Goal: Transaction & Acquisition: Complete application form

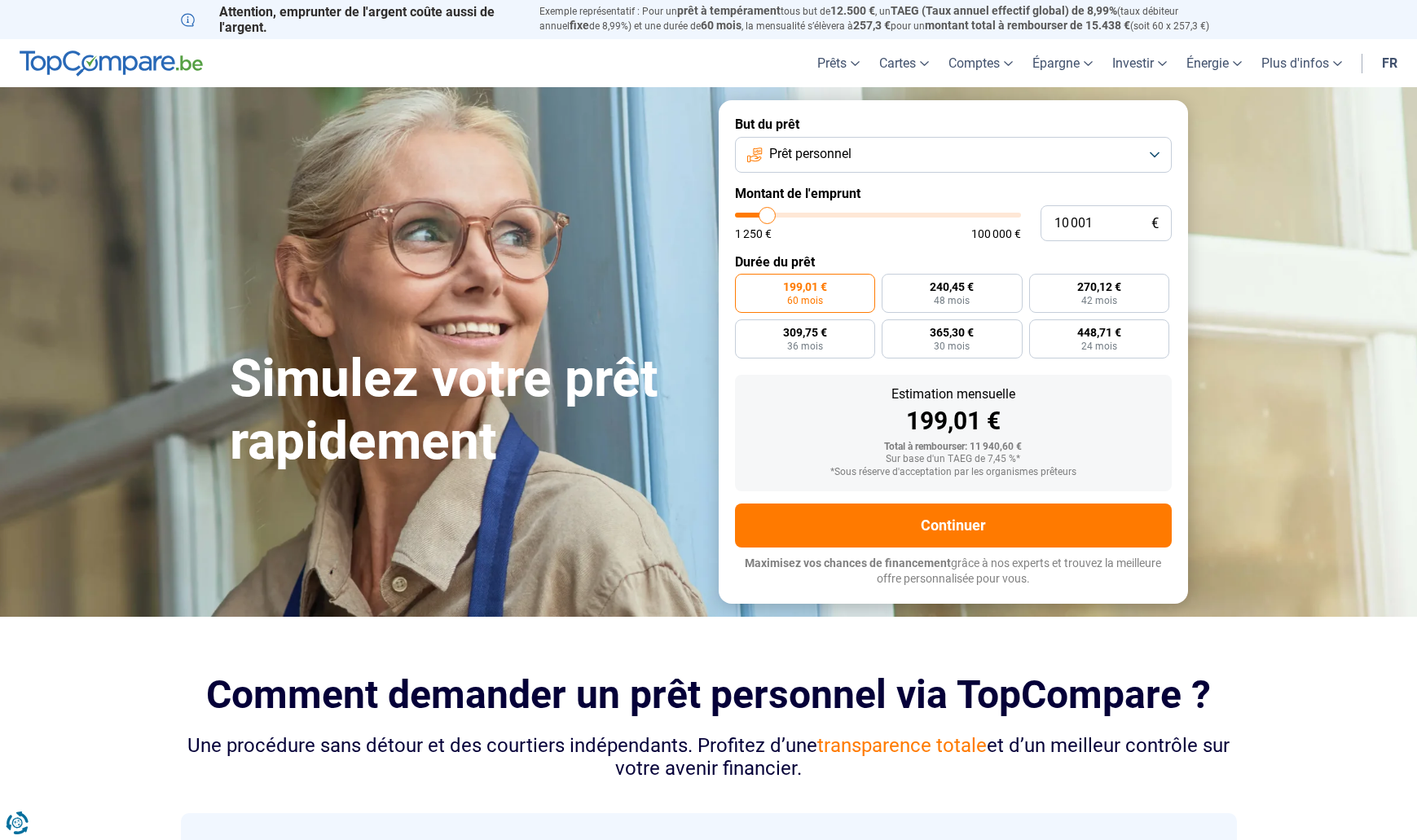
click at [967, 143] on button "Prêt personnel" at bounding box center [952, 155] width 436 height 35
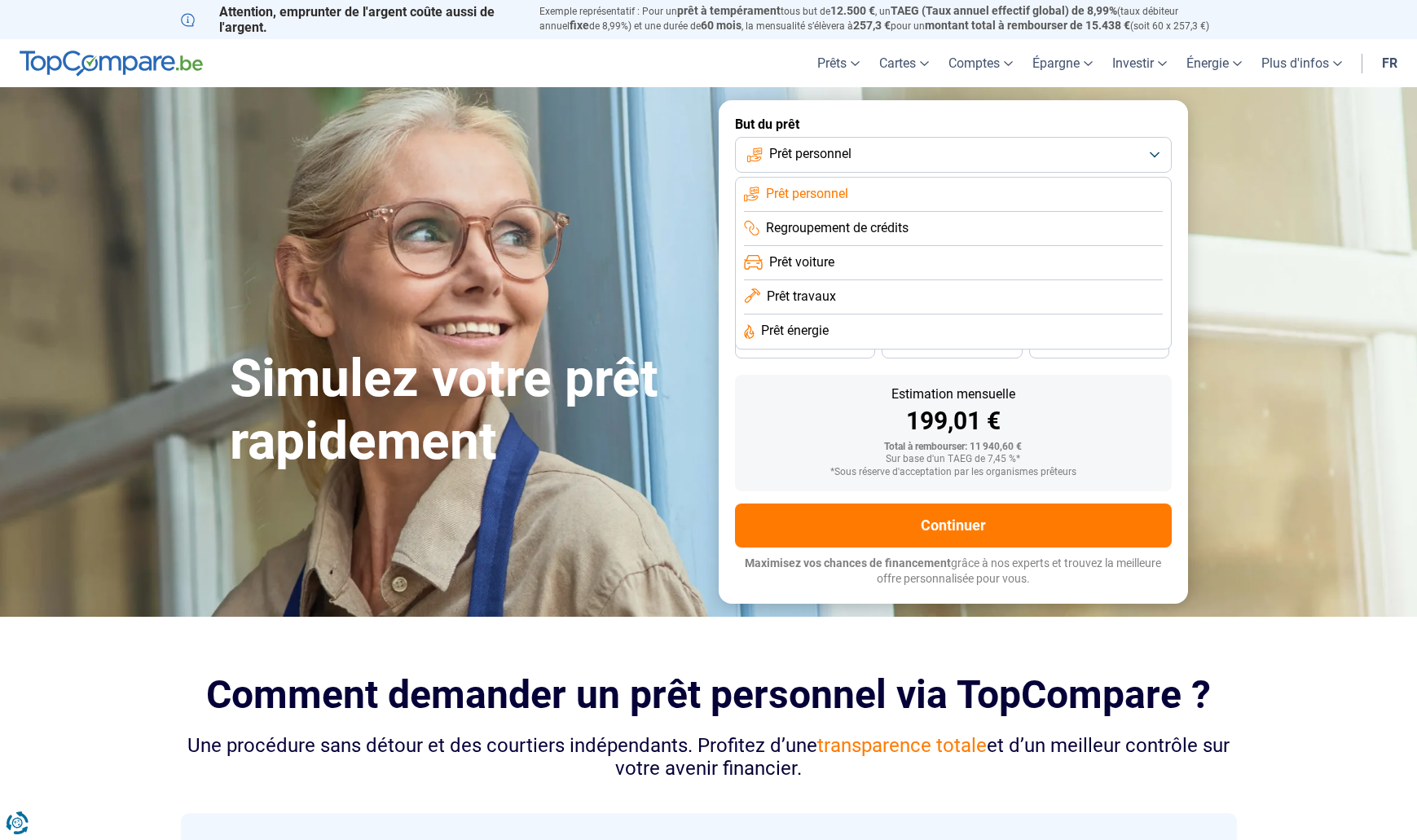
click at [818, 294] on span "Prêt travaux" at bounding box center [801, 296] width 69 height 18
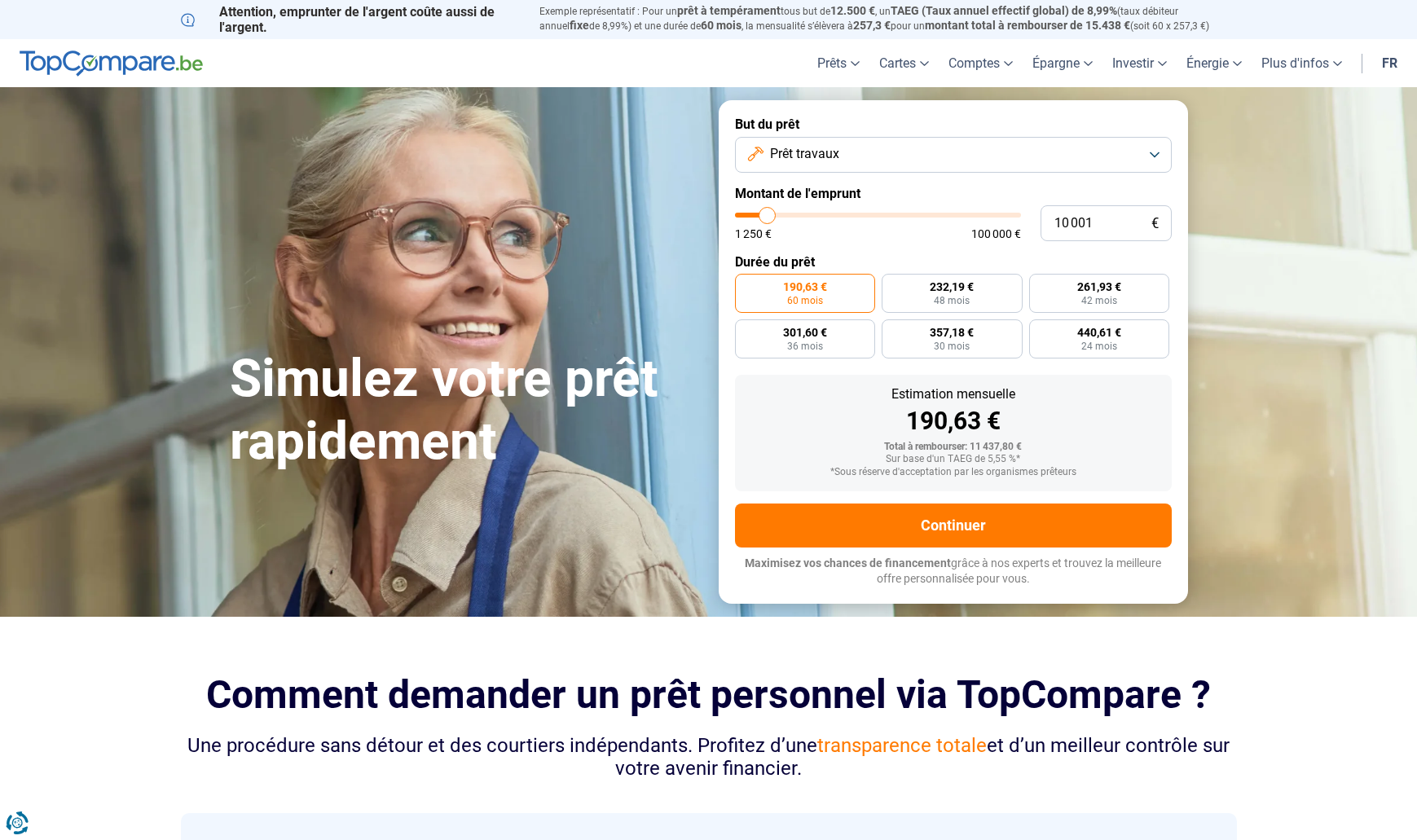
type input "9 750"
type input "9750"
type input "11 250"
type input "11250"
type input "14 500"
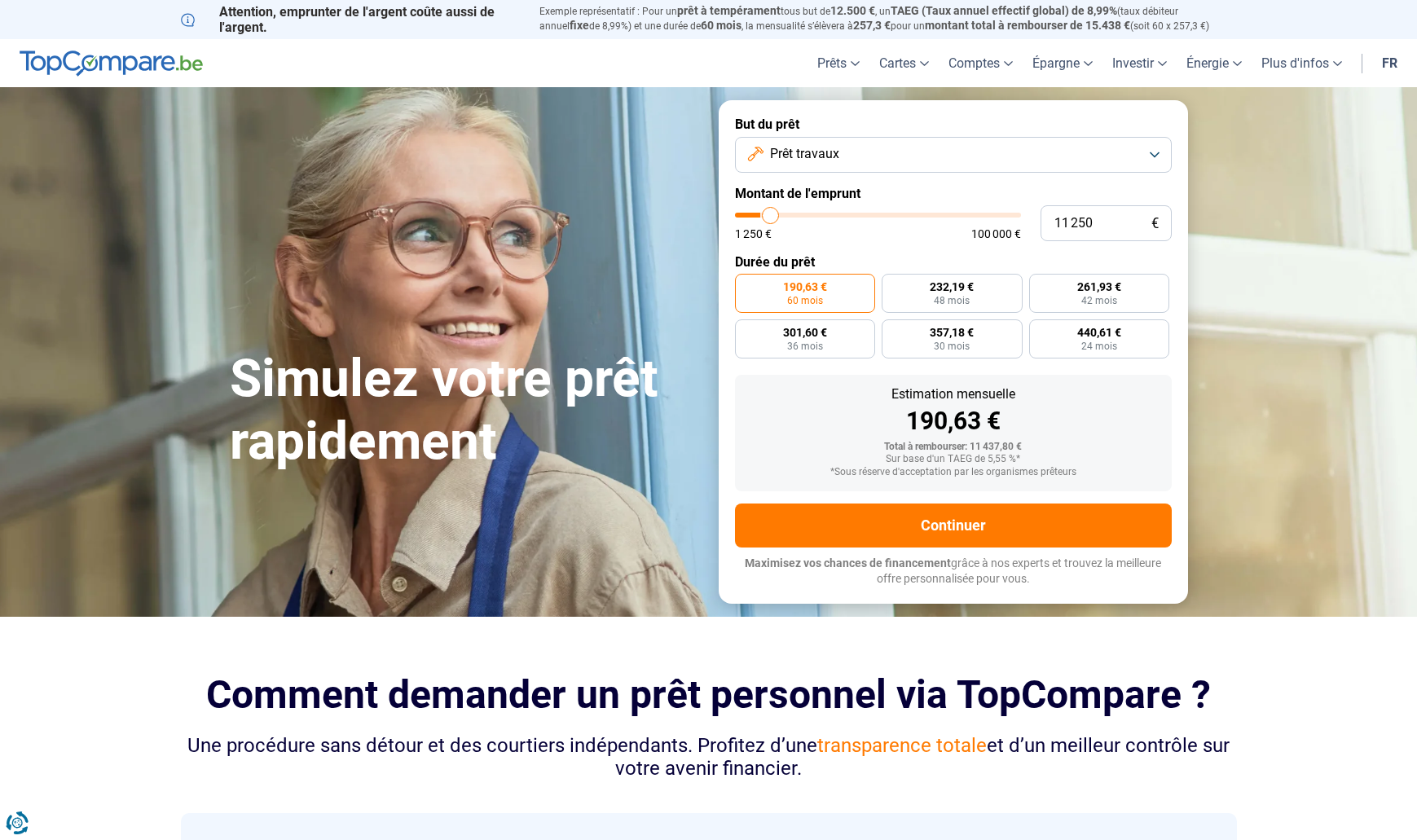
type input "14500"
type input "18 750"
type input "18750"
type input "26 250"
type input "26250"
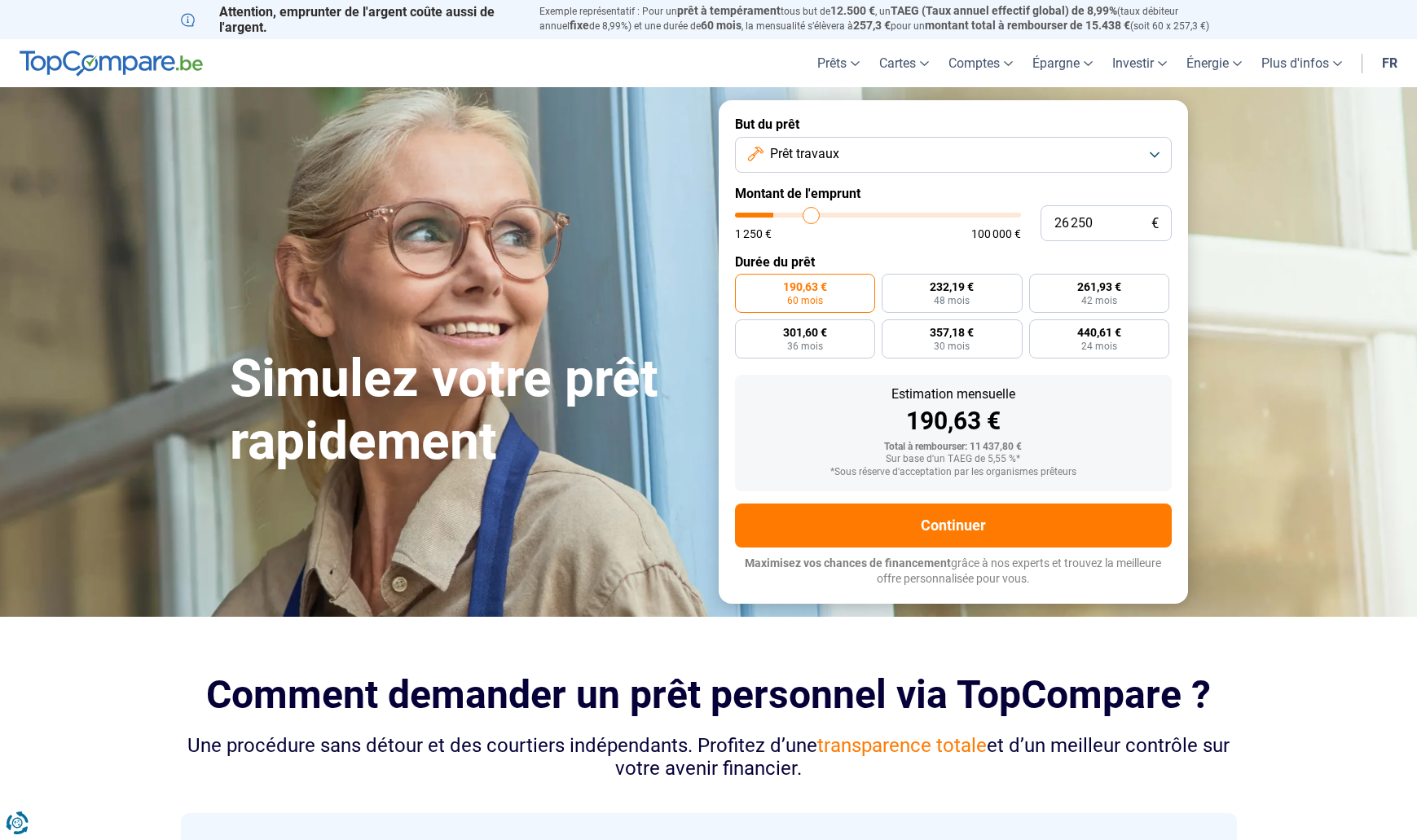
type input "32 500"
type input "32500"
type input "48 500"
type input "48500"
type input "64 000"
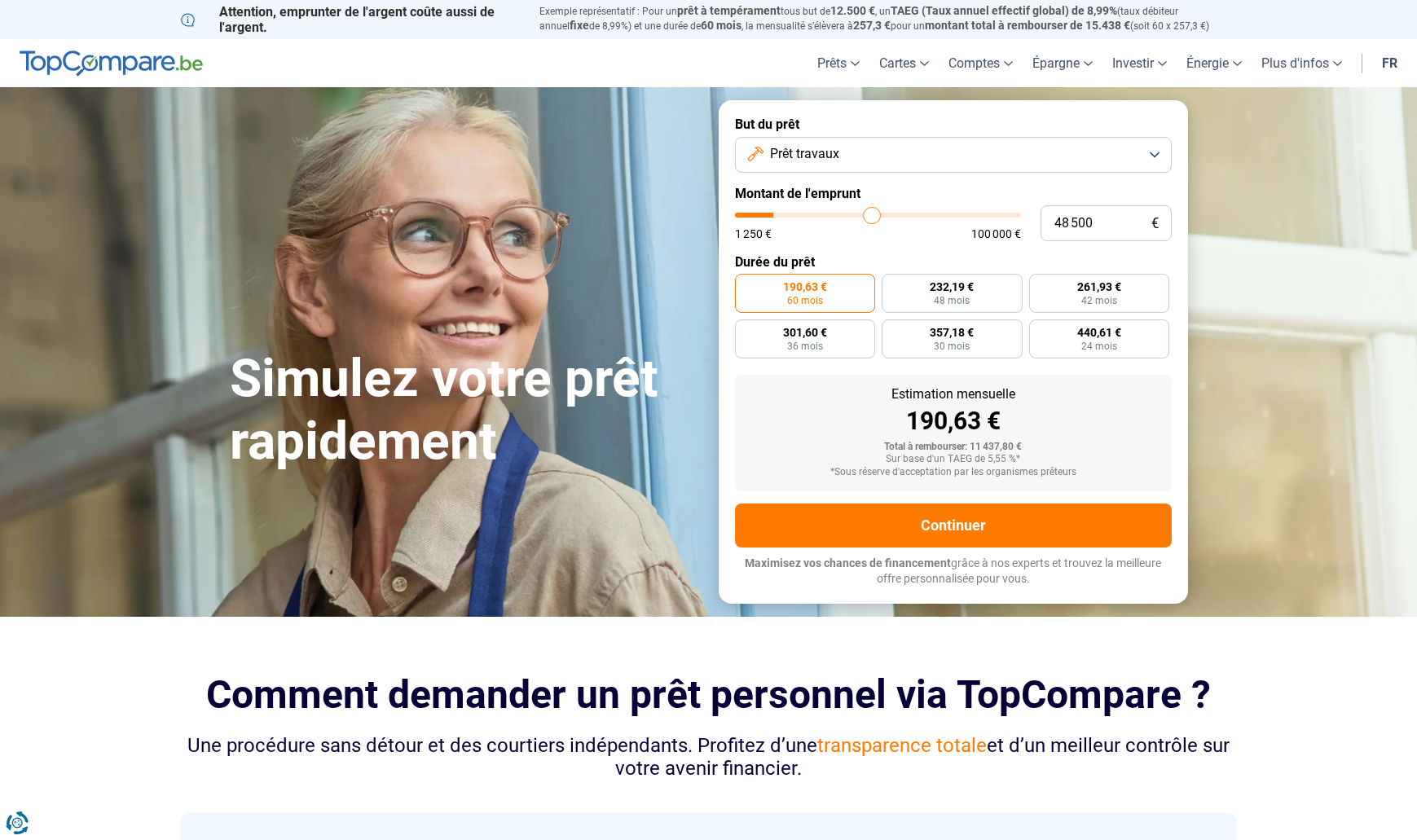
type input "64000"
type input "78 750"
type input "78750"
type input "90 750"
type input "90750"
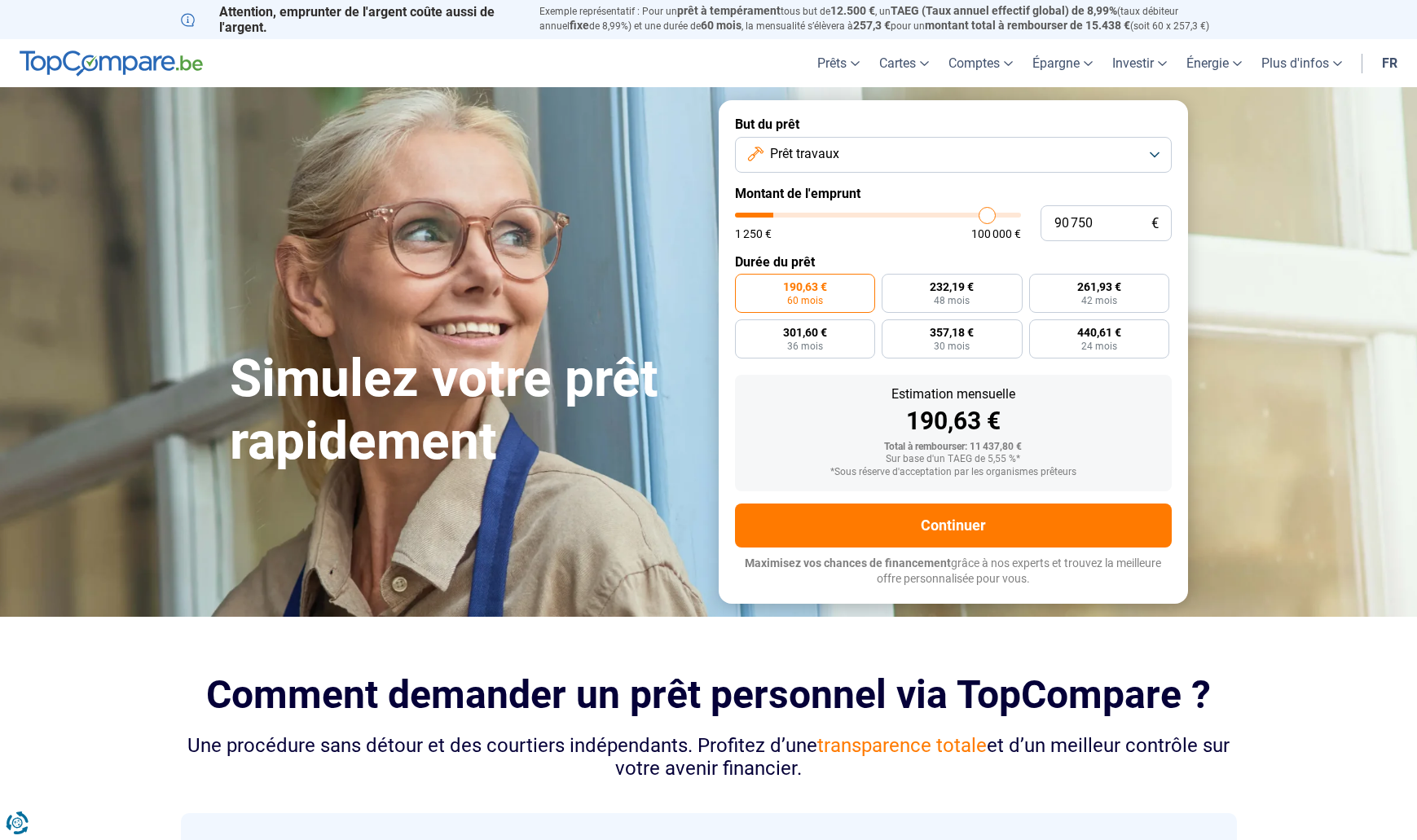
type input "99 500"
type input "99500"
type input "100 000"
drag, startPoint x: 766, startPoint y: 219, endPoint x: 1066, endPoint y: 214, distance: 300.0
type input "100000"
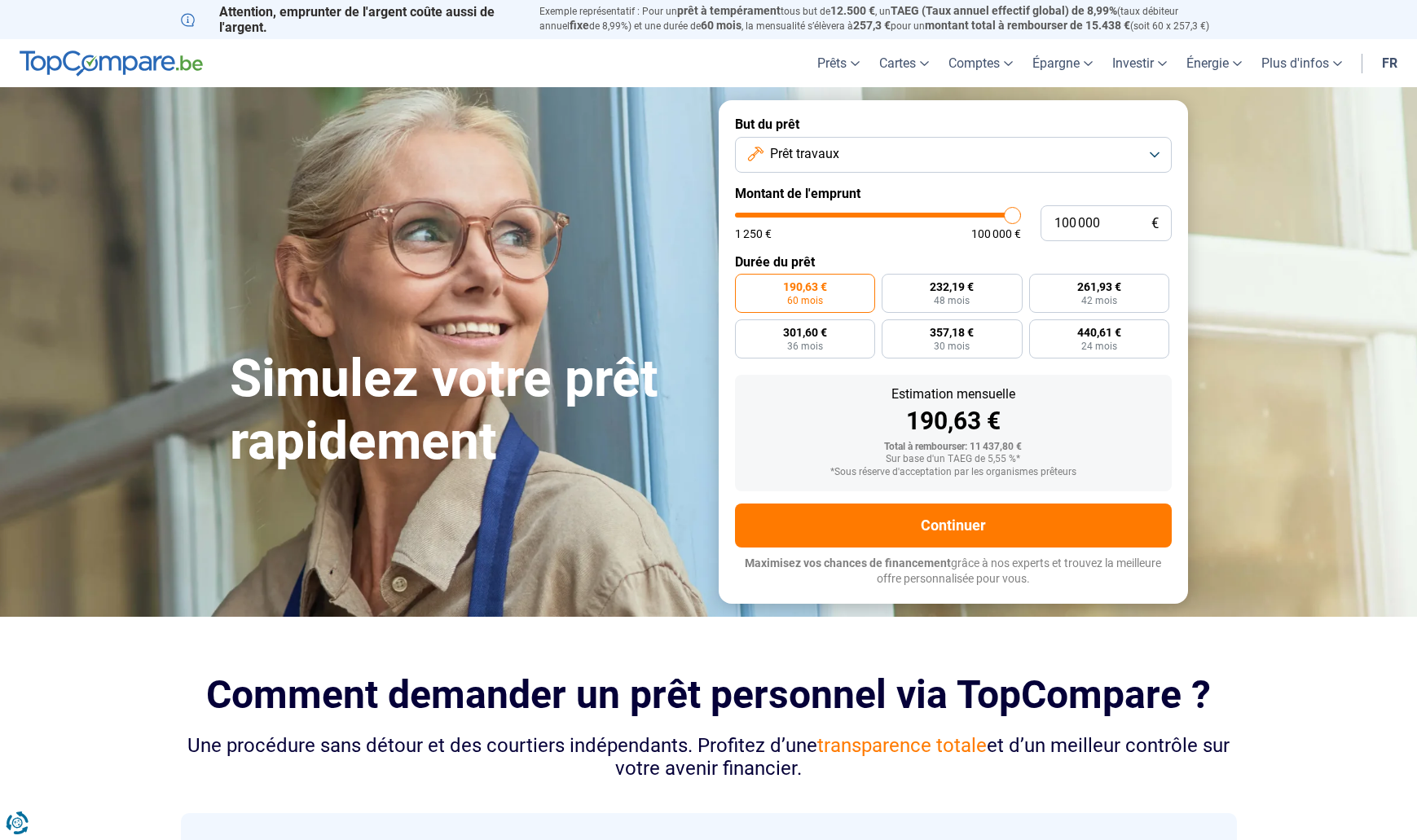
click at [1066, 214] on div "100 000 € 1 250 € 100 000 €" at bounding box center [952, 223] width 436 height 35
radio input "false"
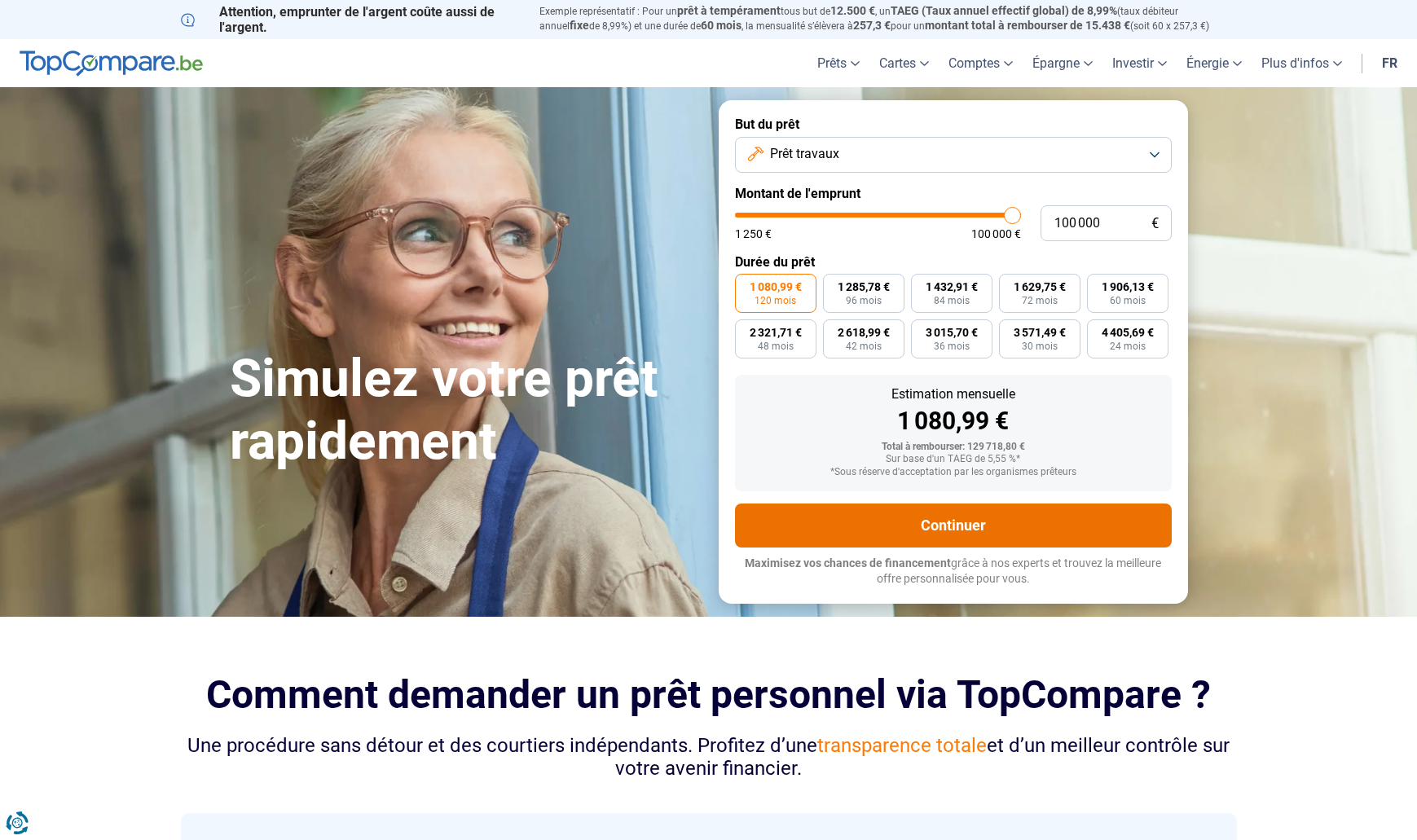
click at [945, 521] on button "Continuer" at bounding box center [952, 525] width 436 height 44
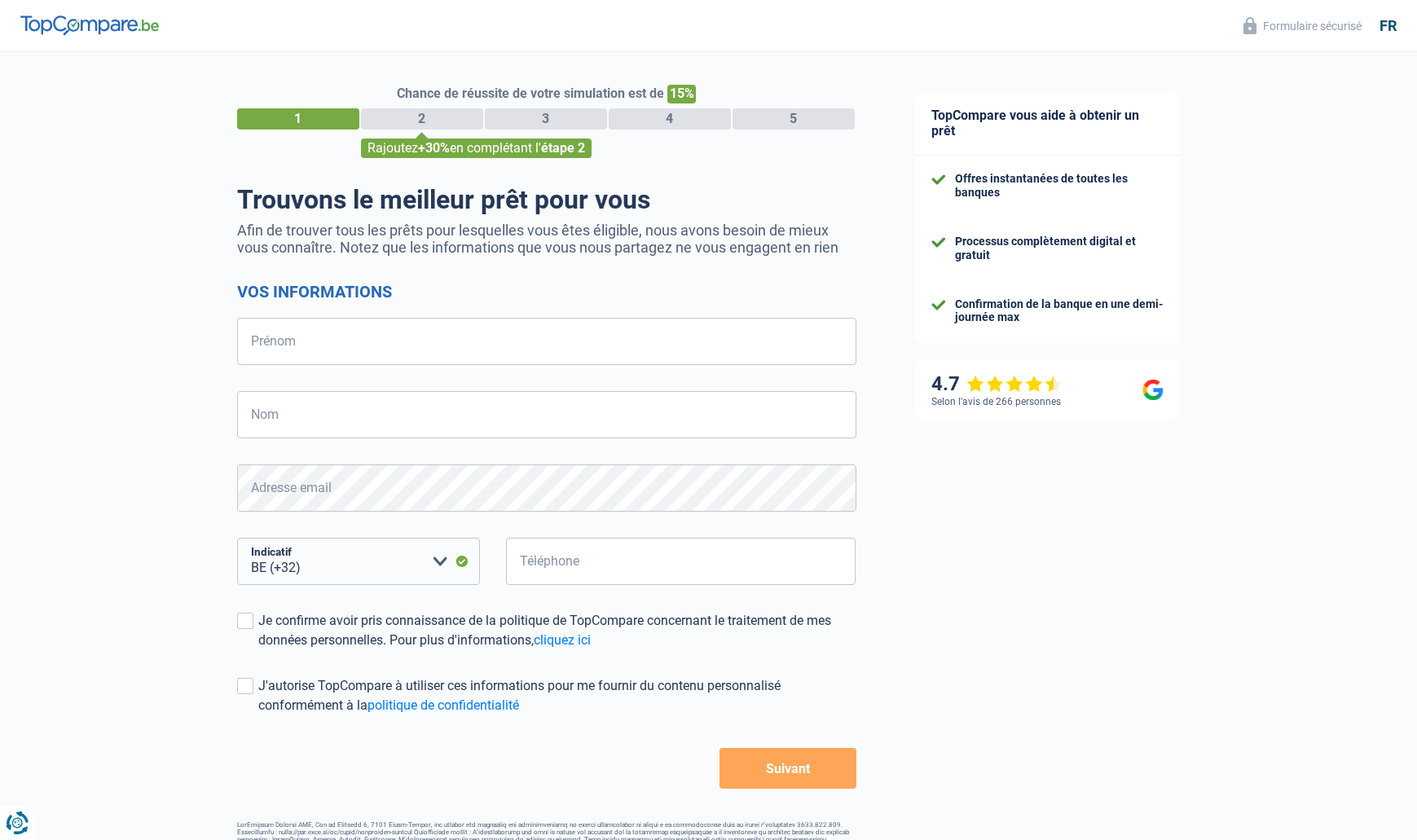
select select "32"
type input "Gautier"
type input "Facon"
type input "474475666"
drag, startPoint x: 248, startPoint y: 615, endPoint x: 251, endPoint y: 640, distance: 25.2
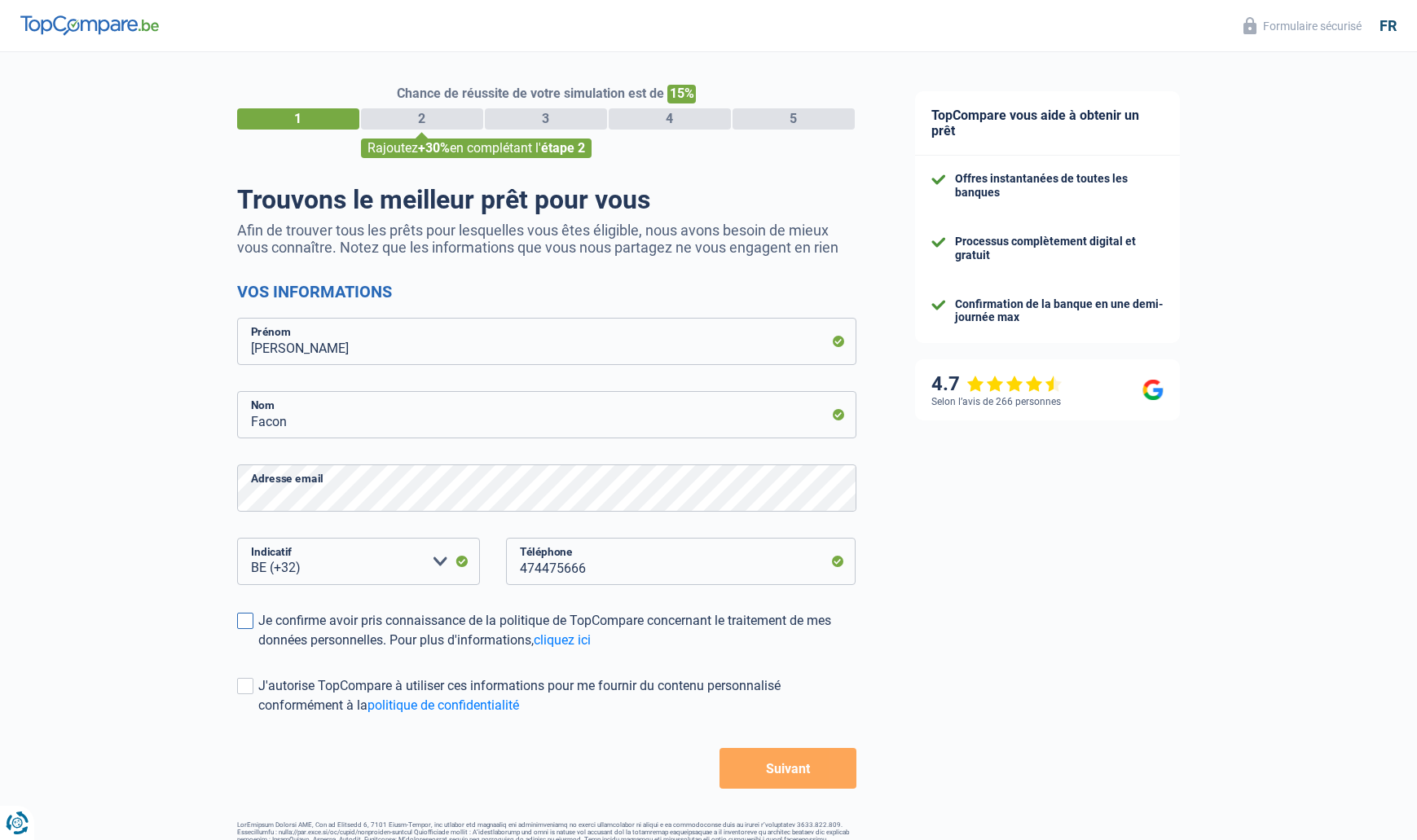
click at [248, 615] on span at bounding box center [245, 620] width 17 height 17
click at [258, 650] on input "Je confirme avoir pris connaissance de la politique de TopCompare concernant le…" at bounding box center [258, 650] width 0 height 0
click at [243, 688] on span at bounding box center [245, 685] width 17 height 17
click at [258, 715] on input "J'autorise TopCompare à utiliser ces informations pour me fournir du contenu pe…" at bounding box center [258, 715] width 0 height 0
click at [779, 763] on button "Suivant" at bounding box center [787, 767] width 136 height 40
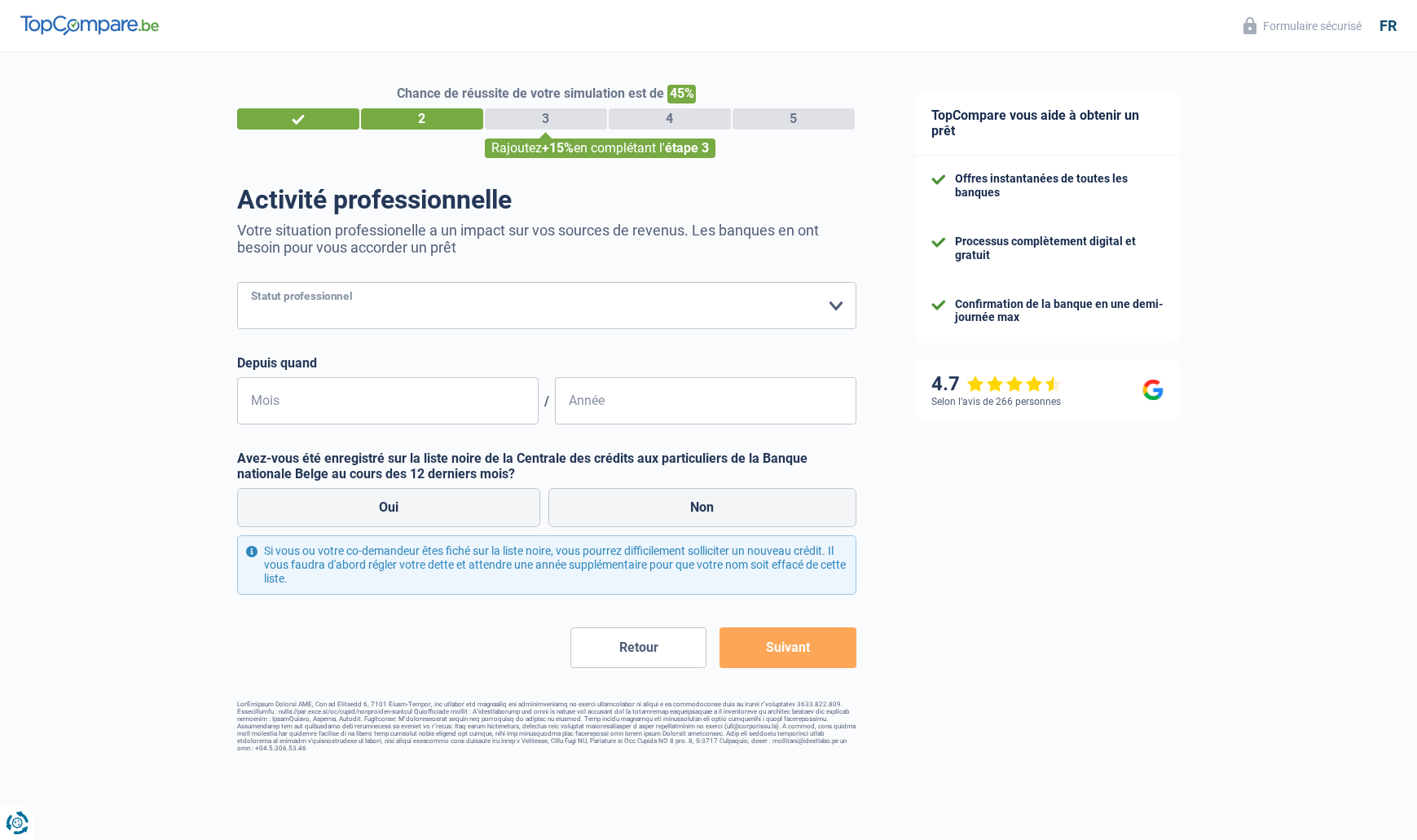
select select "independent"
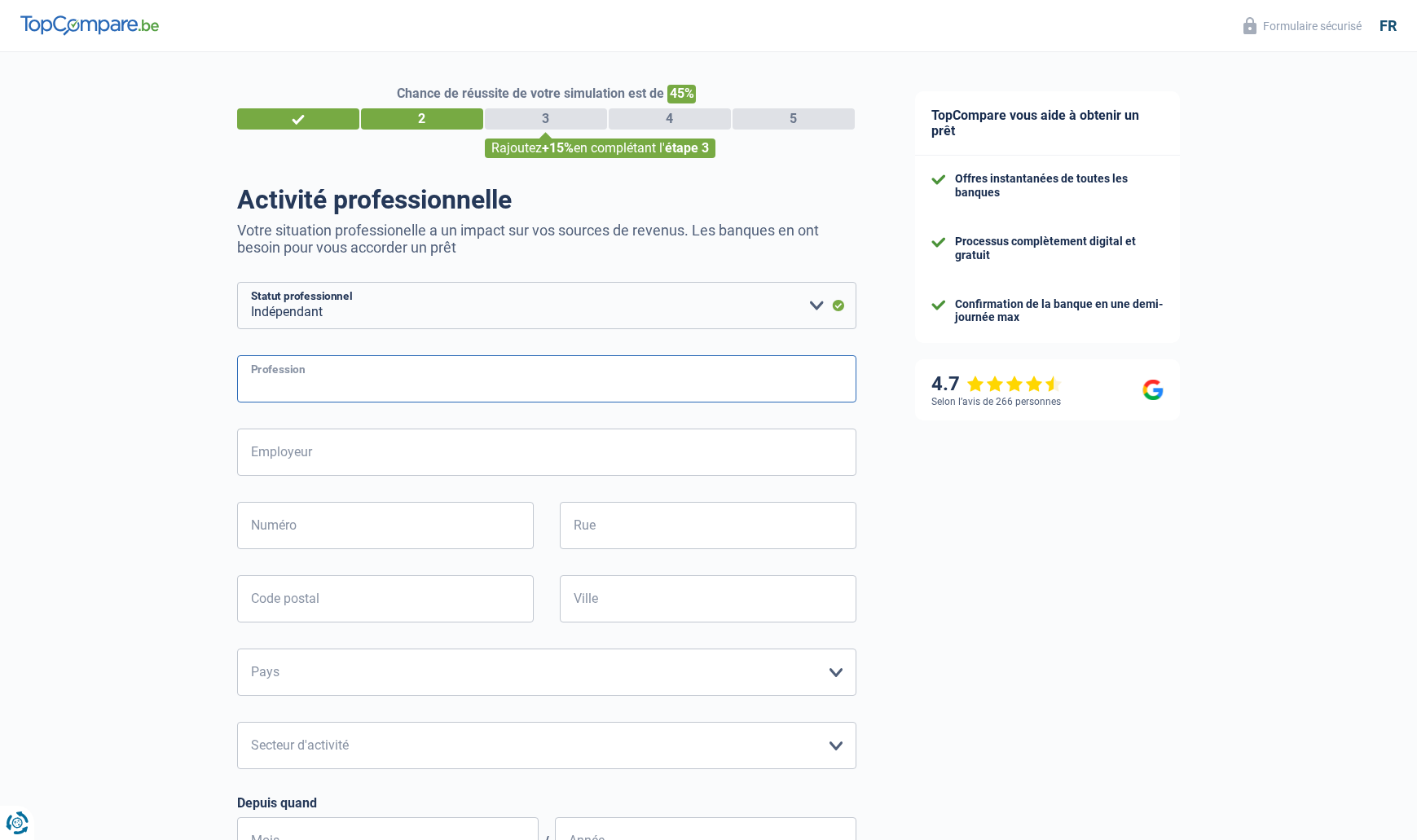
type input "g"
type input "Gérant de sociétés"
click at [399, 456] on input "Employeur" at bounding box center [547, 452] width 619 height 47
type input "Aero Transport"
type input "Rue de menin"
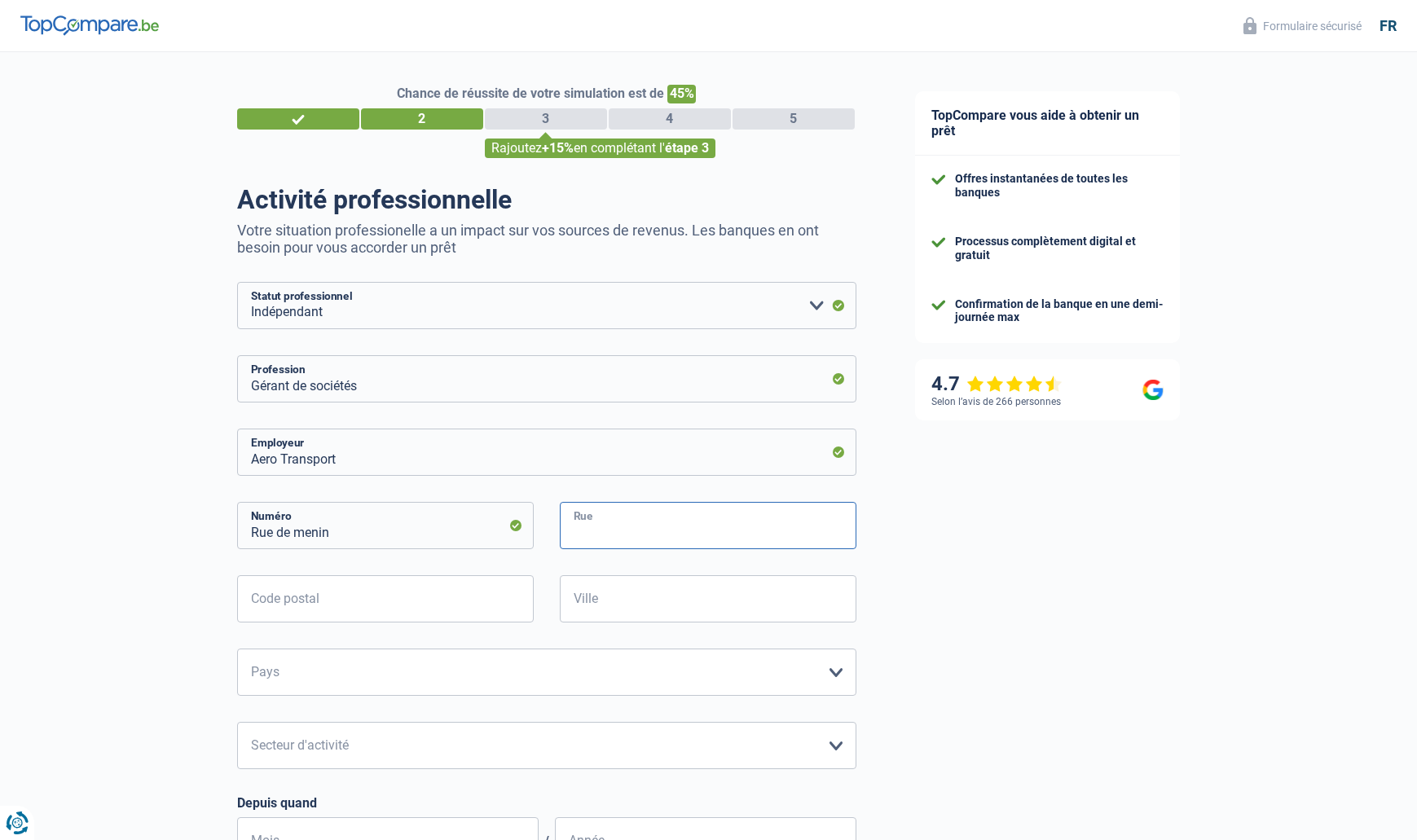
click at [657, 522] on input "Rue" at bounding box center [707, 526] width 296 height 47
type input "117"
type input "7700"
type input "mouscron"
click at [445, 636] on div "7700 Code postal" at bounding box center [385, 612] width 322 height 73
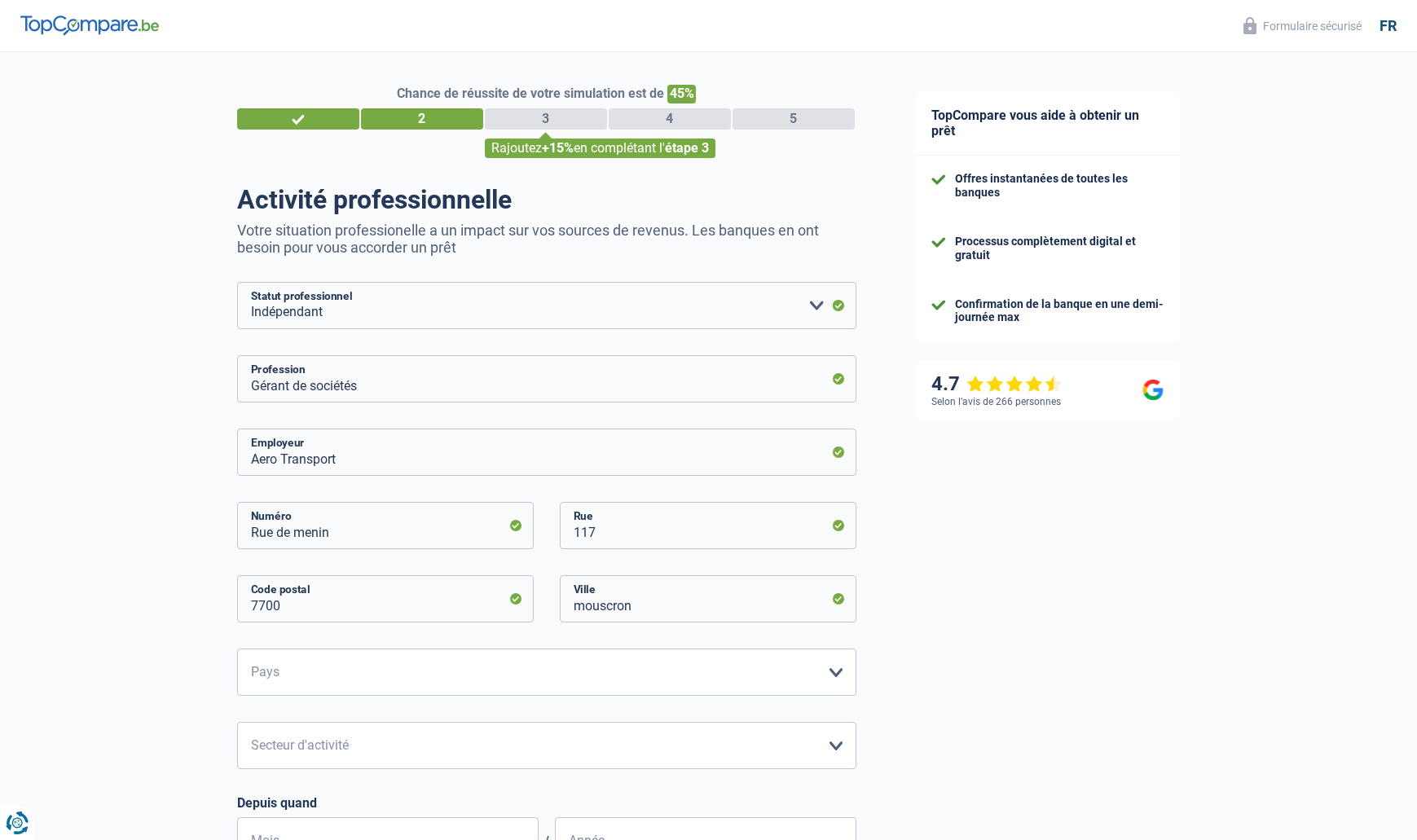
click at [398, 697] on div "Aero Transport Employeur Rue de menin Numéro 117 Rue 7700 Code postal mouscron …" at bounding box center [547, 682] width 619 height 509
select select "BE"
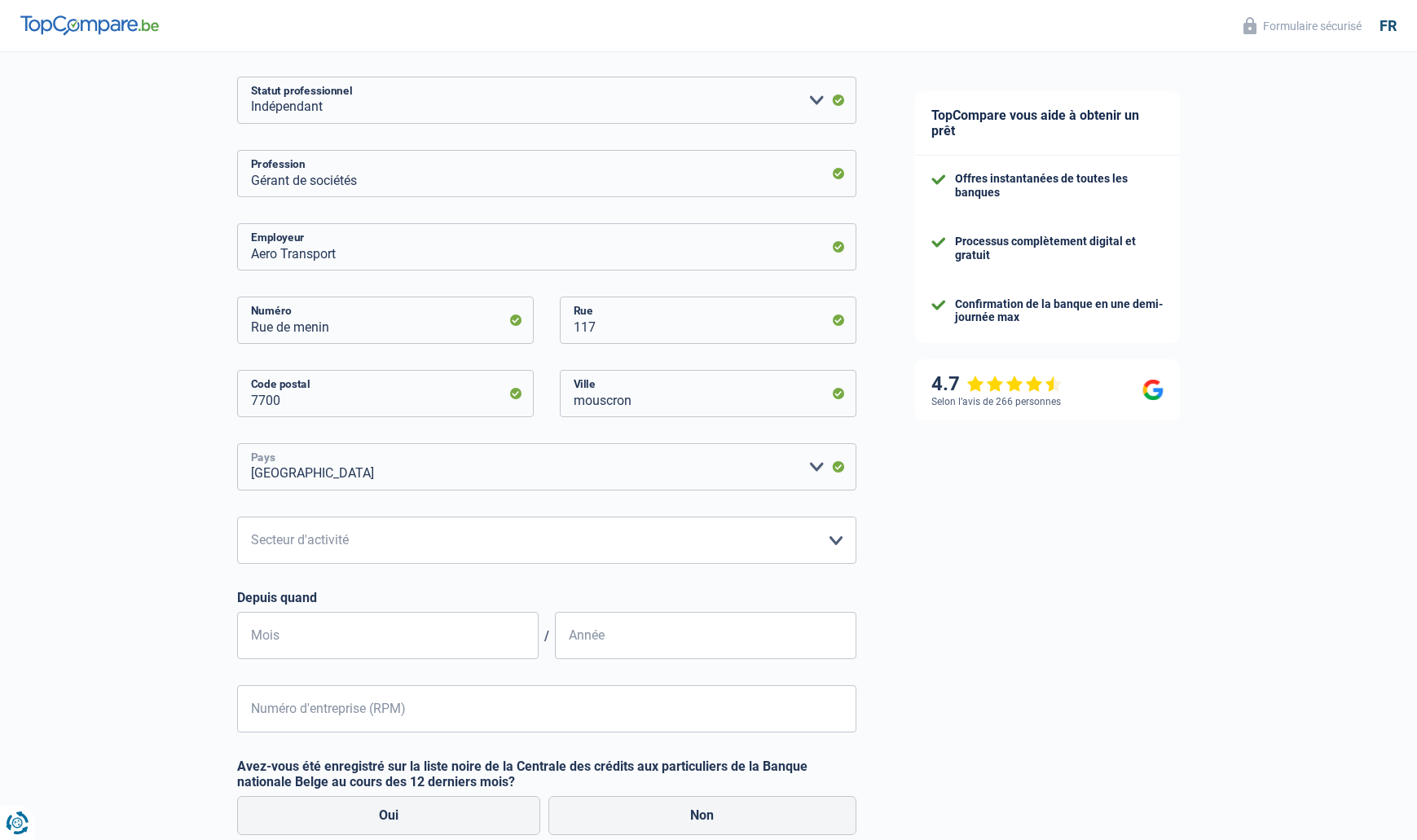
scroll to position [220, 0]
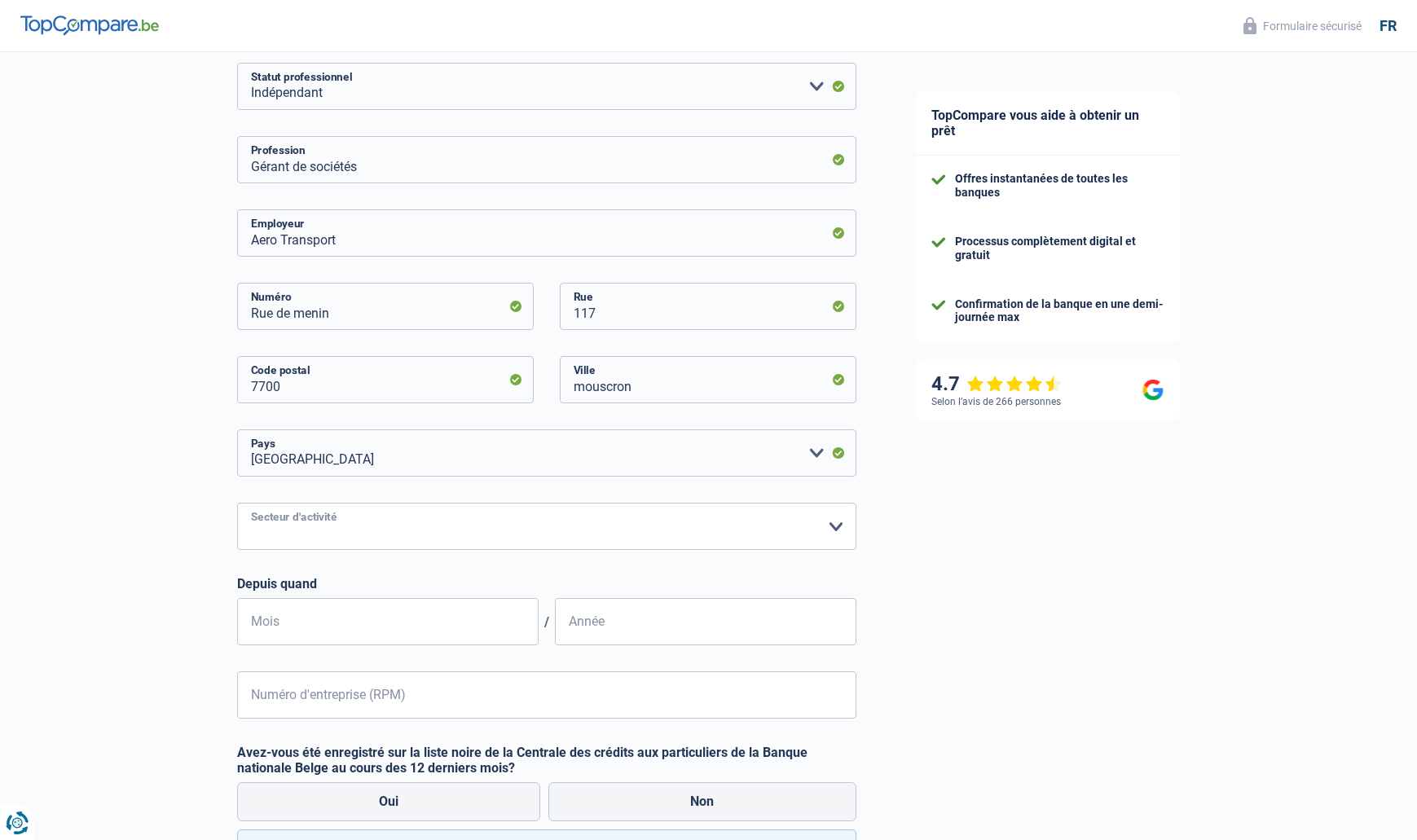
select select "courierFitnessTaxi"
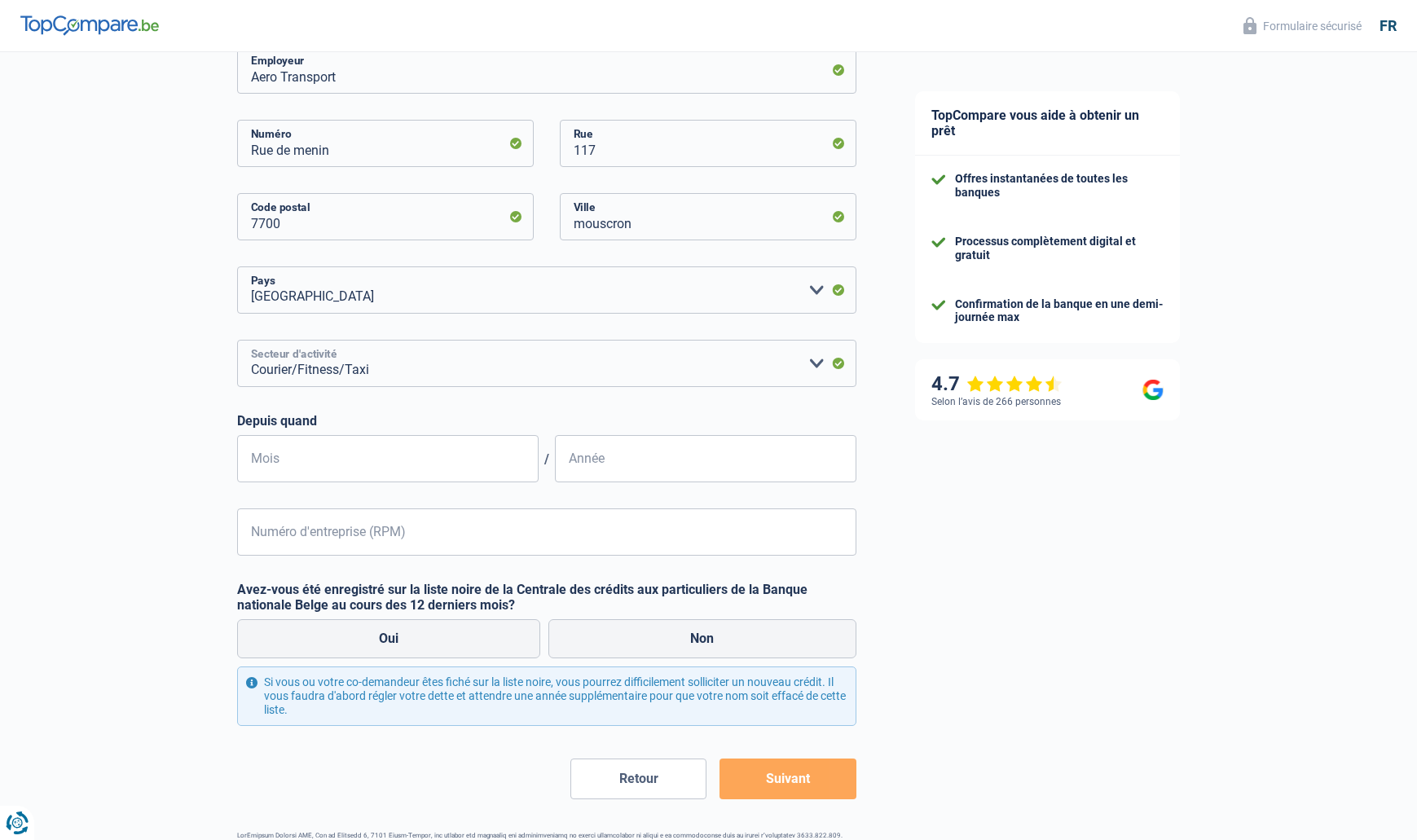
scroll to position [398, 0]
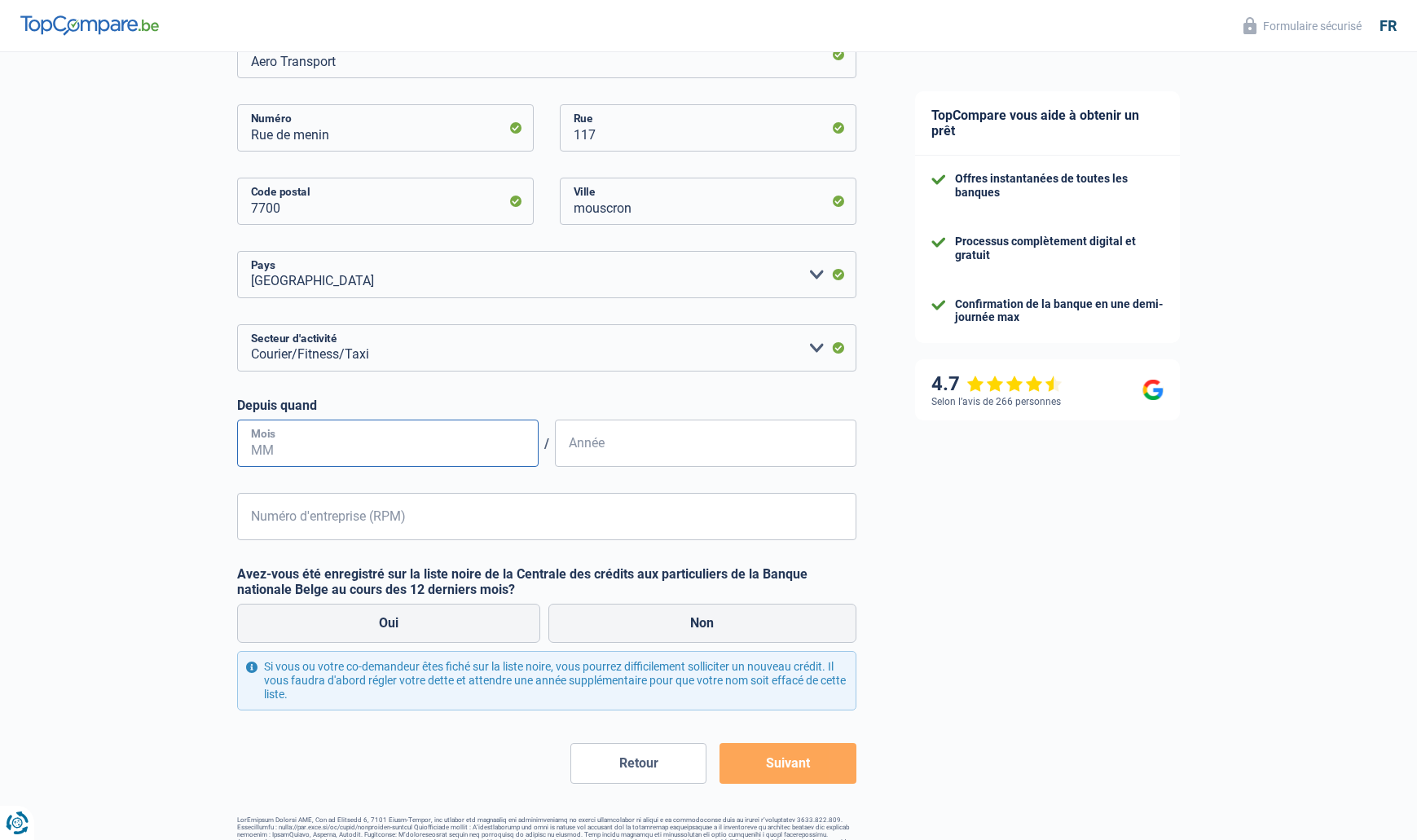
click at [395, 445] on input "Mois" at bounding box center [388, 443] width 301 height 47
type input "01"
type input "2019"
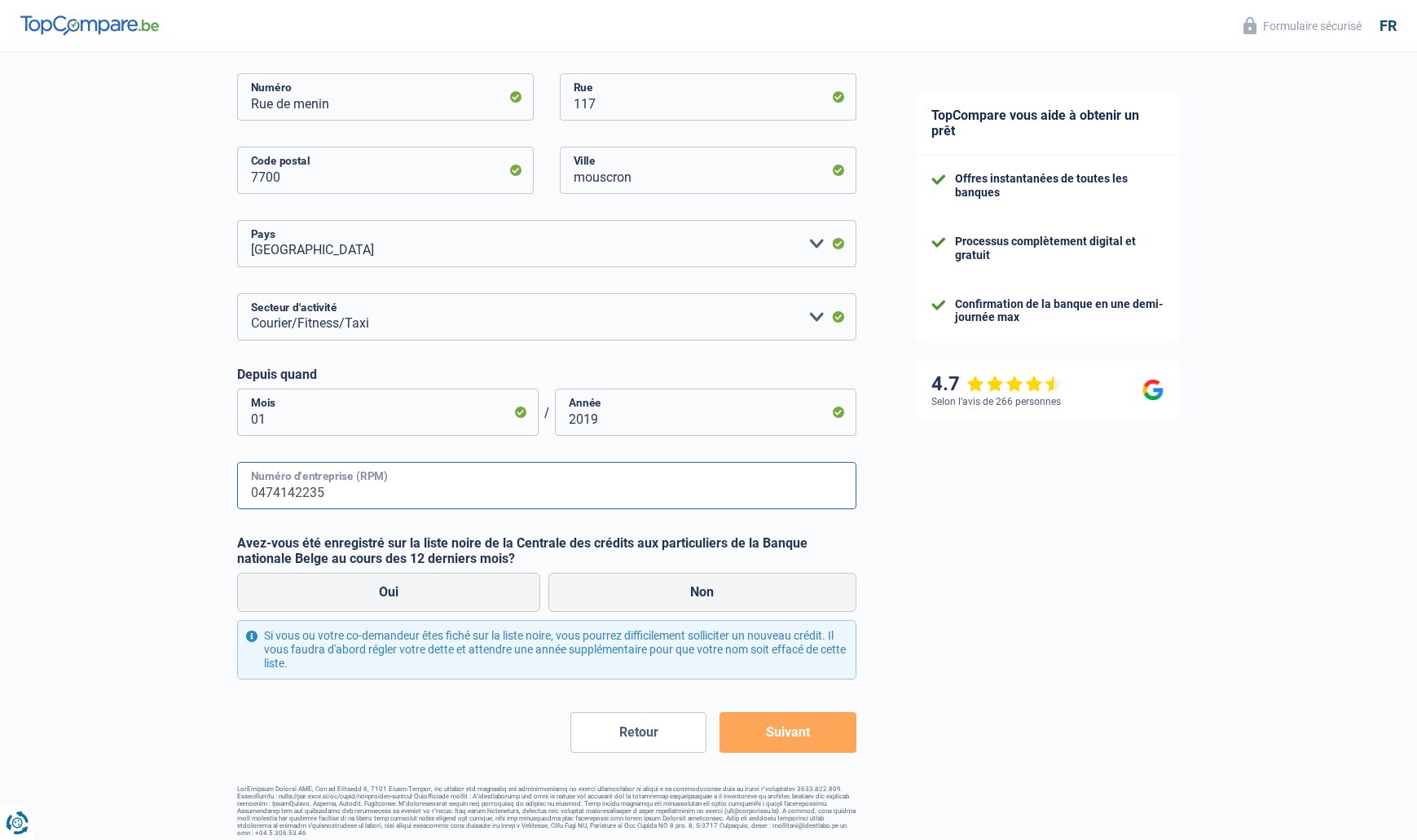
scroll to position [427, 0]
type input "0474142235"
click at [681, 587] on label "Non" at bounding box center [702, 593] width 308 height 39
click at [681, 587] on input "Non" at bounding box center [702, 593] width 308 height 39
radio input "true"
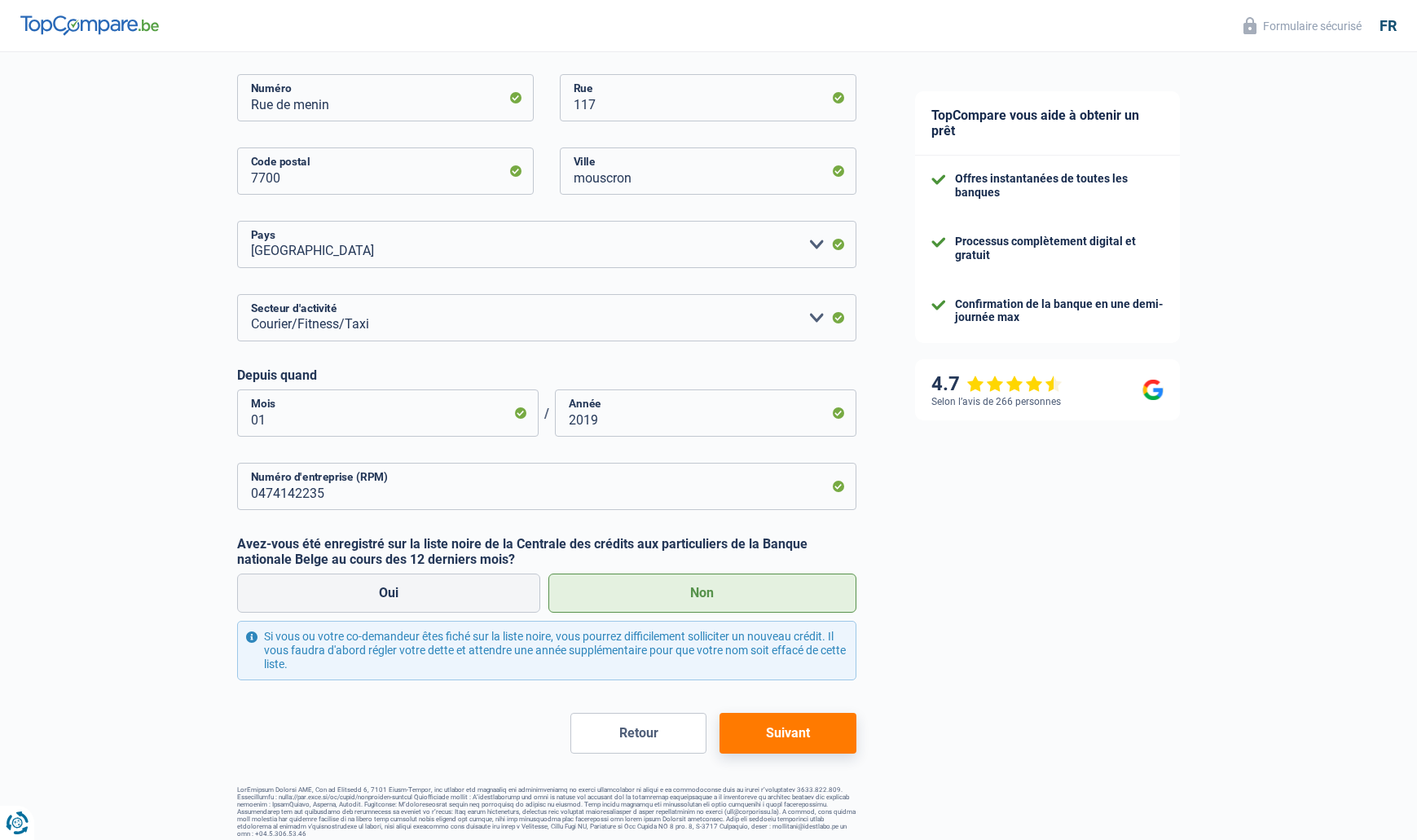
click at [781, 721] on button "Suivant" at bounding box center [787, 733] width 136 height 40
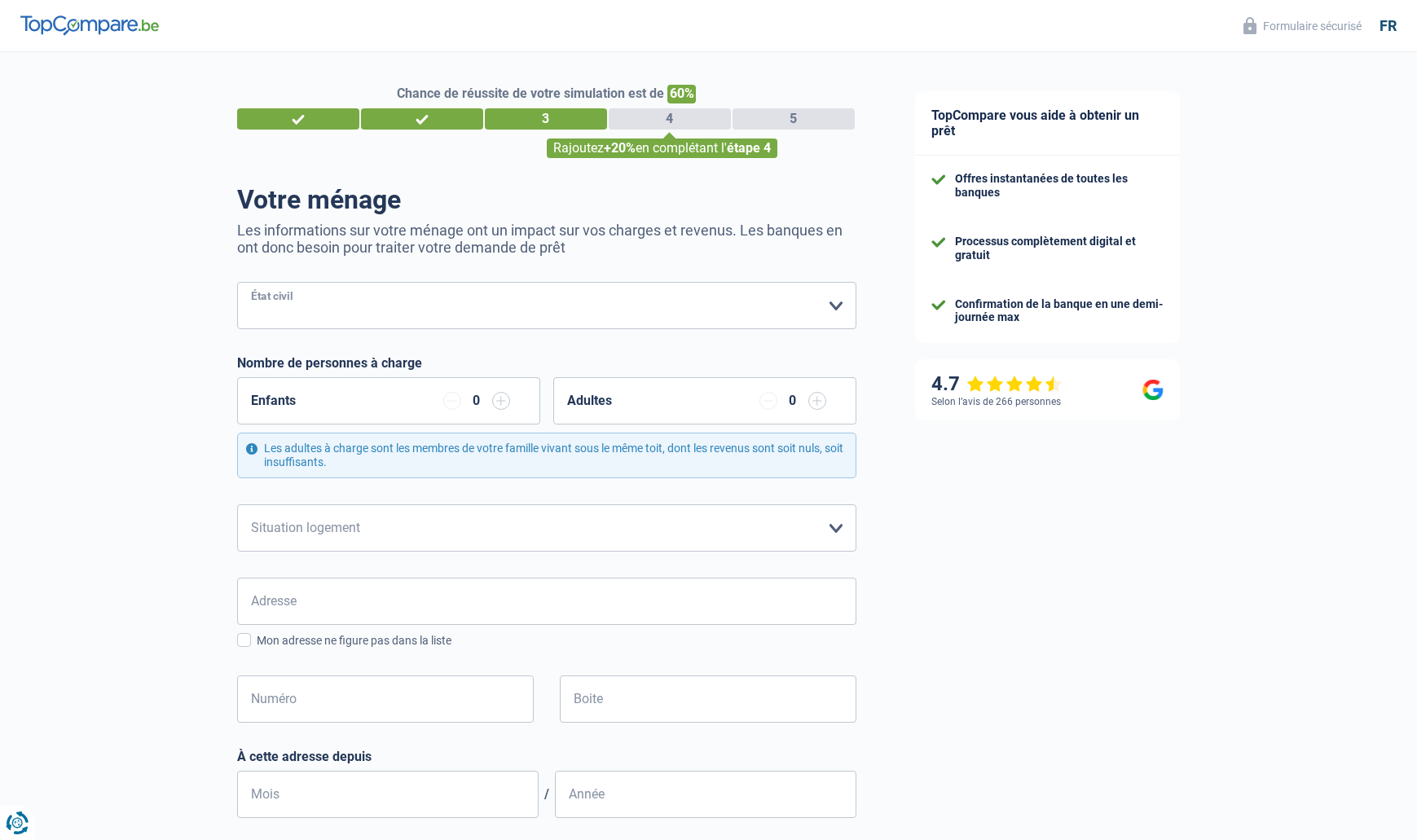
select select "married"
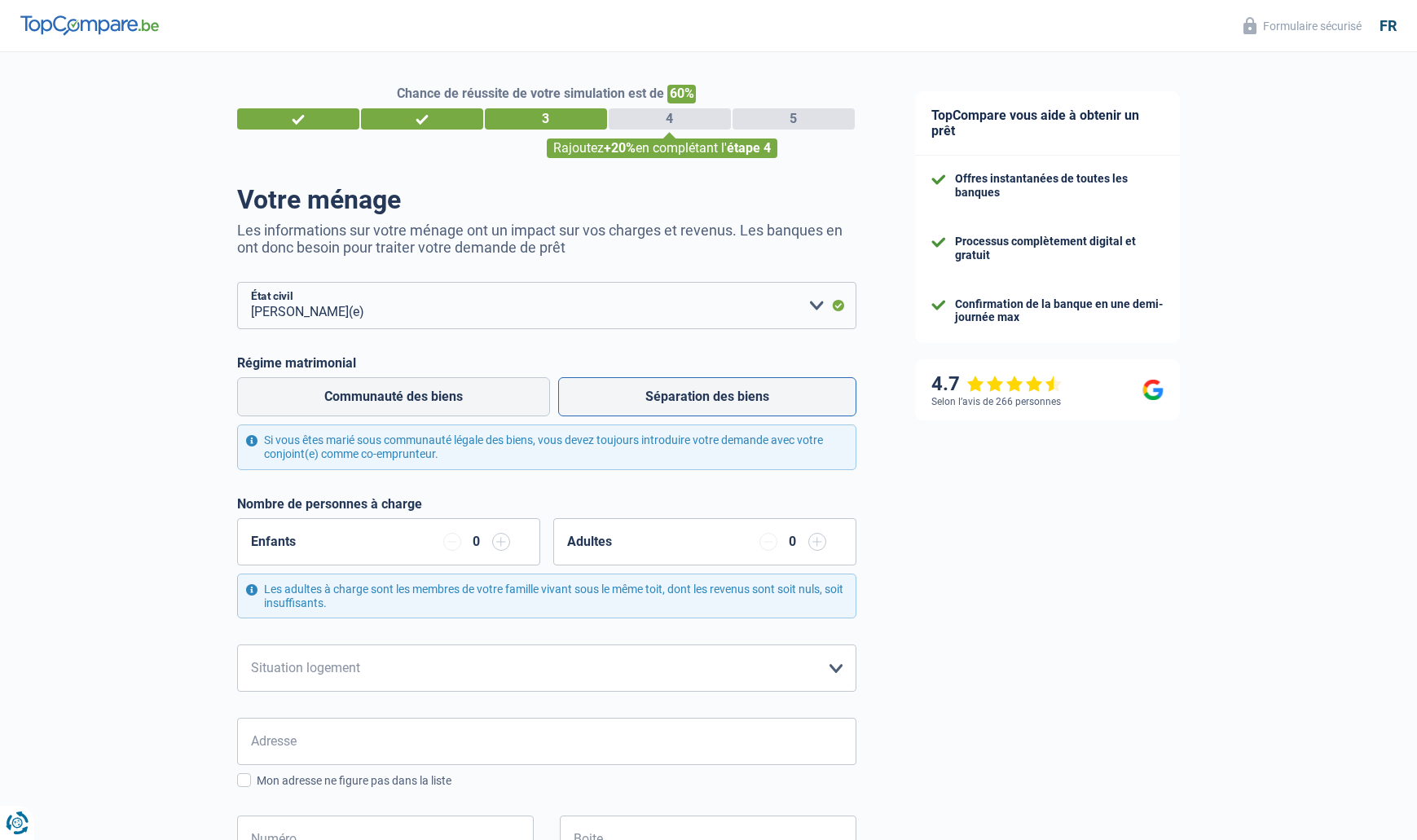
click at [686, 393] on label "Séparation des biens" at bounding box center [707, 397] width 298 height 39
click at [686, 393] on input "Séparation des biens" at bounding box center [707, 397] width 298 height 39
radio input "true"
click at [497, 537] on input "button" at bounding box center [501, 542] width 18 height 18
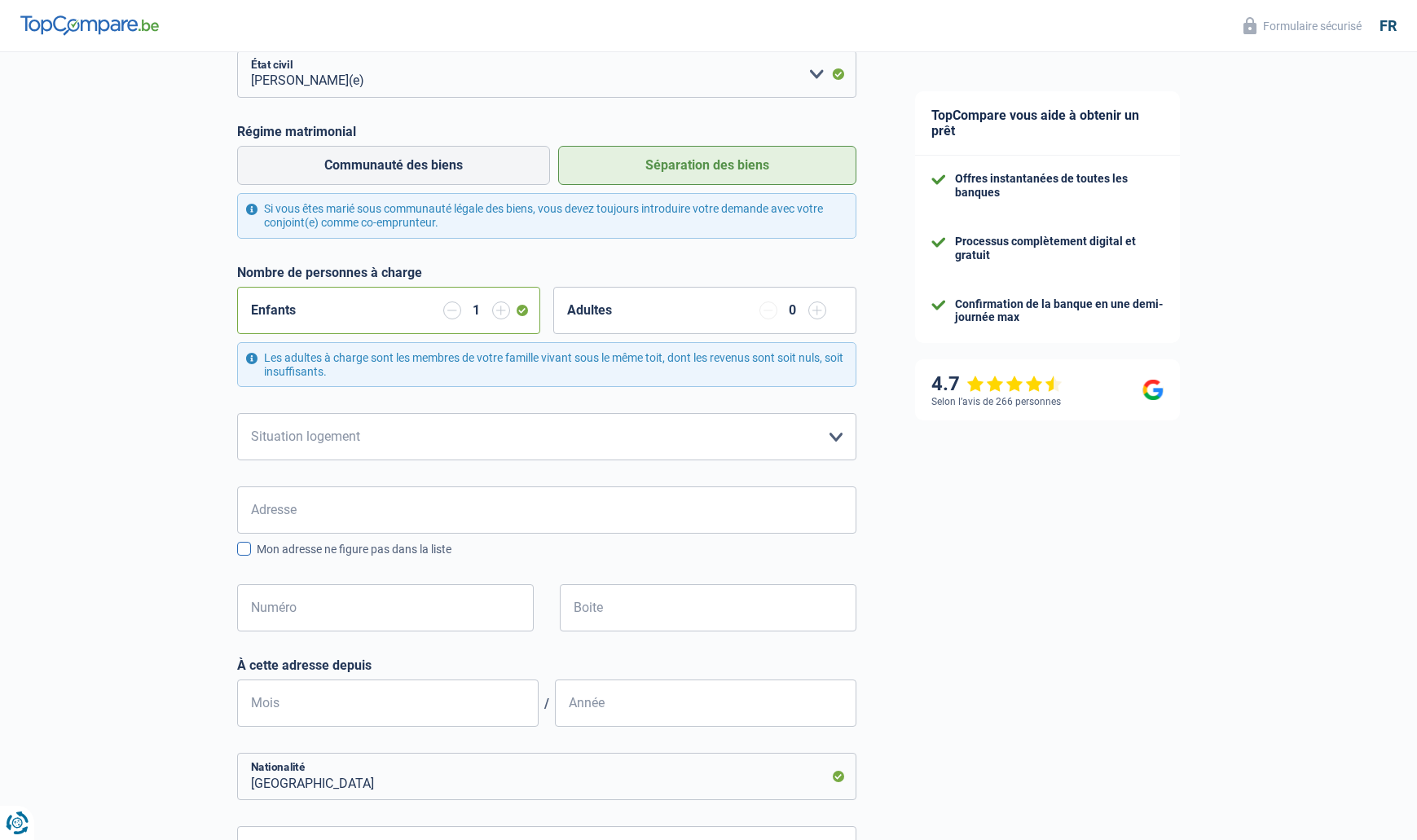
scroll to position [242, 0]
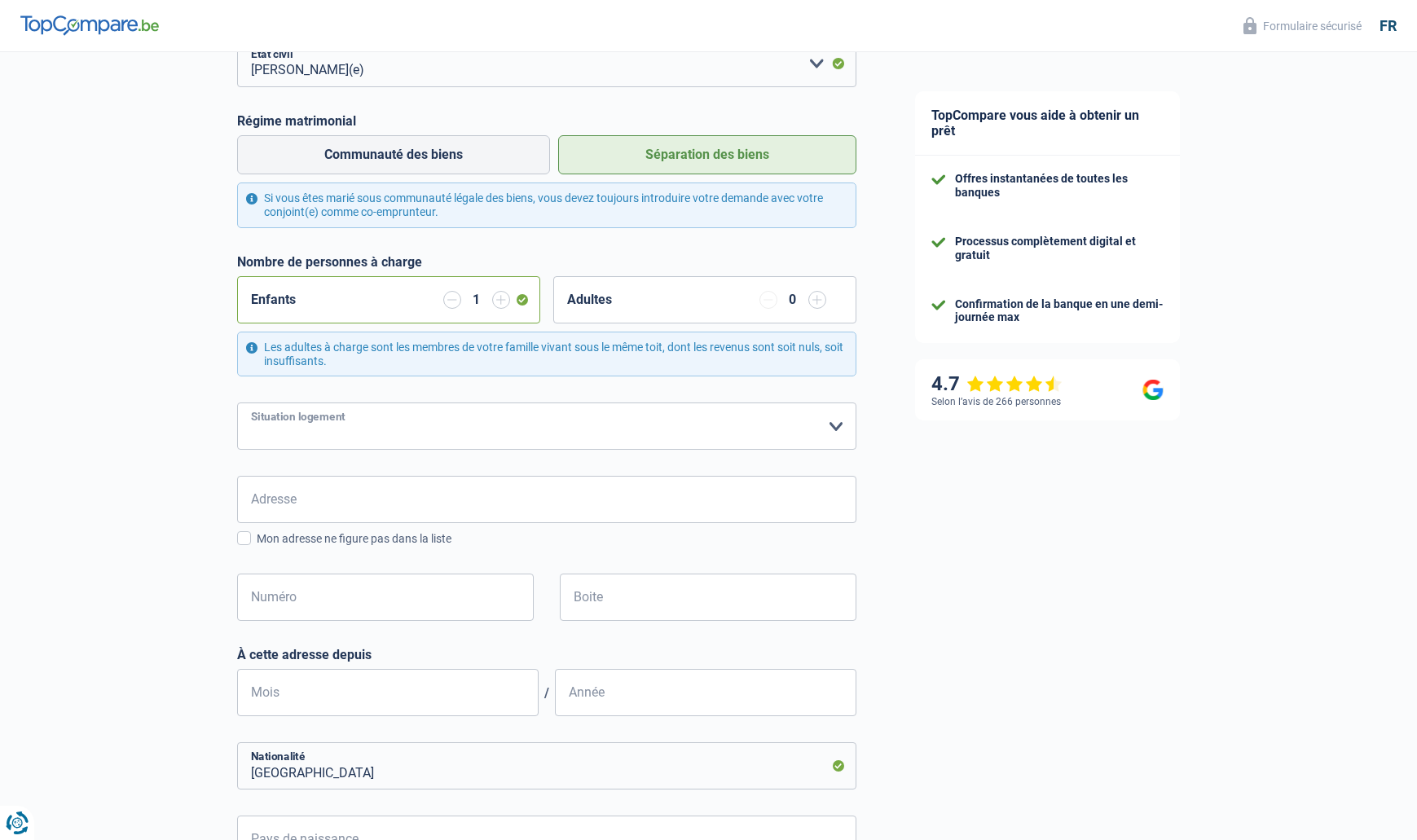
select select "ownerWithMortgage"
click at [396, 497] on input "Adresse" at bounding box center [547, 499] width 619 height 47
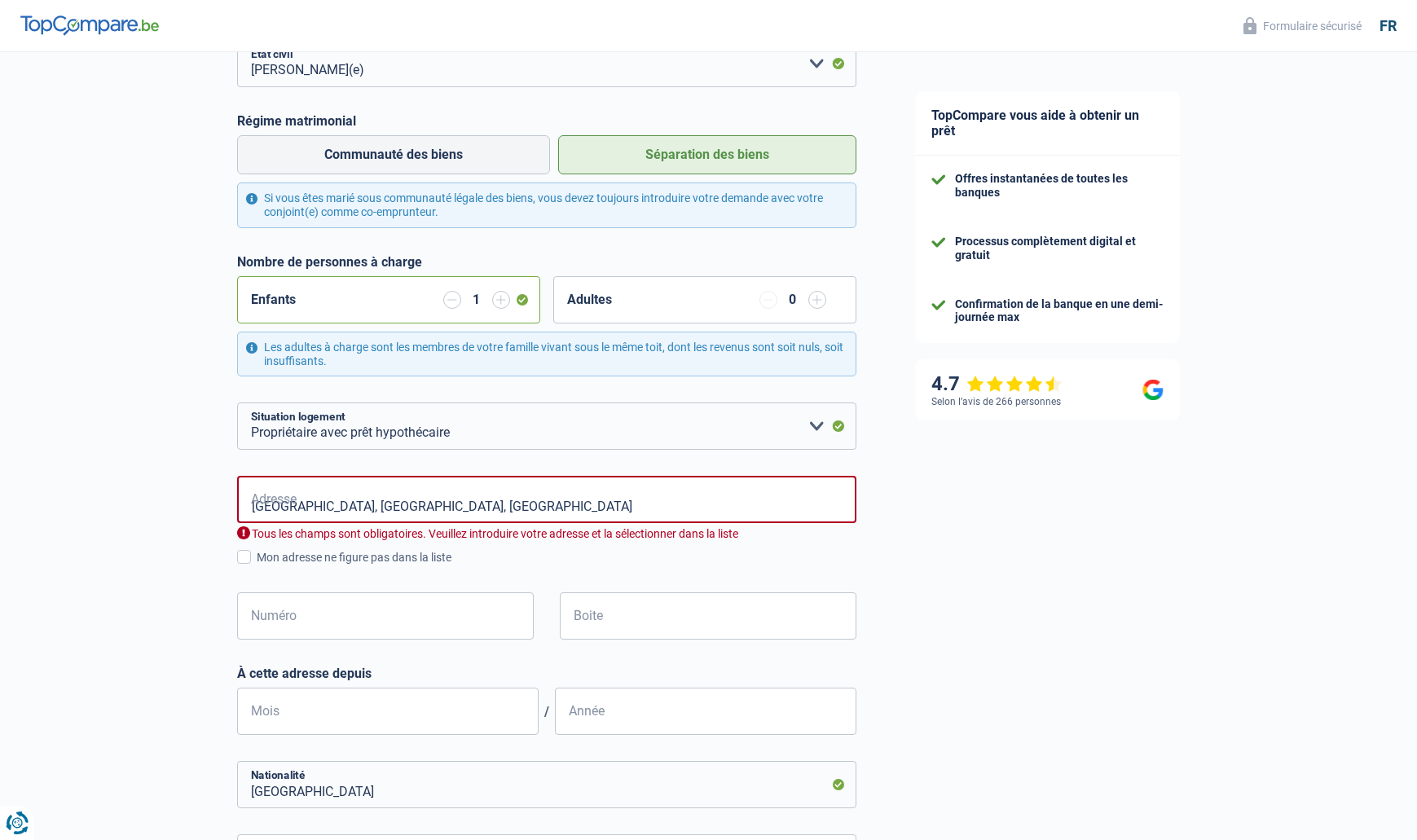
type input "Avenue du Parc, 7700, Mouscron, BE"
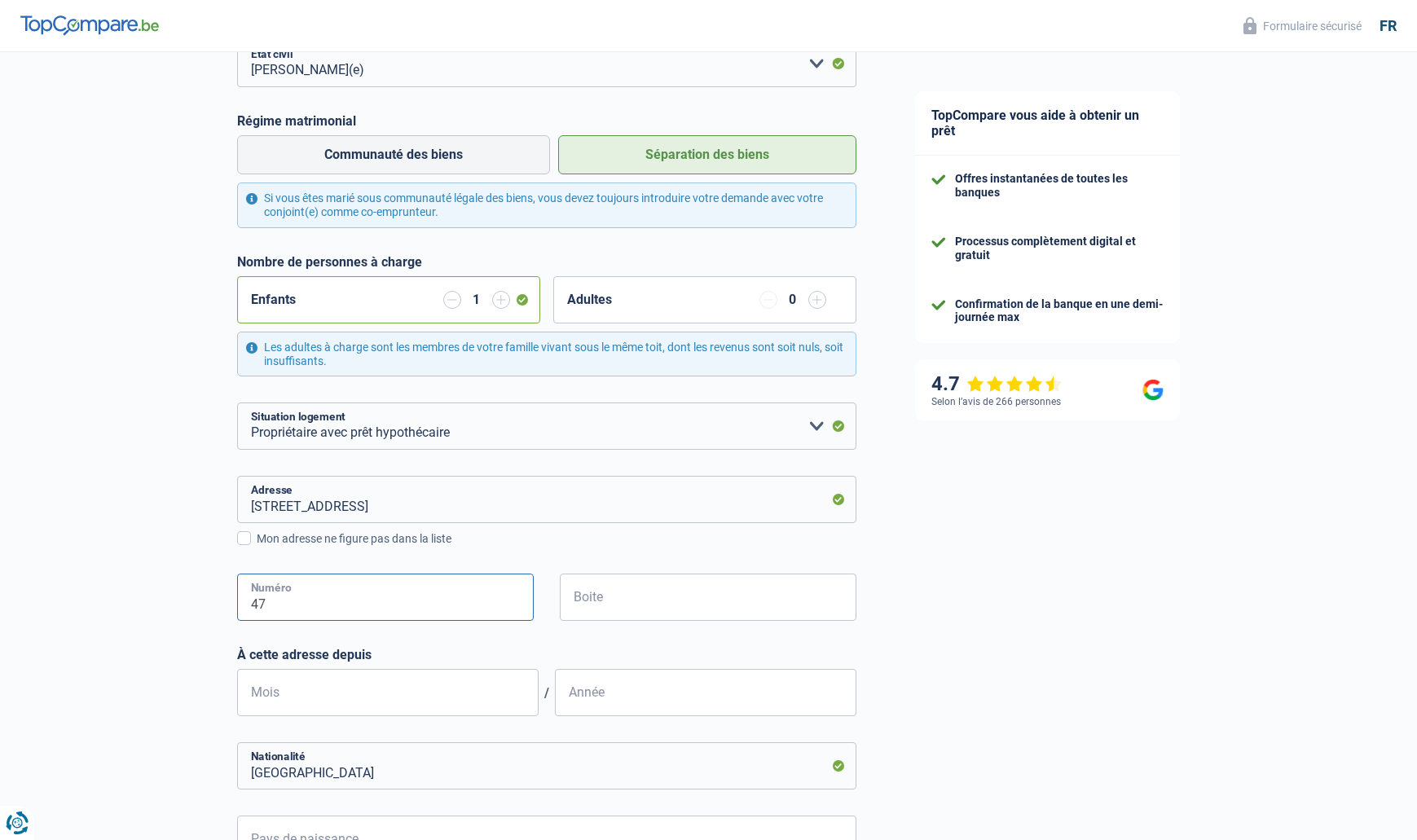
type input "47"
type input "01"
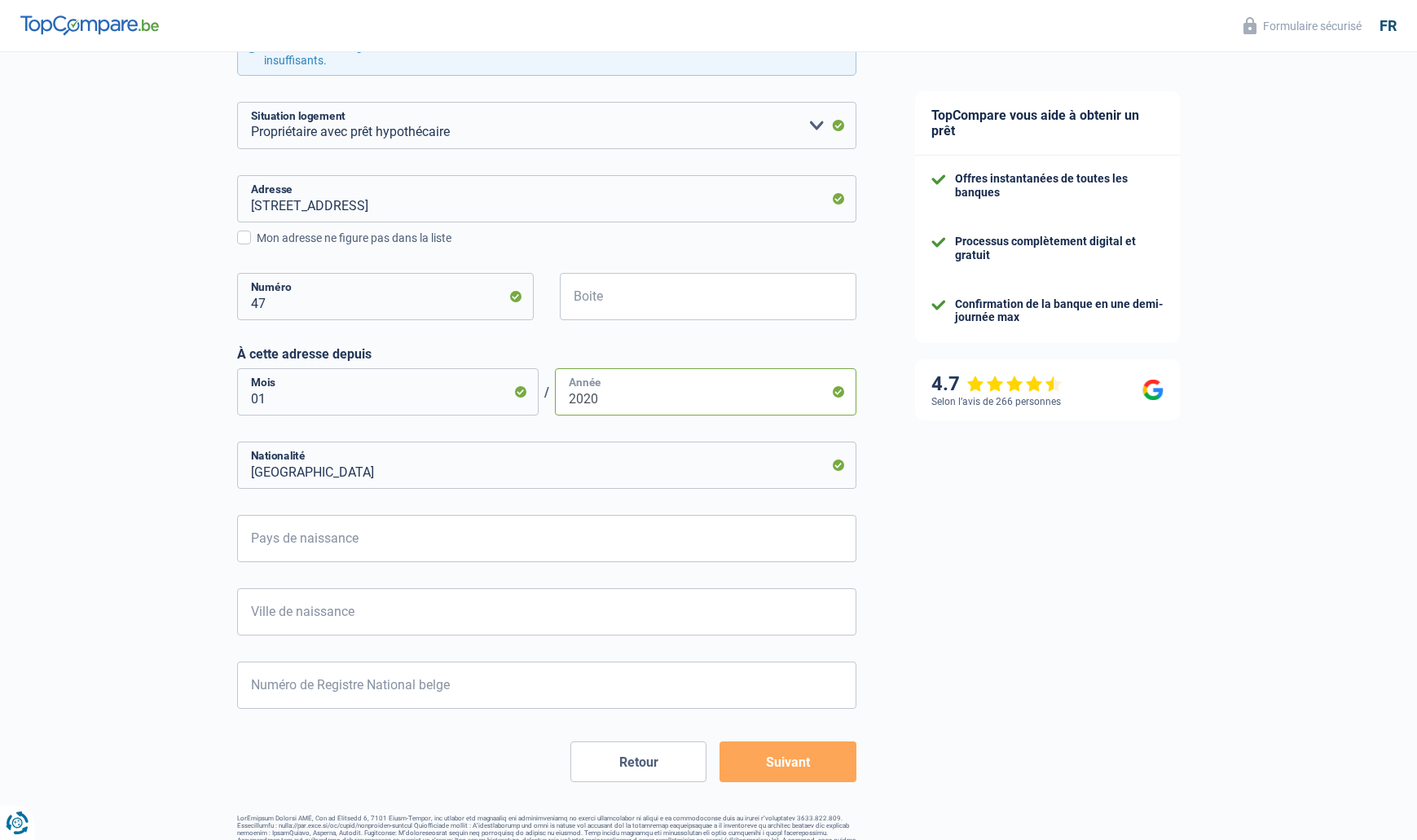
scroll to position [544, 0]
type input "2020"
type input "b"
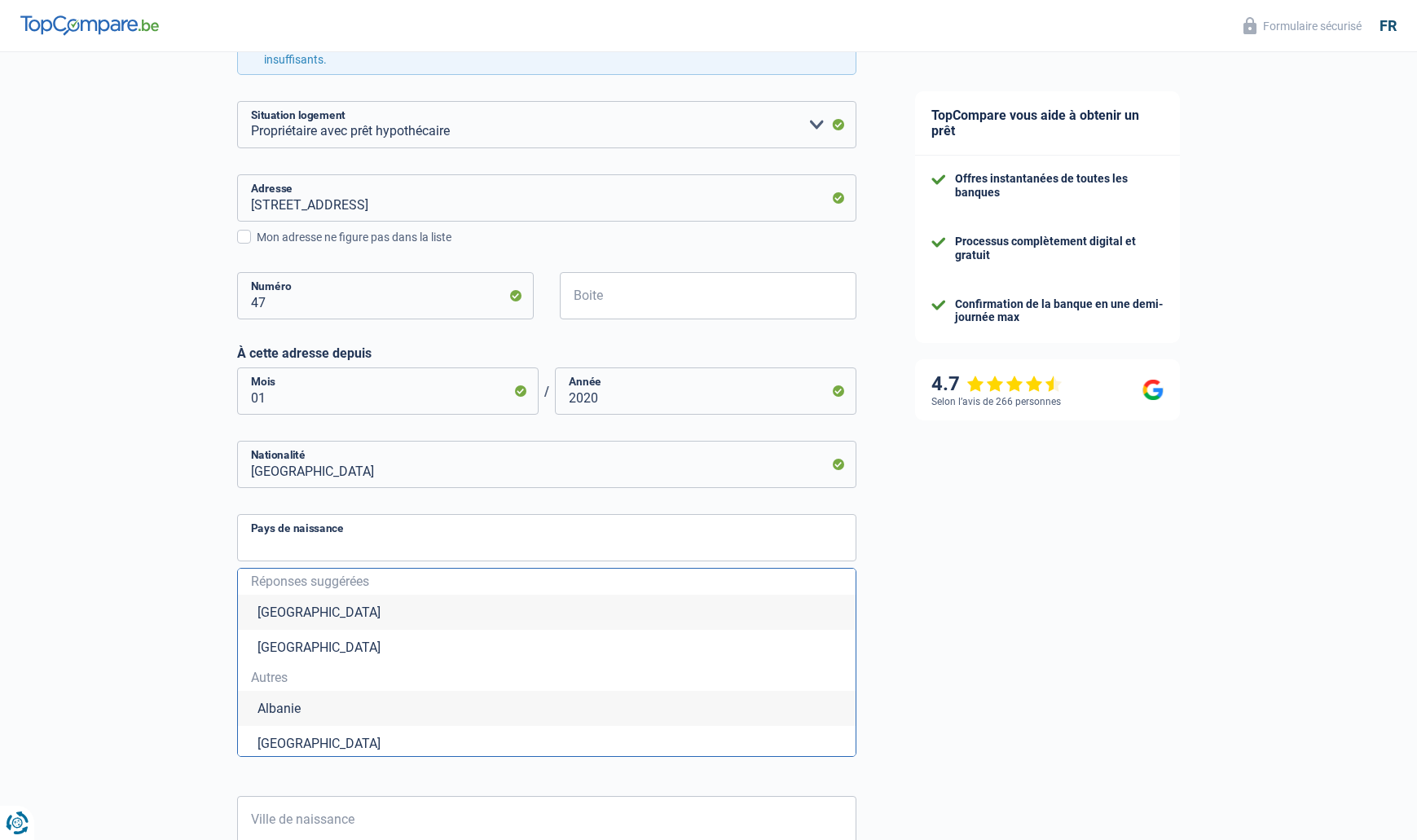
click at [343, 612] on li "Belgique" at bounding box center [547, 613] width 617 height 35
type input "Belgique"
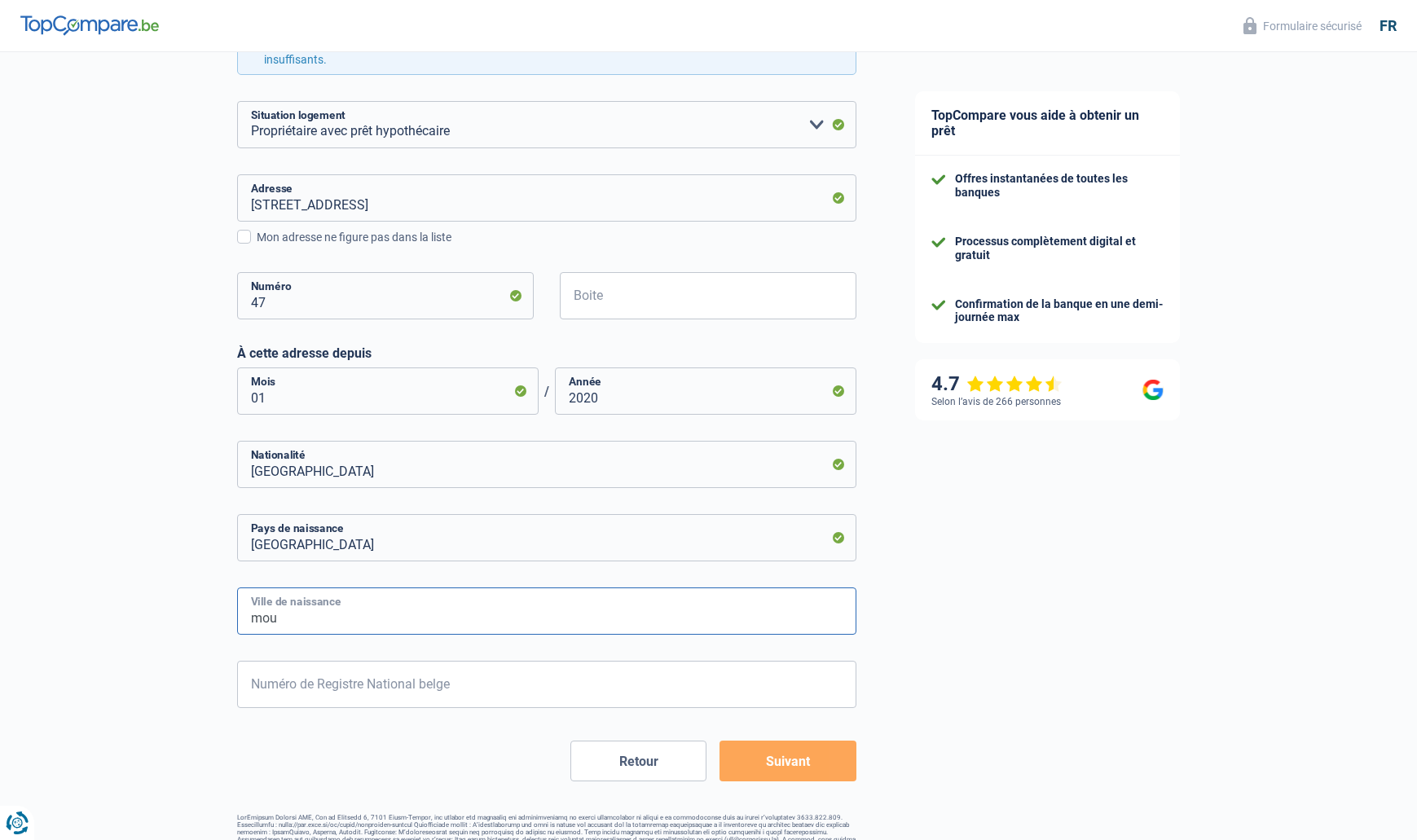
type input "mous"
type input "Mouscron"
click at [370, 679] on input "Numéro de Registre National belge" at bounding box center [547, 684] width 619 height 47
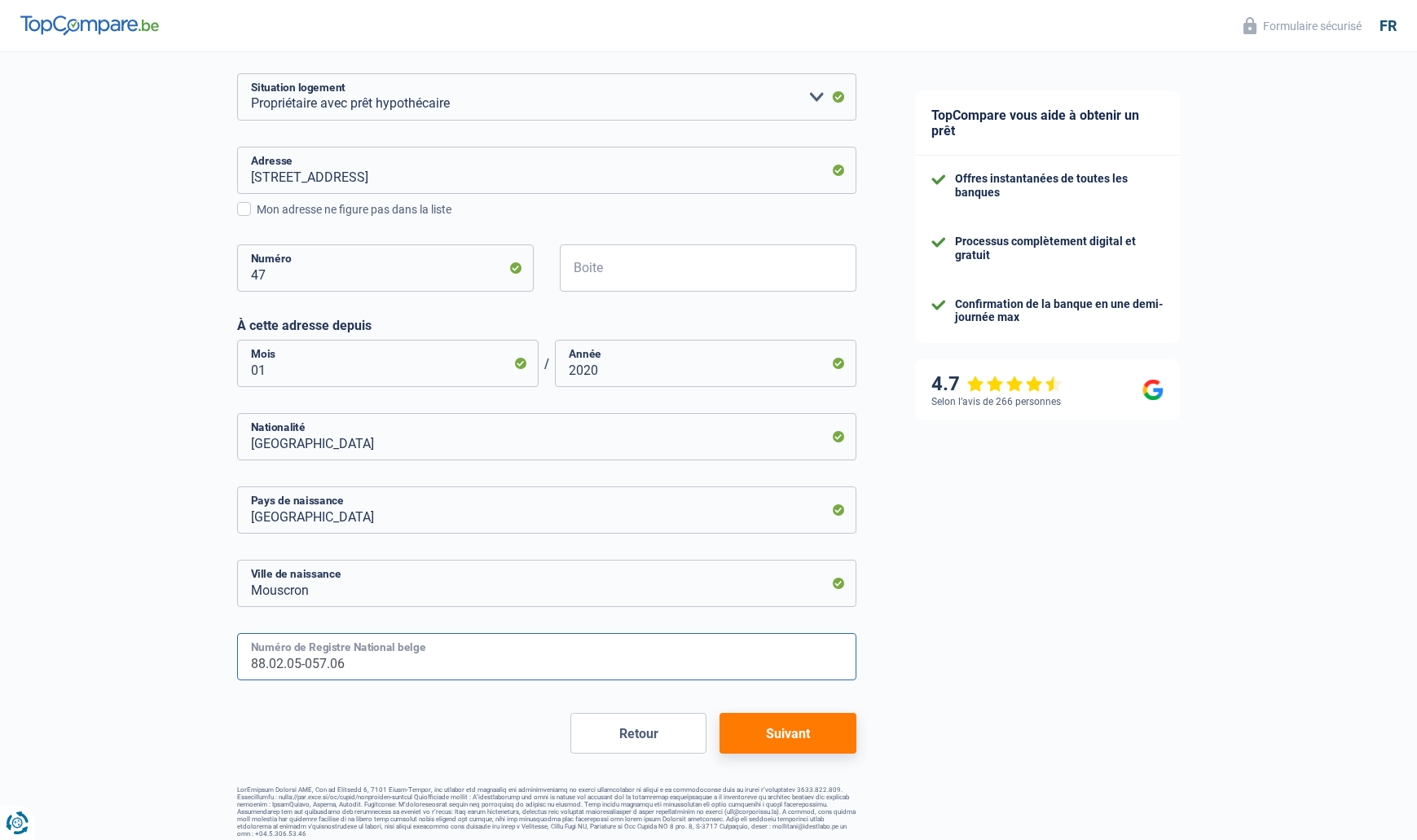
type input "88.02.05-057.06"
click at [817, 742] on button "Suivant" at bounding box center [787, 733] width 136 height 40
select select "familyAllowances"
select select "netSalary"
select select "mortgage"
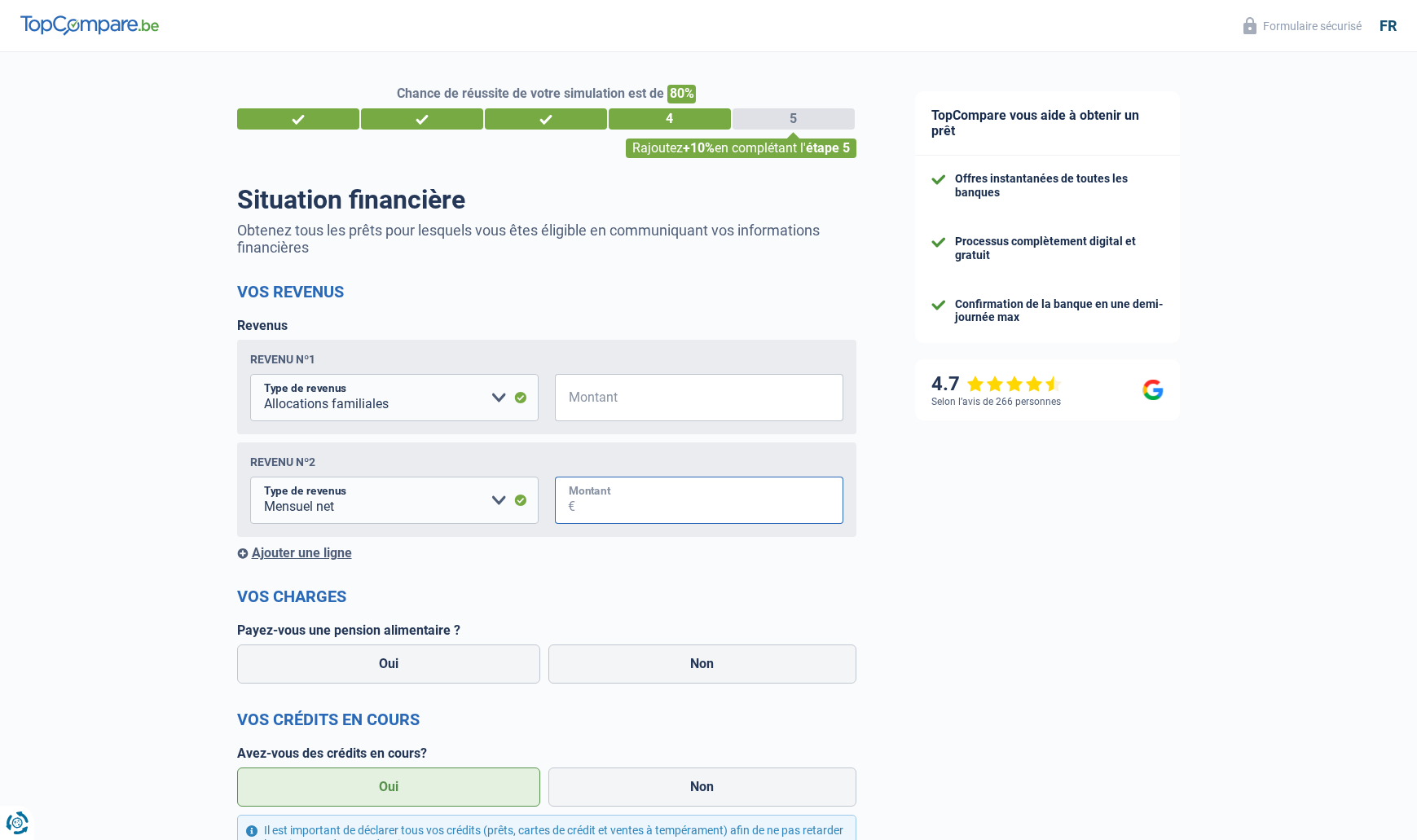
click at [600, 496] on input "Montant" at bounding box center [709, 500] width 268 height 47
type input "5.000"
click at [612, 398] on input "Montant" at bounding box center [709, 398] width 268 height 47
type input "242"
click at [454, 555] on div "Ajouter une ligne" at bounding box center [547, 552] width 619 height 16
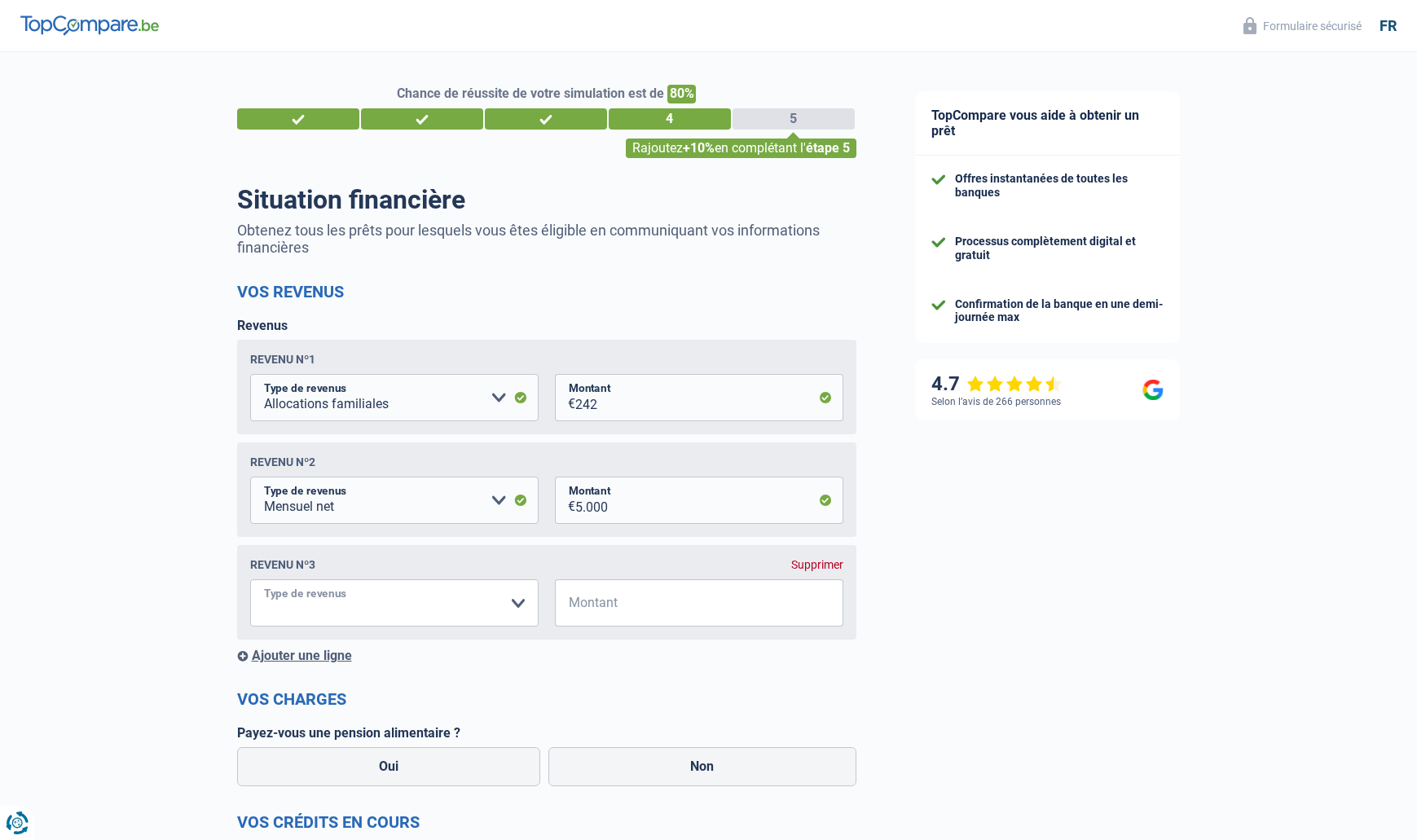
select select "rentalIncome"
click at [614, 611] on input "Montant" at bounding box center [709, 603] width 268 height 47
type input "3.555"
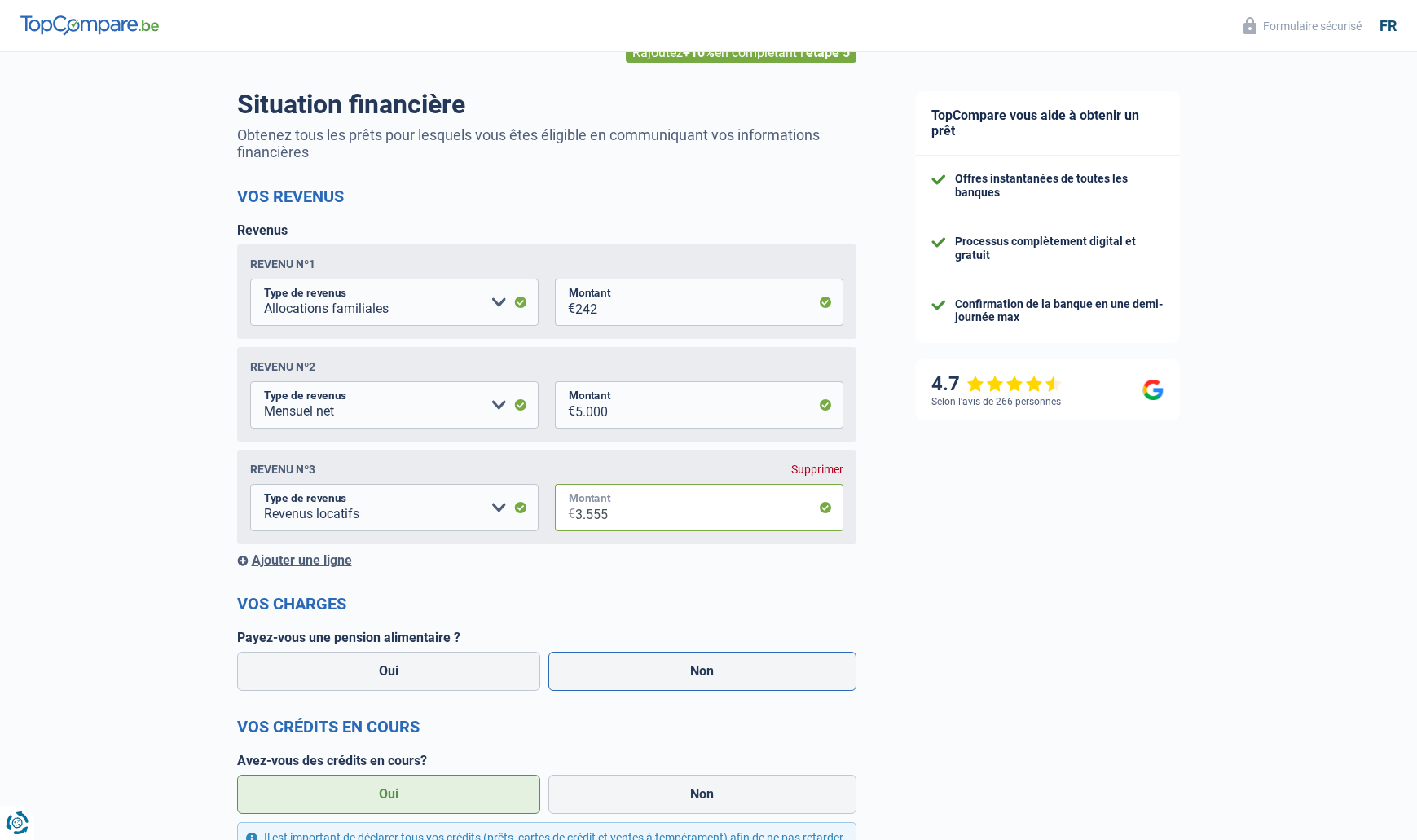
scroll to position [103, 0]
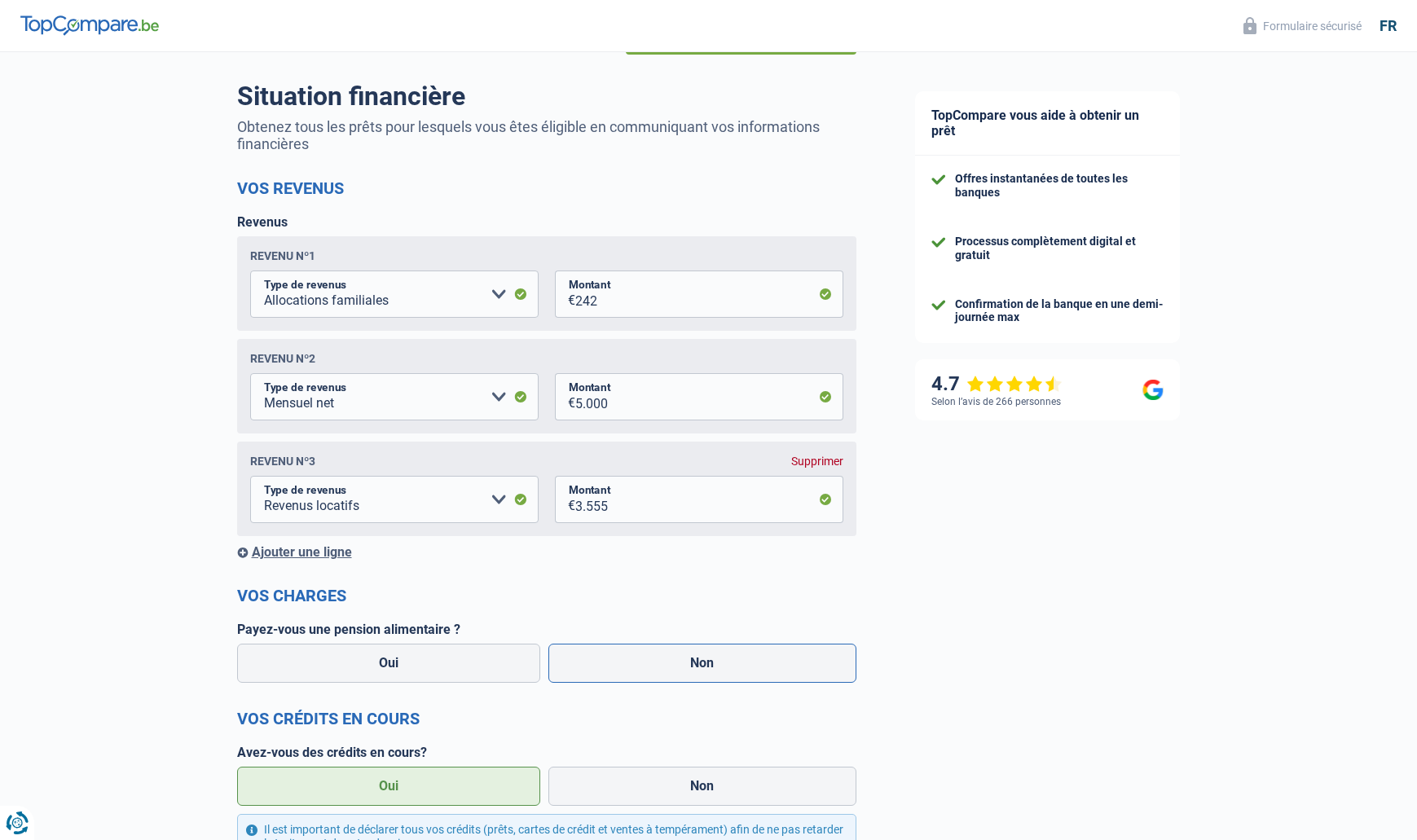
click at [666, 661] on label "Non" at bounding box center [702, 664] width 308 height 39
click at [666, 661] on input "Non" at bounding box center [702, 664] width 308 height 39
radio input "true"
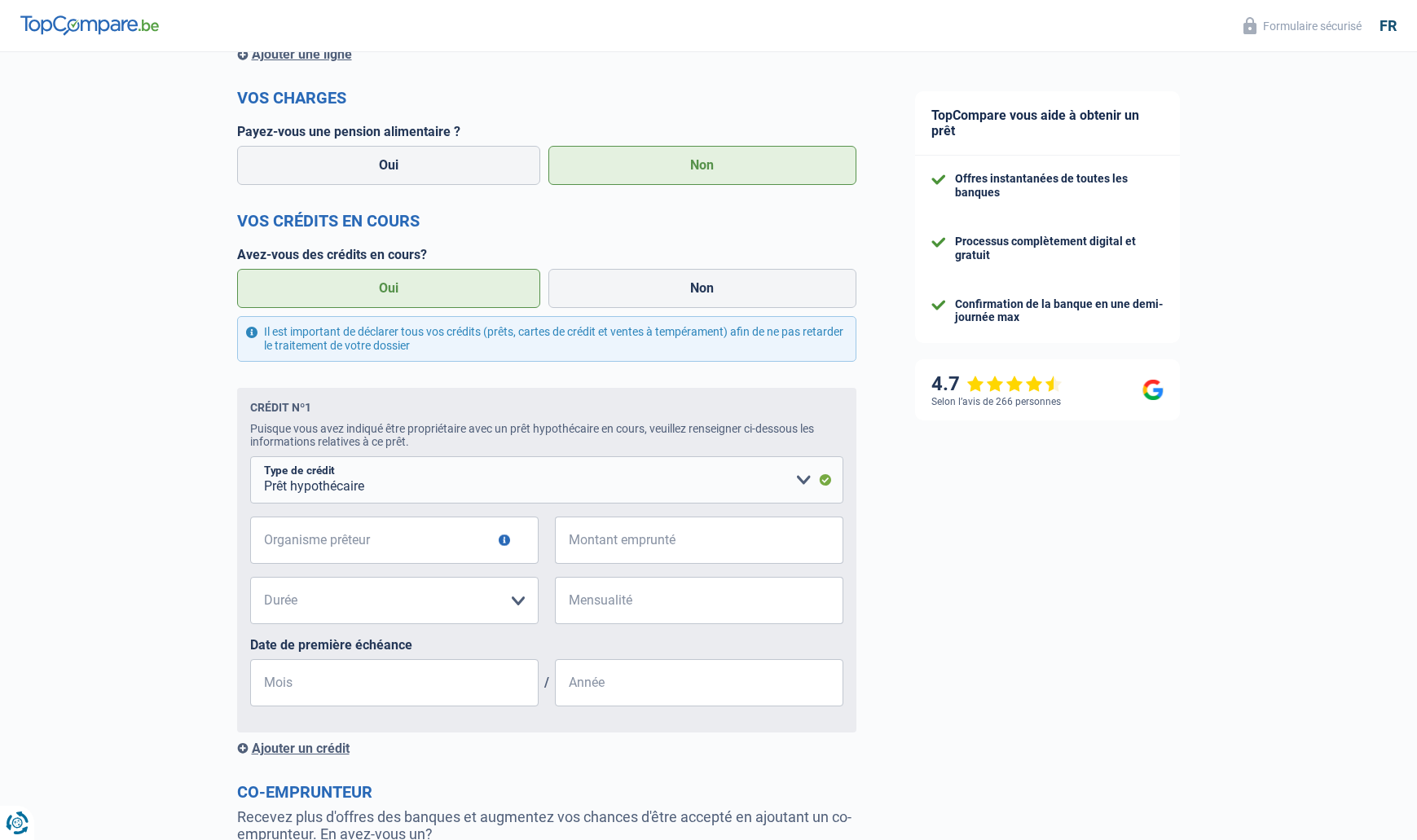
scroll to position [608, 0]
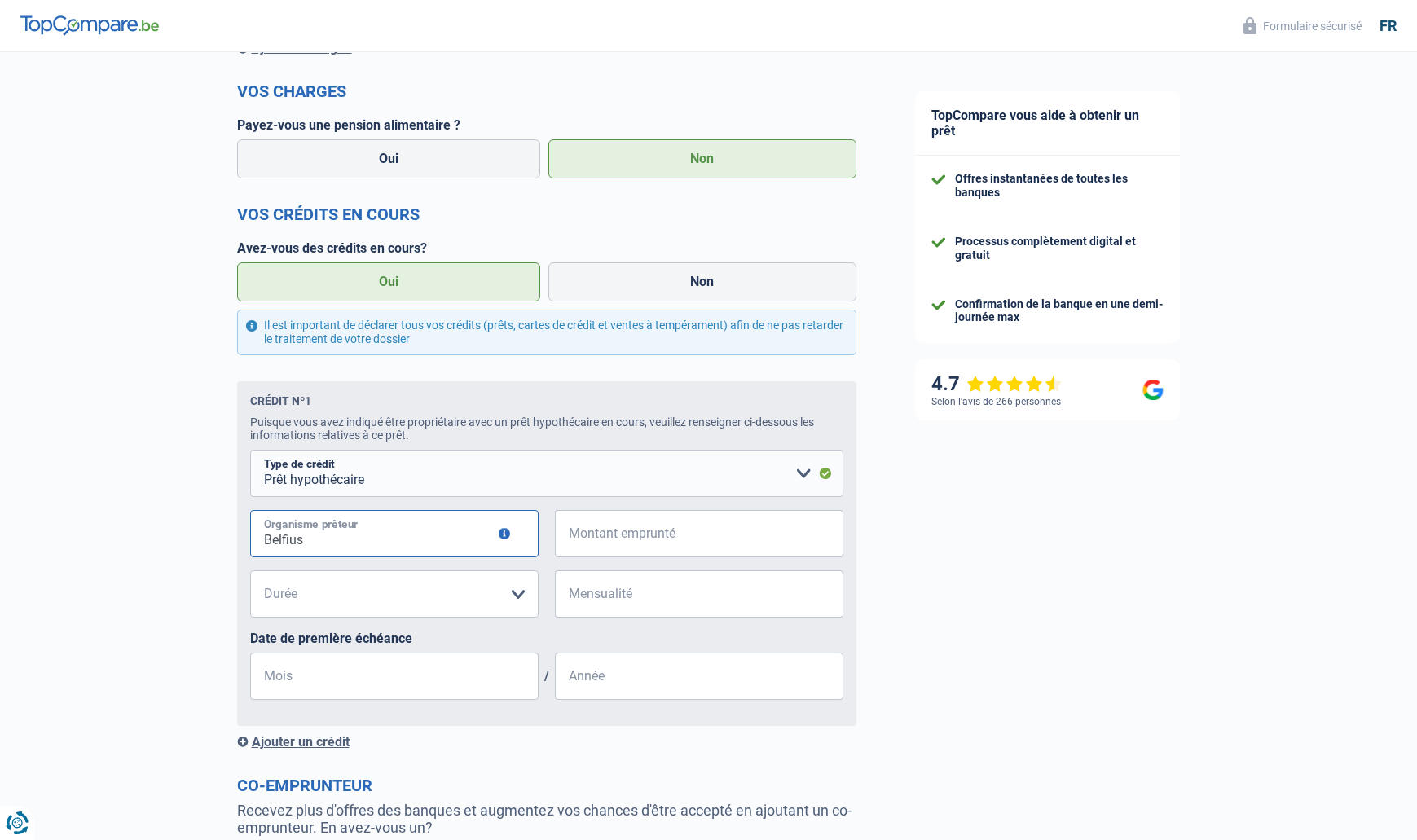
type input "Belfius"
click at [649, 540] on input "Montant emprunté" at bounding box center [709, 534] width 268 height 47
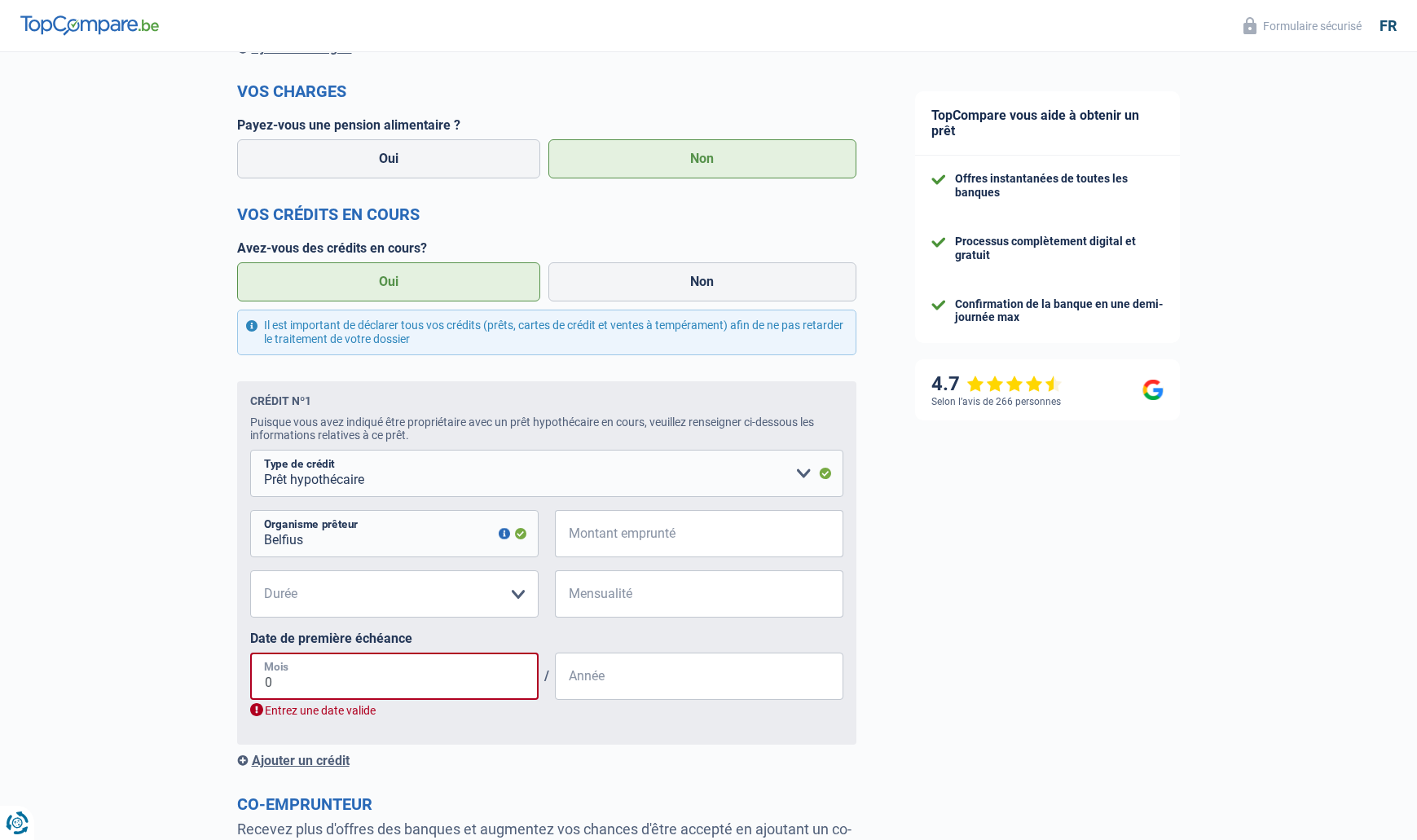
type input "07"
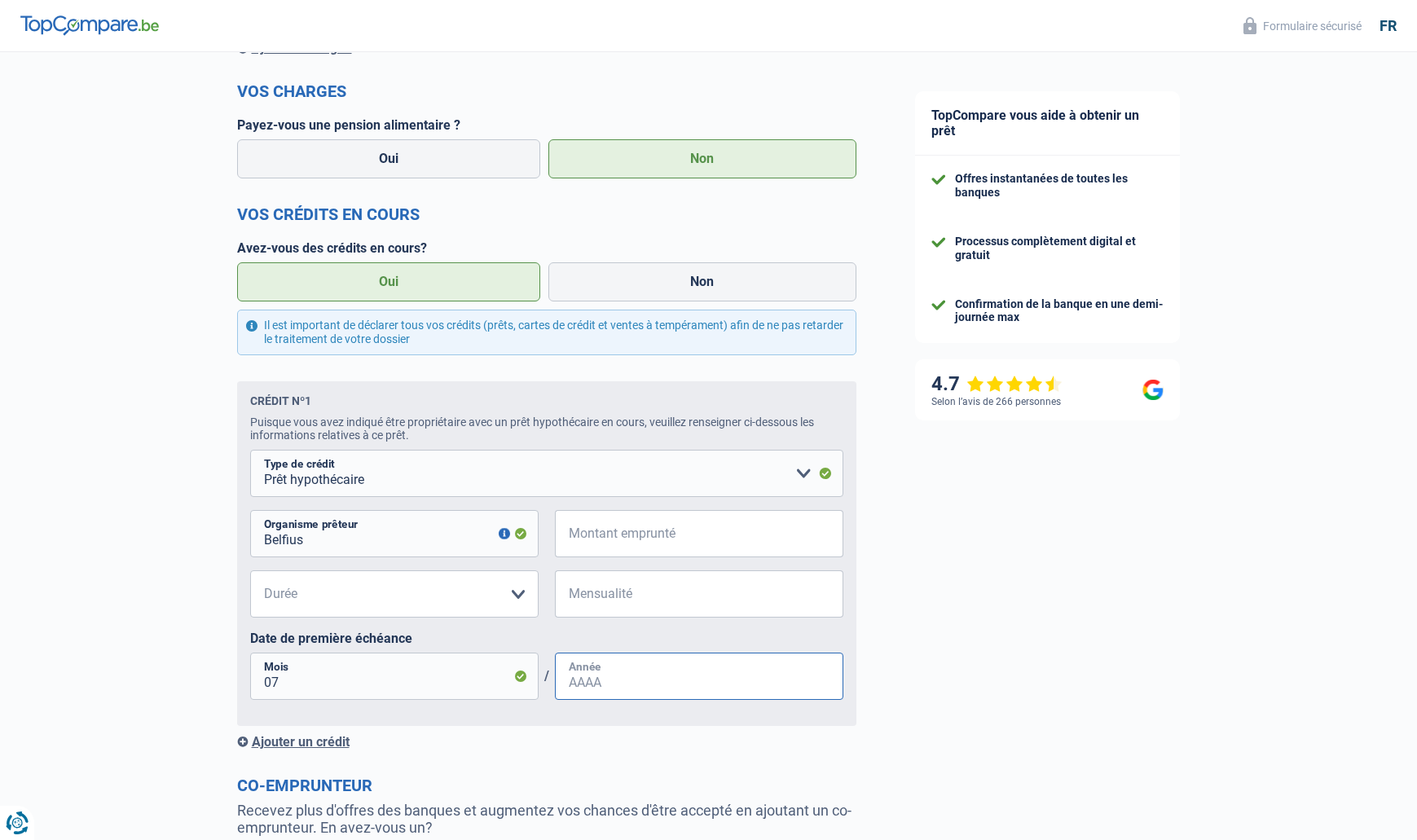
click at [597, 679] on input "Année" at bounding box center [698, 677] width 289 height 47
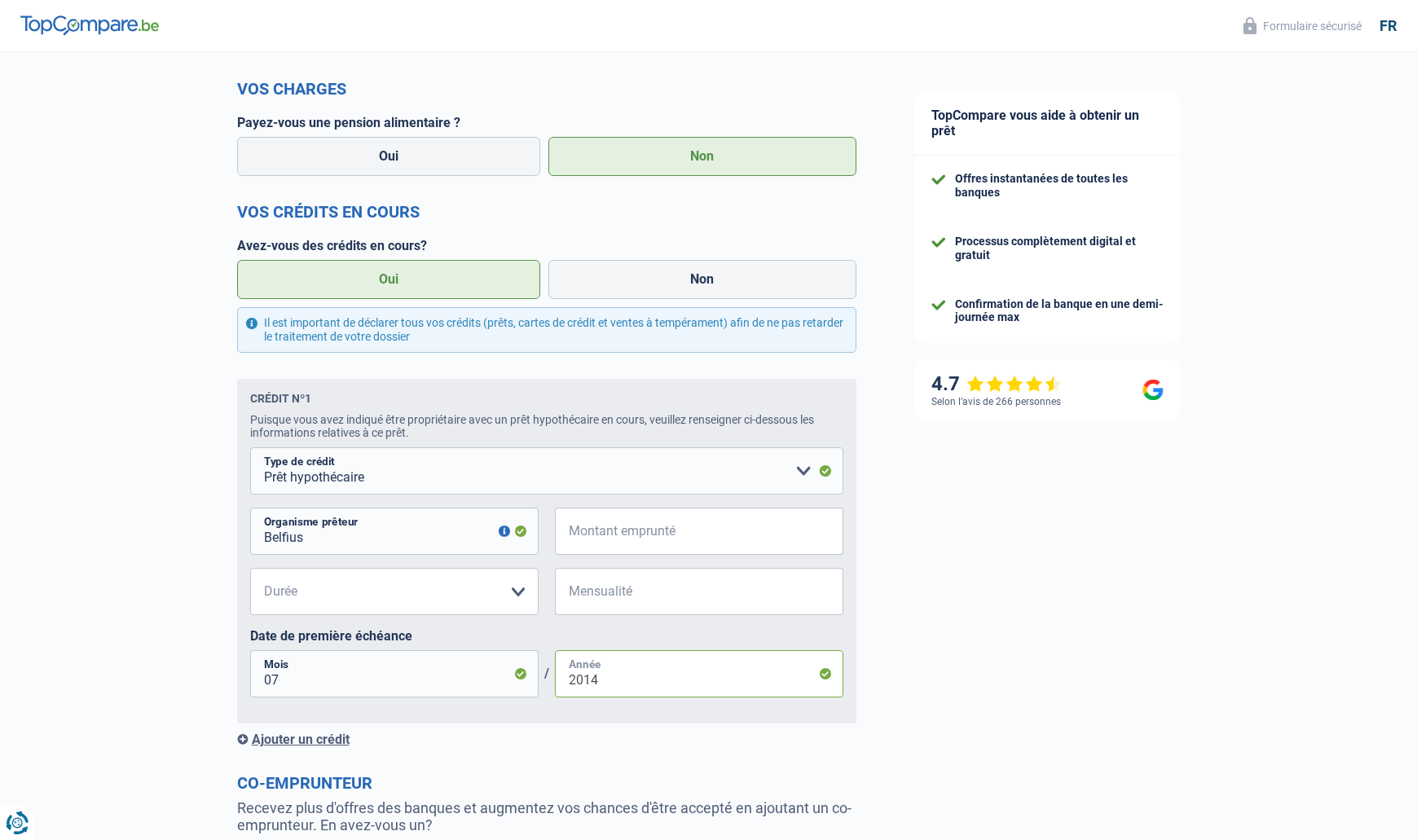
type input "2014"
select select "420"
click at [618, 592] on input "Mensualité" at bounding box center [709, 592] width 268 height 47
type input "3.250"
click at [635, 543] on input "Montant emprunté" at bounding box center [709, 531] width 268 height 47
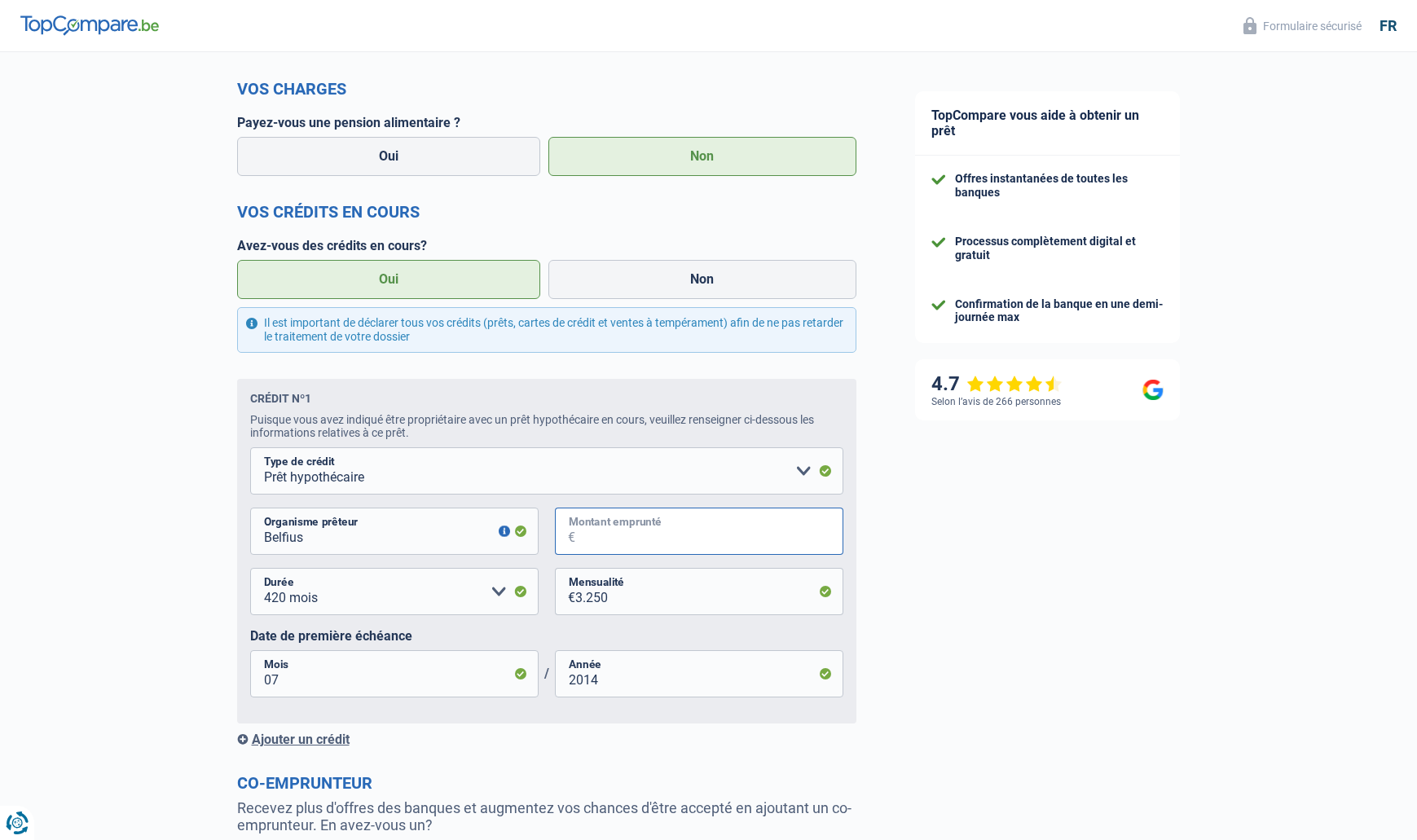
type input "6"
select select
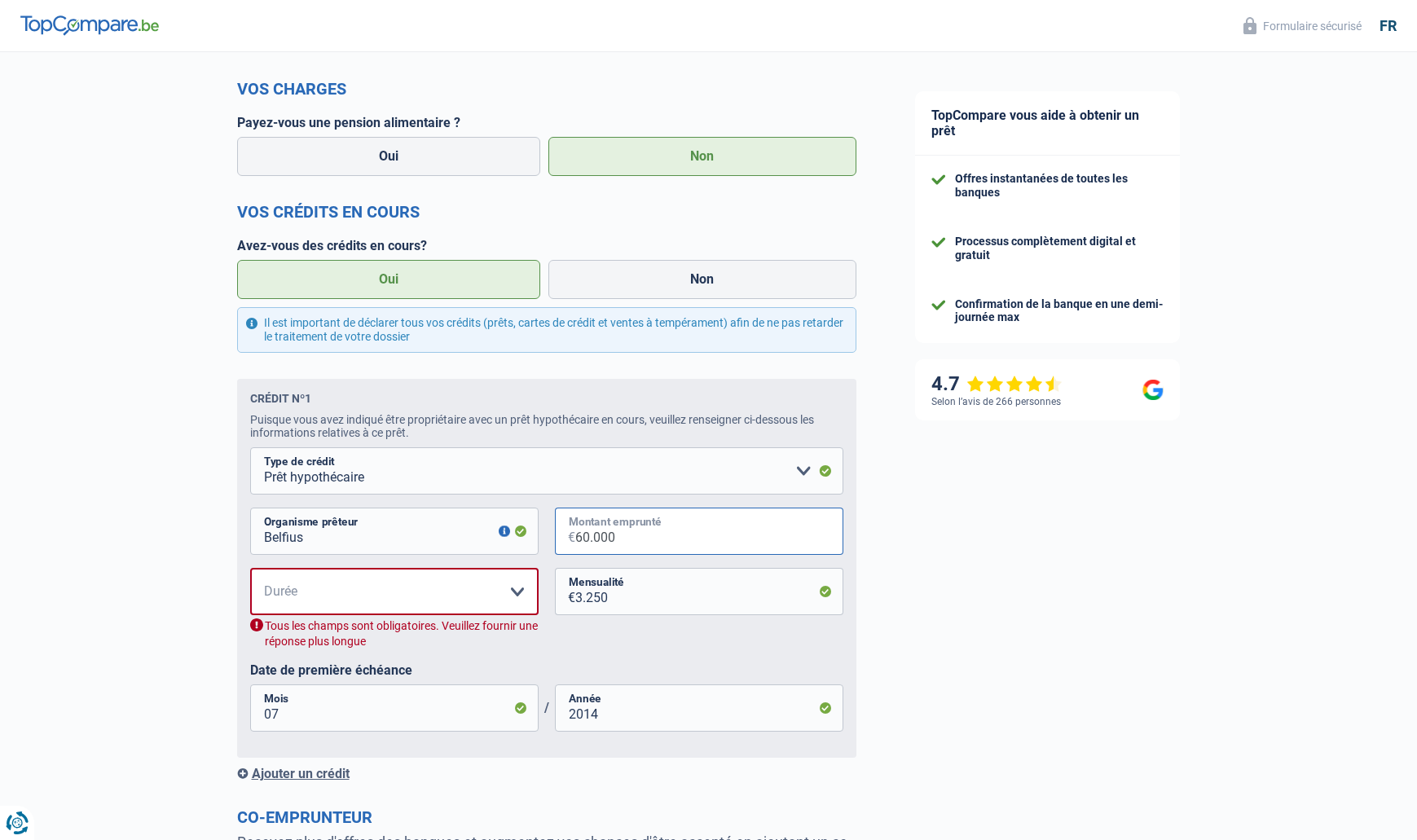
type input "600.000"
select select "420"
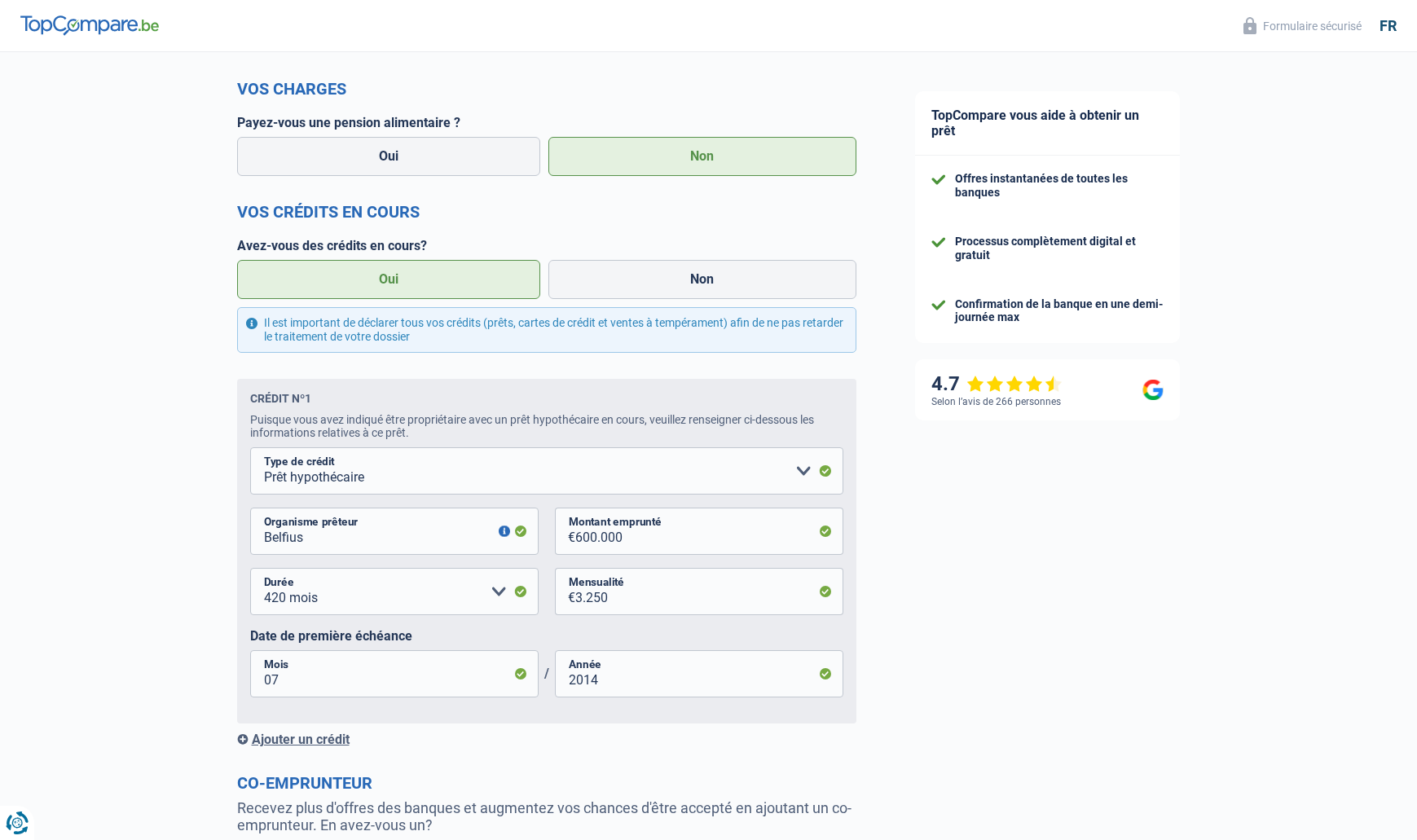
click at [705, 625] on div "120 mois 180 mois 240 mois 300 mois 360 mois 420 mois Veuillez sélectionner une…" at bounding box center [547, 598] width 593 height 60
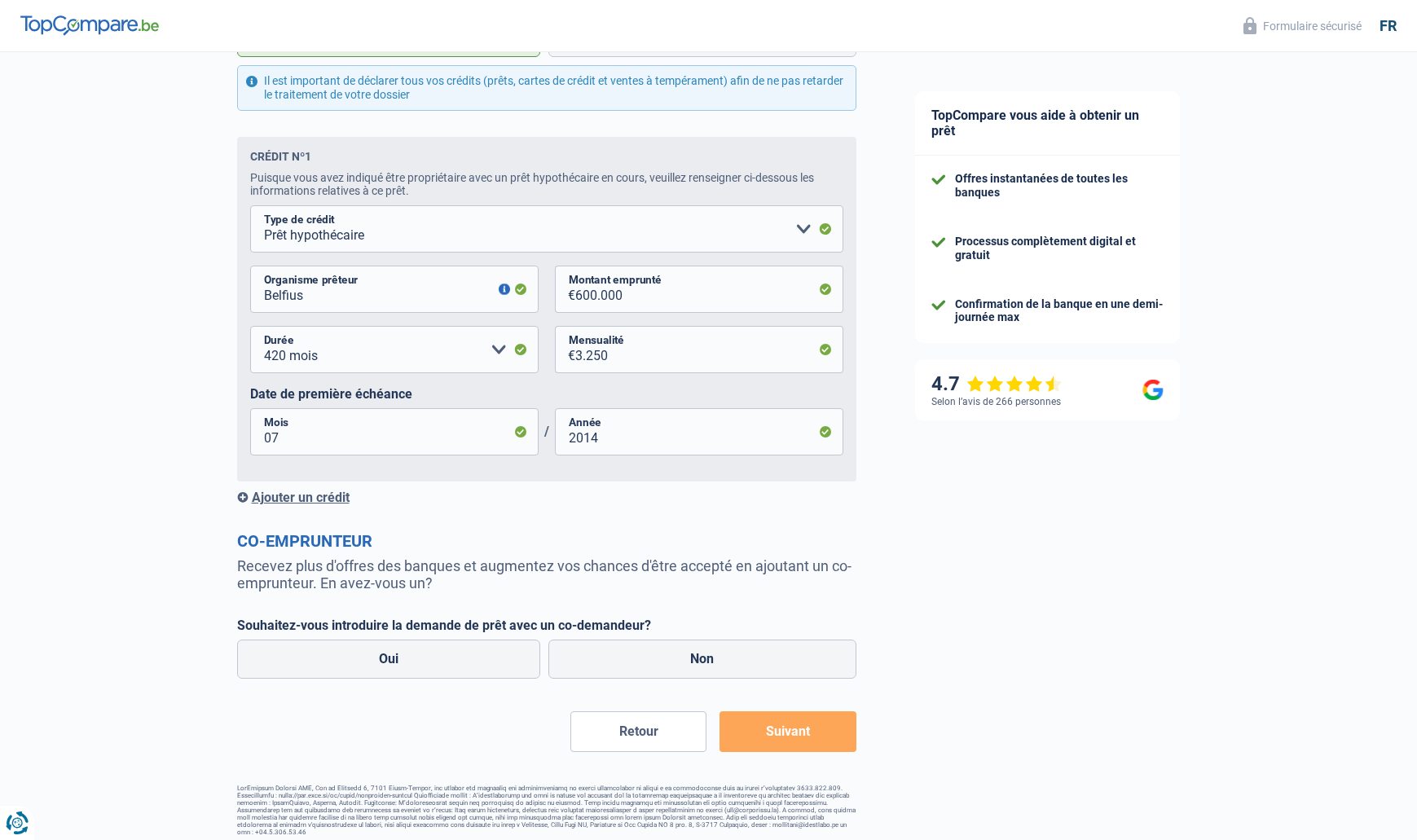
scroll to position [851, 0]
click at [415, 651] on label "Oui" at bounding box center [389, 660] width 304 height 39
click at [415, 651] on input "Oui" at bounding box center [389, 660] width 304 height 39
radio input "true"
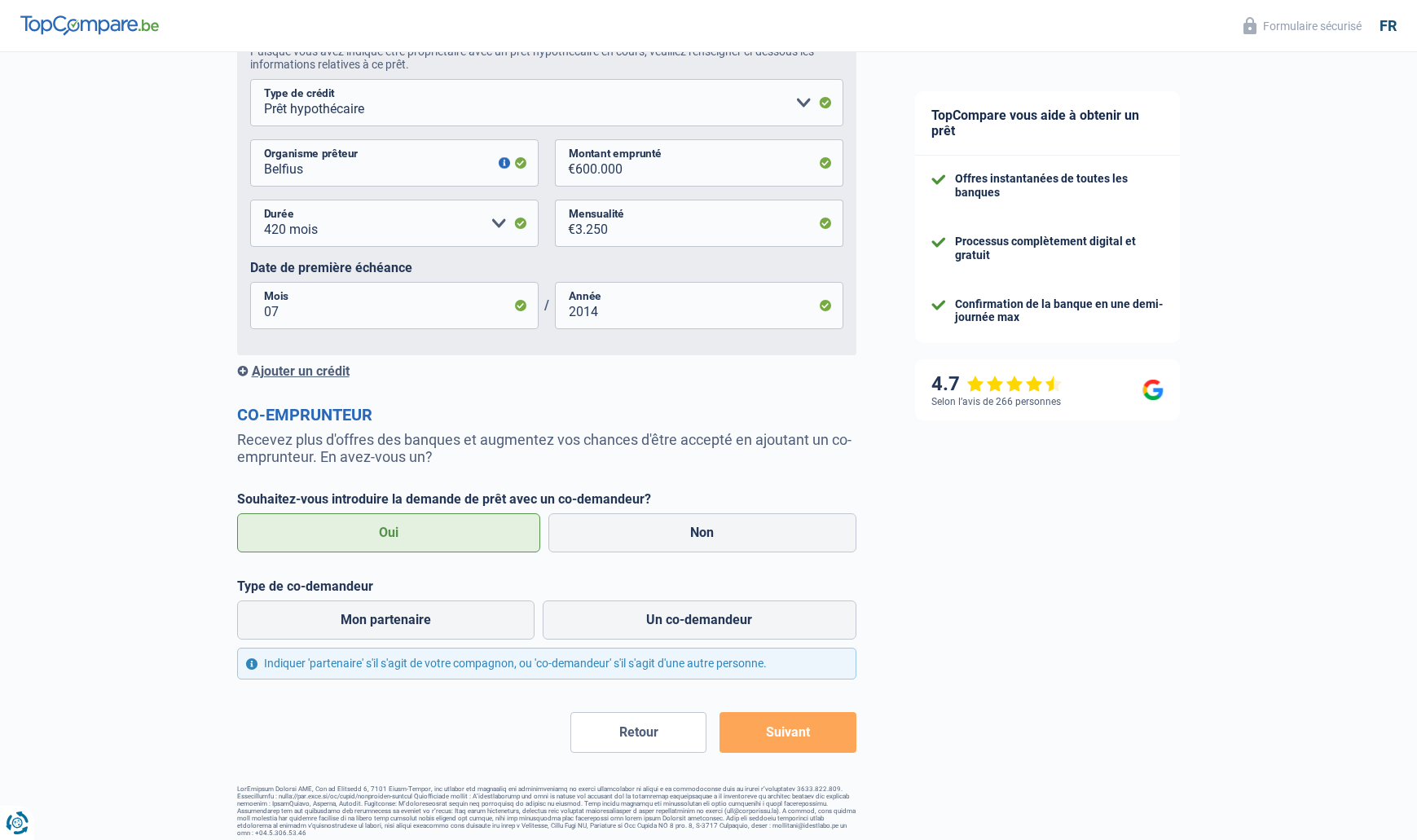
scroll to position [978, 0]
click at [418, 615] on label "Mon partenaire" at bounding box center [386, 621] width 298 height 39
click at [418, 615] on input "Mon partenaire" at bounding box center [386, 621] width 298 height 39
radio input "true"
click at [783, 734] on button "Suivant" at bounding box center [787, 733] width 136 height 40
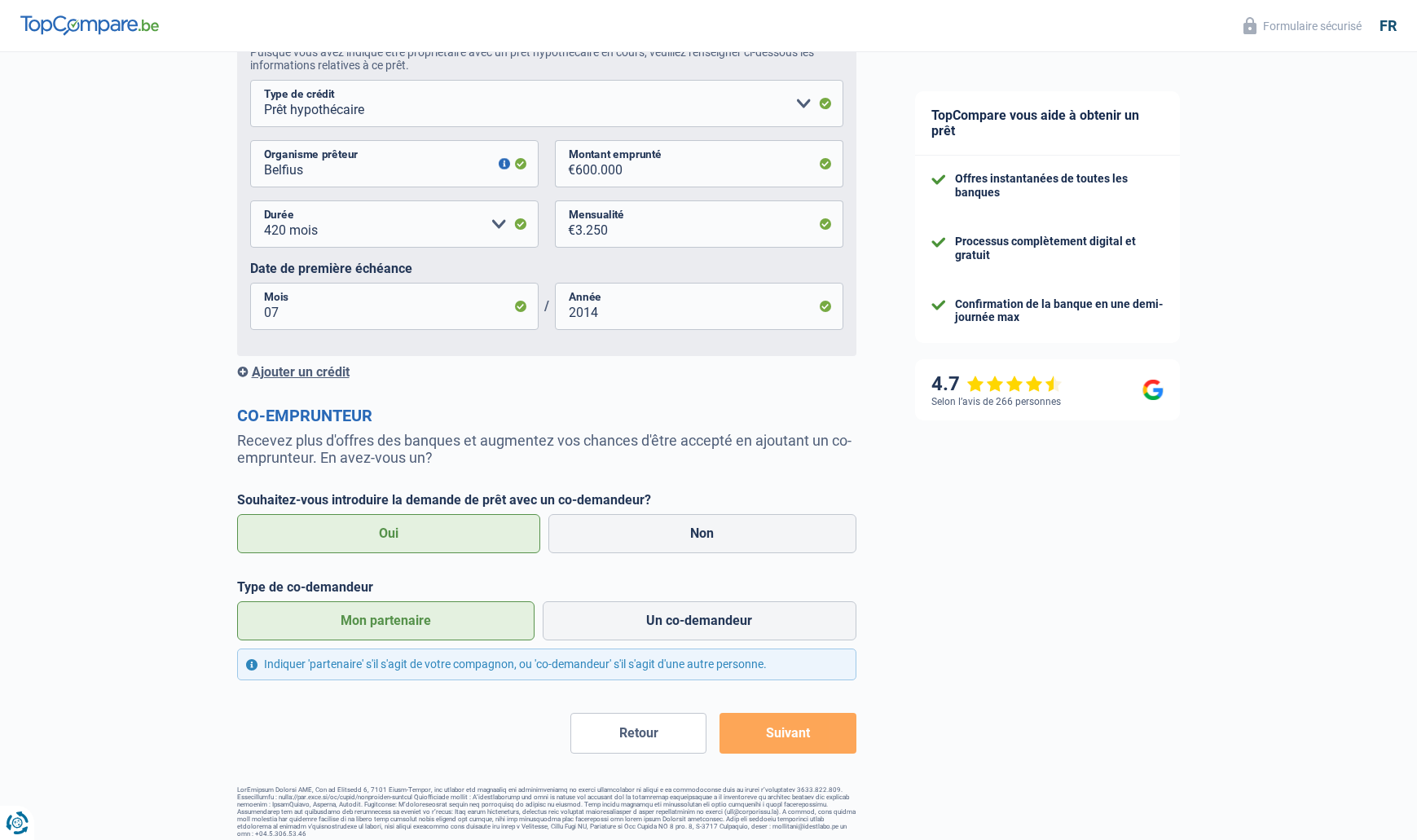
click at [778, 734] on button "Suivant" at bounding box center [787, 733] width 136 height 40
click at [795, 734] on button "Suivant" at bounding box center [787, 733] width 136 height 40
click at [682, 625] on label "Un co-demandeur" at bounding box center [699, 621] width 313 height 39
click at [682, 625] on input "Un co-demandeur" at bounding box center [699, 621] width 313 height 39
radio input "true"
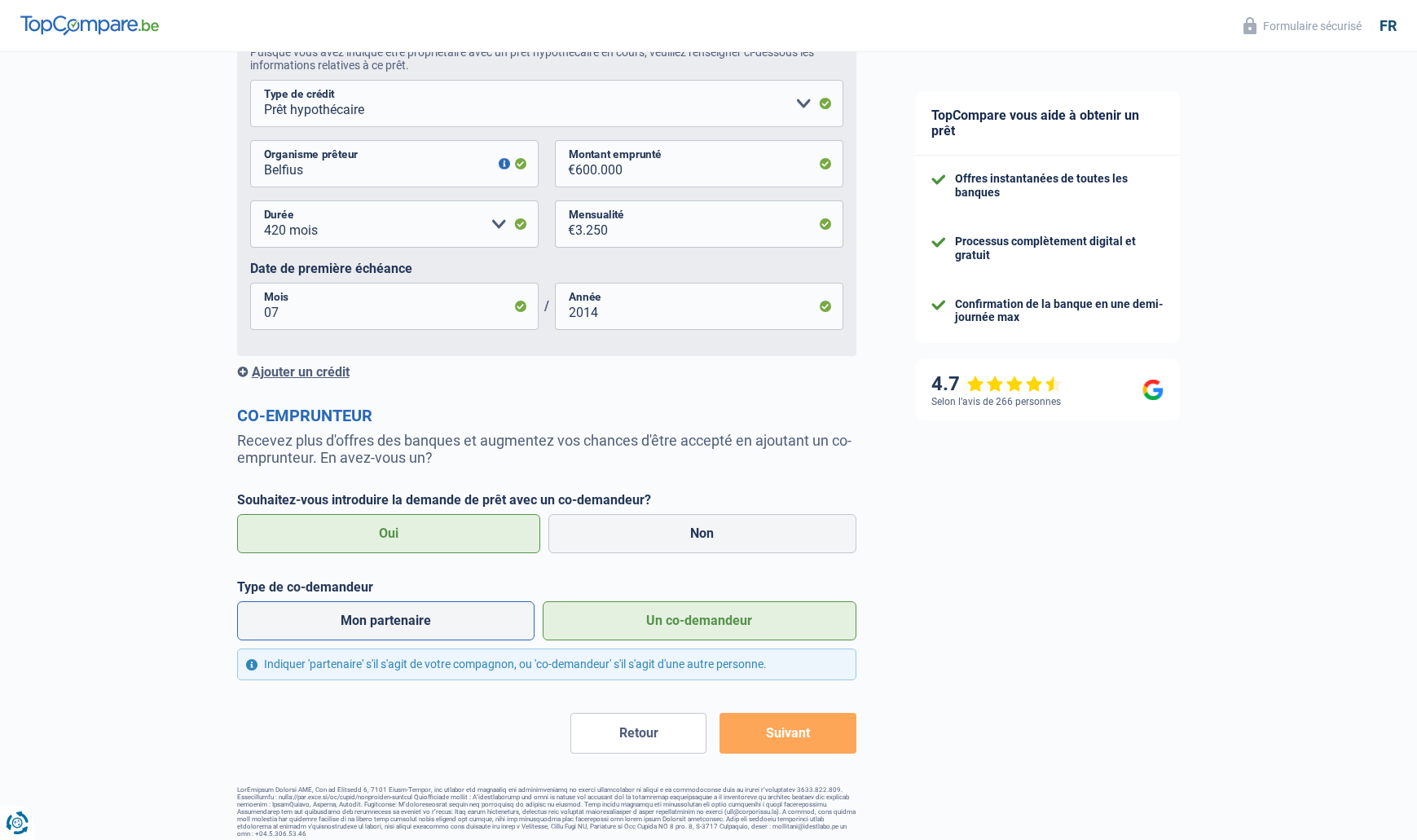
click at [436, 615] on label "Mon partenaire" at bounding box center [386, 621] width 298 height 39
click at [436, 615] on input "Mon partenaire" at bounding box center [386, 621] width 298 height 39
radio input "true"
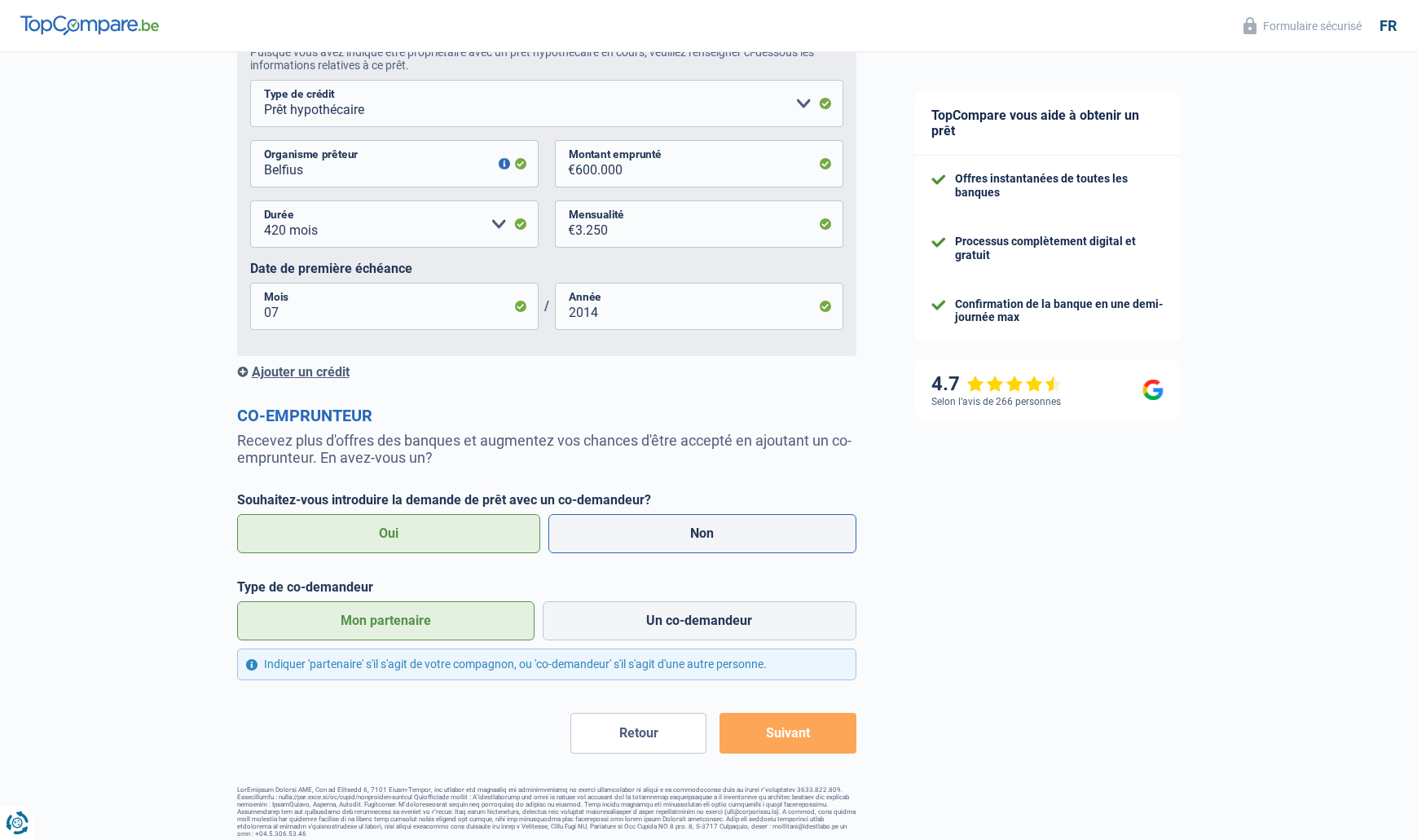
click at [625, 536] on label "Non" at bounding box center [702, 534] width 308 height 39
click at [625, 536] on input "Non" at bounding box center [702, 534] width 308 height 39
radio input "true"
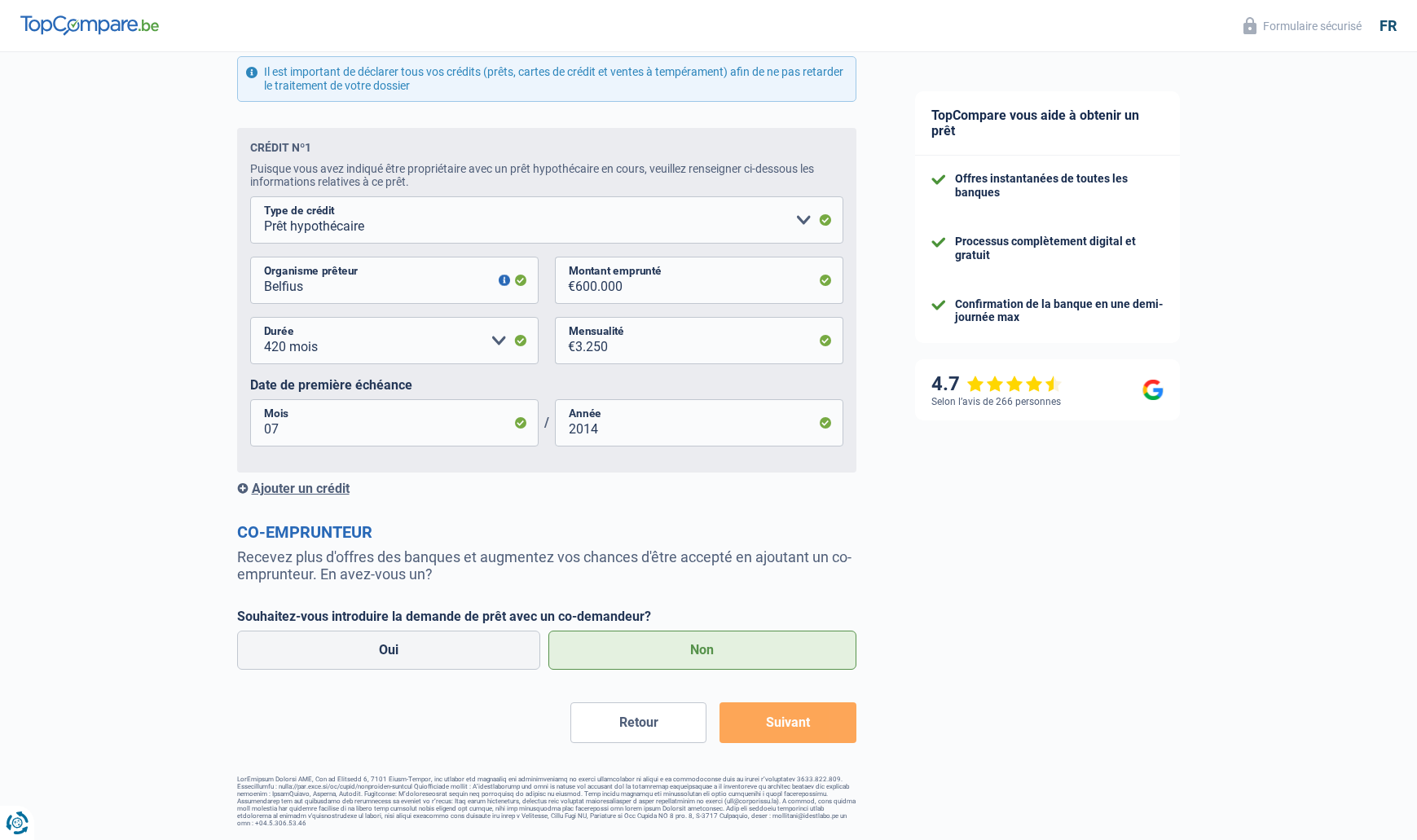
scroll to position [851, 0]
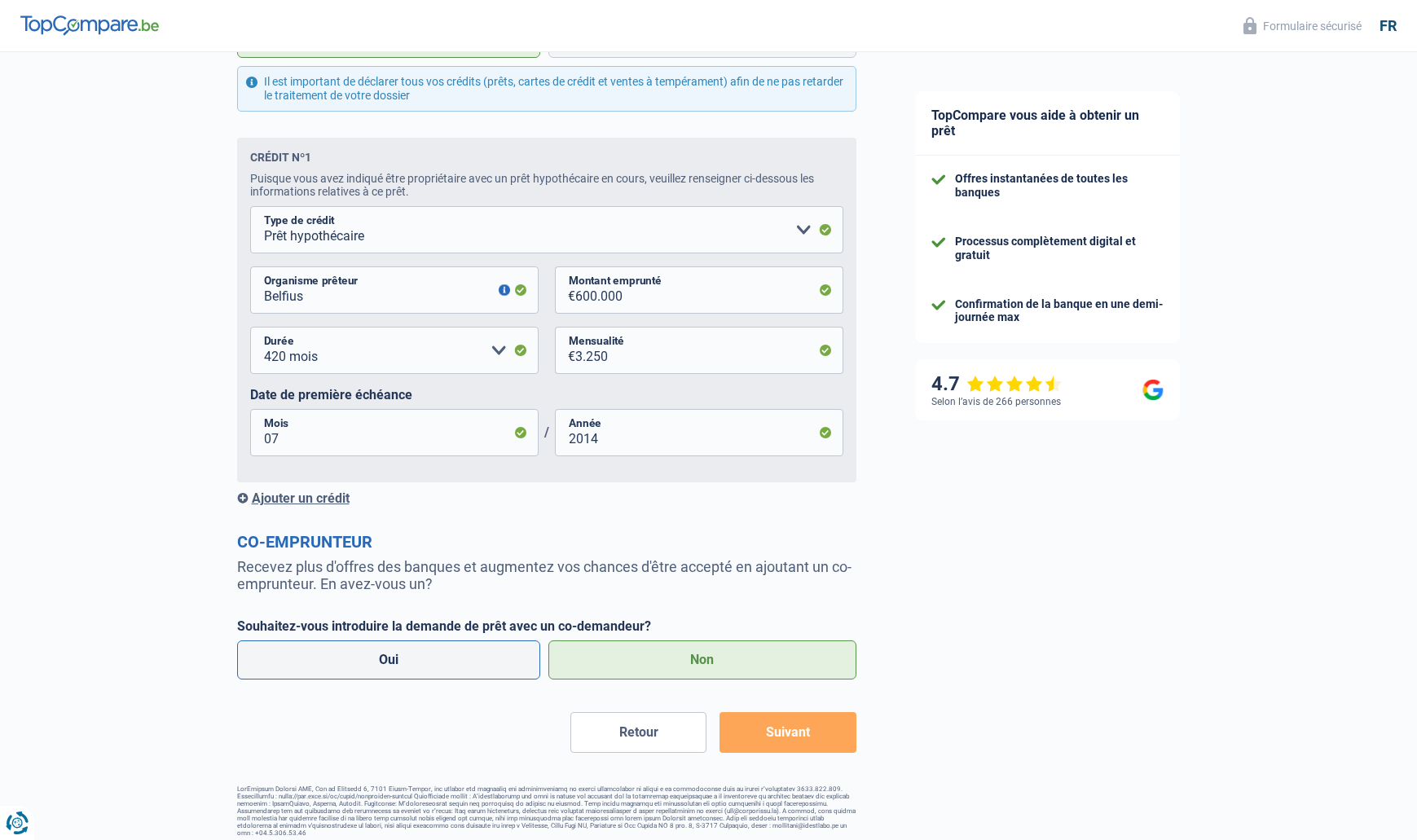
click at [348, 653] on label "Oui" at bounding box center [389, 660] width 304 height 39
click at [348, 653] on input "Oui" at bounding box center [389, 660] width 304 height 39
radio input "true"
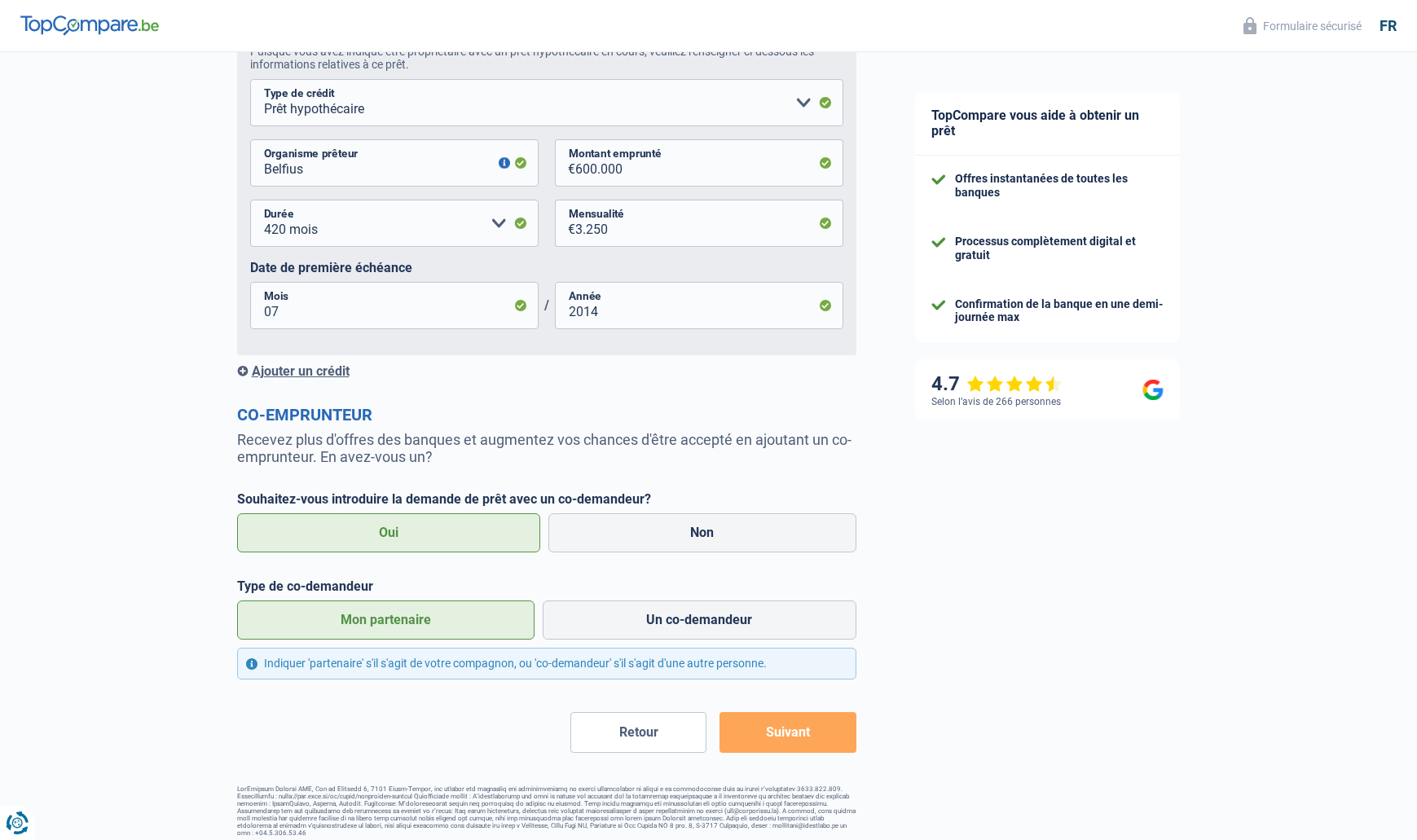
scroll to position [978, 0]
click at [801, 725] on button "Suivant" at bounding box center [787, 733] width 136 height 40
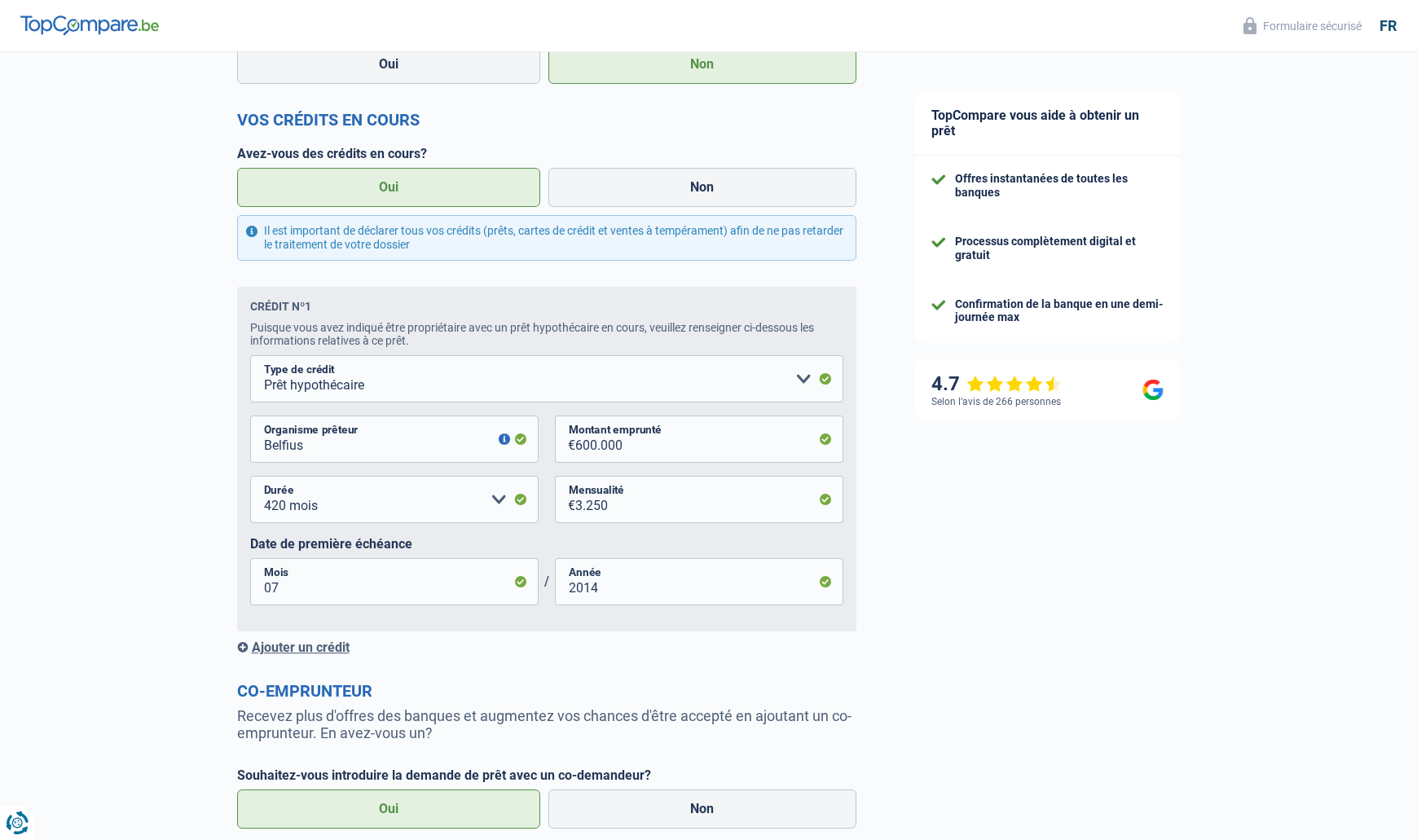
scroll to position [769, 0]
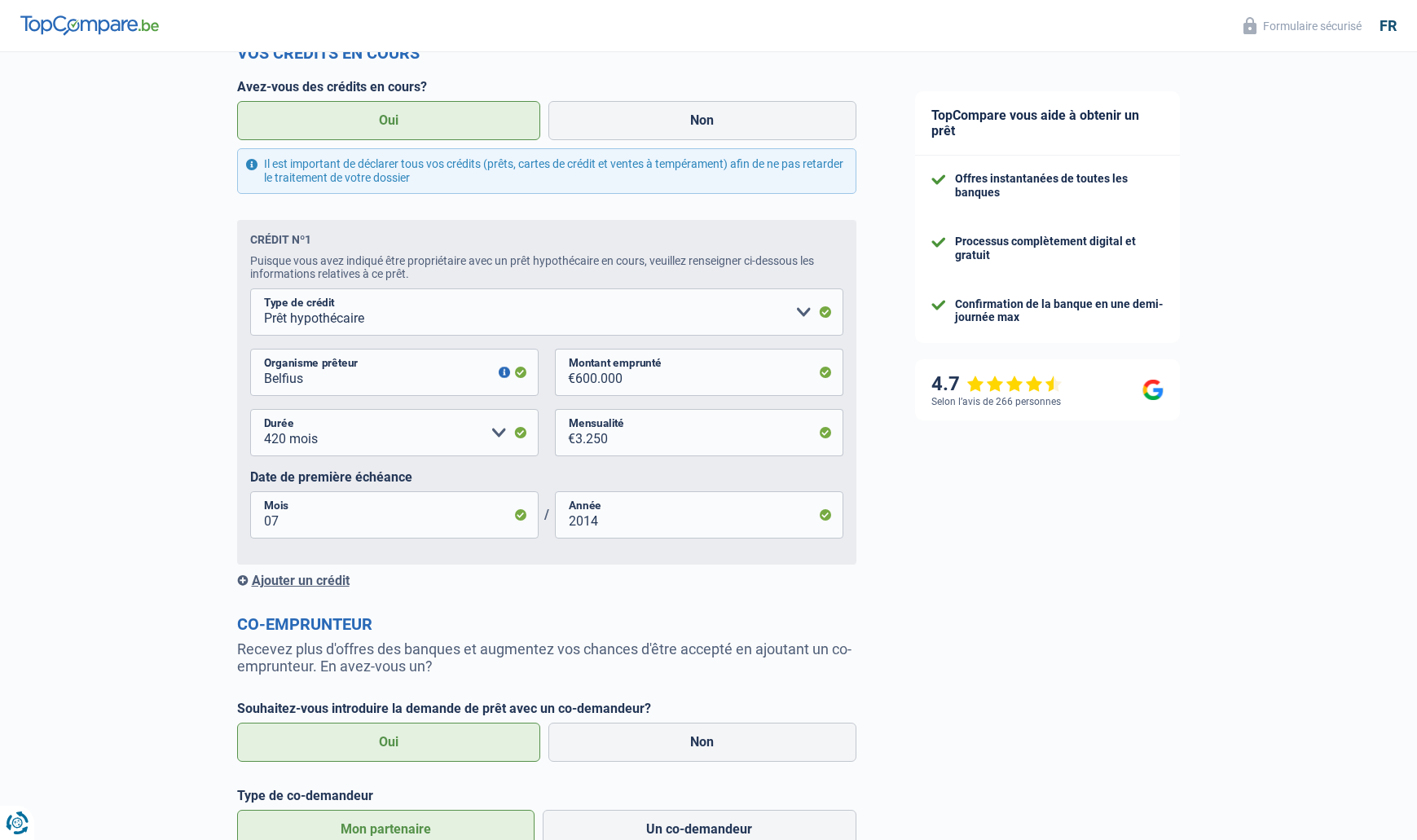
click at [337, 579] on div "Ajouter un crédit" at bounding box center [547, 581] width 619 height 16
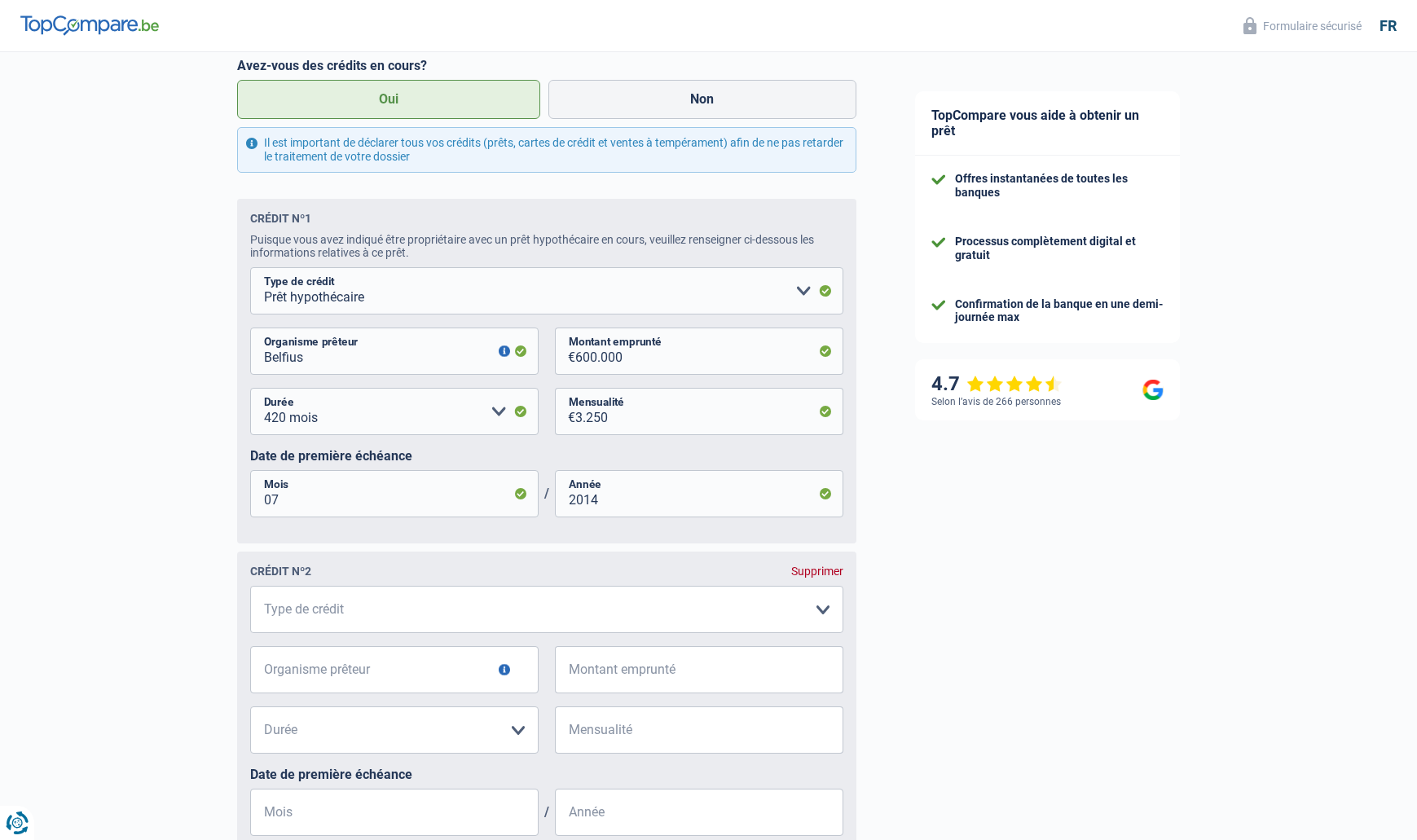
scroll to position [790, 0]
click at [456, 632] on fieldset "Carte ou ouverture de crédit Prêt hypothécaire Vente à tempérament Prêt à tempé…" at bounding box center [547, 718] width 593 height 263
select select "cardOrCredit"
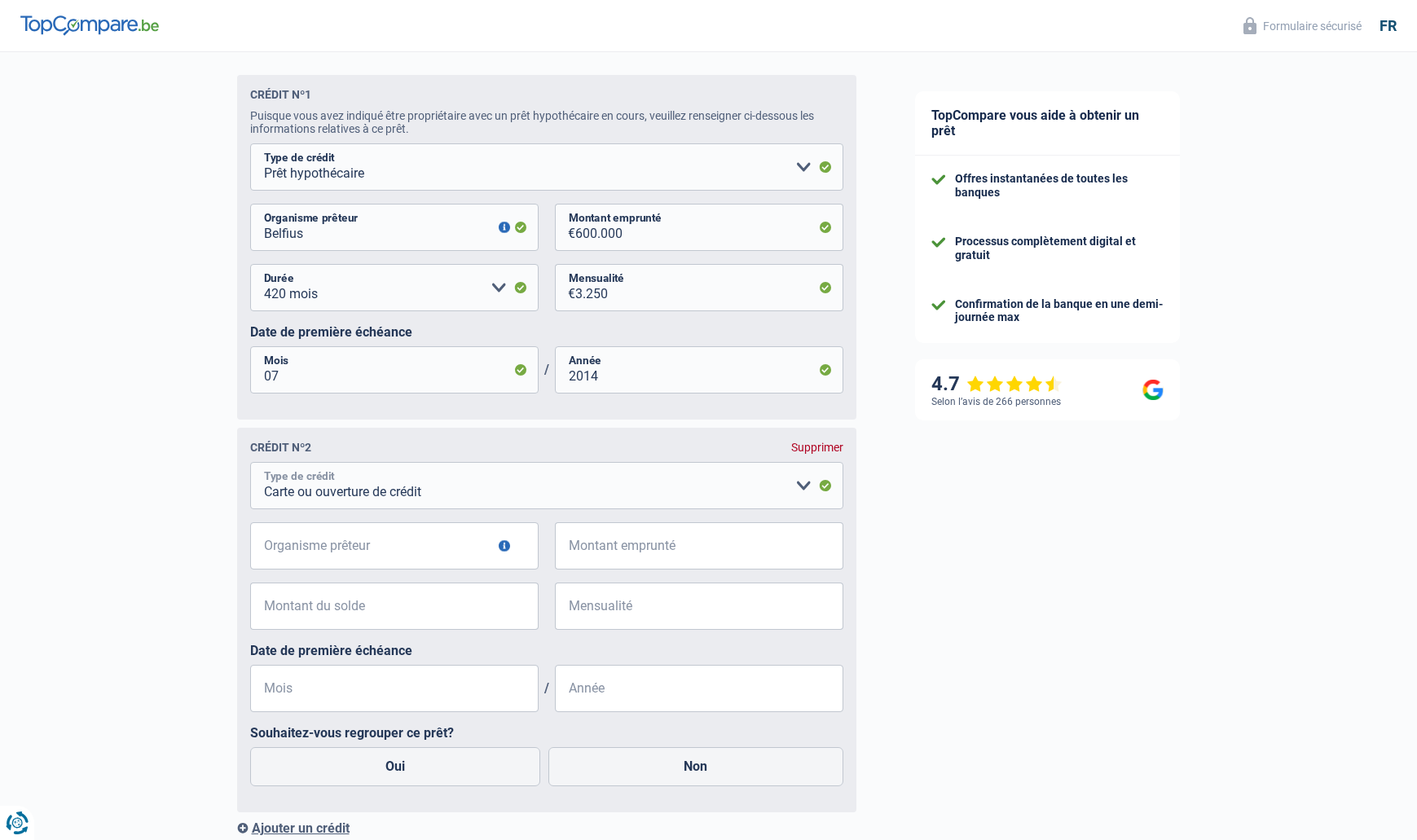
scroll to position [916, 0]
type input "CBC"
click at [634, 552] on input "Montant emprunté" at bounding box center [709, 545] width 268 height 47
type input "300.000"
click at [394, 623] on input "Montant du solde" at bounding box center [405, 605] width 268 height 47
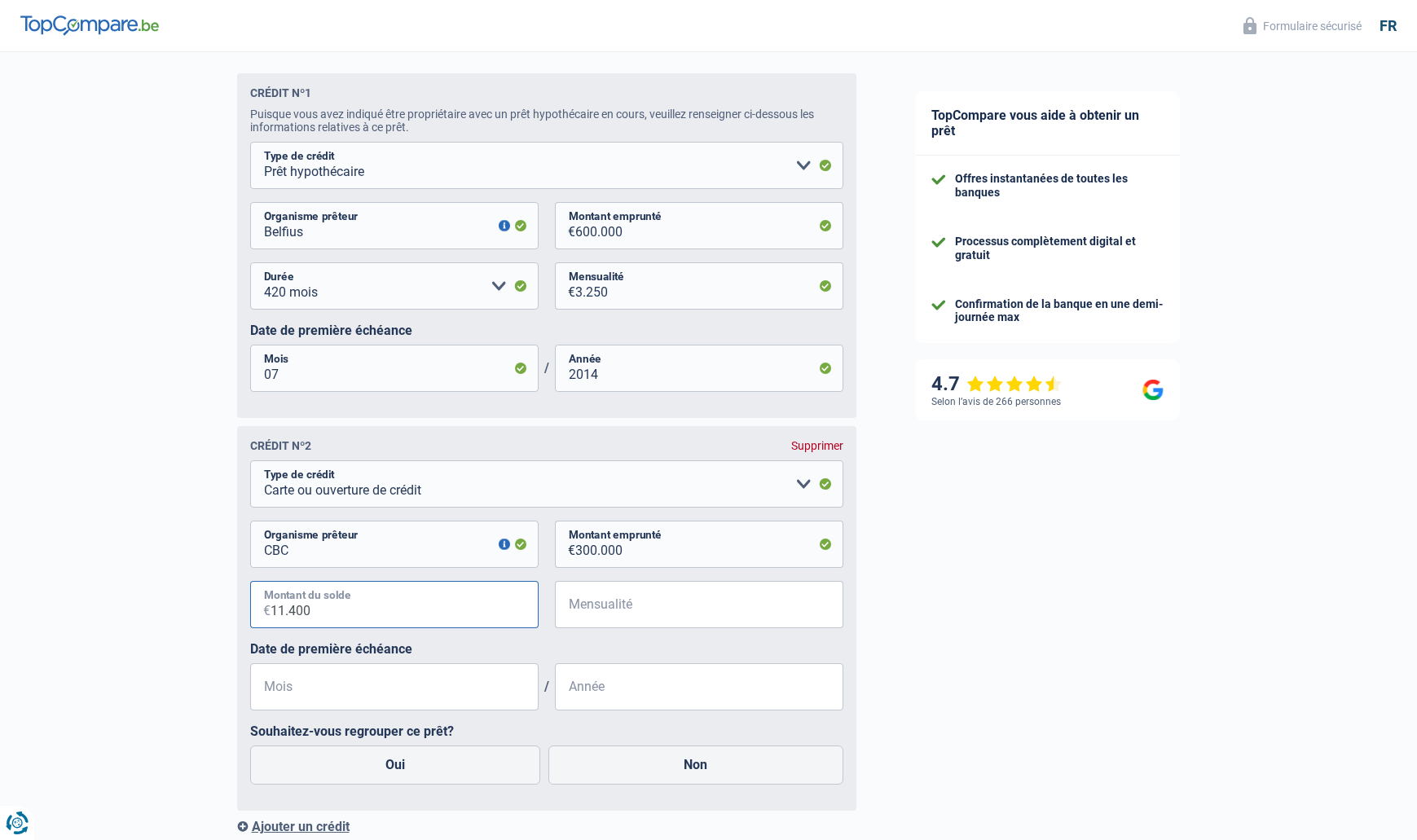
type input "114.000"
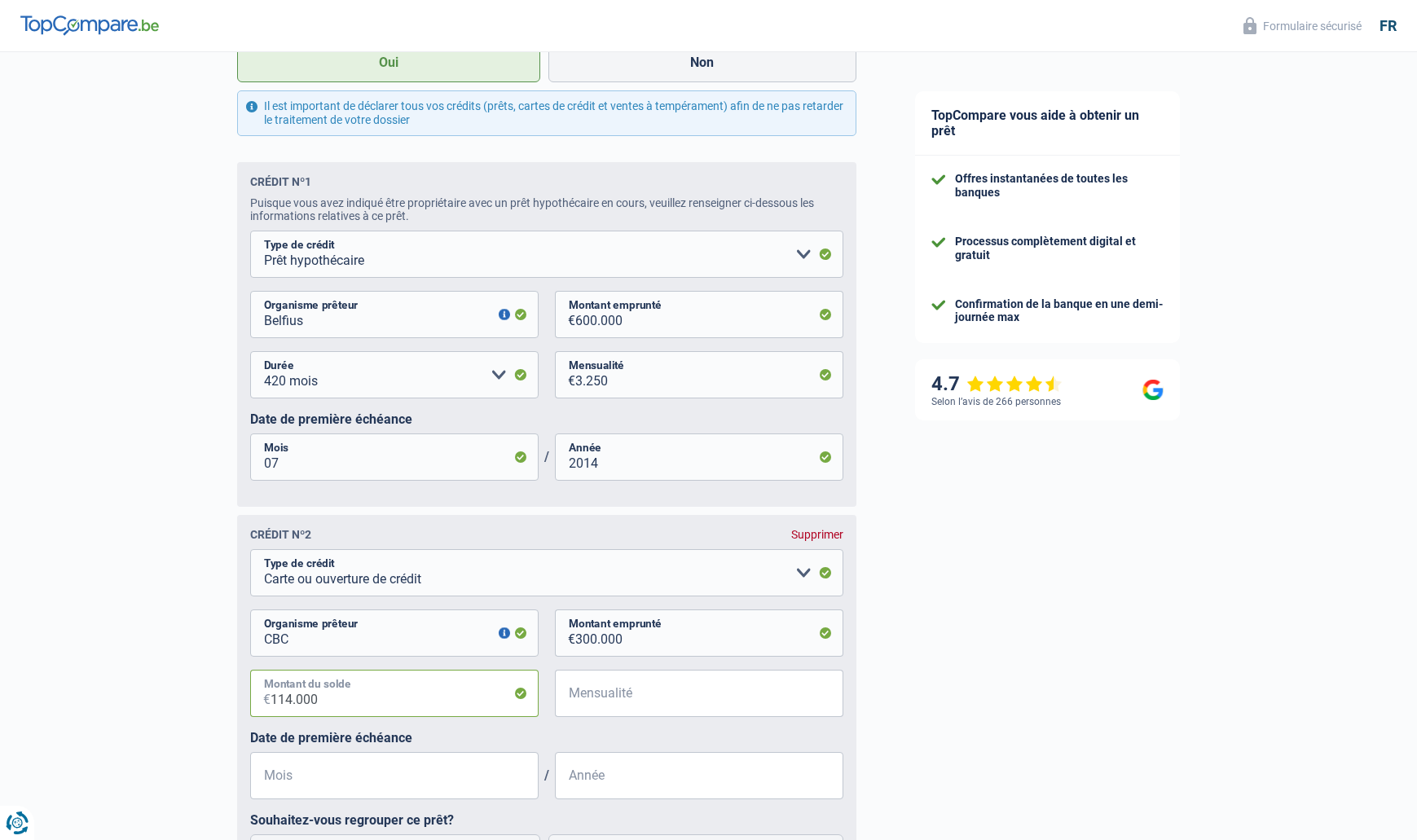
scroll to position [830, 0]
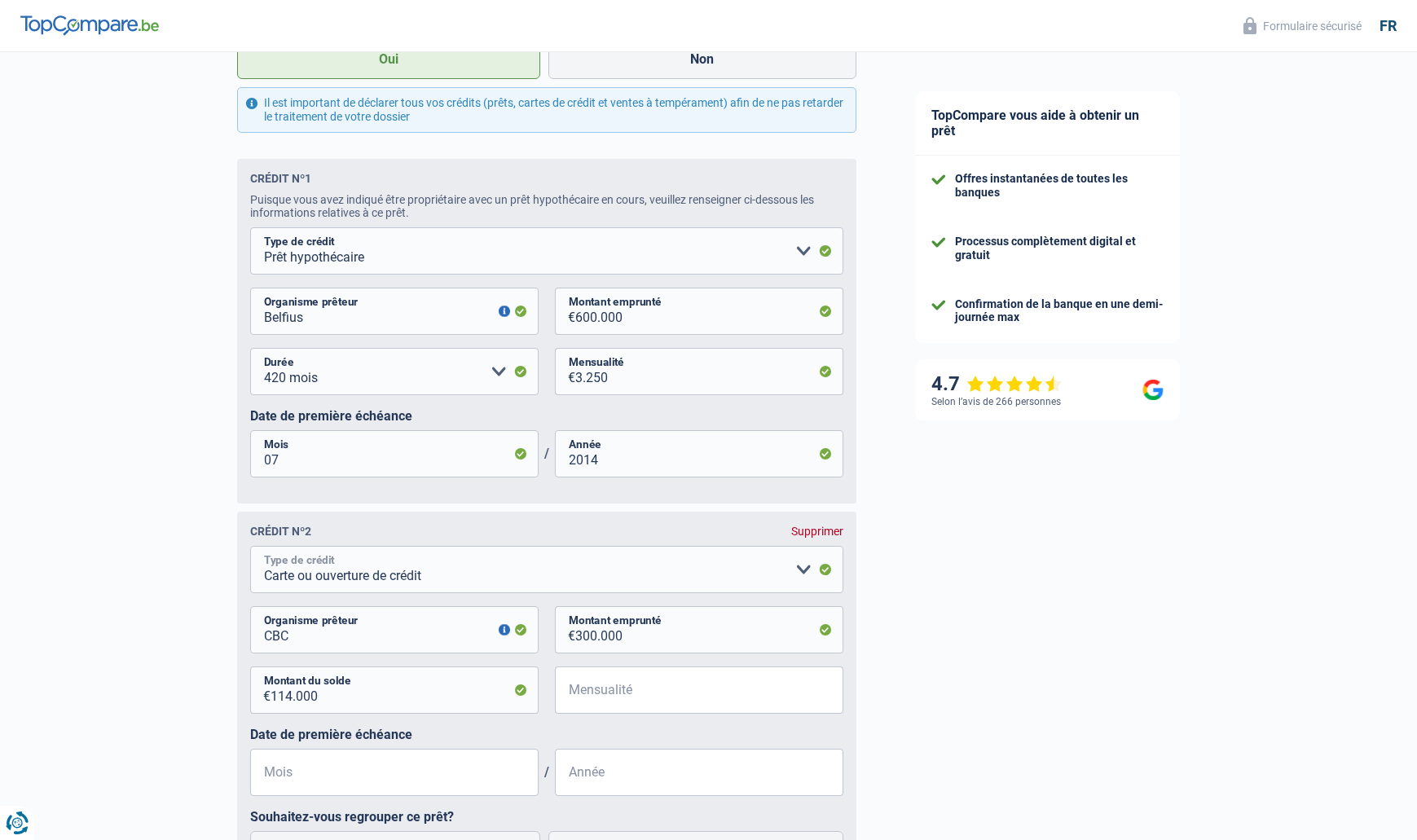
select select "renovationLoan"
select select "120"
click at [616, 691] on input "Mensualité" at bounding box center [709, 690] width 268 height 47
type input "551"
click at [602, 723] on div "12 mois 18 mois 24 mois 30 mois 36 mois 42 mois 48 mois 60 mois 72 mois 84 mois…" at bounding box center [547, 696] width 593 height 60
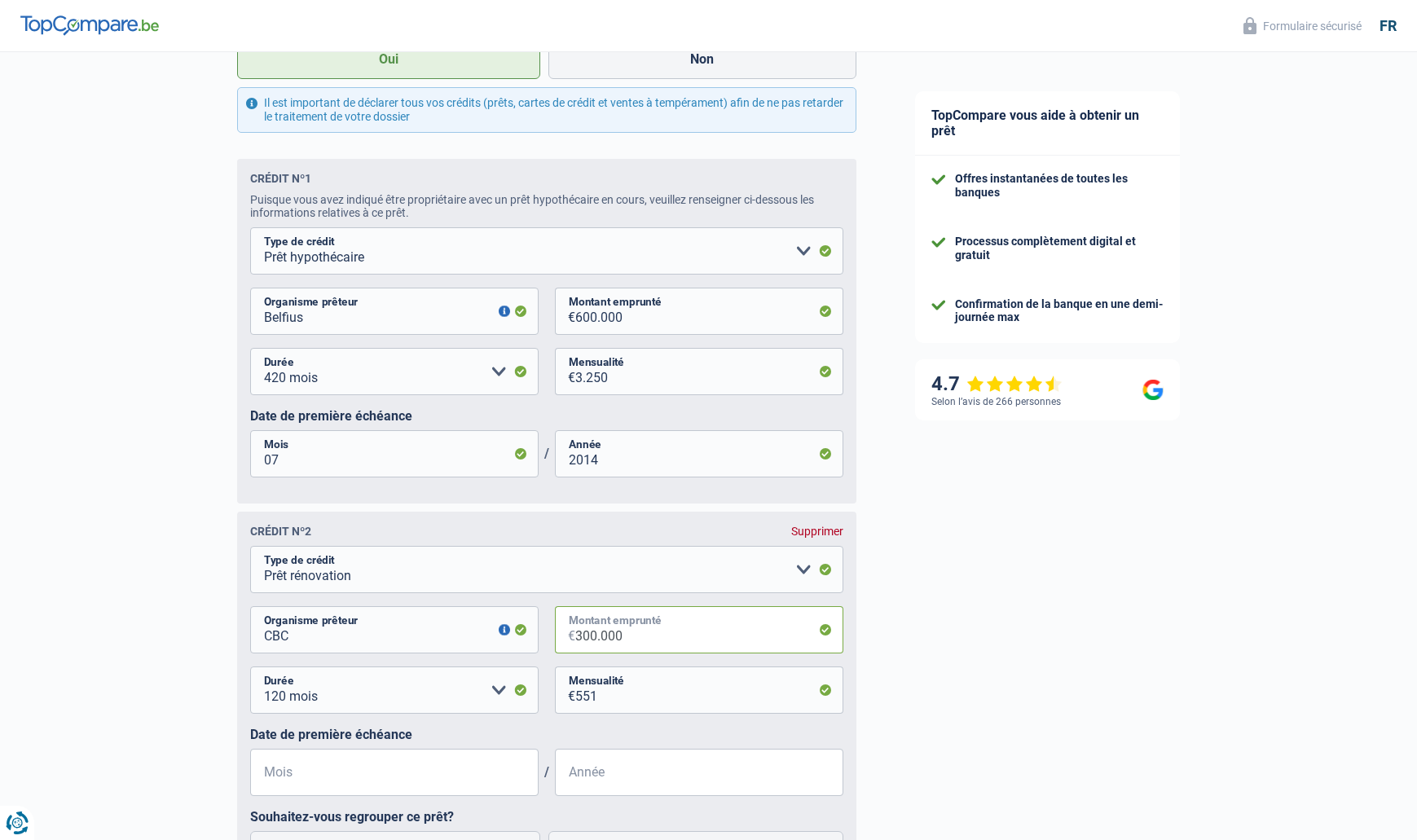
drag, startPoint x: 640, startPoint y: 633, endPoint x: 550, endPoint y: 629, distance: 90.1
click at [551, 629] on div "CBC Organisme prêteur Veillez à ne pas indiquer le nom du courtier, mais bien l…" at bounding box center [547, 635] width 593 height 60
type input "1"
select select
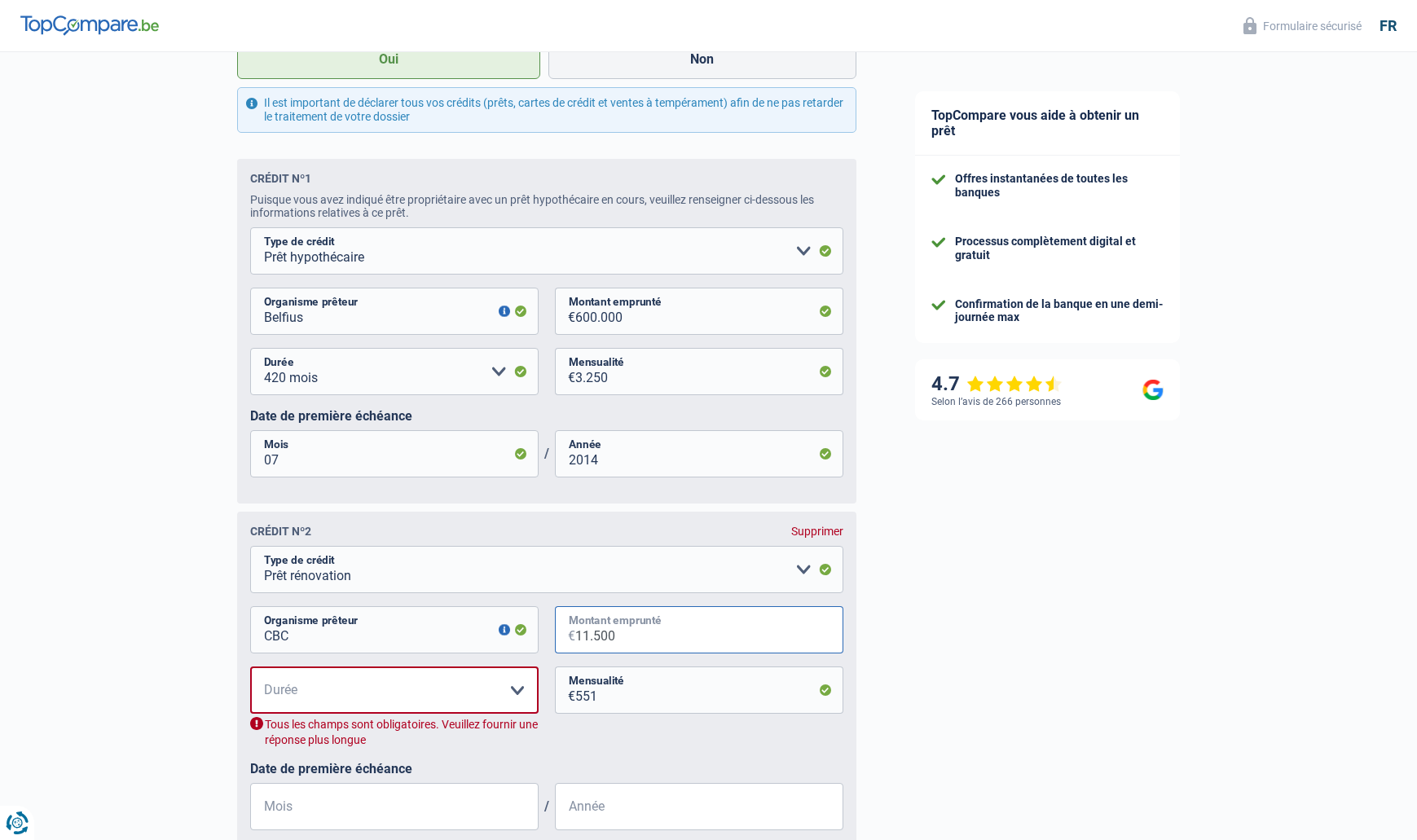
type input "115.000"
select select "120"
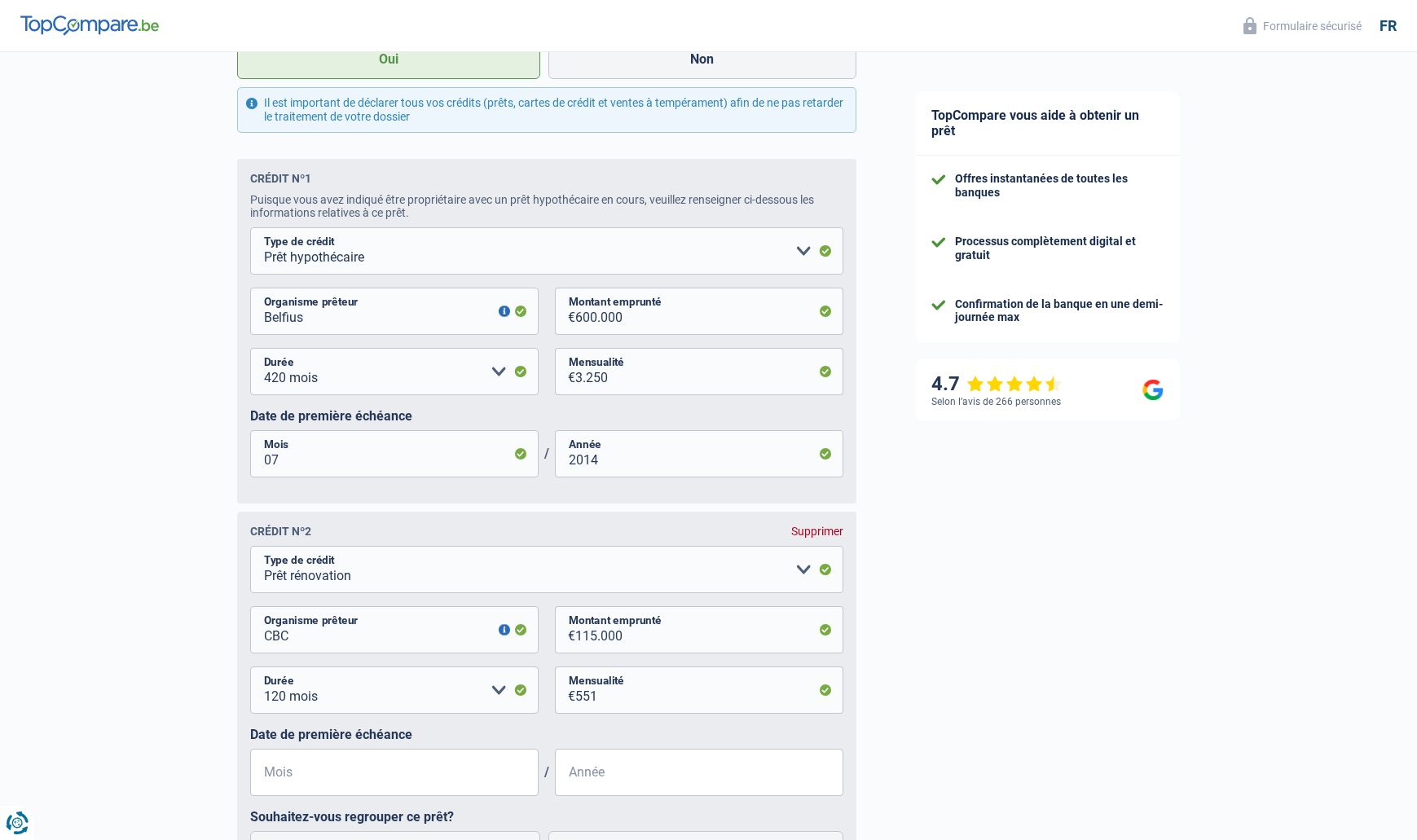
click at [586, 727] on label "Date de première échéance" at bounding box center [547, 735] width 593 height 16
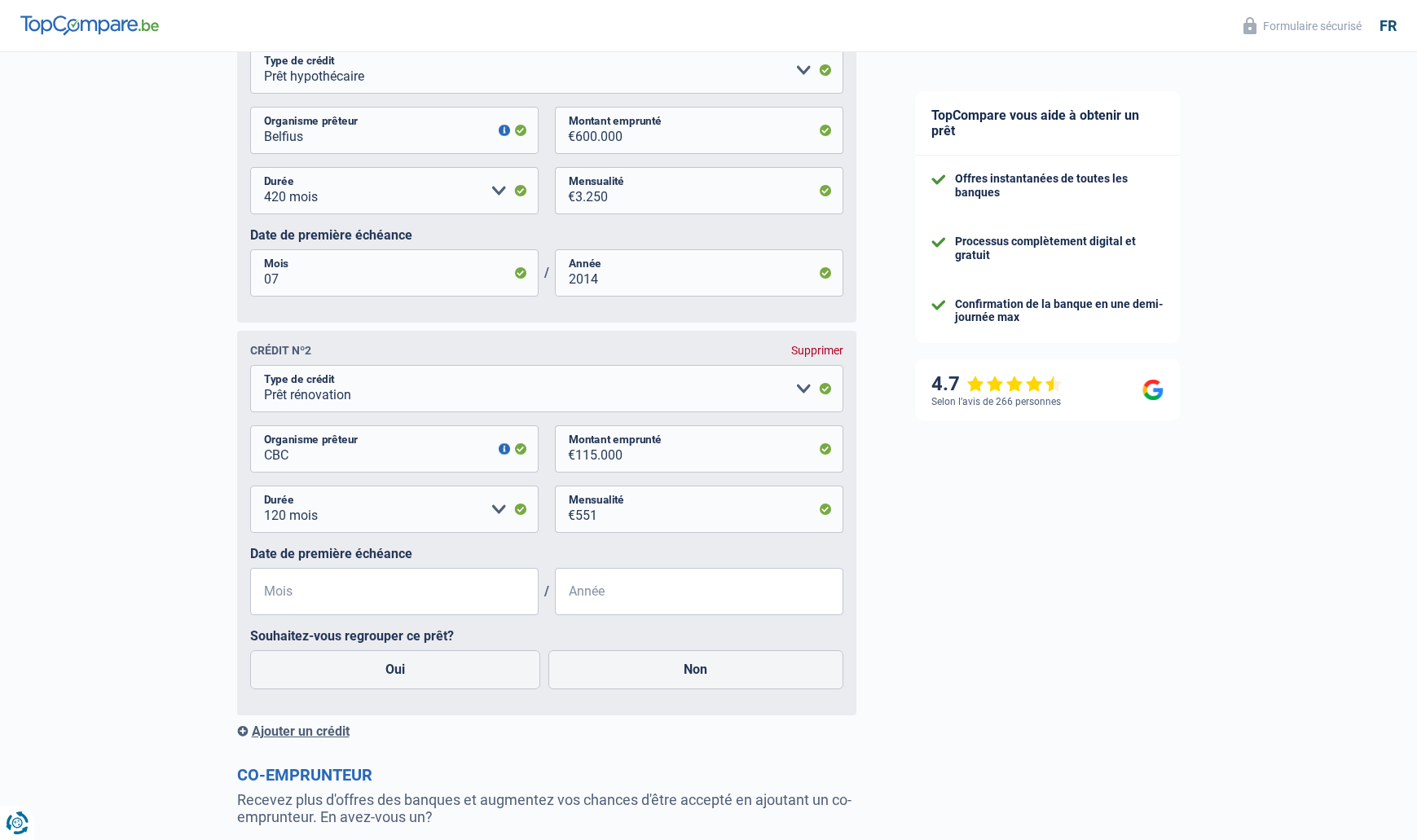
scroll to position [1014, 0]
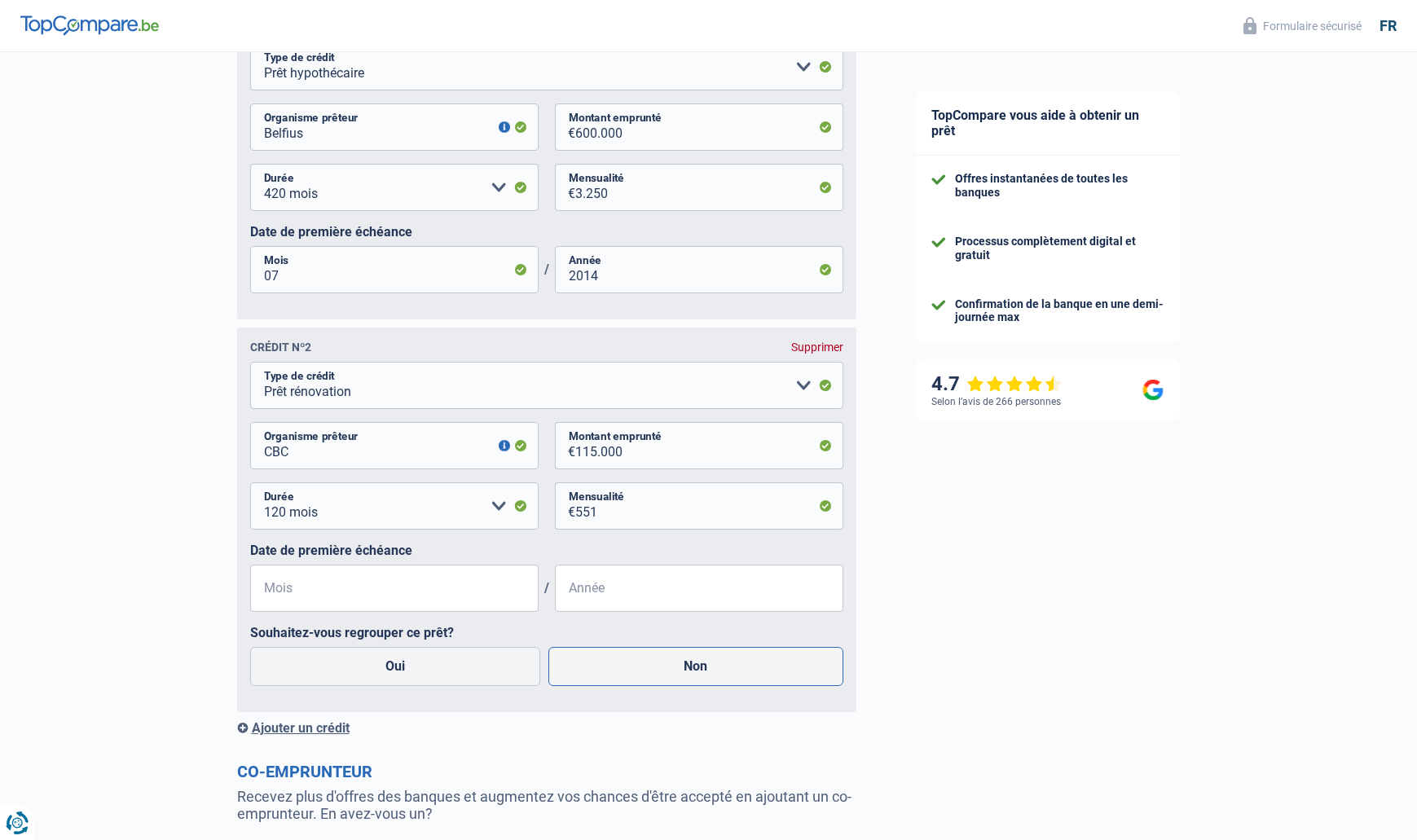
click at [610, 656] on label "Non" at bounding box center [695, 667] width 294 height 39
click at [610, 656] on input "Non" at bounding box center [695, 667] width 294 height 39
radio input "true"
click at [325, 577] on input "Mois" at bounding box center [394, 588] width 289 height 47
click at [359, 651] on label "Oui" at bounding box center [395, 667] width 290 height 39
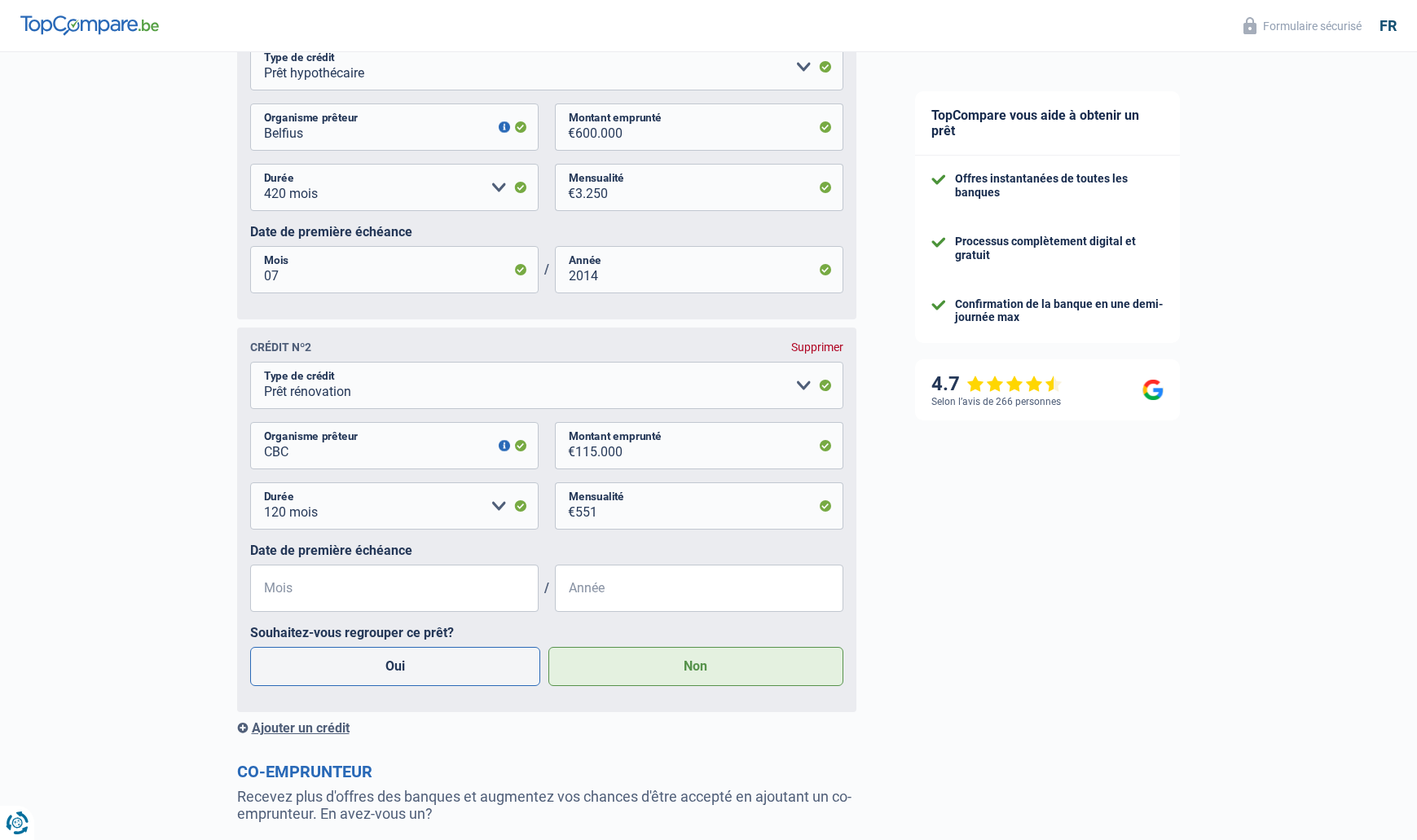
click at [359, 651] on input "Oui" at bounding box center [395, 667] width 290 height 39
radio input "true"
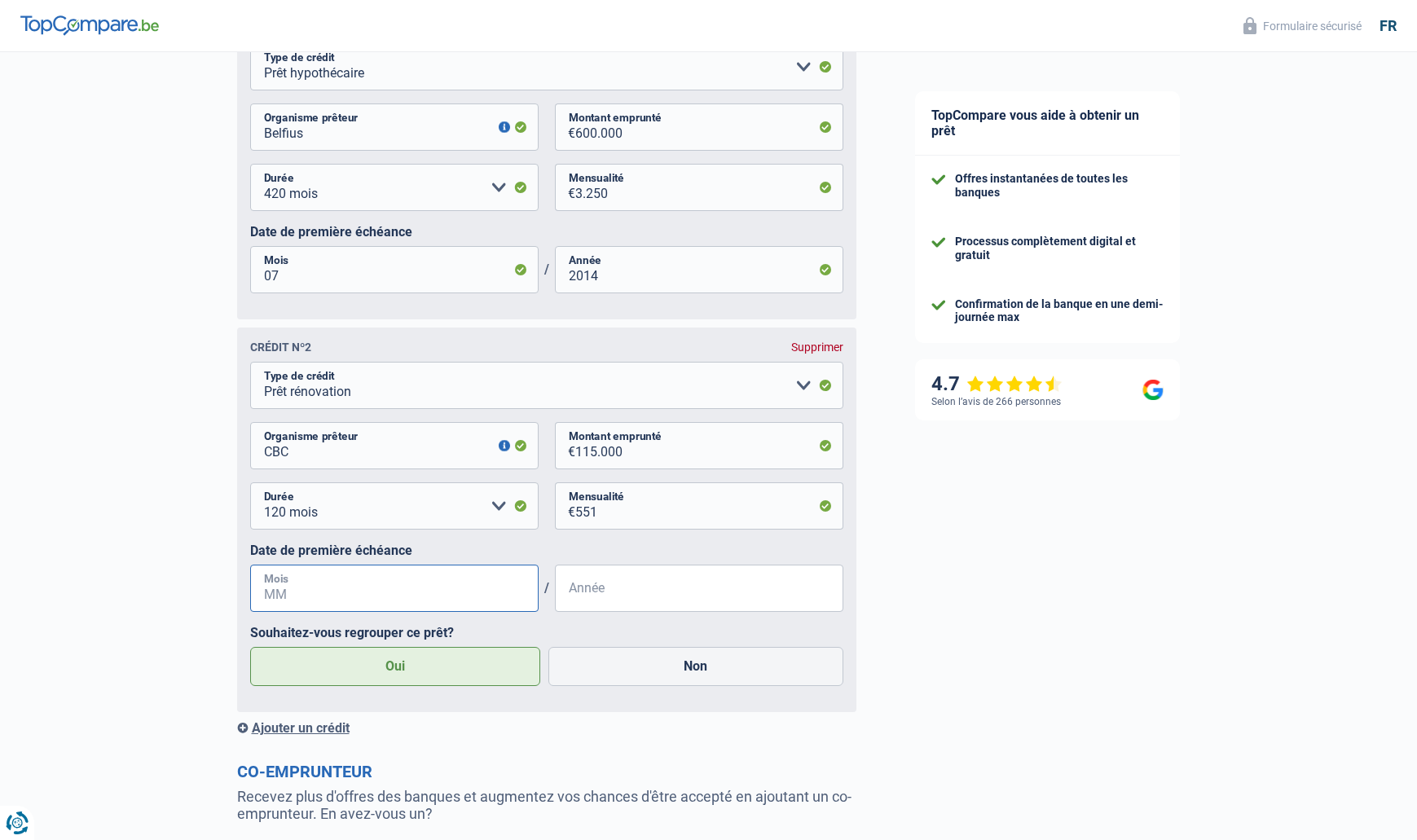
click at [350, 589] on input "Mois" at bounding box center [394, 588] width 289 height 47
click at [679, 658] on label "Non" at bounding box center [695, 667] width 294 height 39
click at [679, 658] on input "Non" at bounding box center [695, 667] width 294 height 39
radio input "true"
radio input "false"
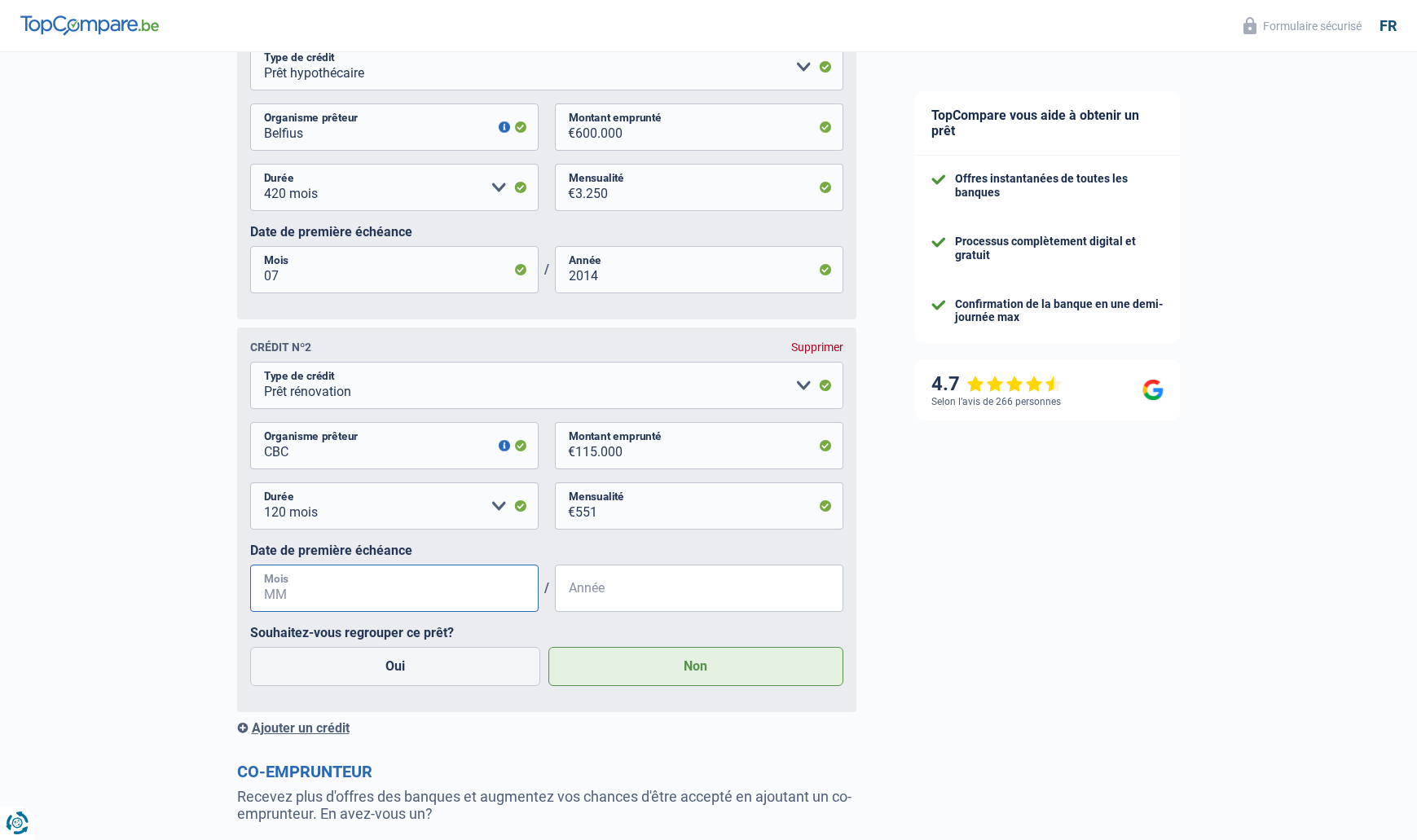
click at [380, 575] on input "Mois" at bounding box center [394, 588] width 289 height 47
type input "01"
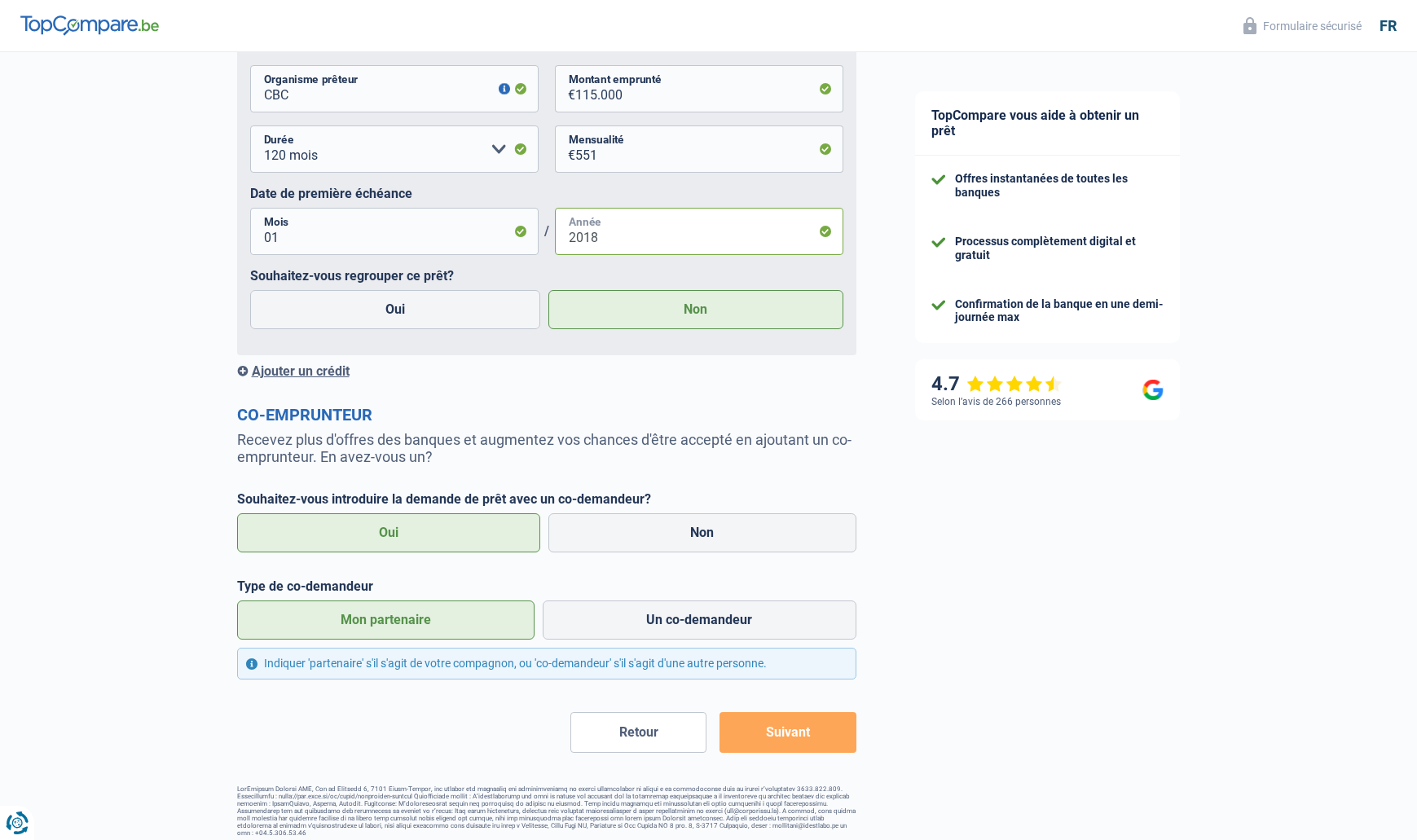
scroll to position [1370, 0]
type input "2018"
click at [790, 733] on button "Suivant" at bounding box center [787, 733] width 136 height 40
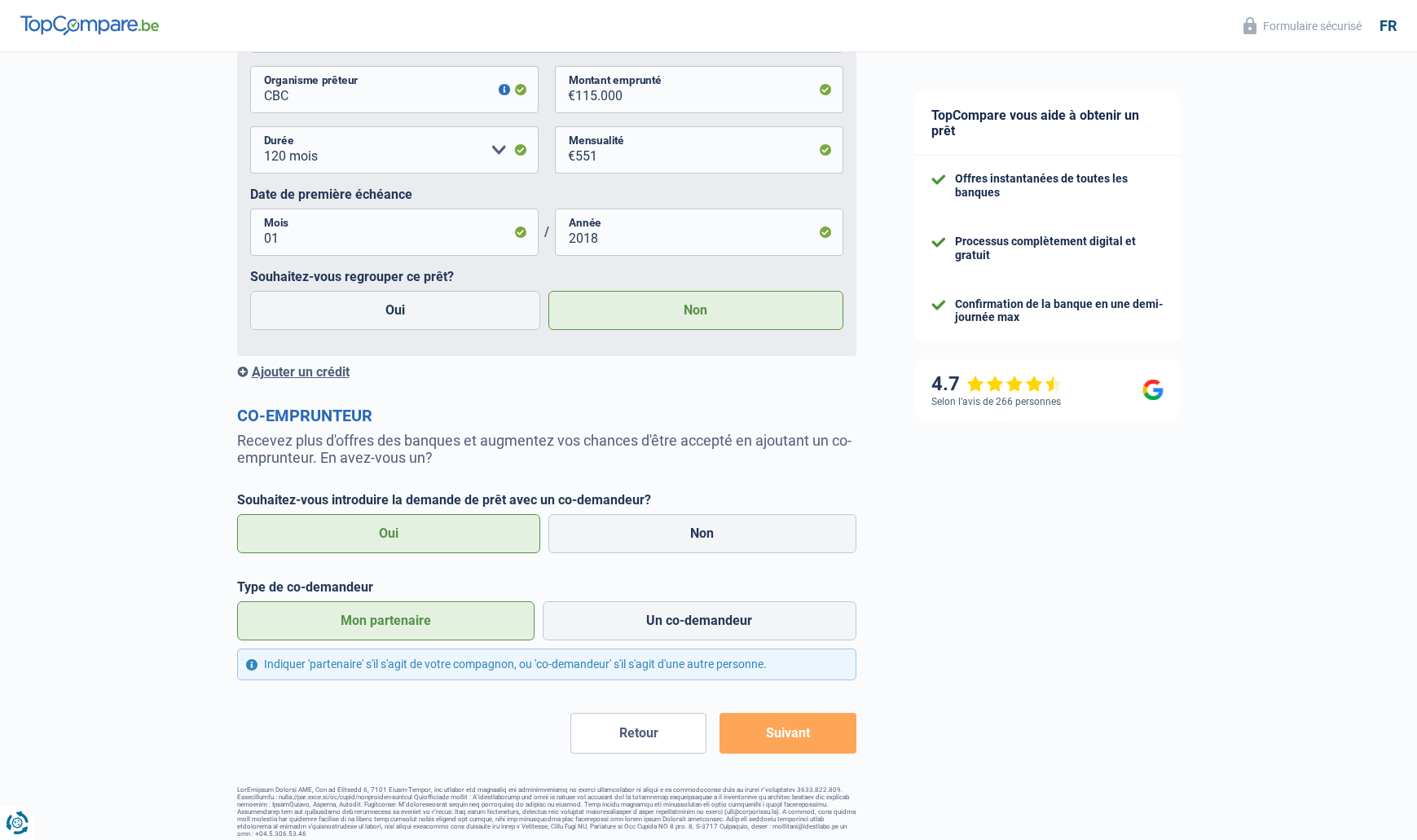
click at [790, 733] on button "Suivant" at bounding box center [787, 733] width 136 height 40
click at [705, 540] on label "Non" at bounding box center [702, 534] width 308 height 39
click at [705, 540] on input "Non" at bounding box center [702, 534] width 308 height 39
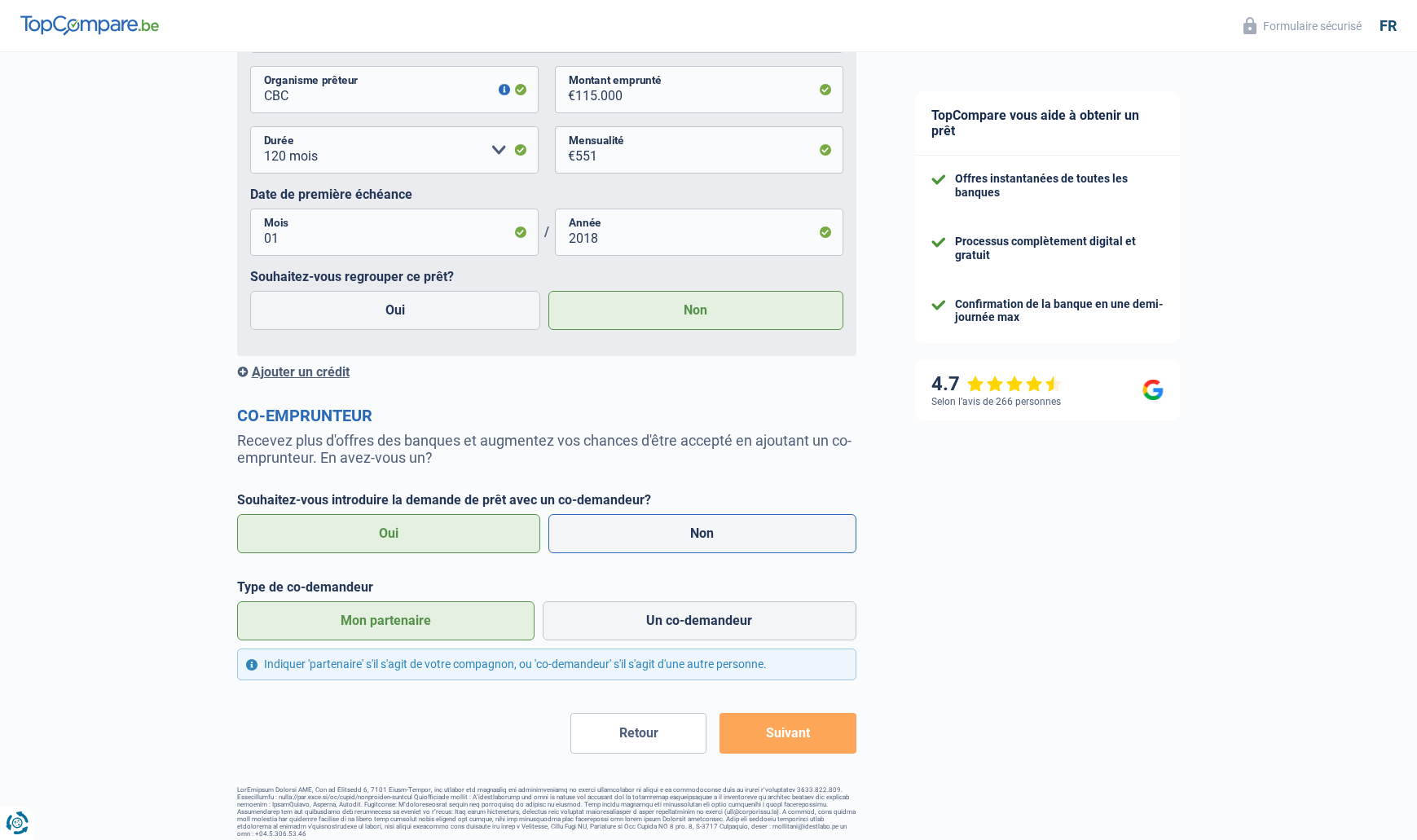
radio input "true"
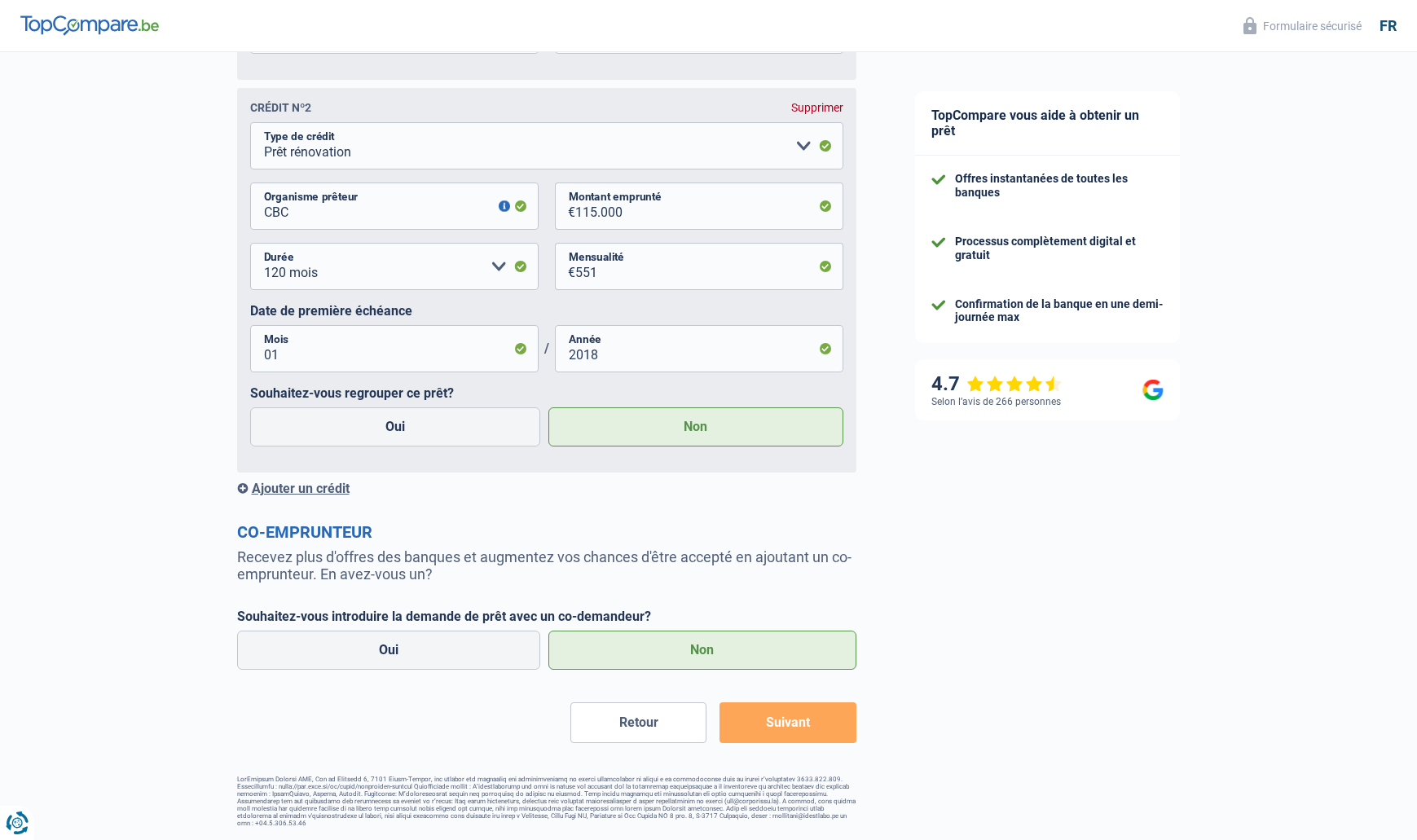
scroll to position [1244, 0]
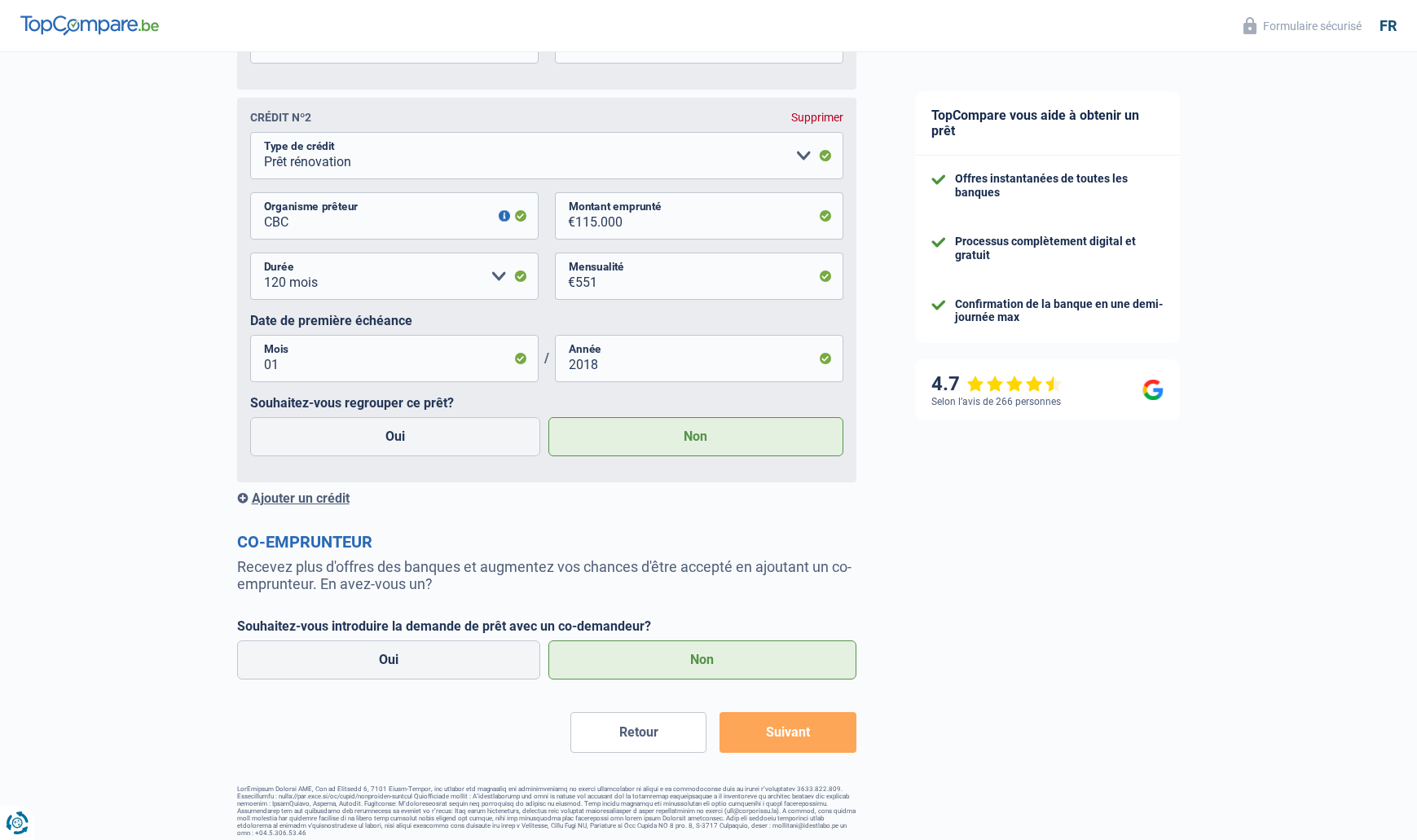
click at [800, 734] on button "Suivant" at bounding box center [787, 732] width 136 height 40
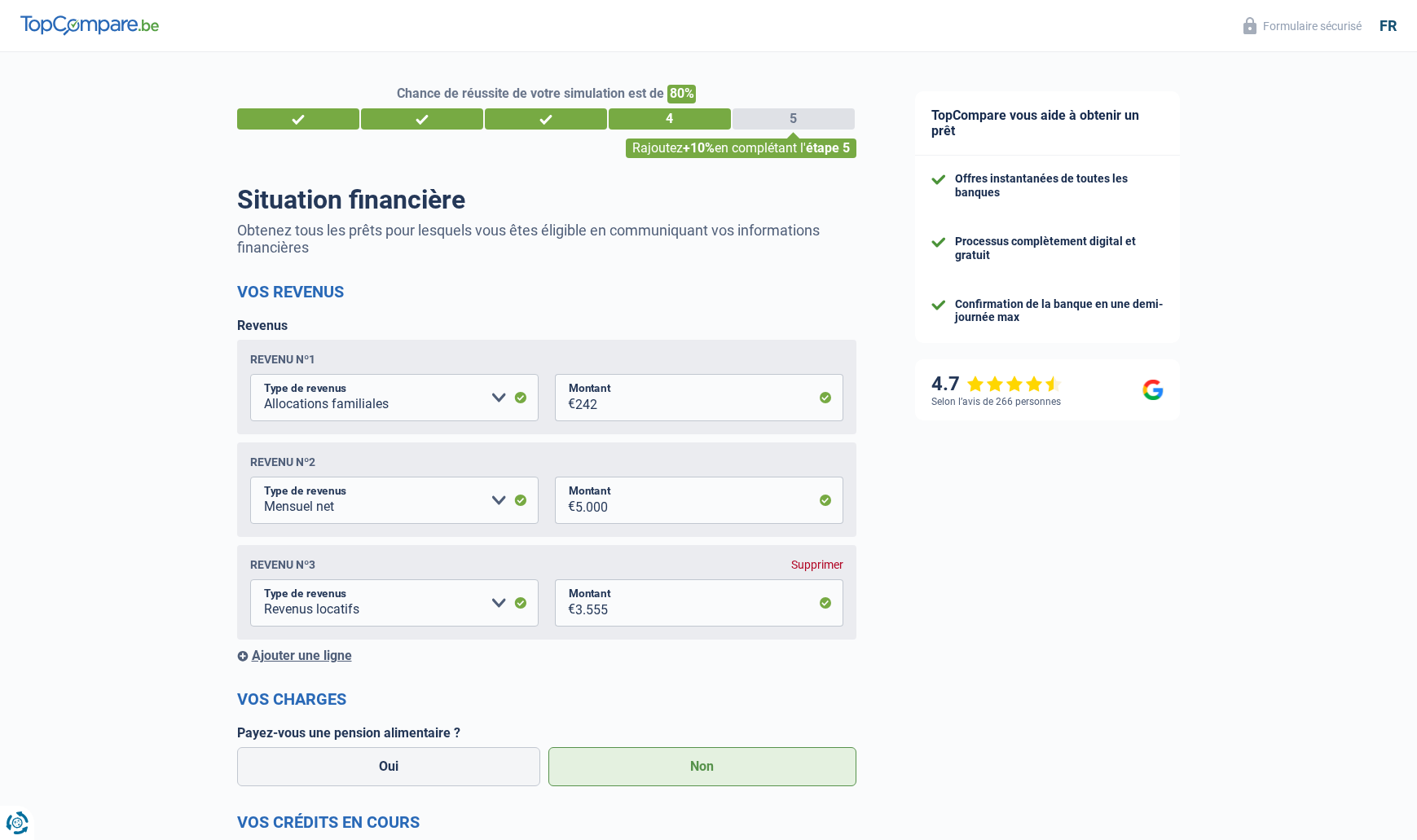
scroll to position [0, 0]
click at [634, 398] on input "242" at bounding box center [709, 398] width 268 height 47
click at [689, 502] on input "5.000" at bounding box center [709, 500] width 268 height 47
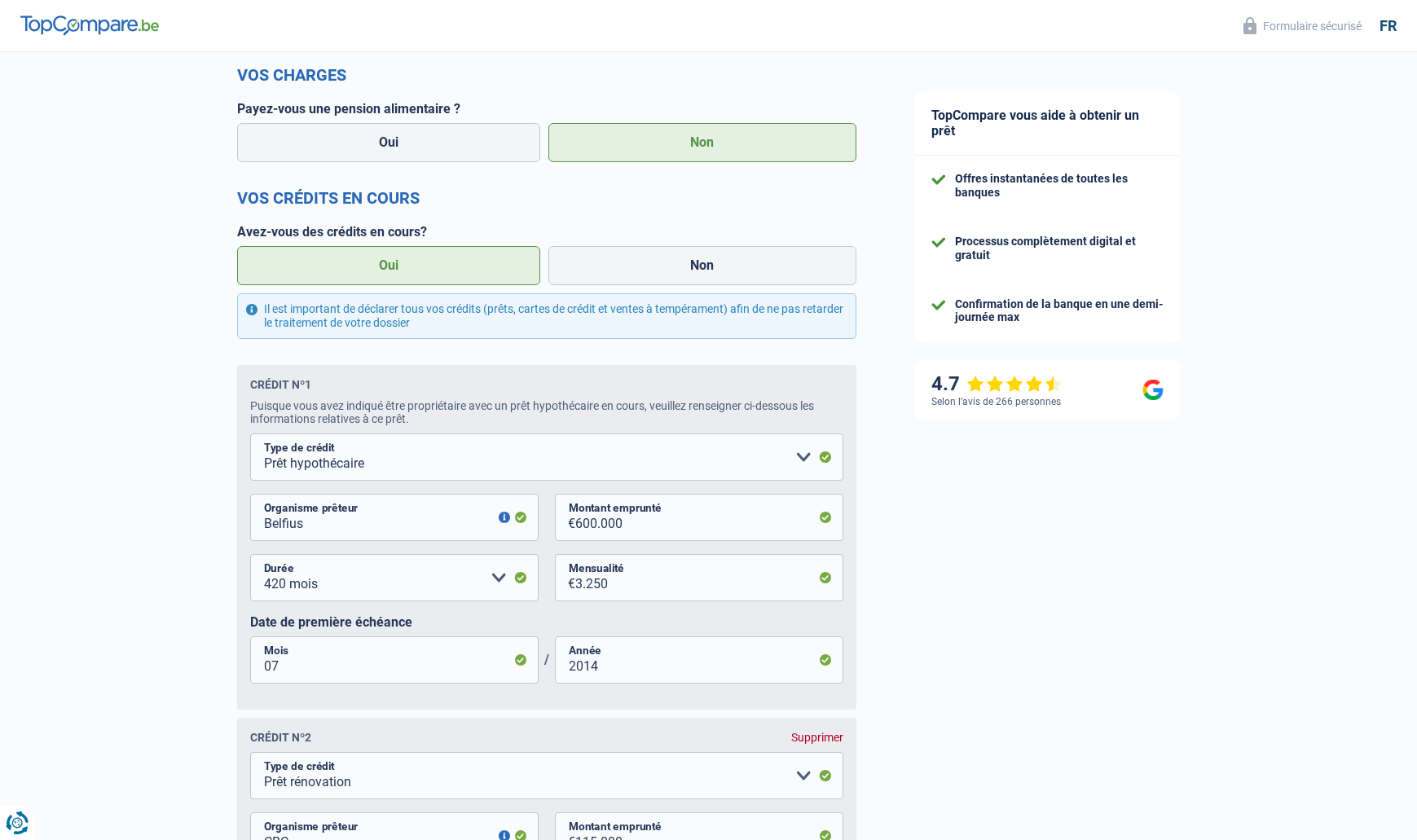
scroll to position [642, 0]
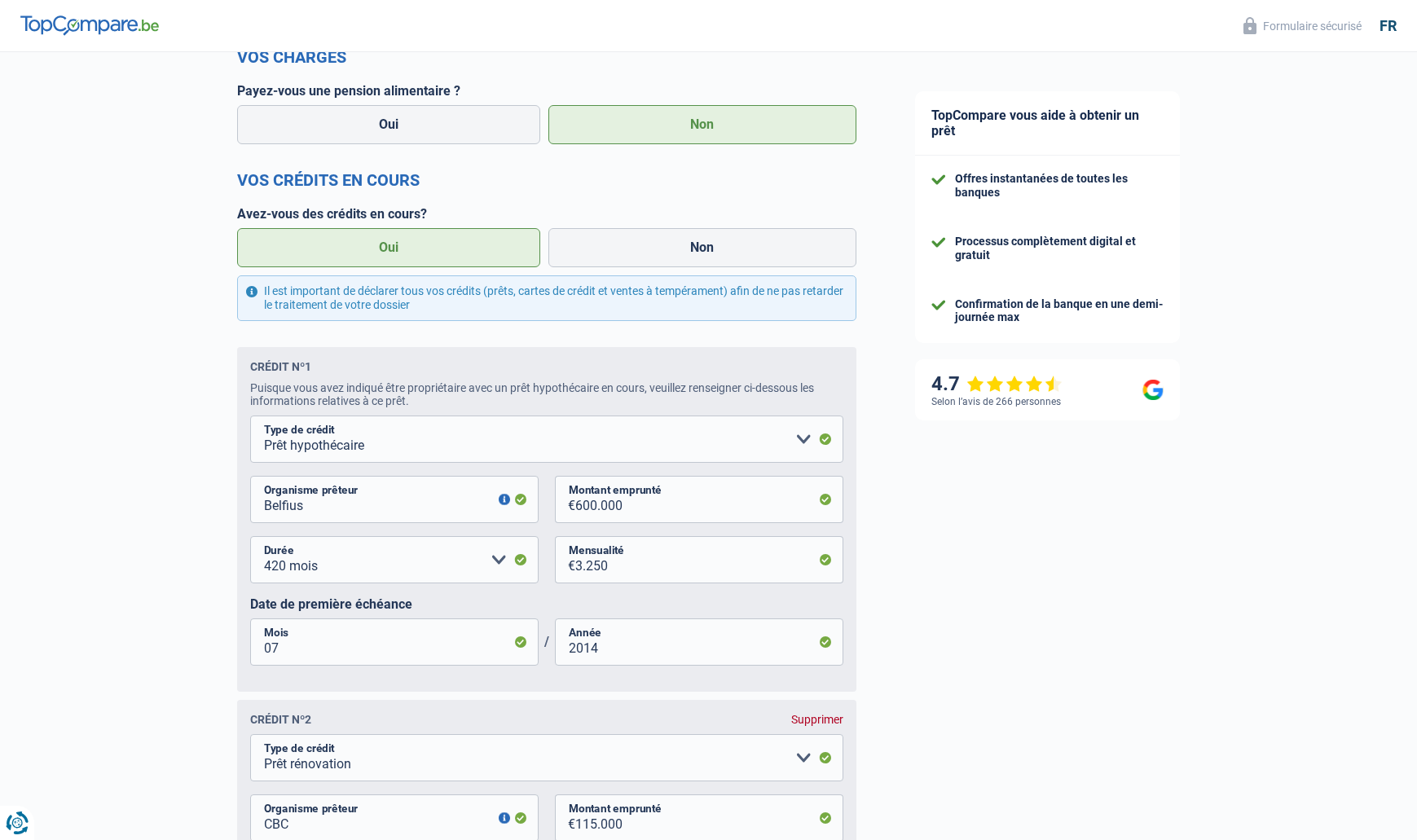
click at [629, 124] on label "Non" at bounding box center [702, 125] width 308 height 39
click at [629, 124] on input "Non" at bounding box center [702, 125] width 308 height 39
click at [436, 248] on label "Oui" at bounding box center [389, 248] width 304 height 39
click at [436, 248] on input "Oui" at bounding box center [389, 248] width 304 height 39
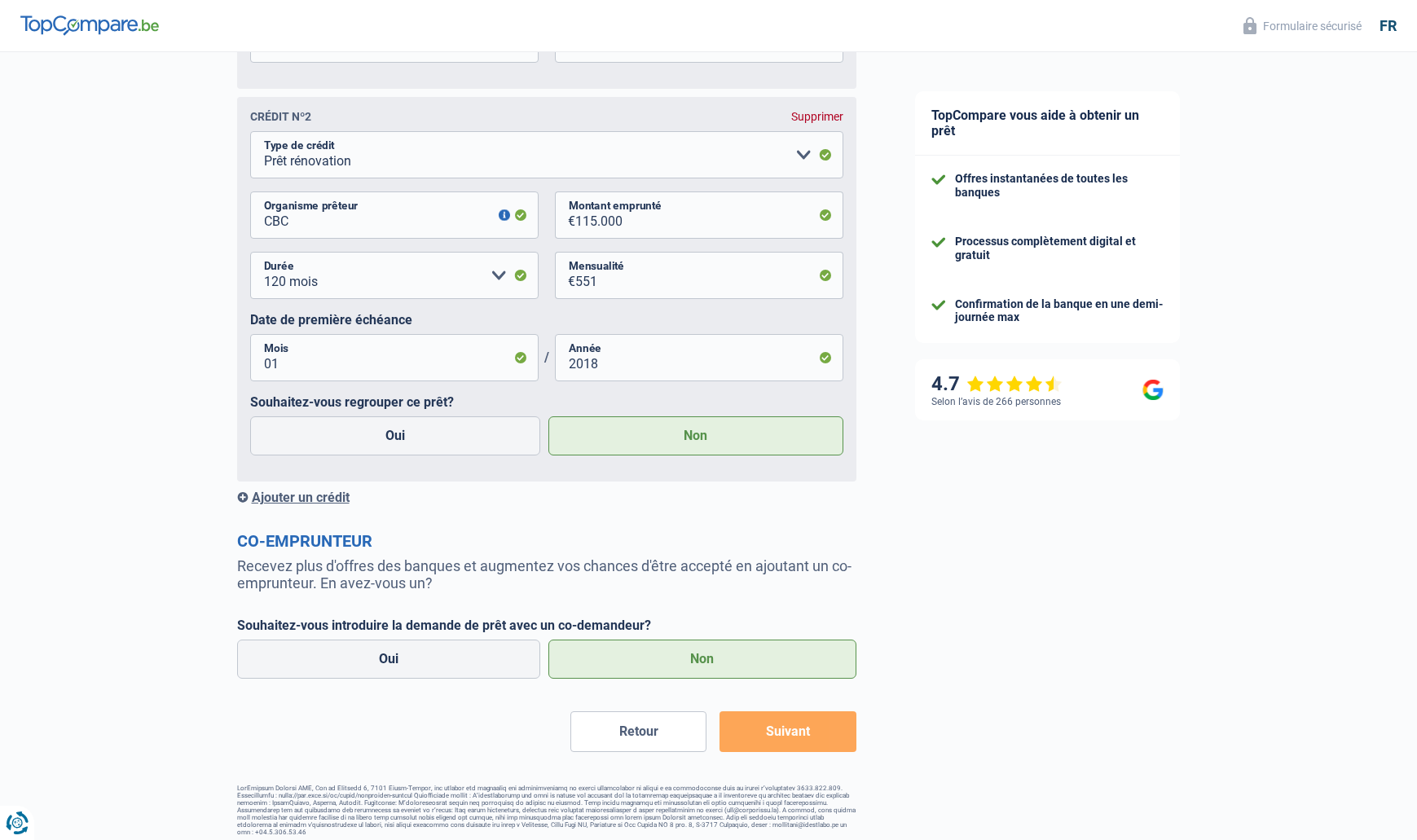
scroll to position [1244, 0]
click at [785, 735] on button "Suivant" at bounding box center [787, 732] width 136 height 40
click at [812, 111] on div "Supprimer" at bounding box center [816, 117] width 52 height 13
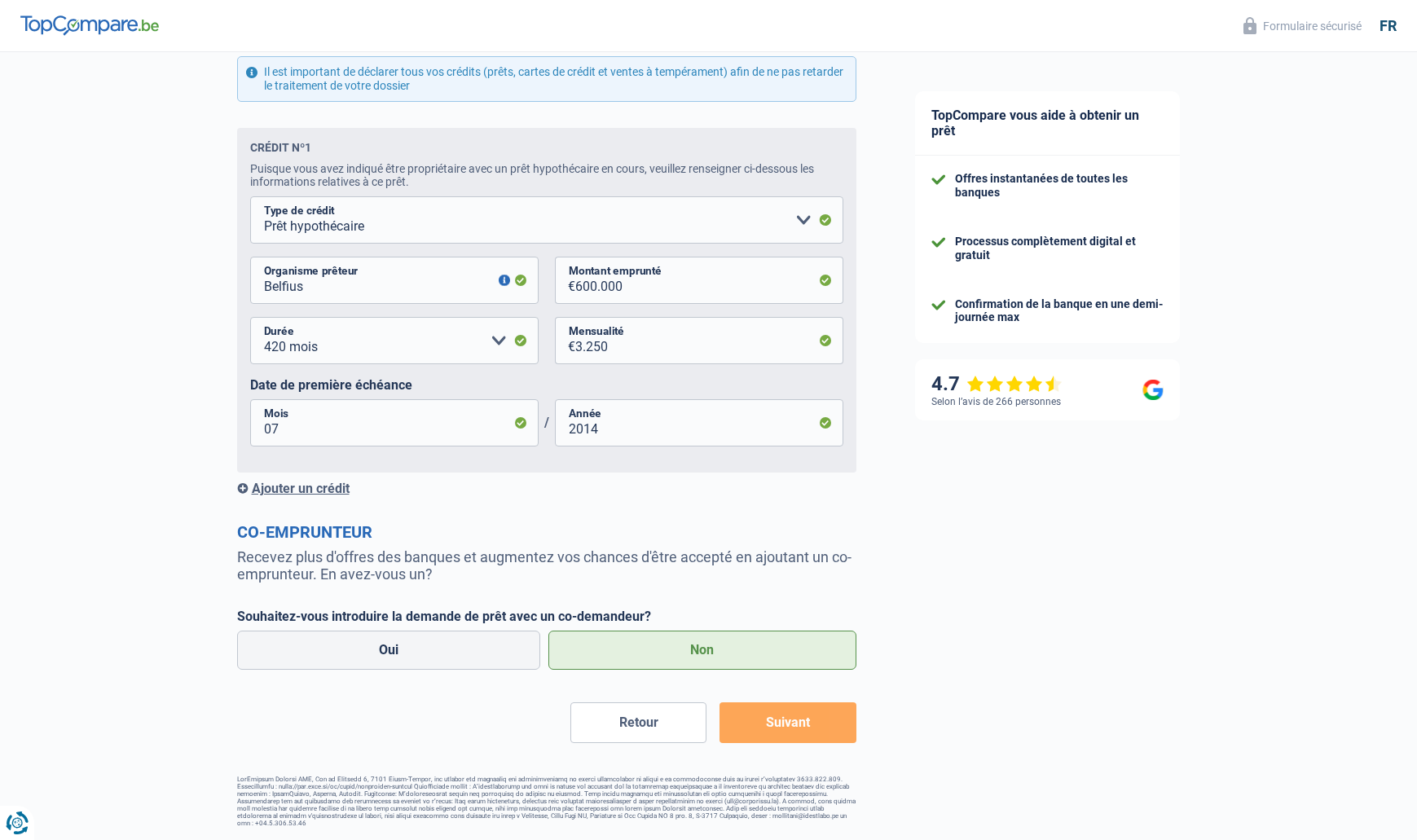
scroll to position [851, 0]
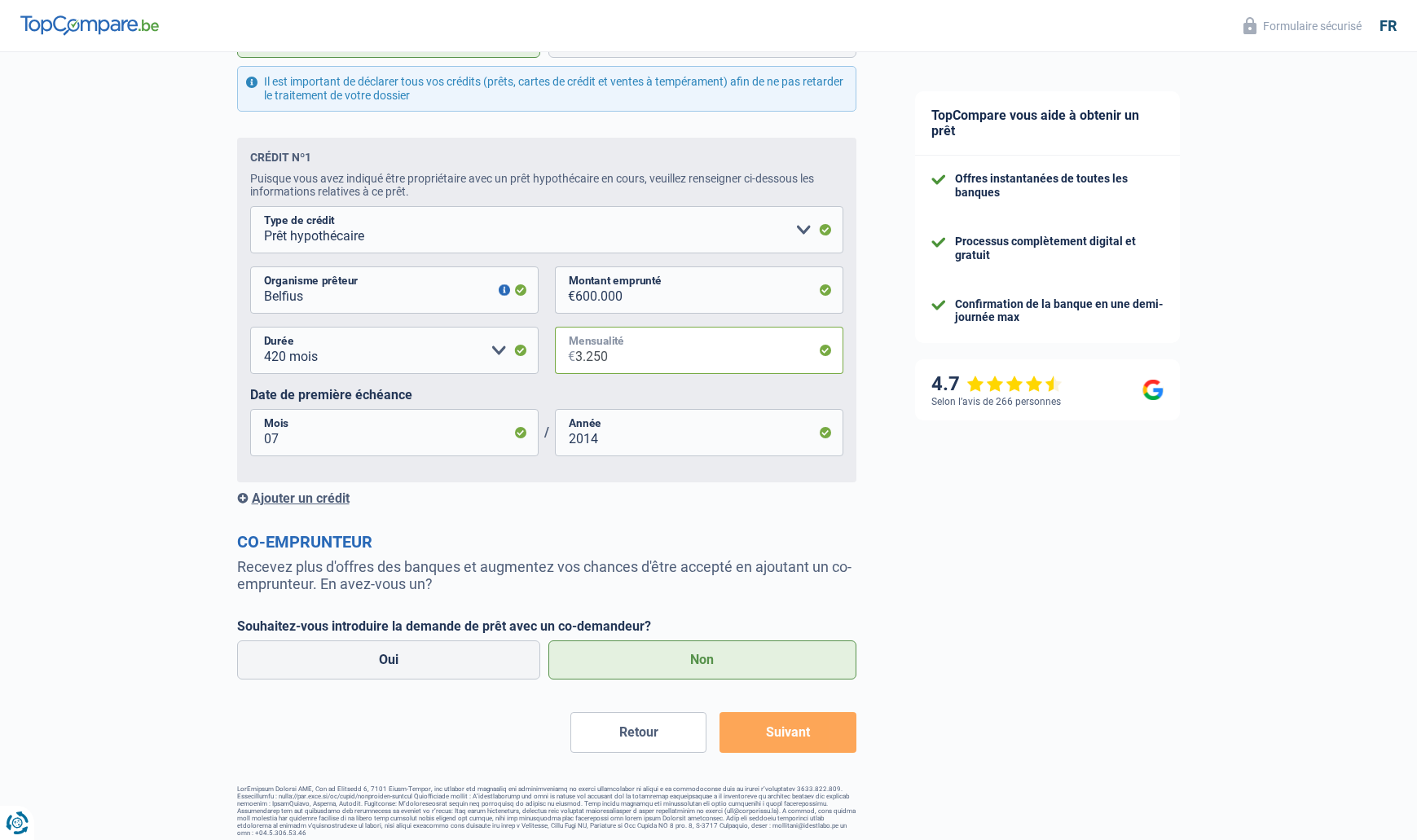
drag, startPoint x: 621, startPoint y: 360, endPoint x: 549, endPoint y: 354, distance: 72.2
click at [549, 354] on div "120 mois 180 mois 240 mois 300 mois 360 mois 420 mois Veuillez sélectionner une…" at bounding box center [547, 356] width 593 height 60
type input "3.555"
click at [778, 496] on div "Ajouter un crédit" at bounding box center [547, 498] width 619 height 16
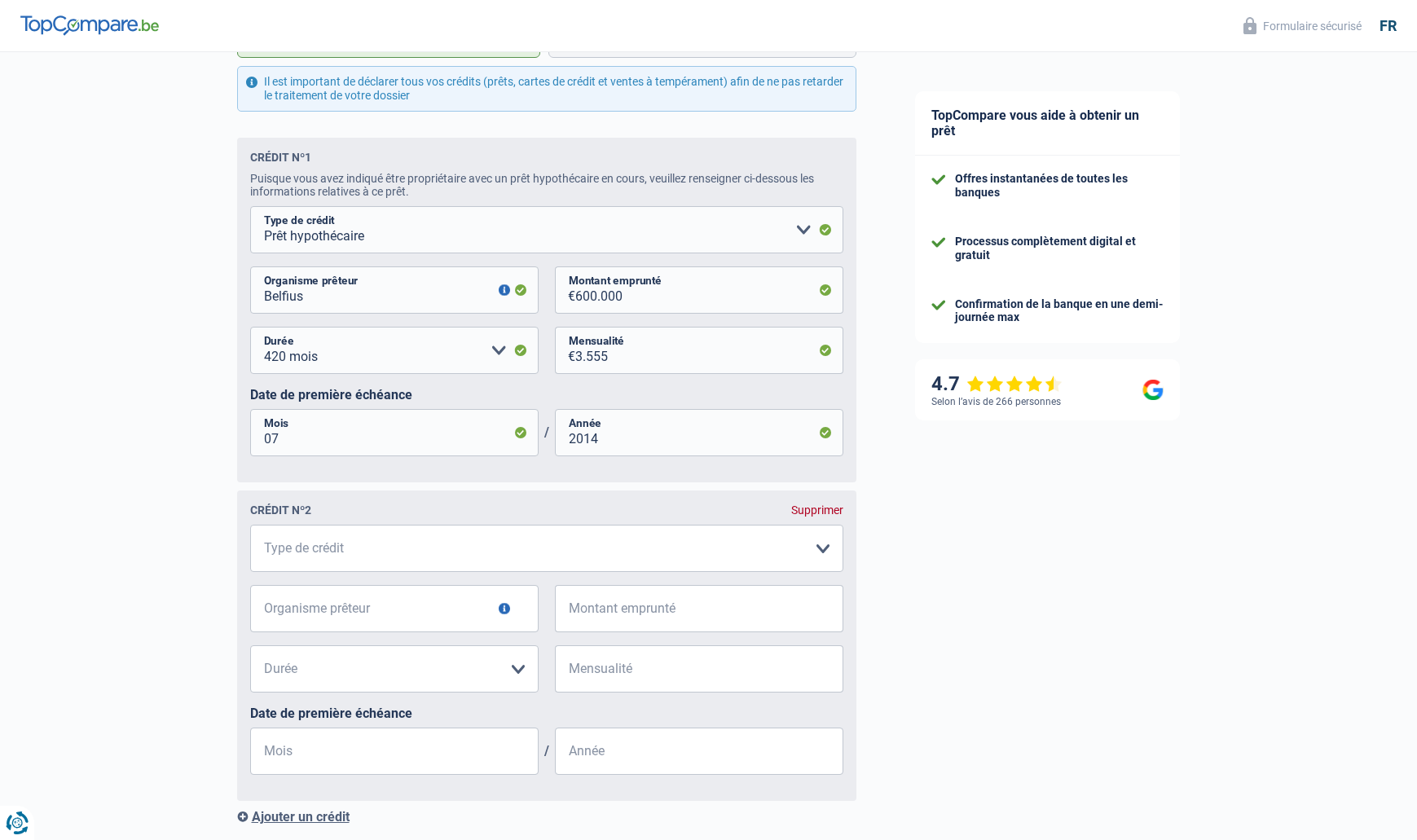
click at [811, 506] on div "Supprimer" at bounding box center [816, 509] width 52 height 13
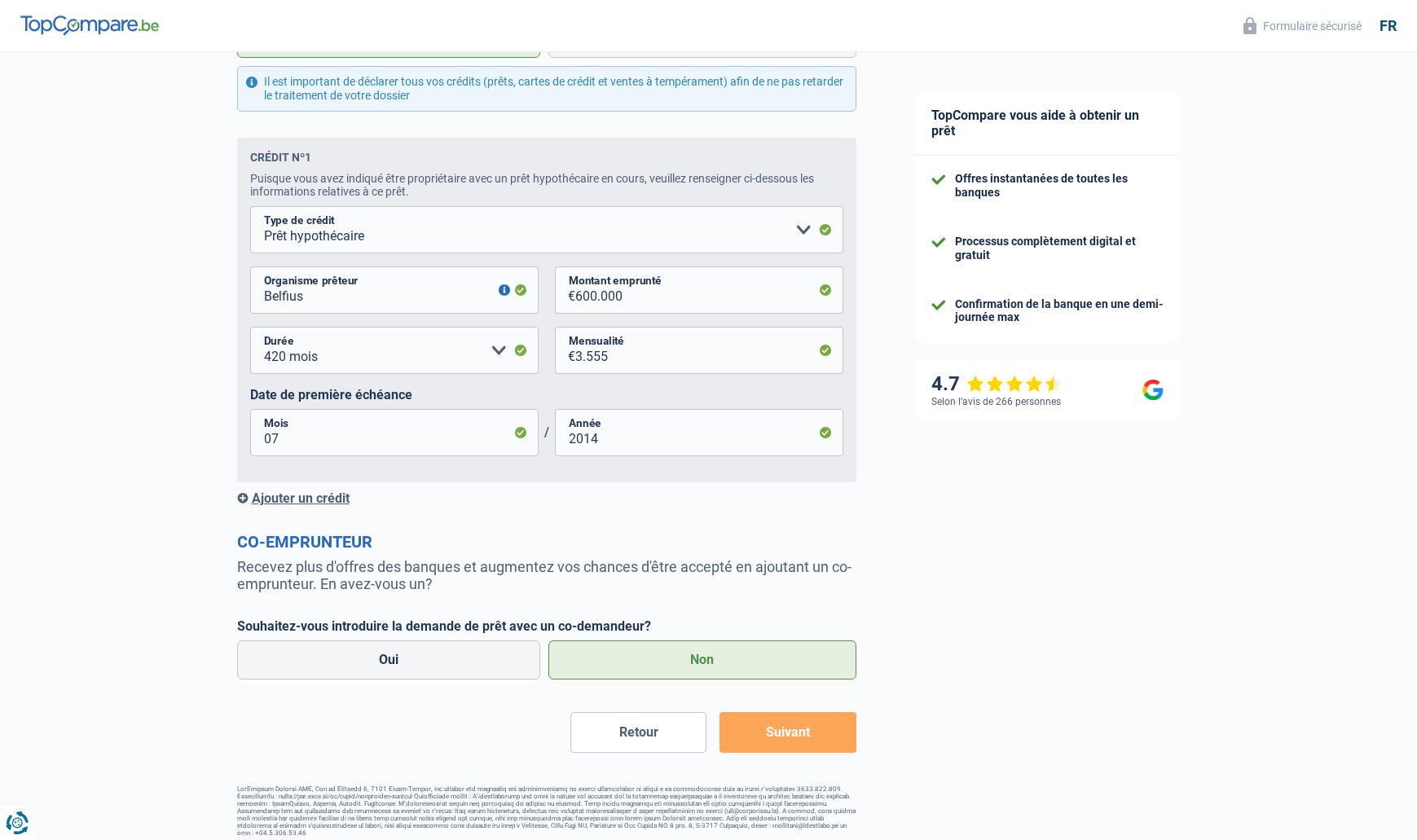
click at [810, 733] on button "Suivant" at bounding box center [787, 732] width 136 height 40
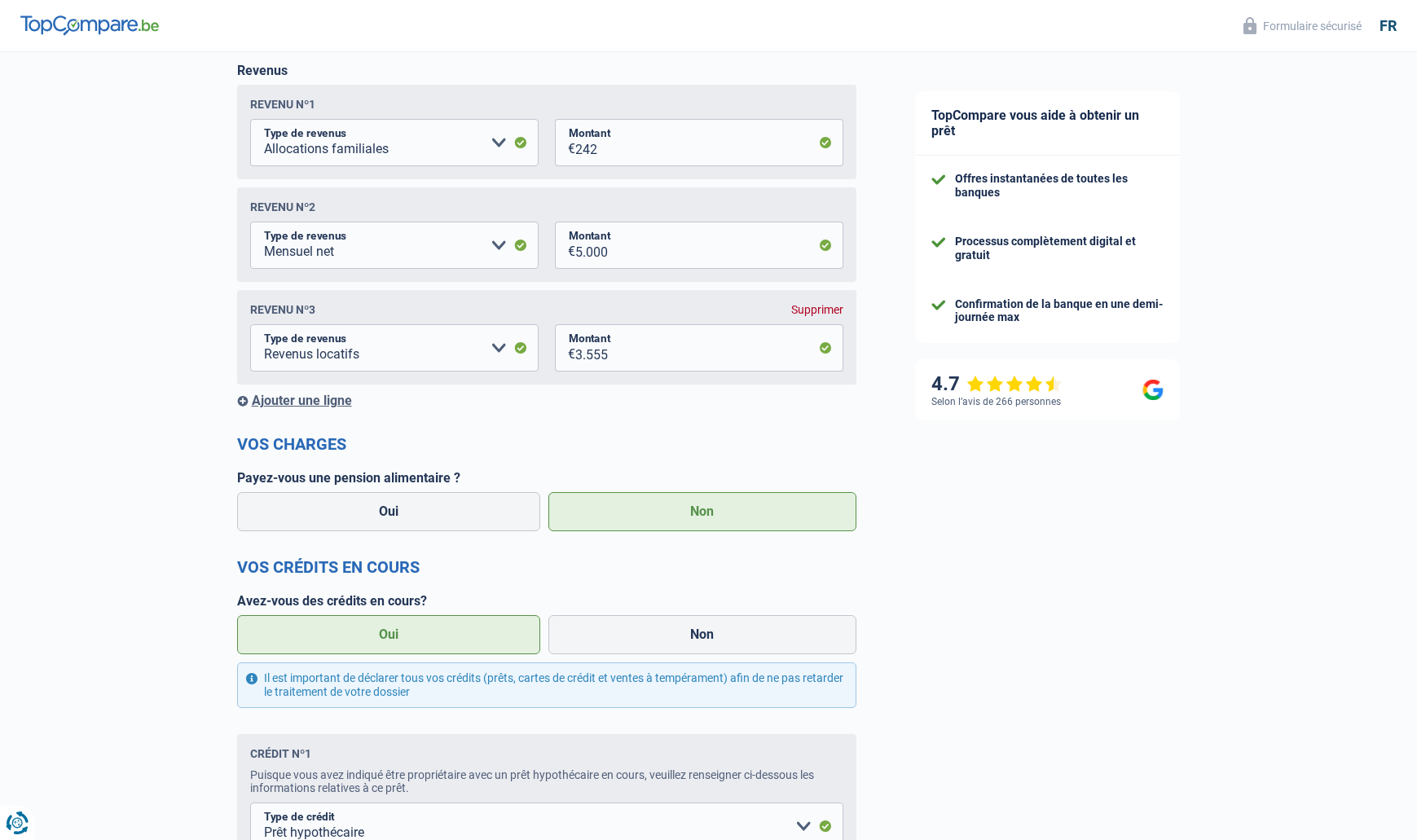
scroll to position [294, 0]
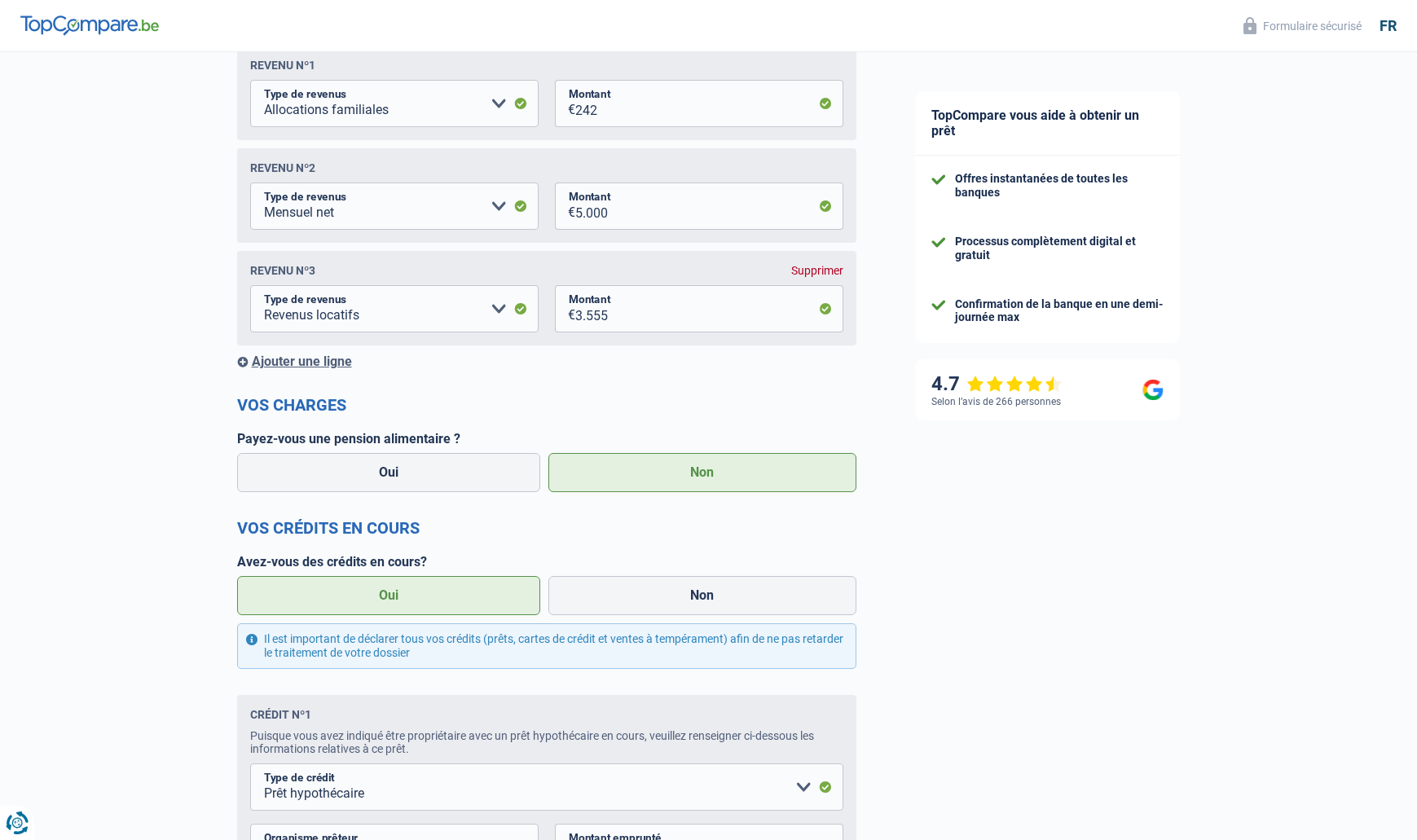
click at [809, 268] on div "Supprimer" at bounding box center [816, 270] width 52 height 13
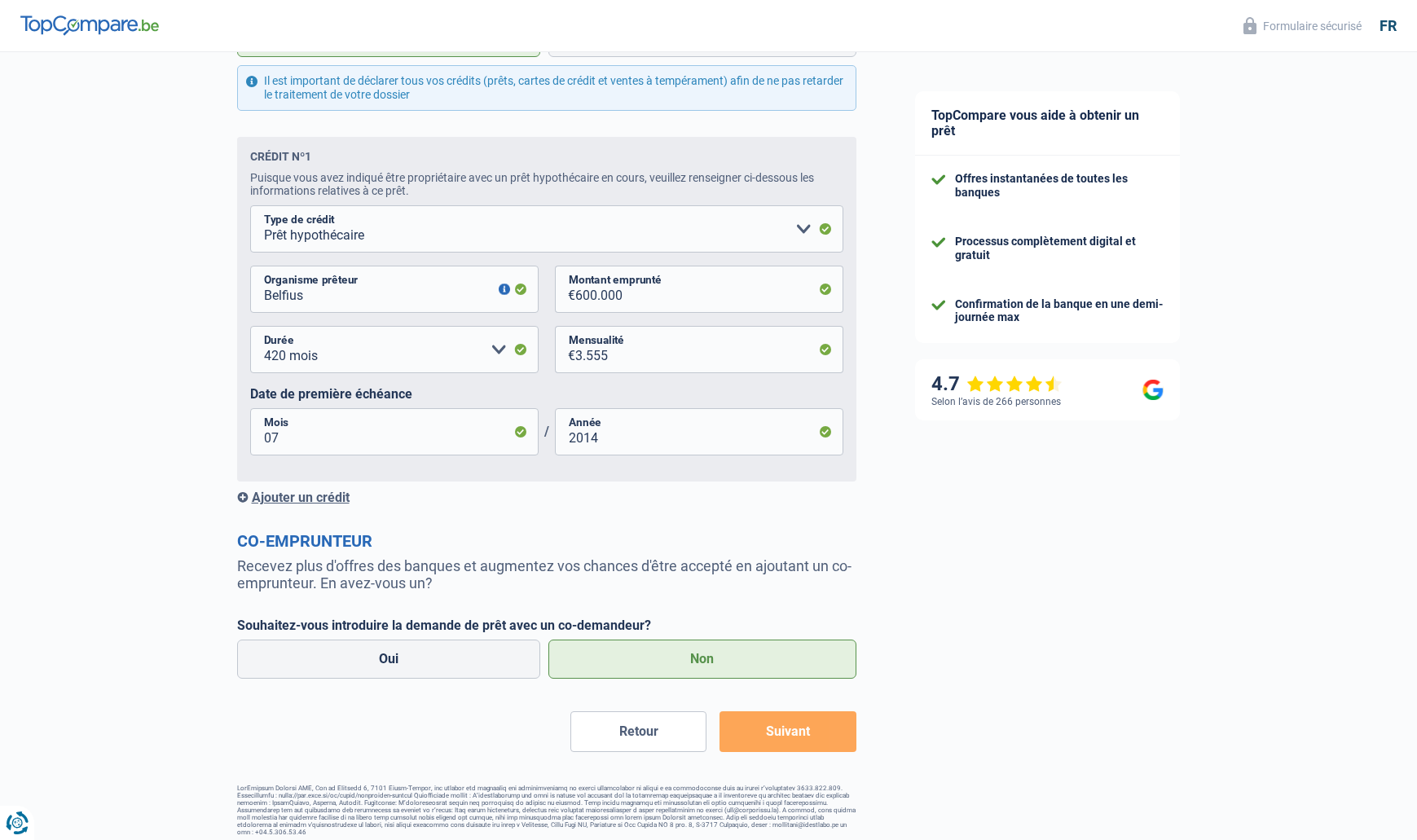
scroll to position [748, 0]
click at [451, 649] on label "Oui" at bounding box center [389, 660] width 304 height 39
click at [451, 649] on input "Oui" at bounding box center [389, 660] width 304 height 39
radio input "true"
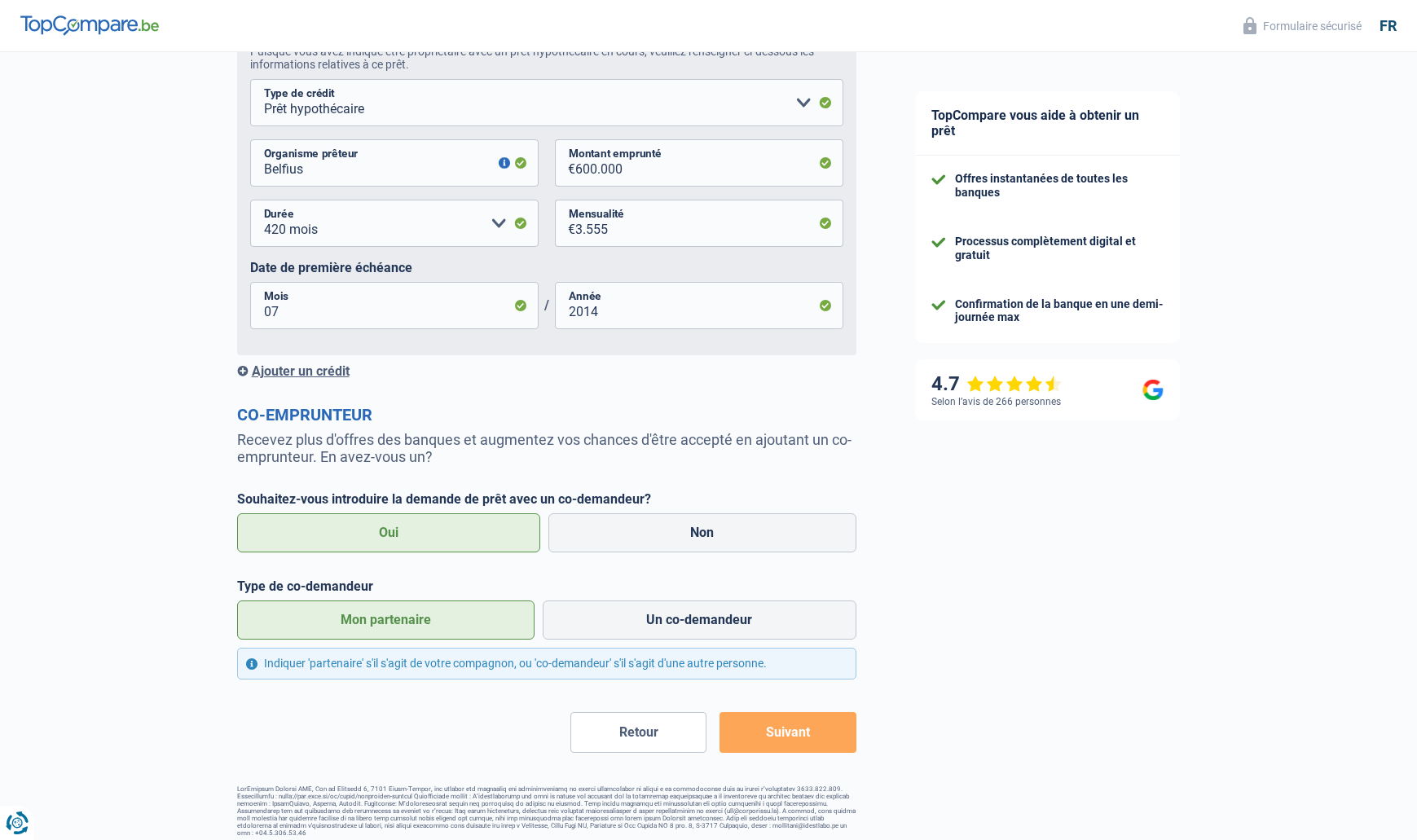
scroll to position [874, 0]
click at [791, 734] on button "Suivant" at bounding box center [787, 733] width 136 height 40
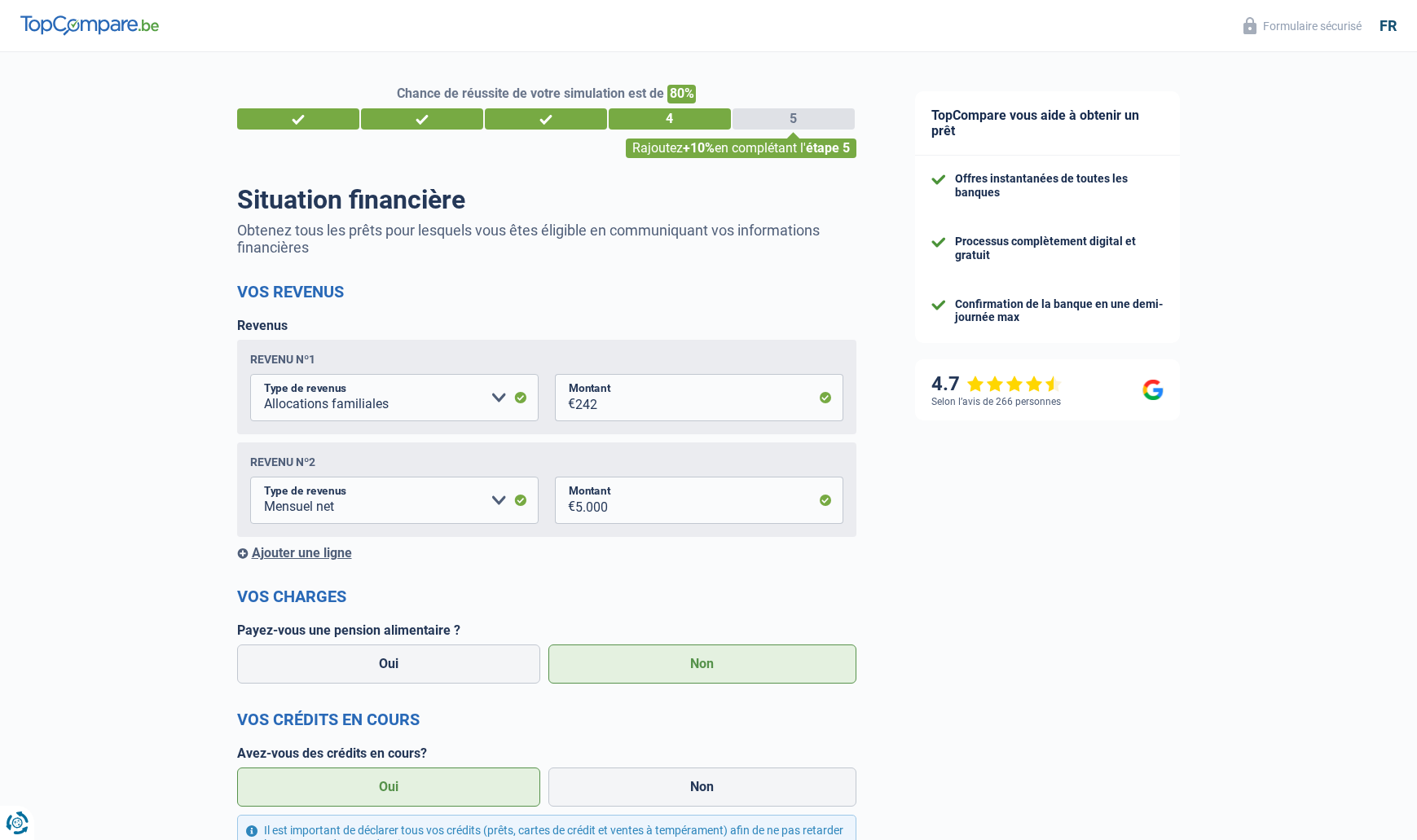
scroll to position [0, 0]
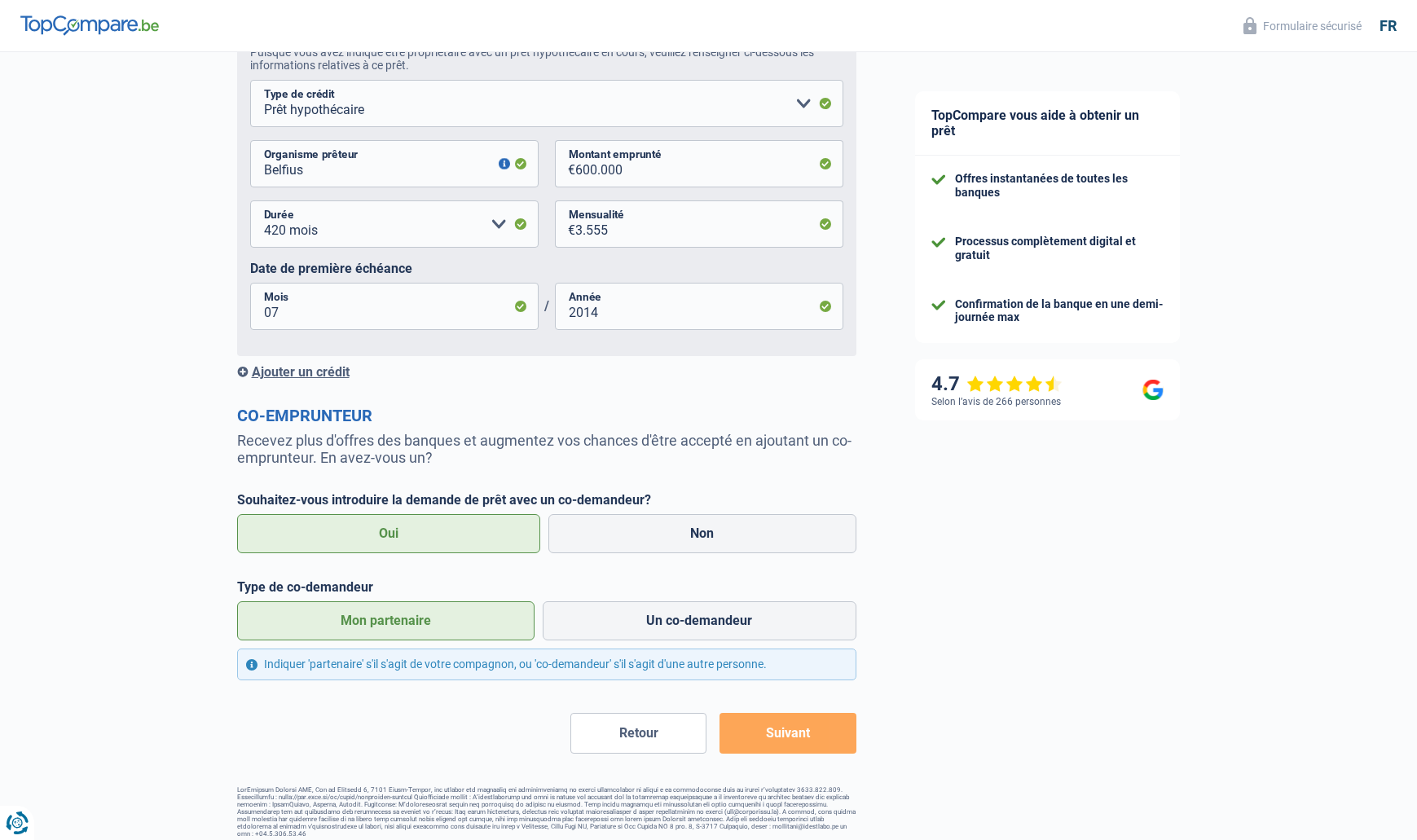
click at [655, 727] on button "Retour" at bounding box center [638, 733] width 136 height 40
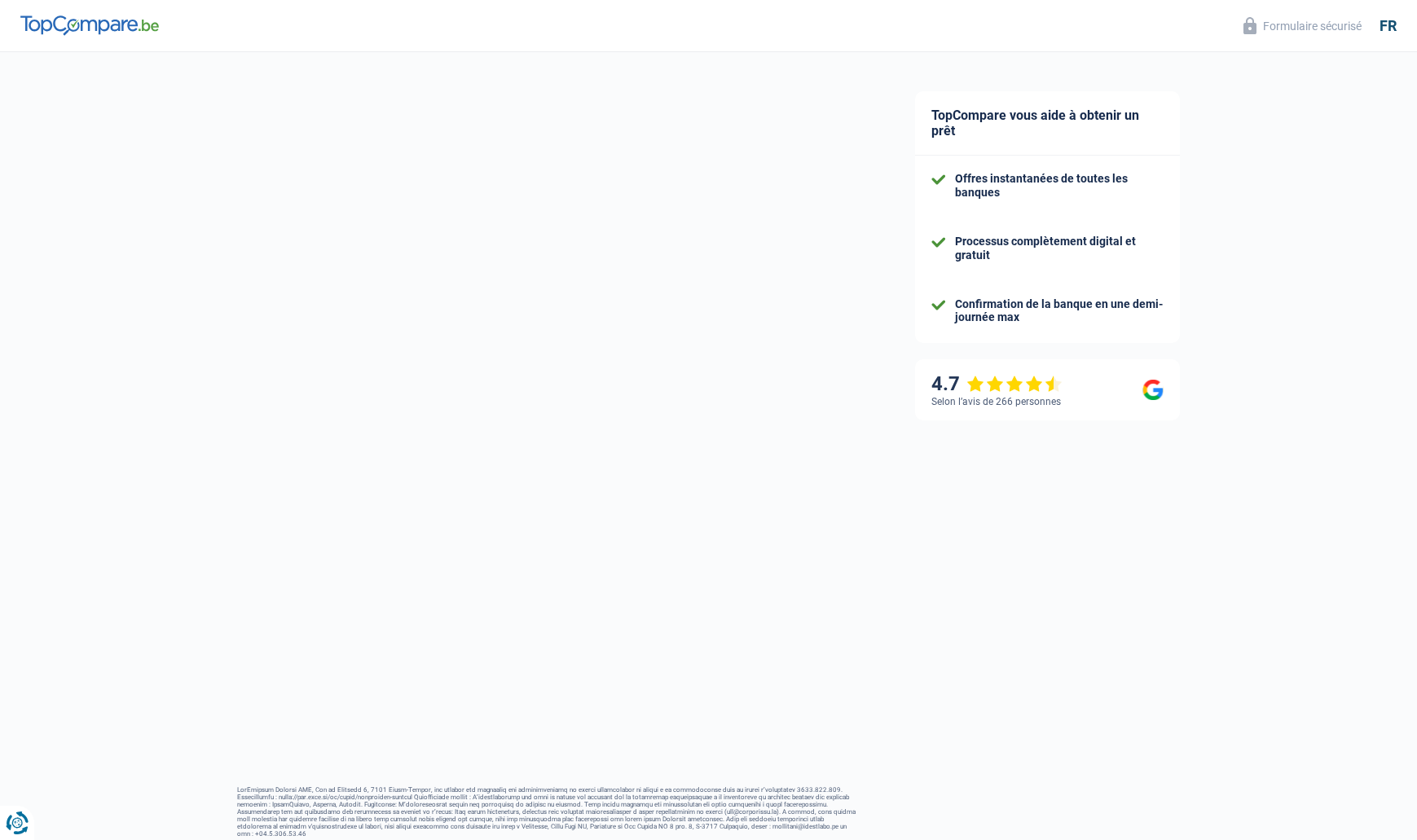
select select "married"
select select "ownerWithMortgage"
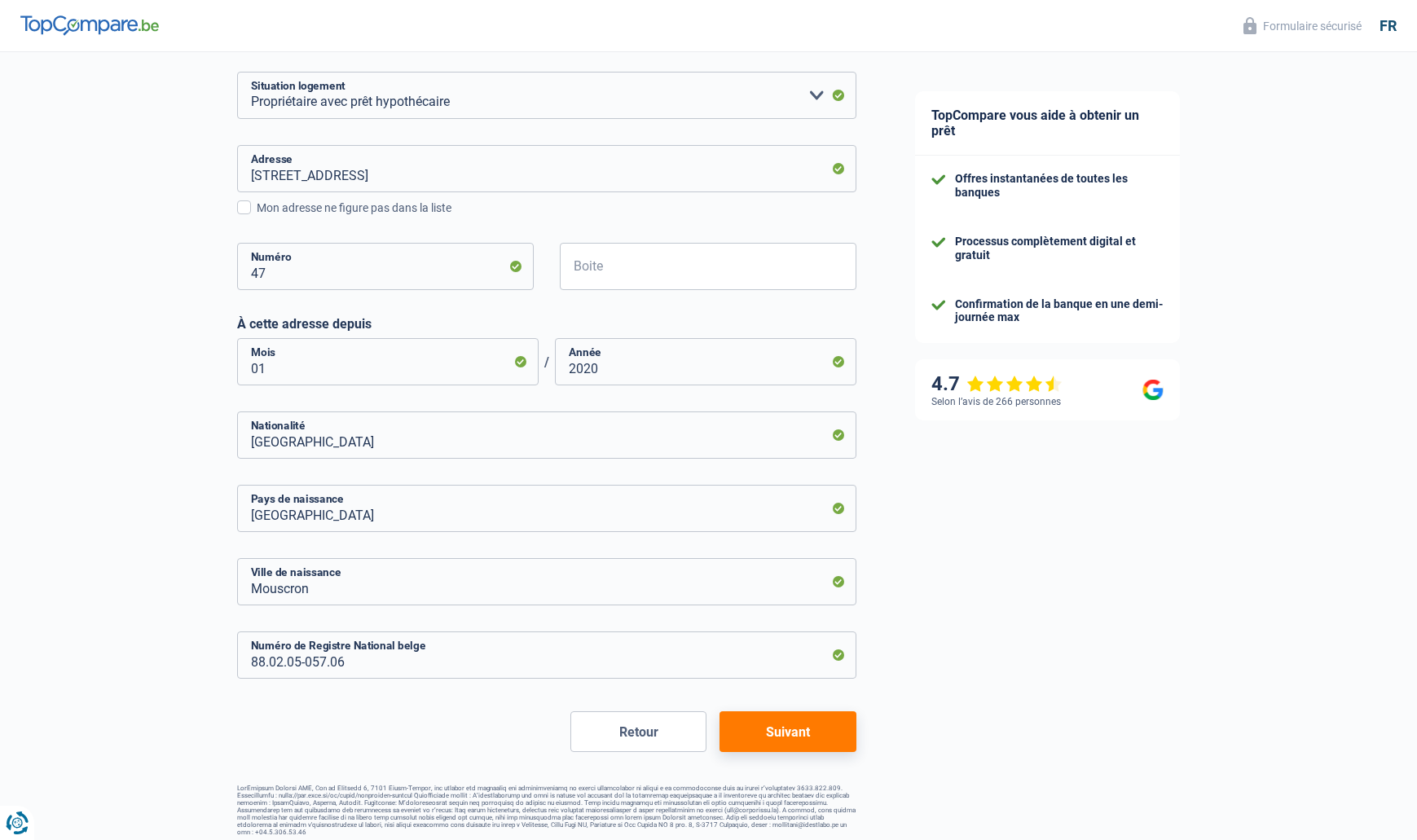
scroll to position [571, 0]
click at [798, 729] on button "Suivant" at bounding box center [787, 733] width 136 height 40
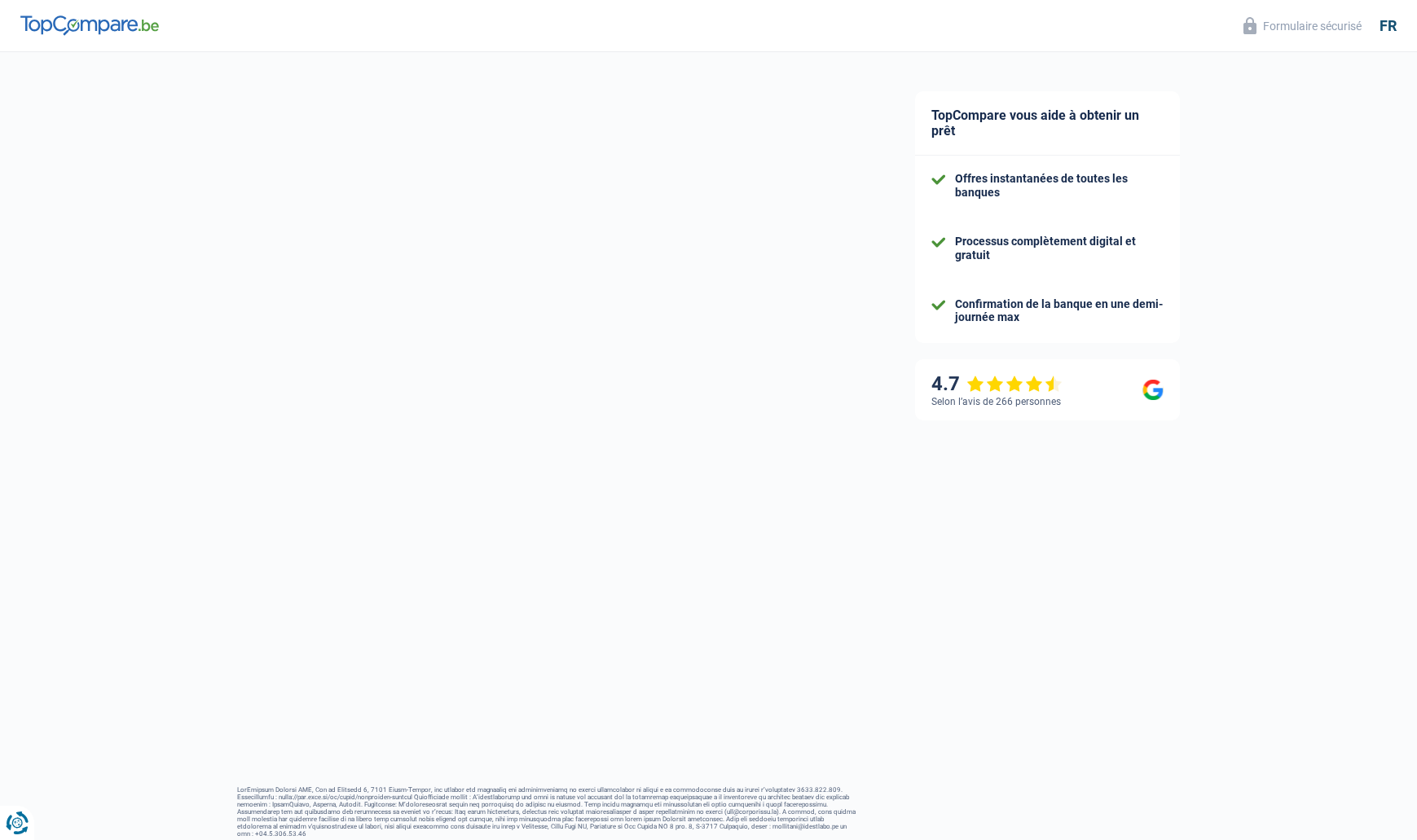
select select "familyAllowances"
select select "netSalary"
select select "mortgage"
select select "420"
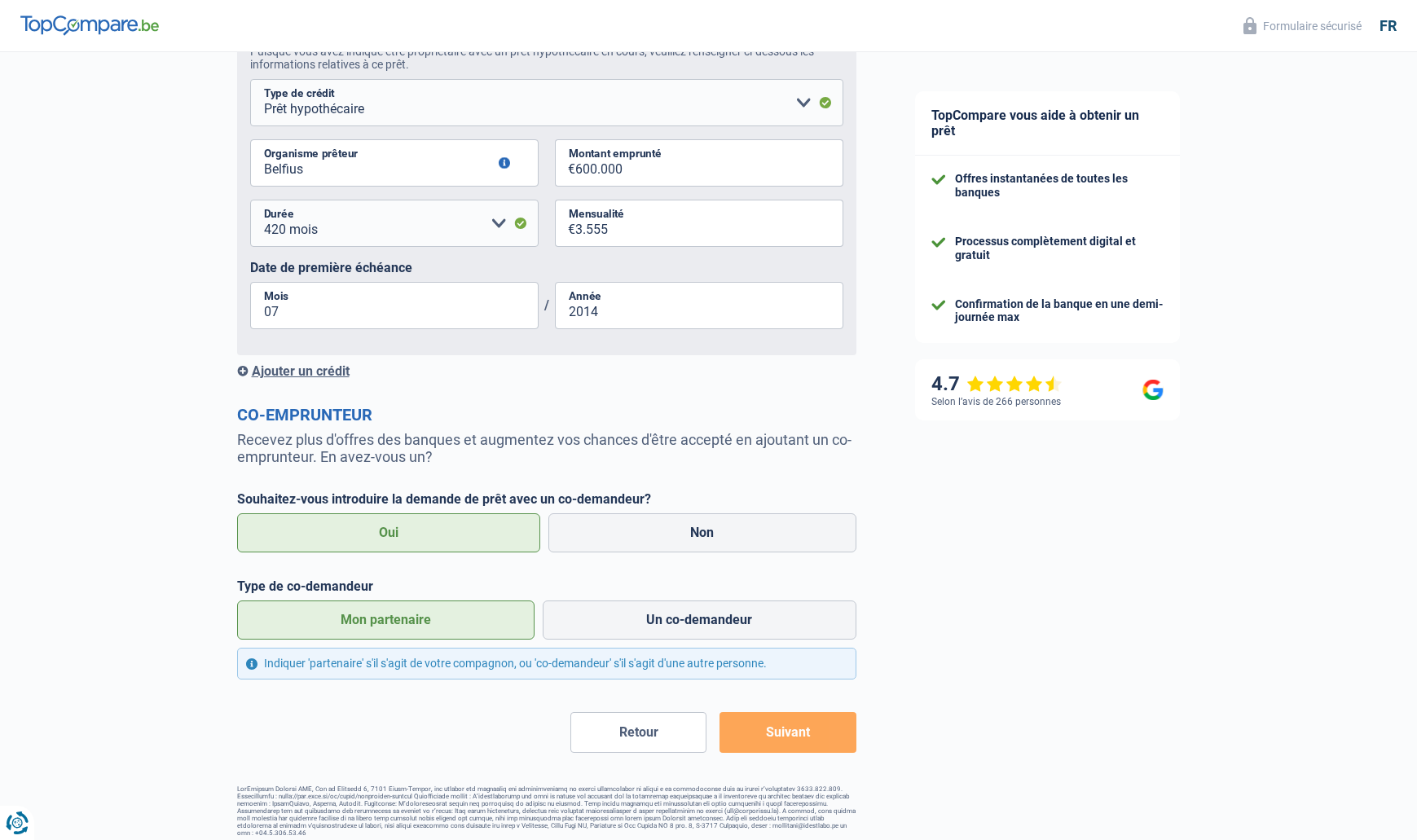
scroll to position [874, 0]
click at [680, 519] on label "Non" at bounding box center [702, 534] width 308 height 39
click at [680, 519] on input "Non" at bounding box center [702, 534] width 308 height 39
radio input "true"
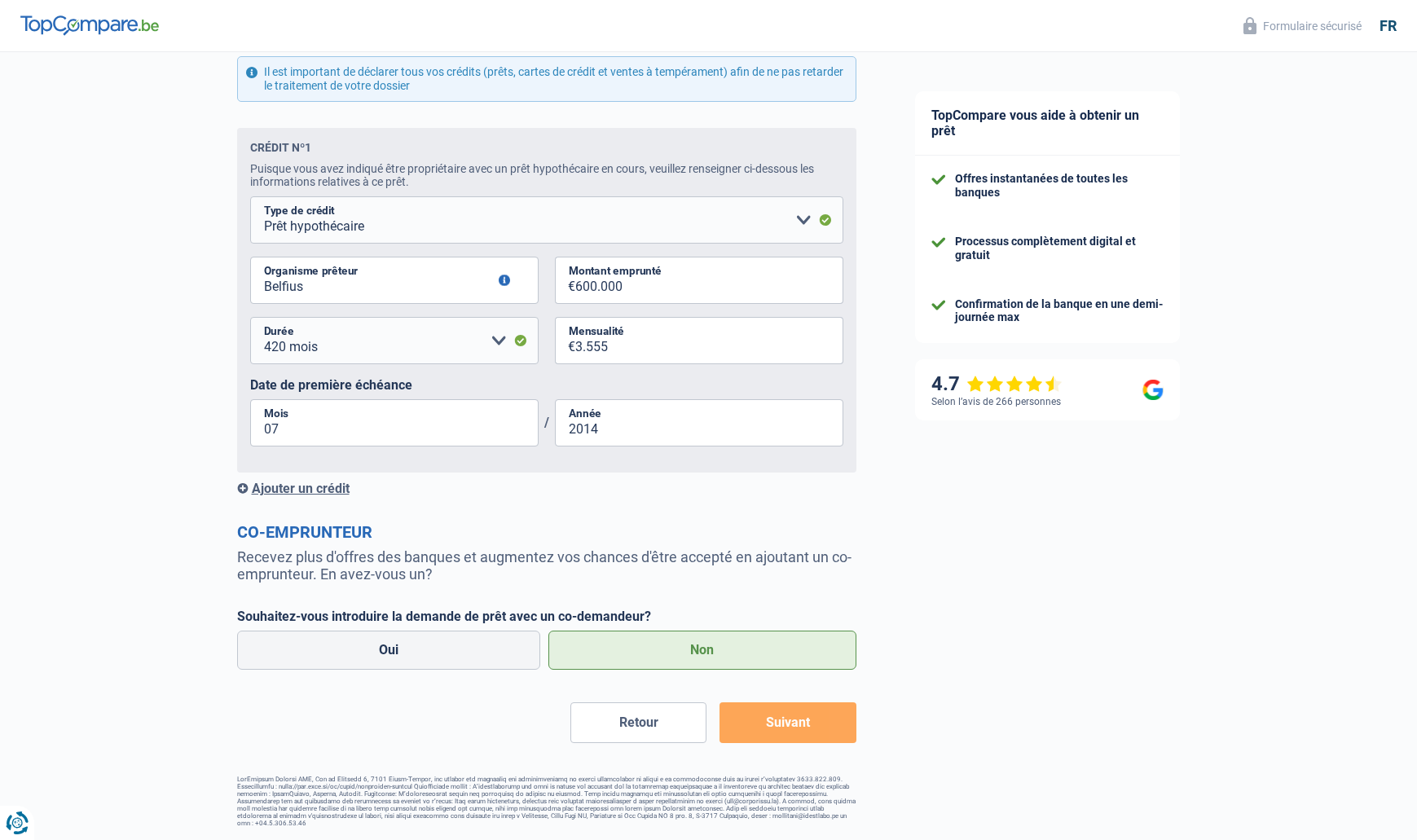
scroll to position [748, 0]
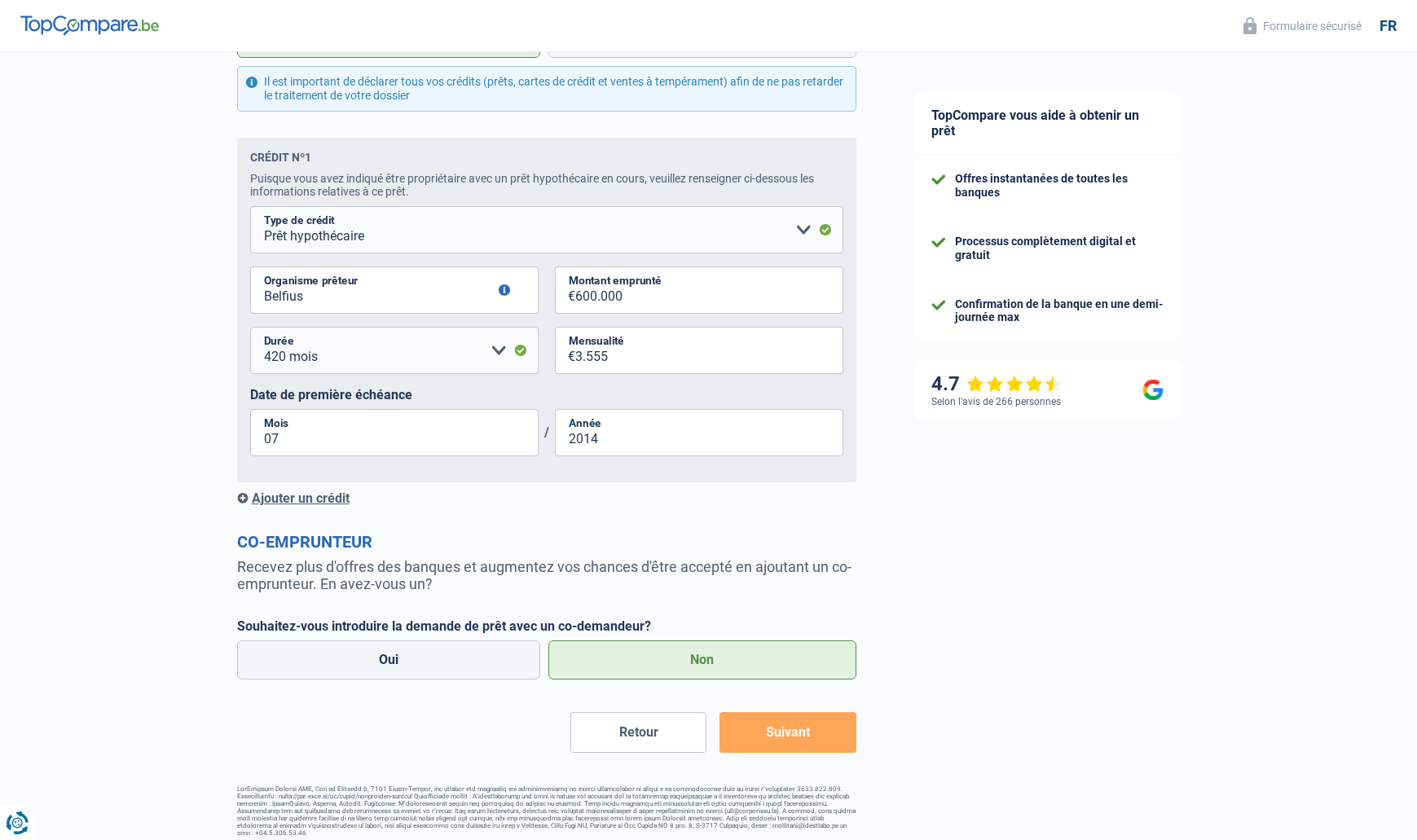
click at [653, 718] on button "Retour" at bounding box center [638, 732] width 136 height 40
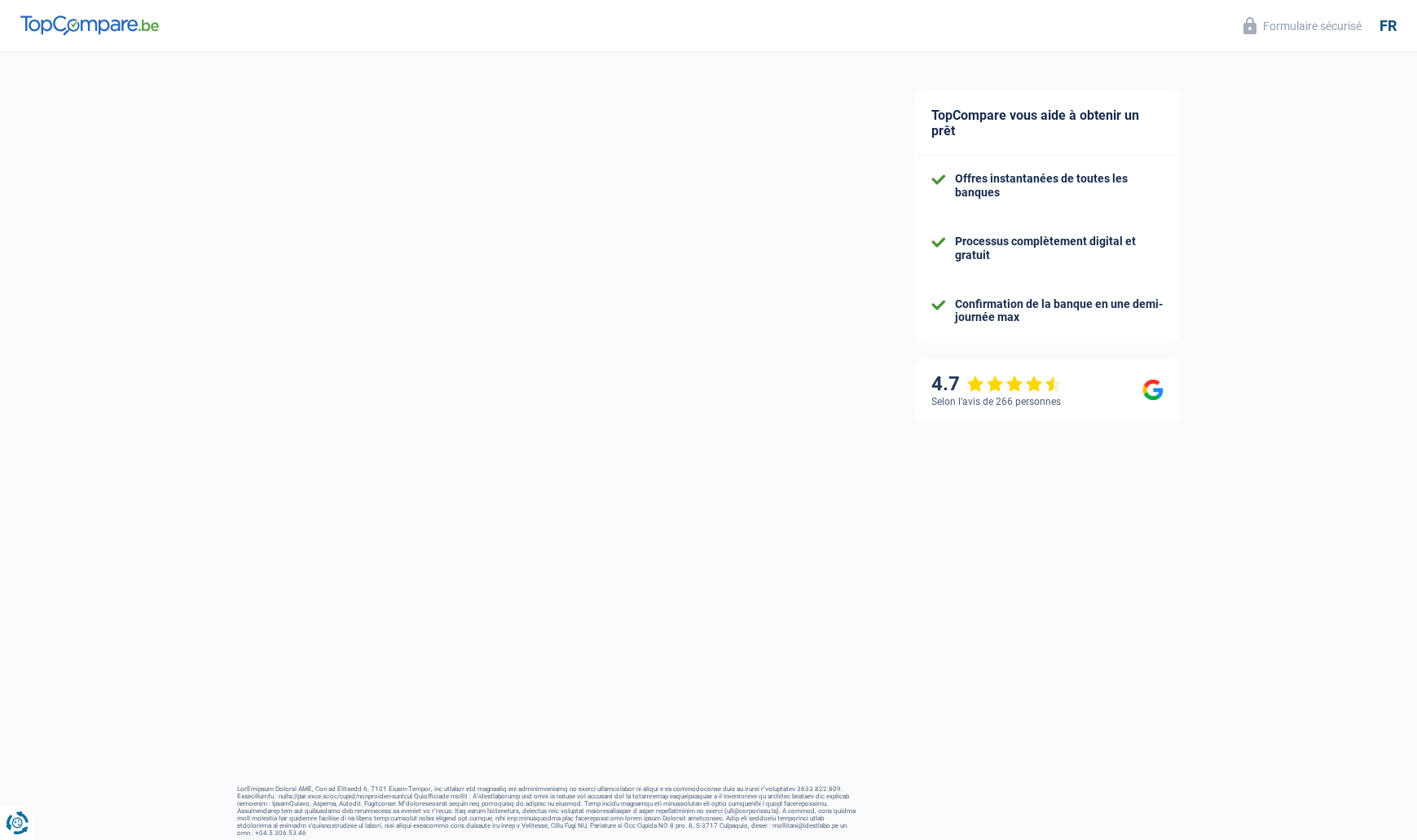
select select "married"
select select "ownerWithMortgage"
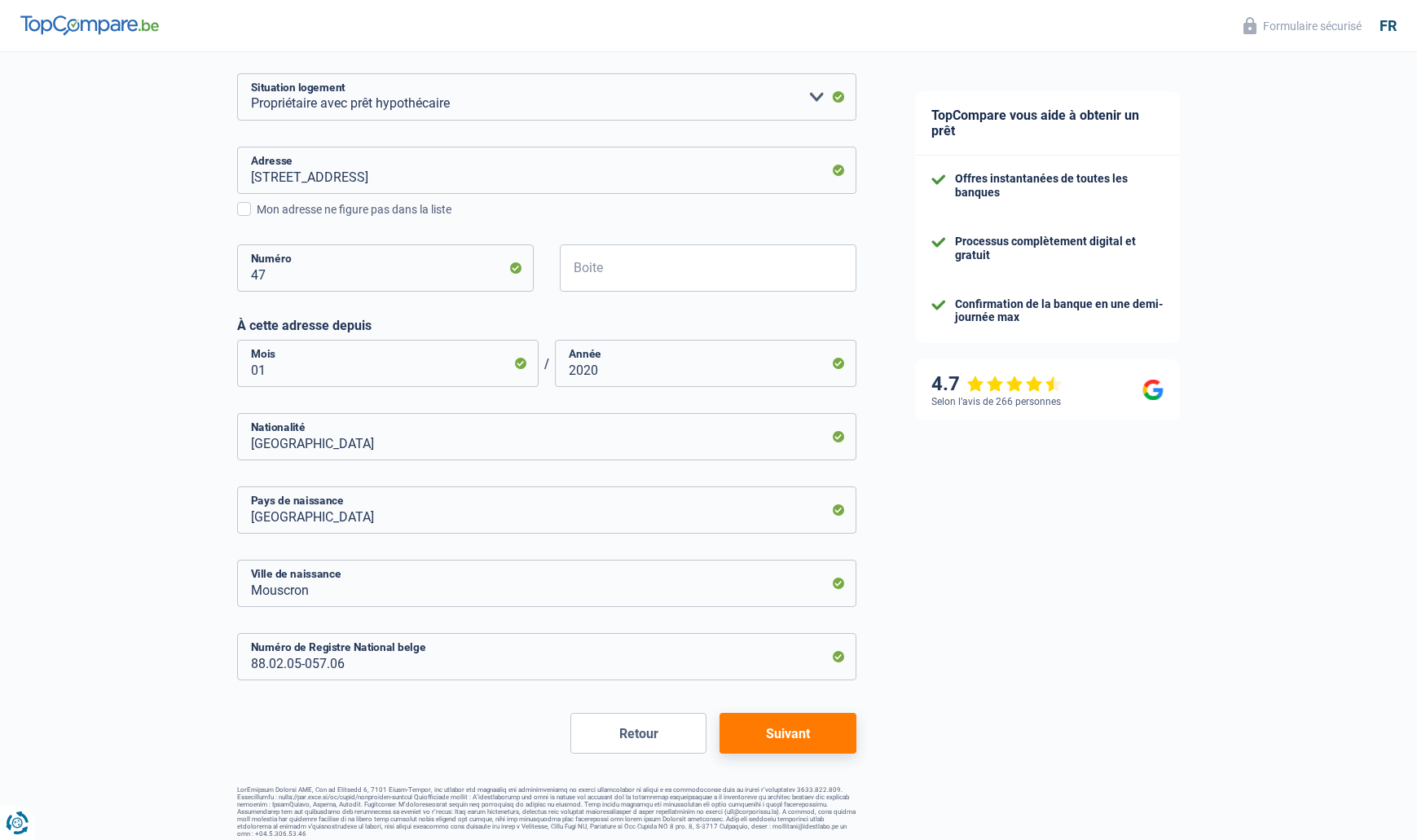
click at [804, 732] on button "Suivant" at bounding box center [787, 733] width 136 height 40
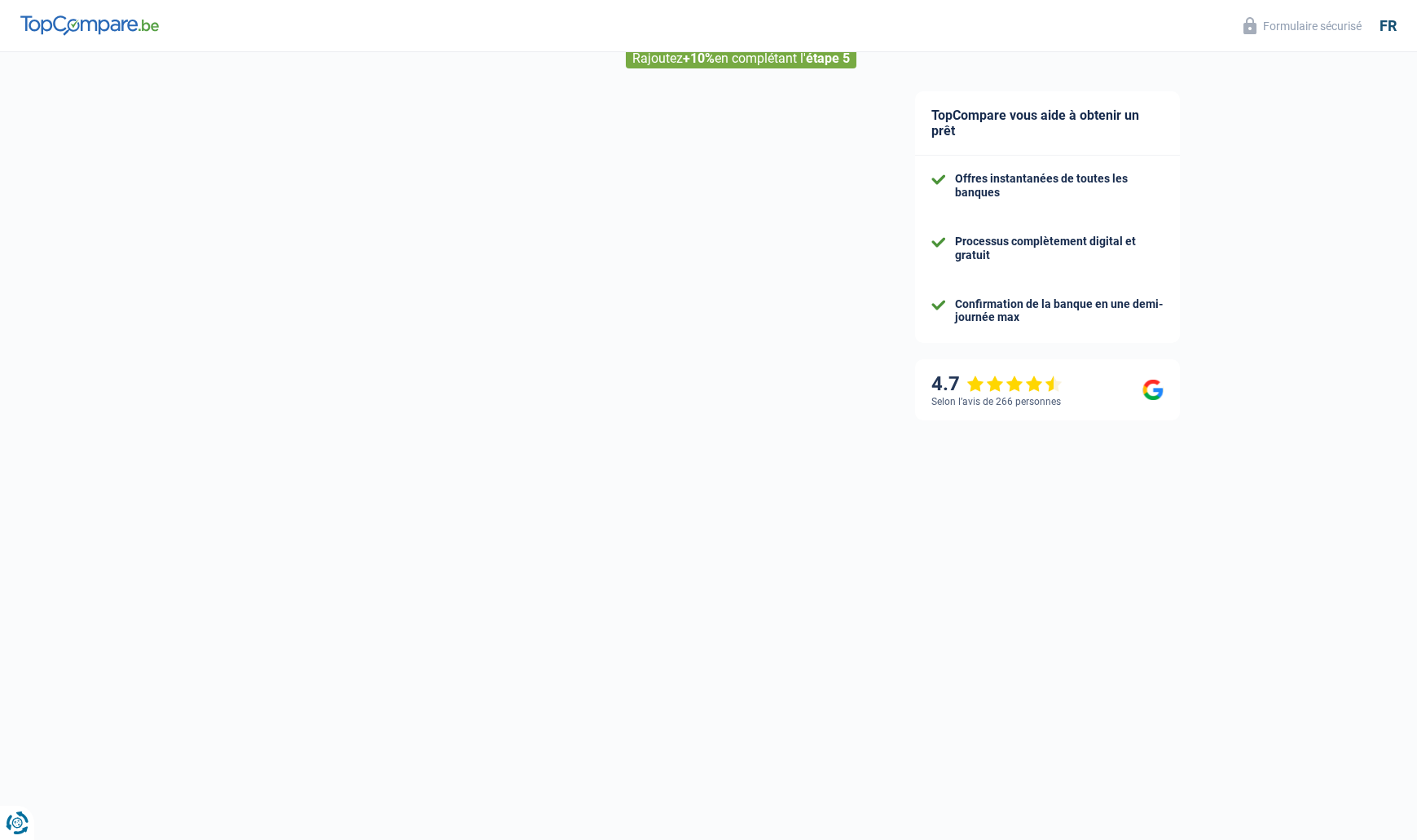
select select "familyAllowances"
select select "netSalary"
select select "mortgage"
select select "420"
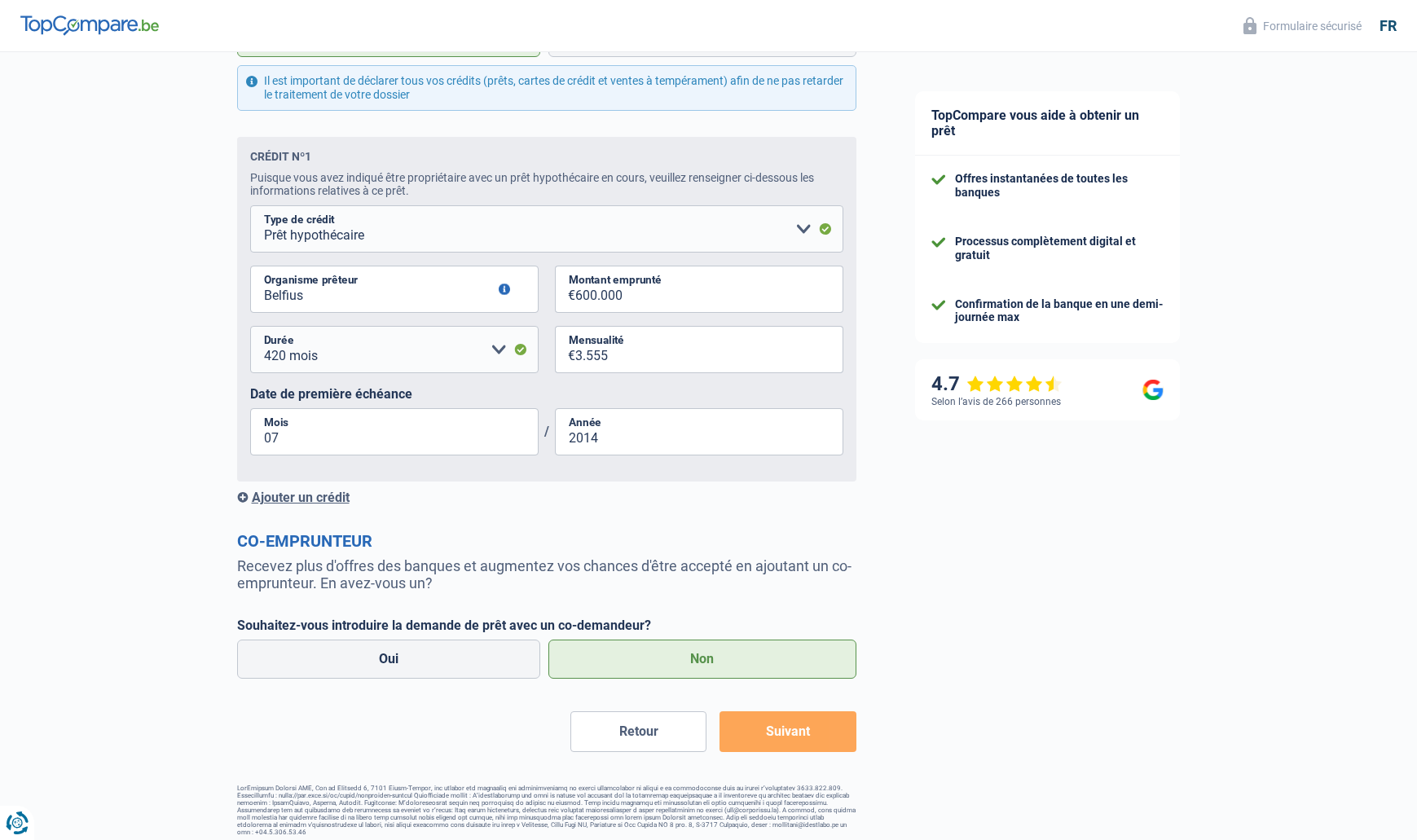
scroll to position [748, 0]
click at [648, 291] on input "600.000" at bounding box center [709, 291] width 268 height 47
drag, startPoint x: 561, startPoint y: 286, endPoint x: 523, endPoint y: 286, distance: 38.0
click at [523, 286] on div "Belfius Organisme prêteur Veillez à ne pas indiquer le nom du courtier, mais bi…" at bounding box center [547, 296] width 593 height 60
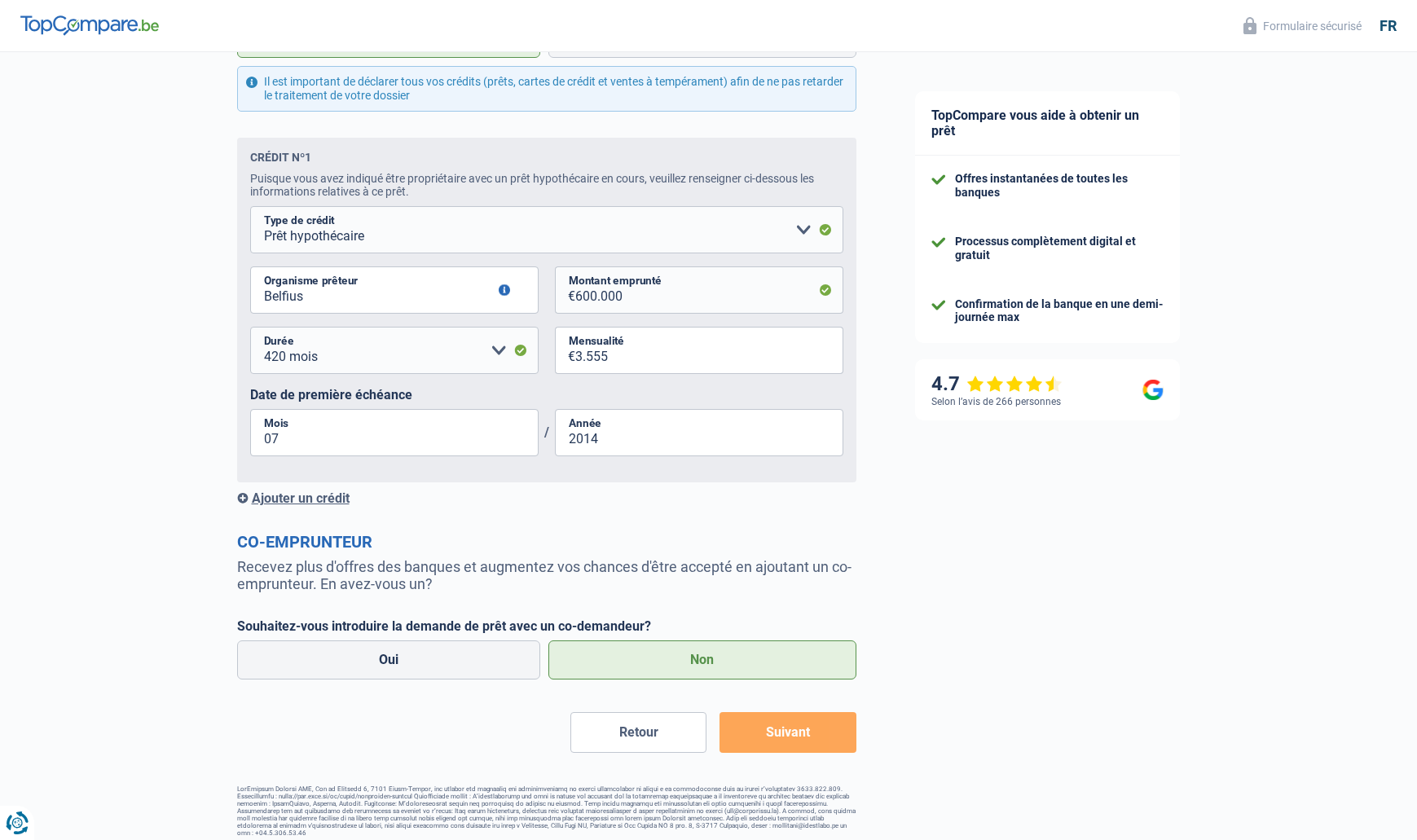
click at [503, 289] on button "button" at bounding box center [504, 291] width 12 height 12
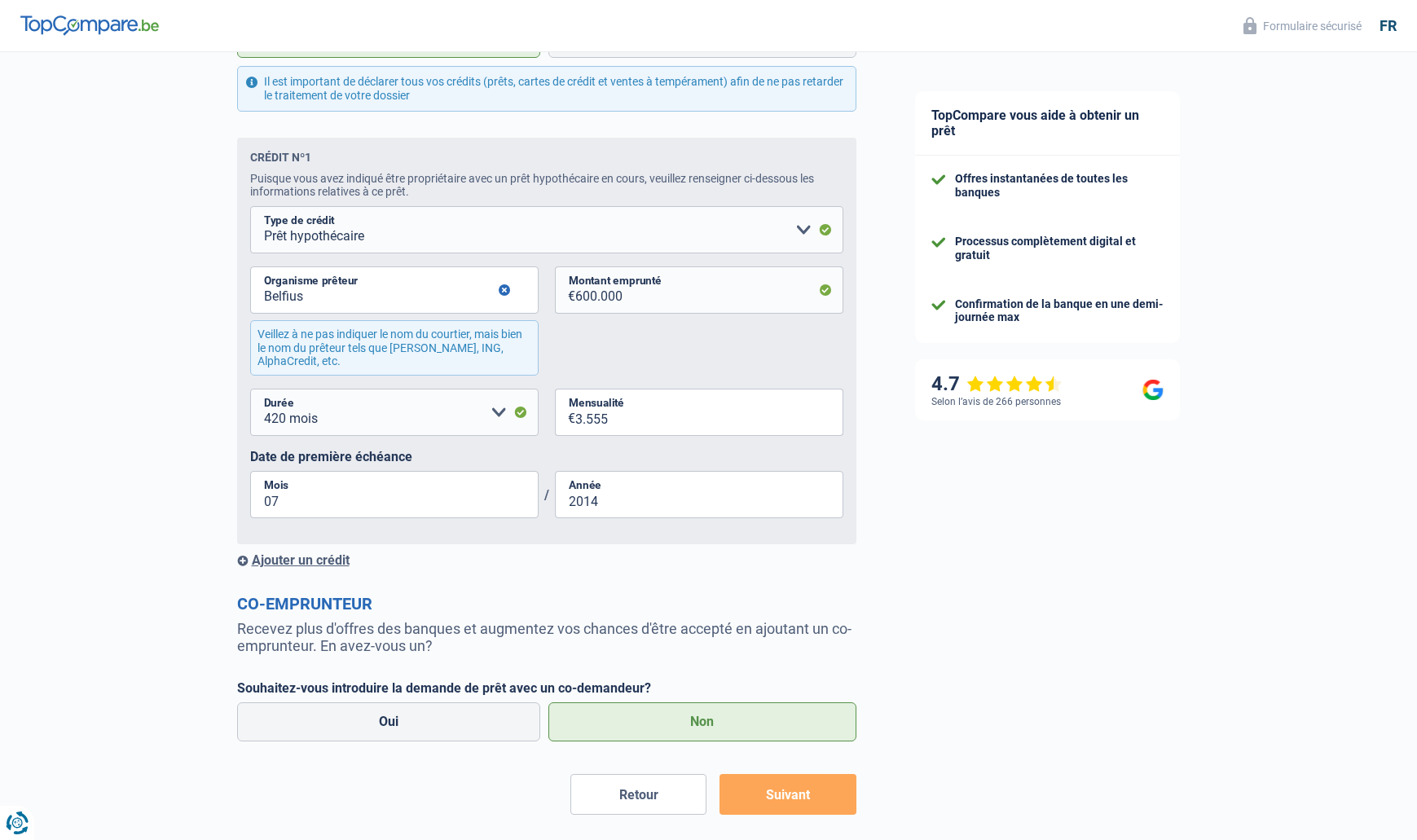
click at [629, 335] on div "Belfius Organisme prêteur Veillez à ne pas indiquer le nom du courtier, mais bi…" at bounding box center [547, 328] width 593 height 122
click at [667, 414] on input "3.555" at bounding box center [709, 413] width 268 height 47
drag, startPoint x: 458, startPoint y: 487, endPoint x: 474, endPoint y: 488, distance: 16.0
click at [636, 291] on input "600.000" at bounding box center [709, 291] width 268 height 47
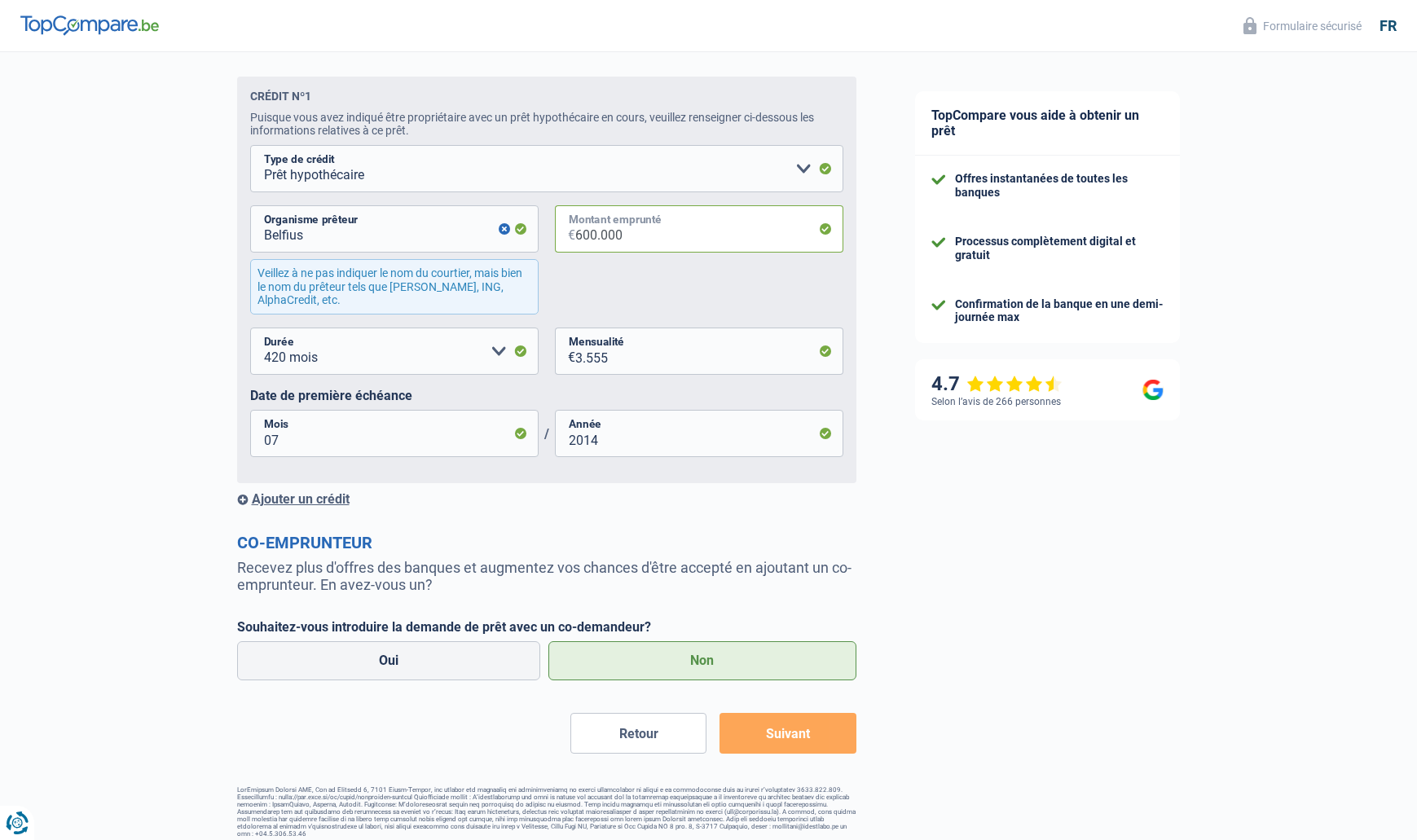
scroll to position [808, 0]
click at [502, 229] on button "button" at bounding box center [504, 229] width 12 height 12
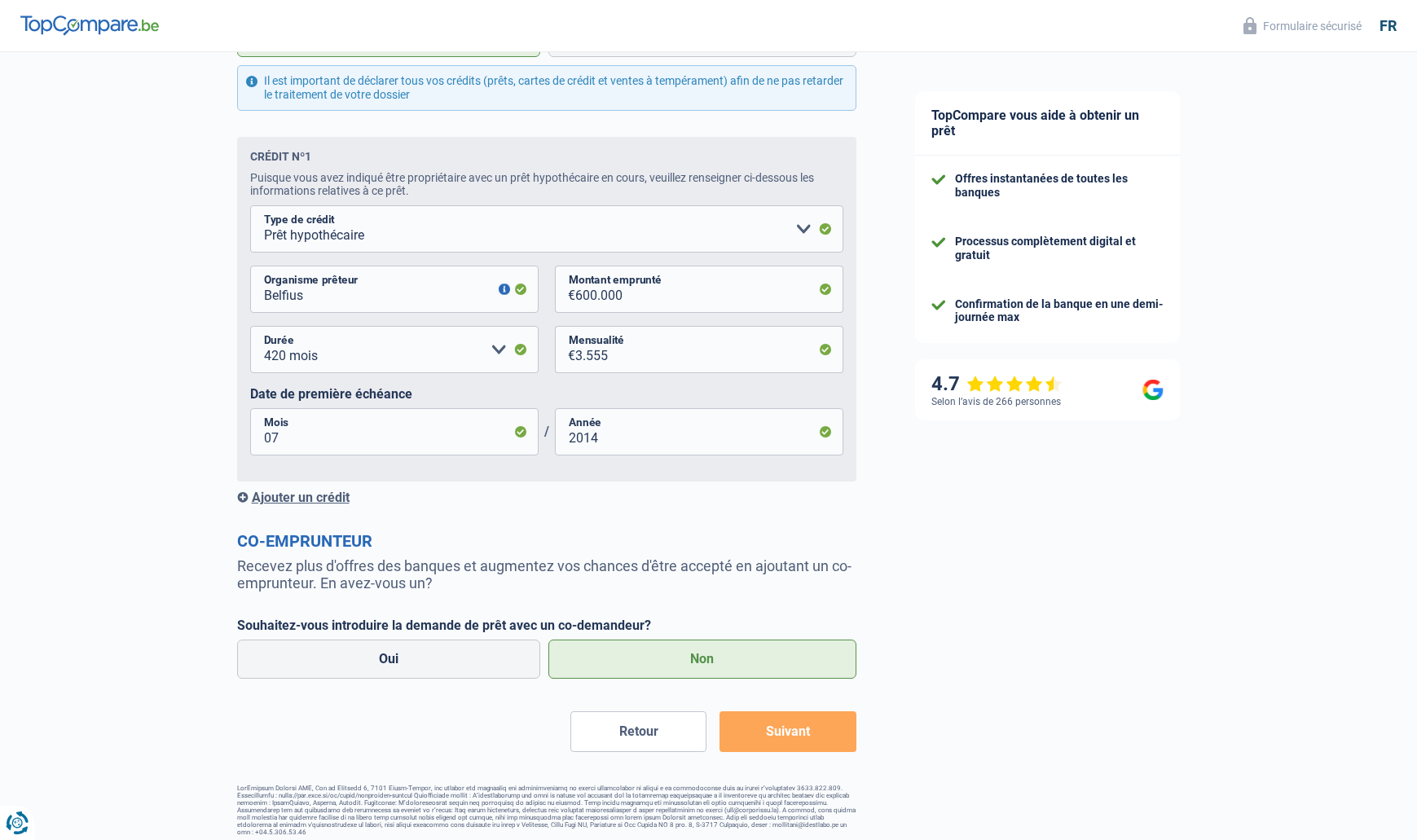
scroll to position [748, 0]
click at [442, 648] on label "Oui" at bounding box center [389, 660] width 304 height 39
click at [442, 648] on input "Oui" at bounding box center [389, 660] width 304 height 39
radio input "true"
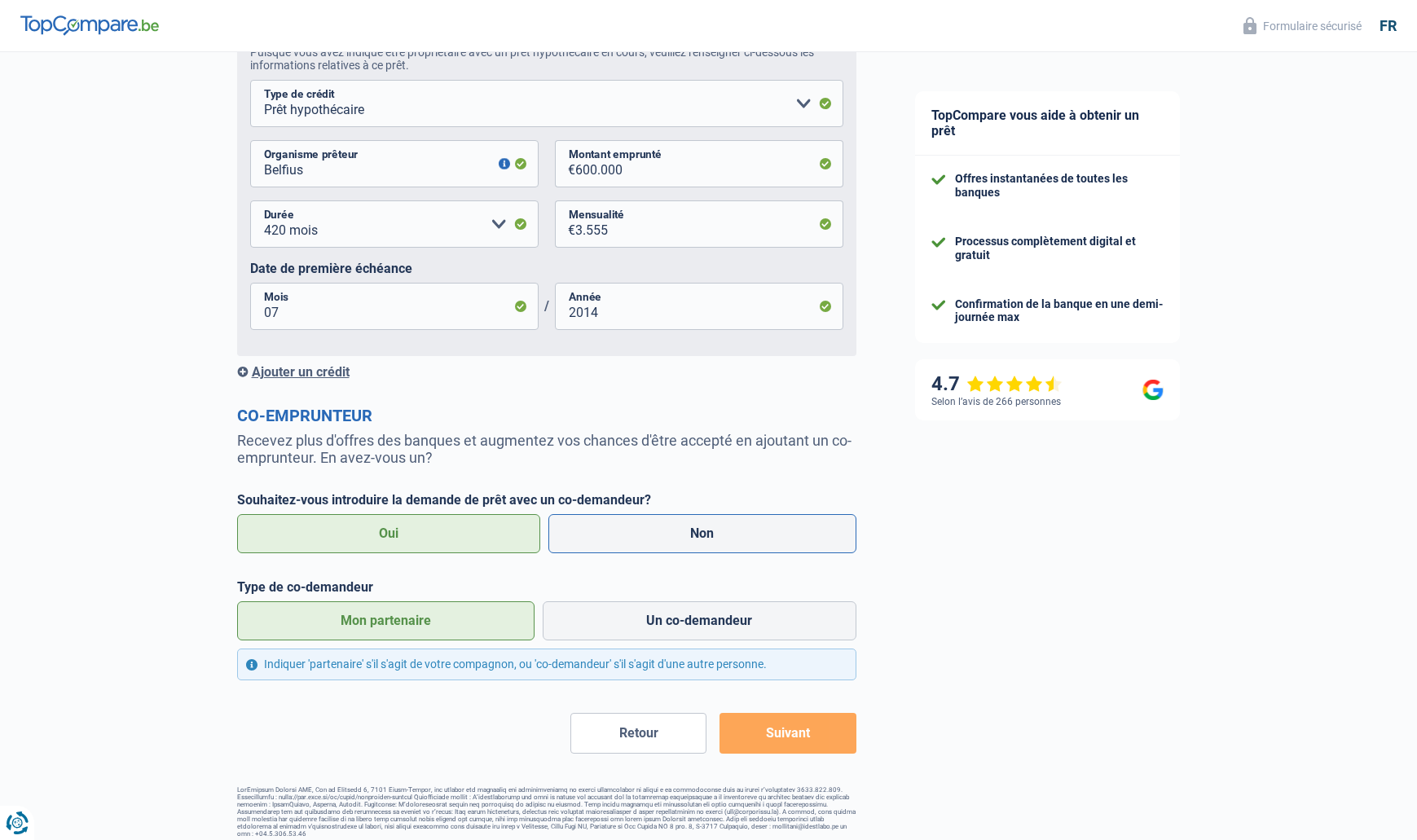
click at [694, 528] on label "Non" at bounding box center [702, 534] width 308 height 39
click at [694, 528] on input "Non" at bounding box center [702, 534] width 308 height 39
radio input "true"
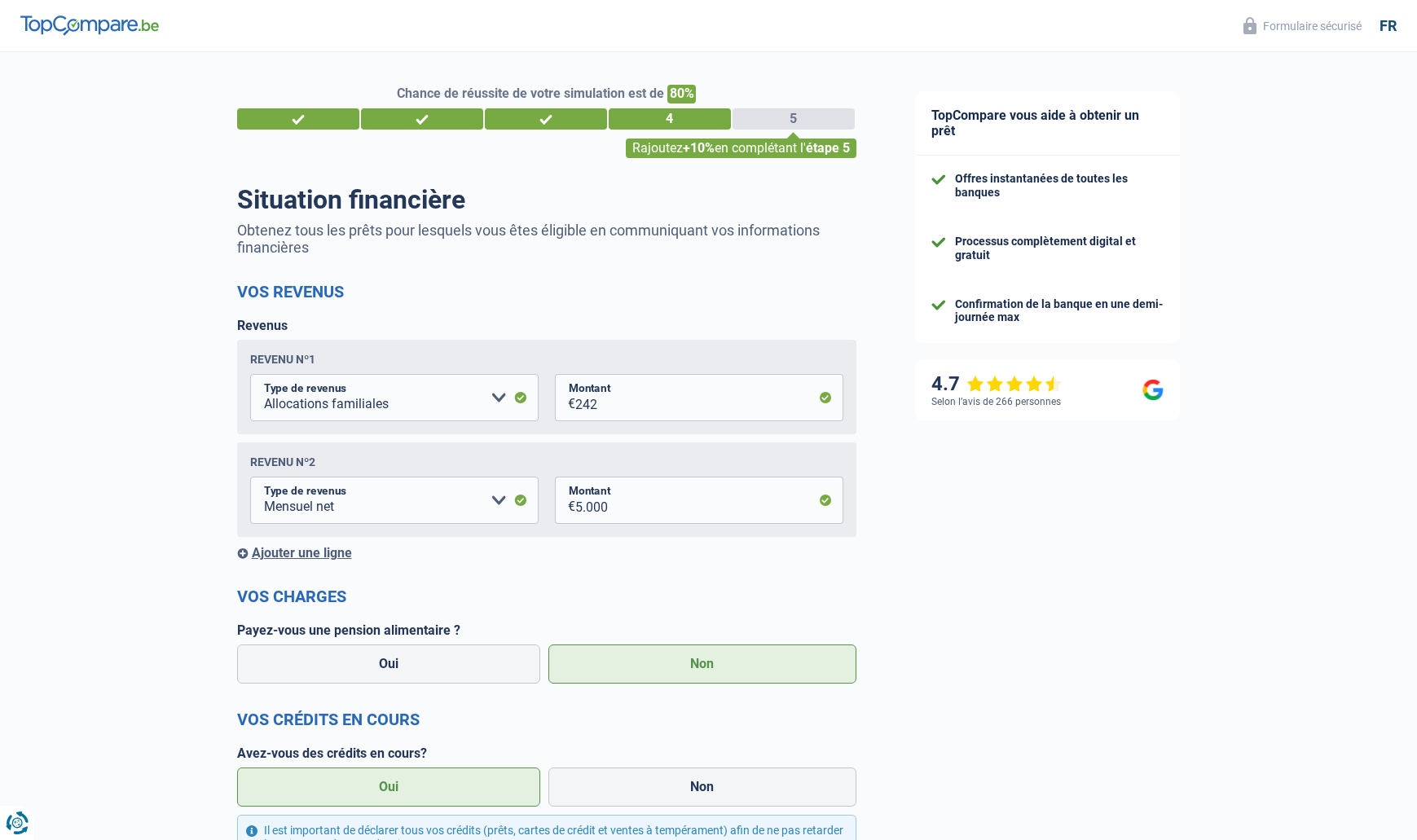
scroll to position [0, 0]
click at [631, 502] on input "5.000" at bounding box center [709, 500] width 268 height 47
click at [623, 397] on input "242" at bounding box center [709, 398] width 268 height 47
click at [565, 558] on div "Ajouter une ligne" at bounding box center [547, 552] width 619 height 16
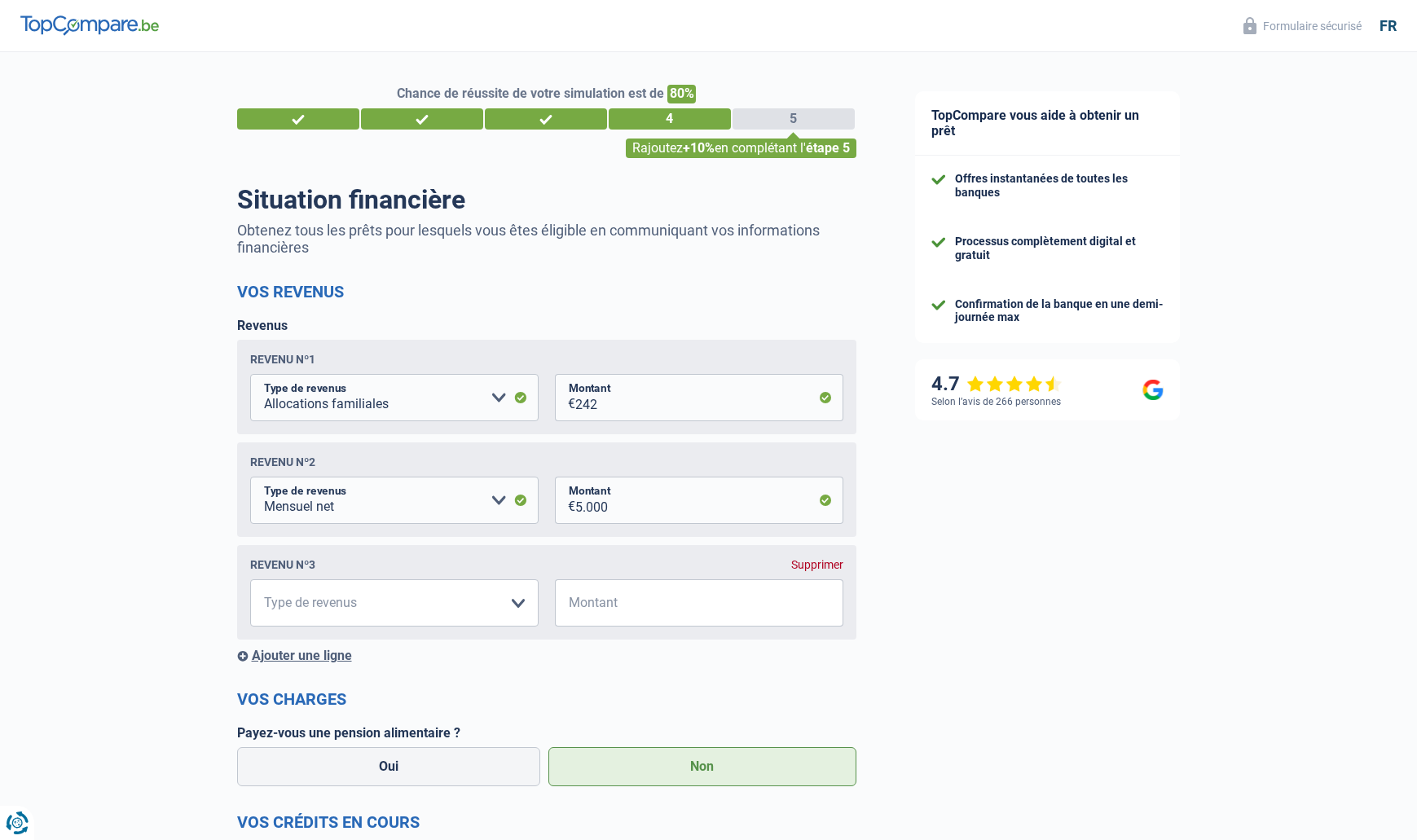
click at [825, 559] on div "Supprimer" at bounding box center [816, 564] width 52 height 13
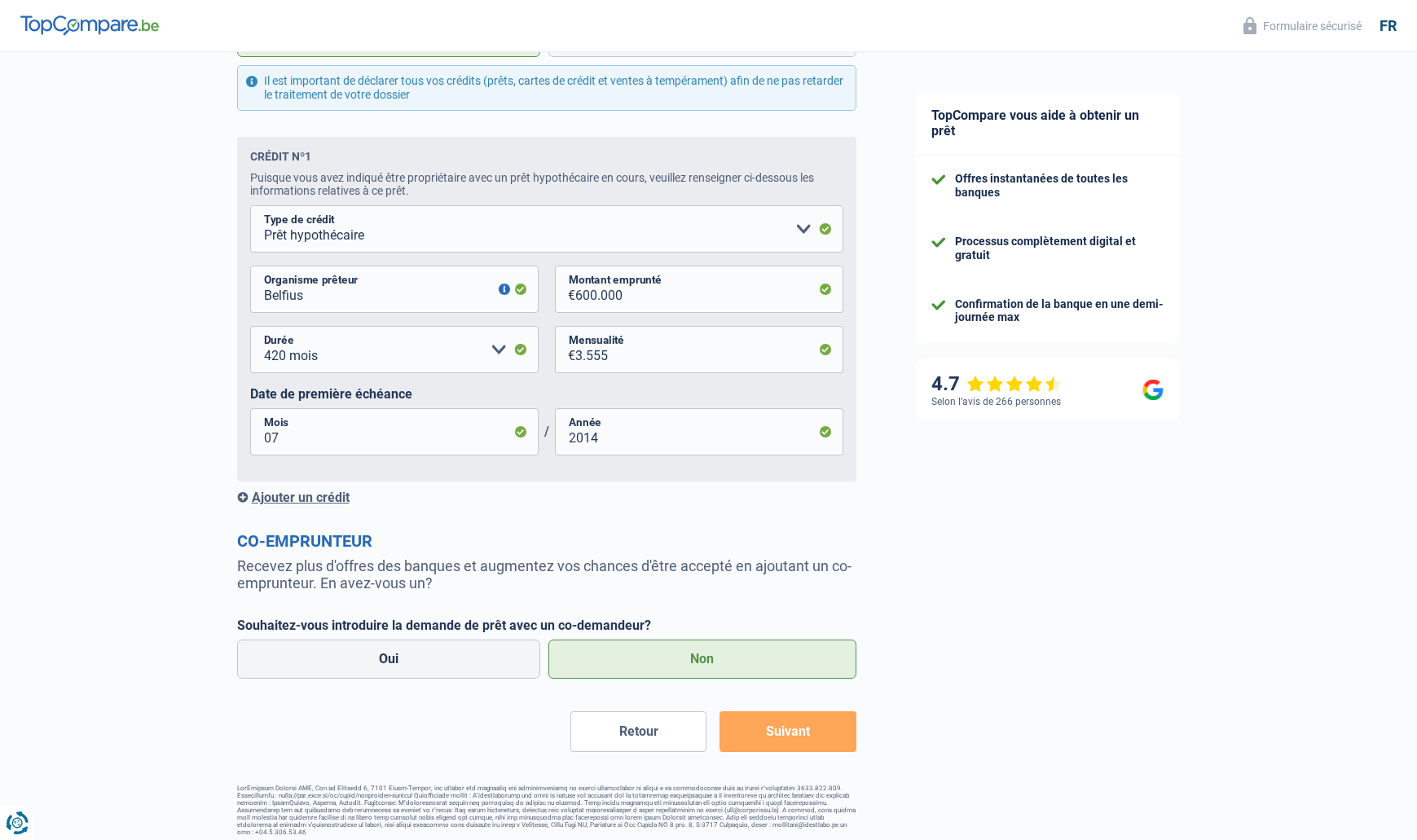
scroll to position [748, 0]
click at [812, 724] on button "Suivant" at bounding box center [787, 732] width 136 height 40
click at [809, 731] on button "Suivant" at bounding box center [787, 732] width 136 height 40
click at [776, 731] on button "Suivant" at bounding box center [787, 732] width 136 height 40
click at [824, 728] on button "Suivant" at bounding box center [787, 732] width 136 height 40
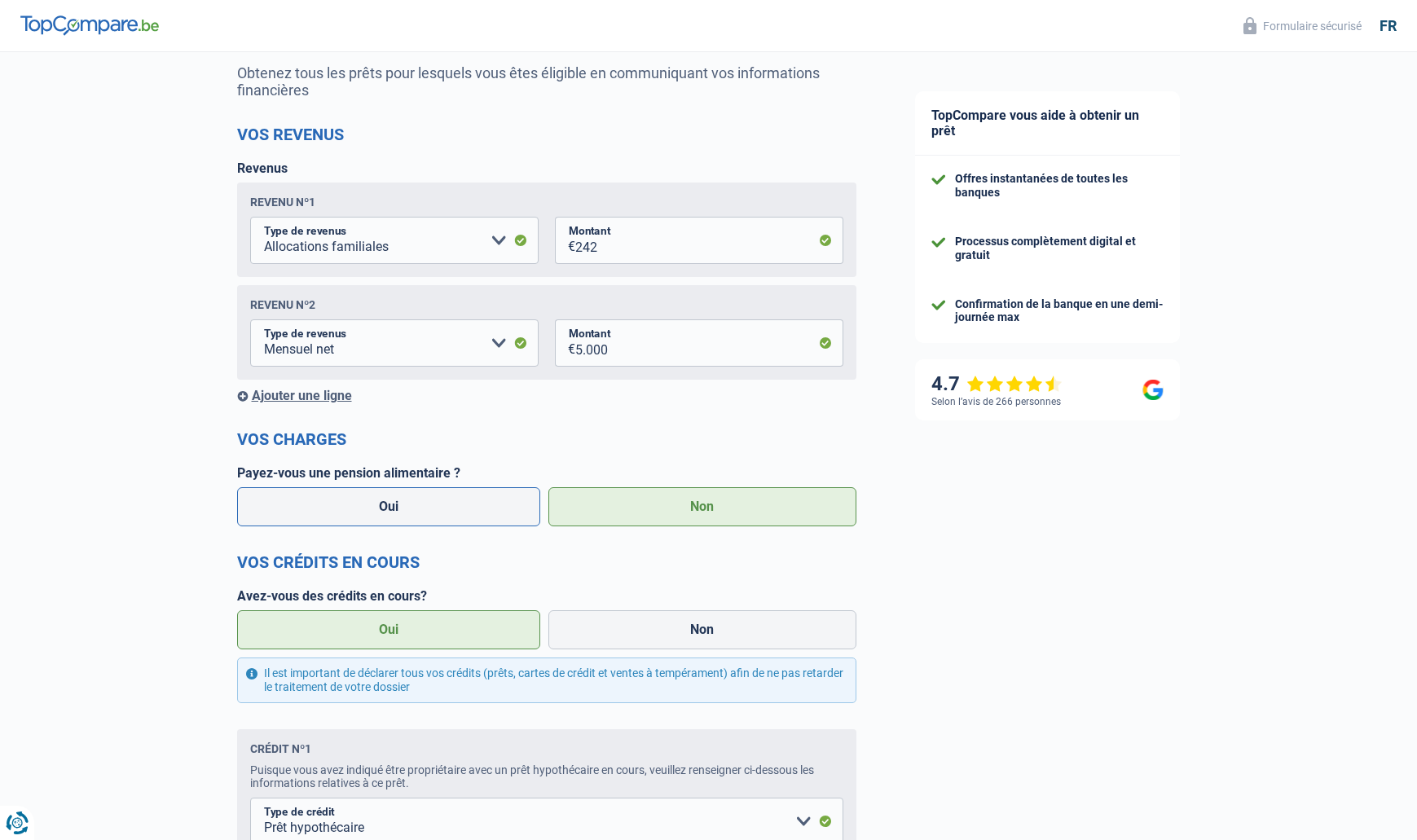
scroll to position [162, 0]
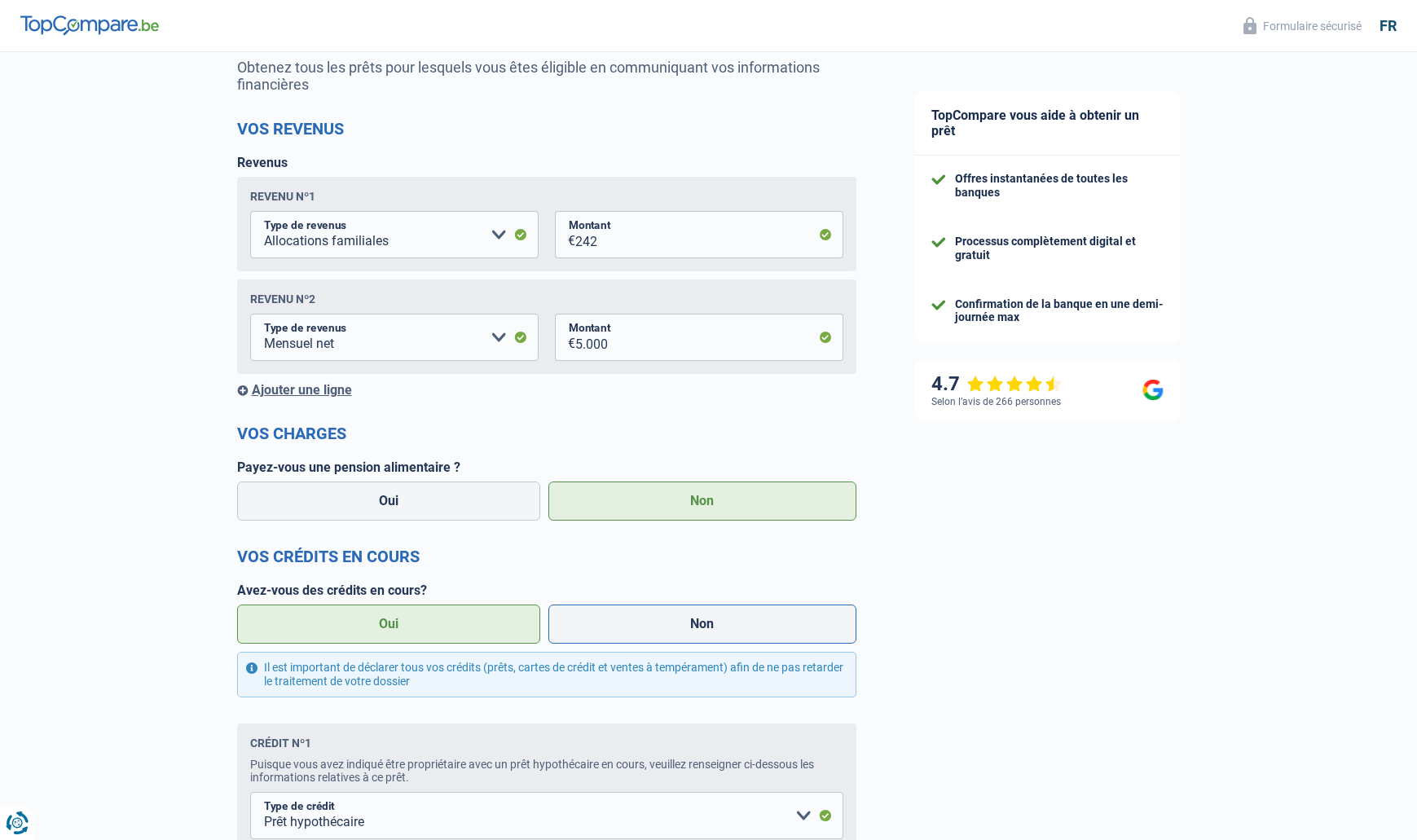
click at [701, 620] on label "Non" at bounding box center [702, 624] width 308 height 39
click at [701, 620] on input "Non" at bounding box center [702, 624] width 308 height 39
radio input "true"
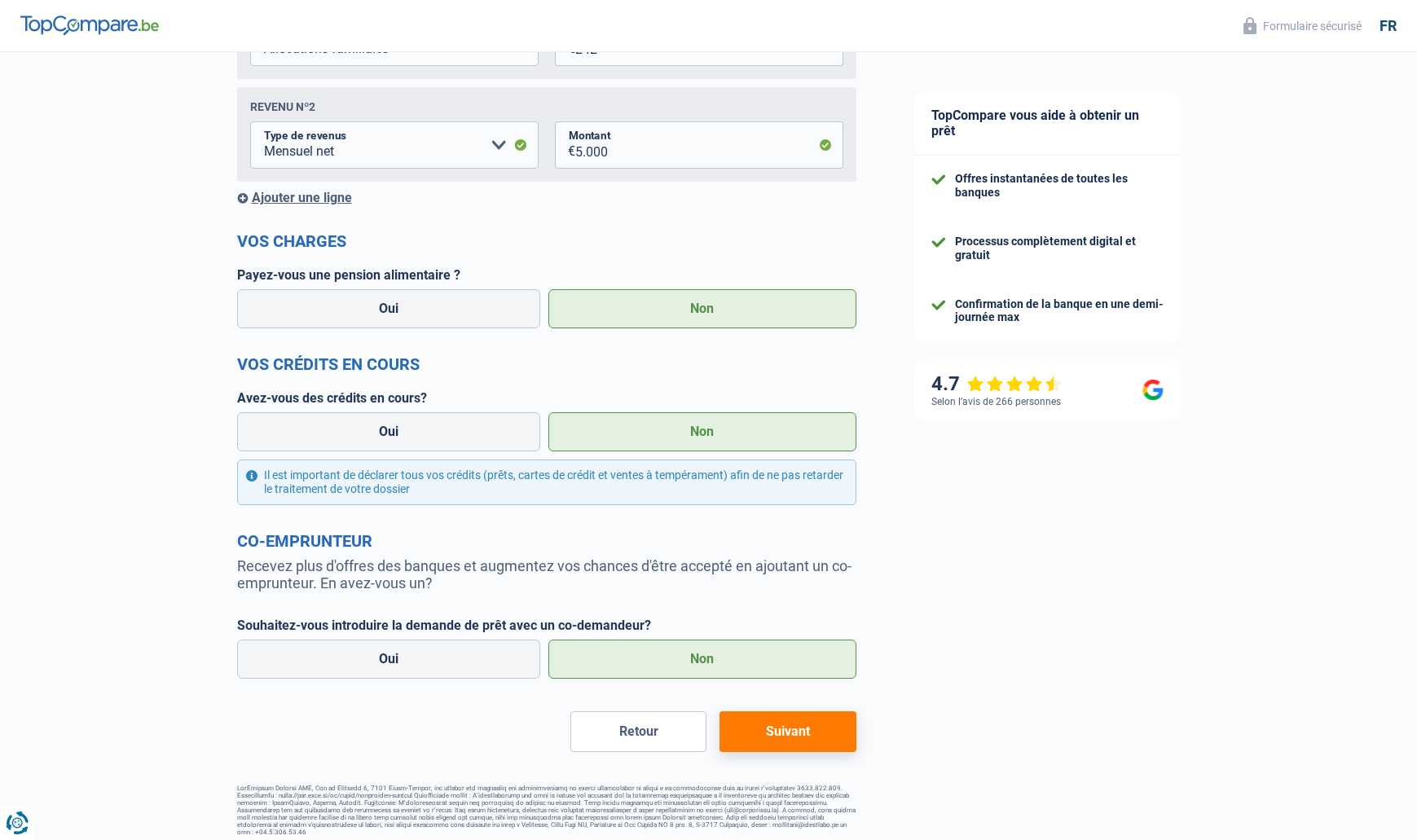
scroll to position [355, 0]
click at [793, 719] on button "Suivant" at bounding box center [787, 732] width 136 height 40
select select "renovation"
select select "120"
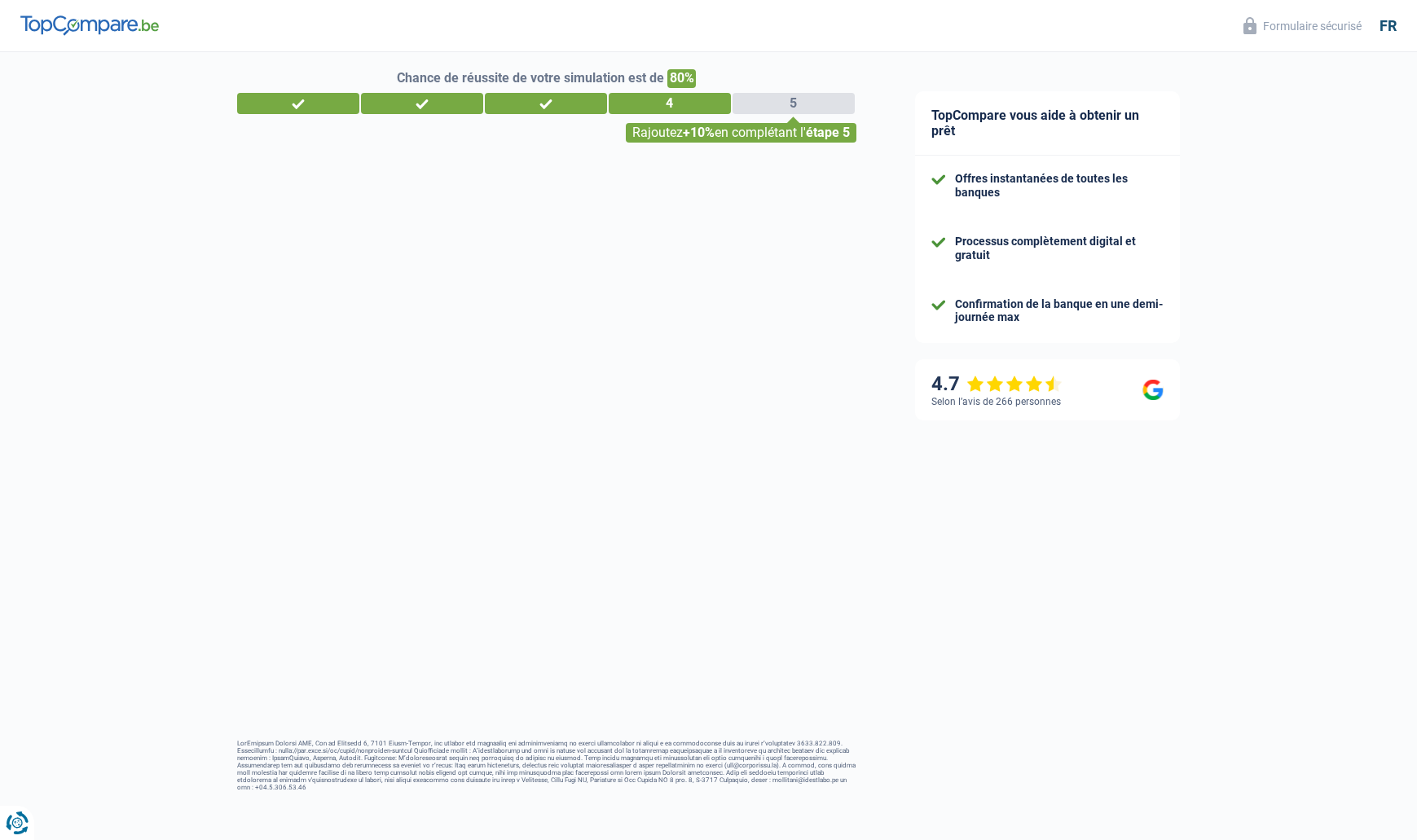
scroll to position [0, 0]
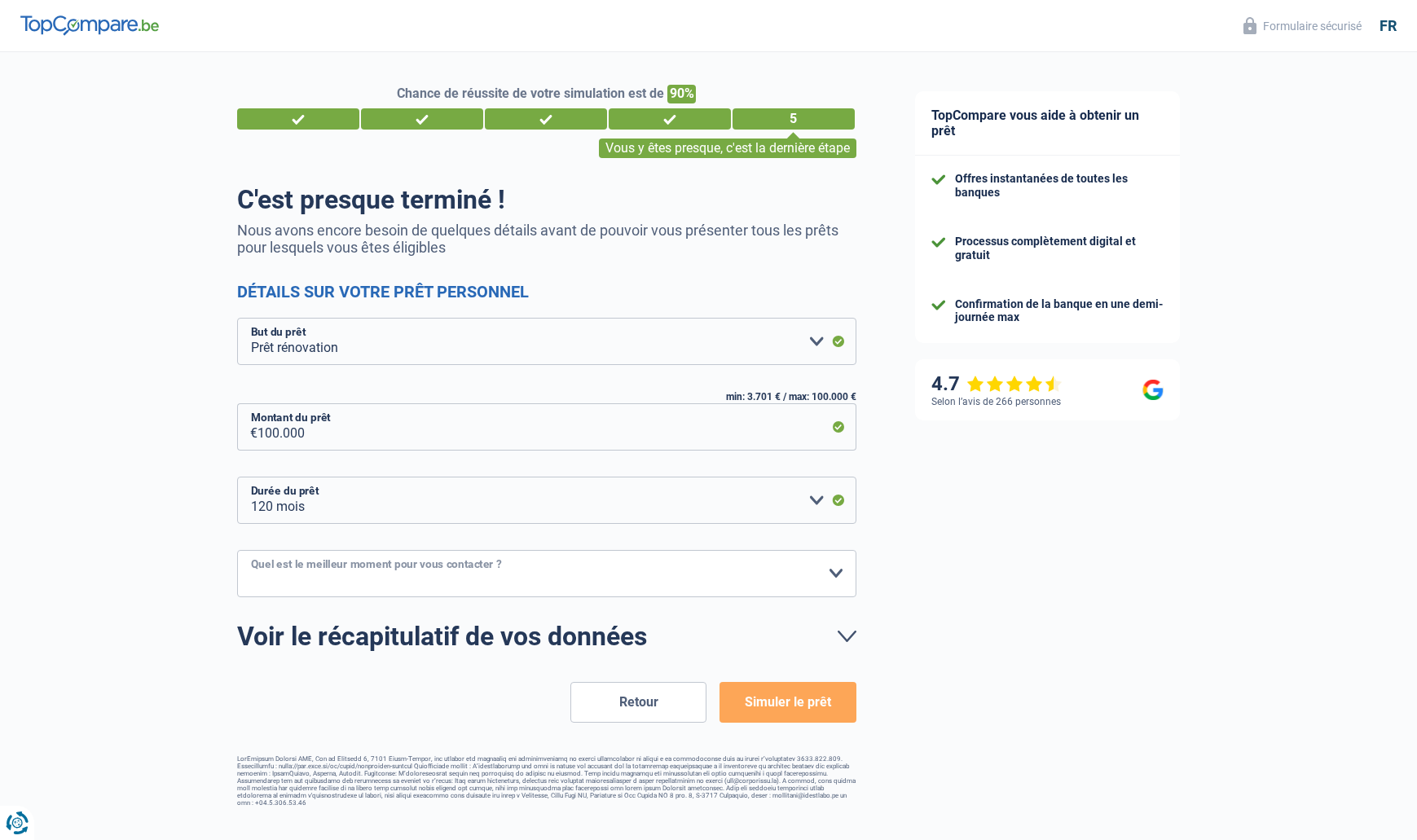
select select "10-12"
click at [806, 691] on button "Simuler le prêt" at bounding box center [787, 701] width 136 height 40
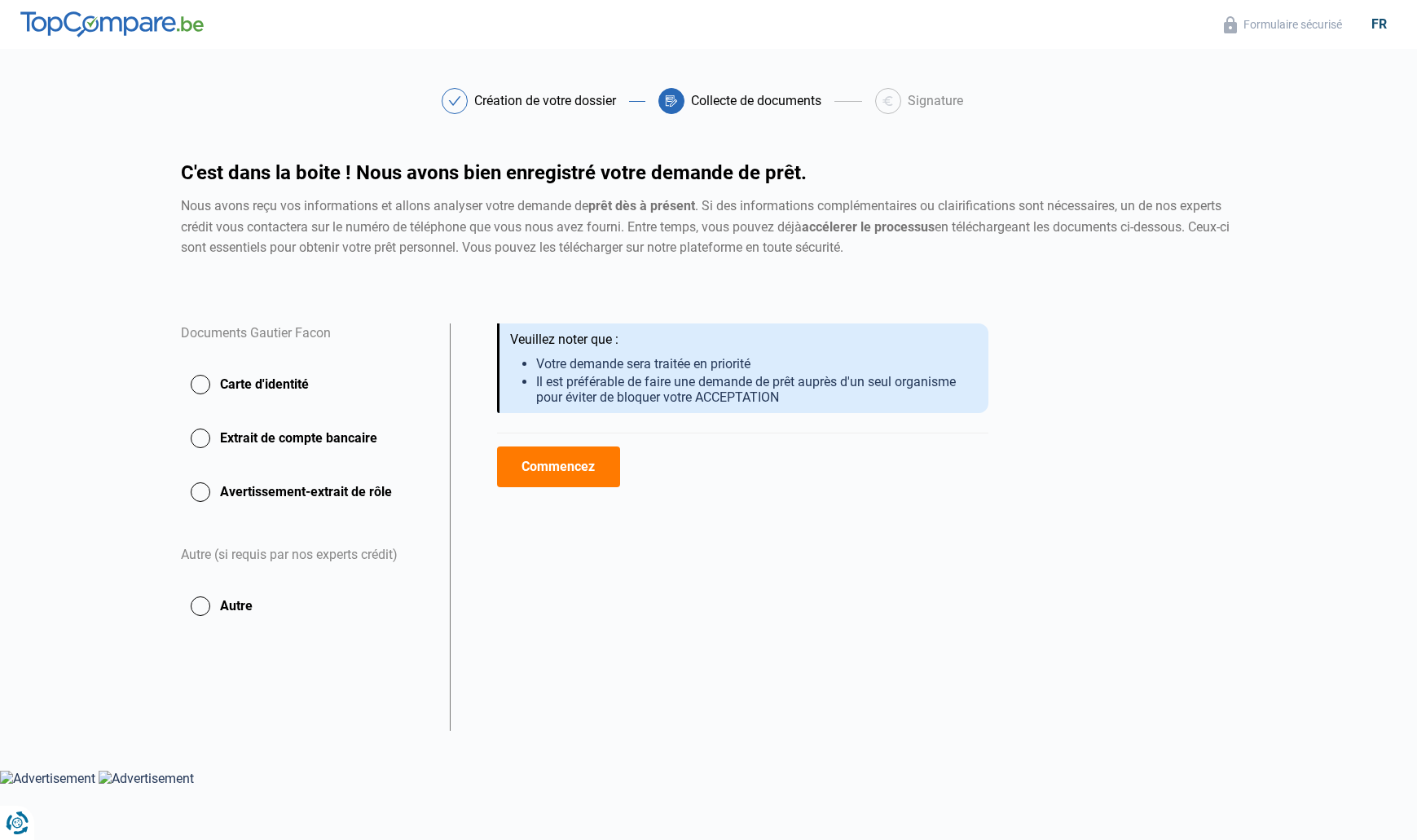
click at [572, 469] on button "Commencez" at bounding box center [558, 466] width 123 height 40
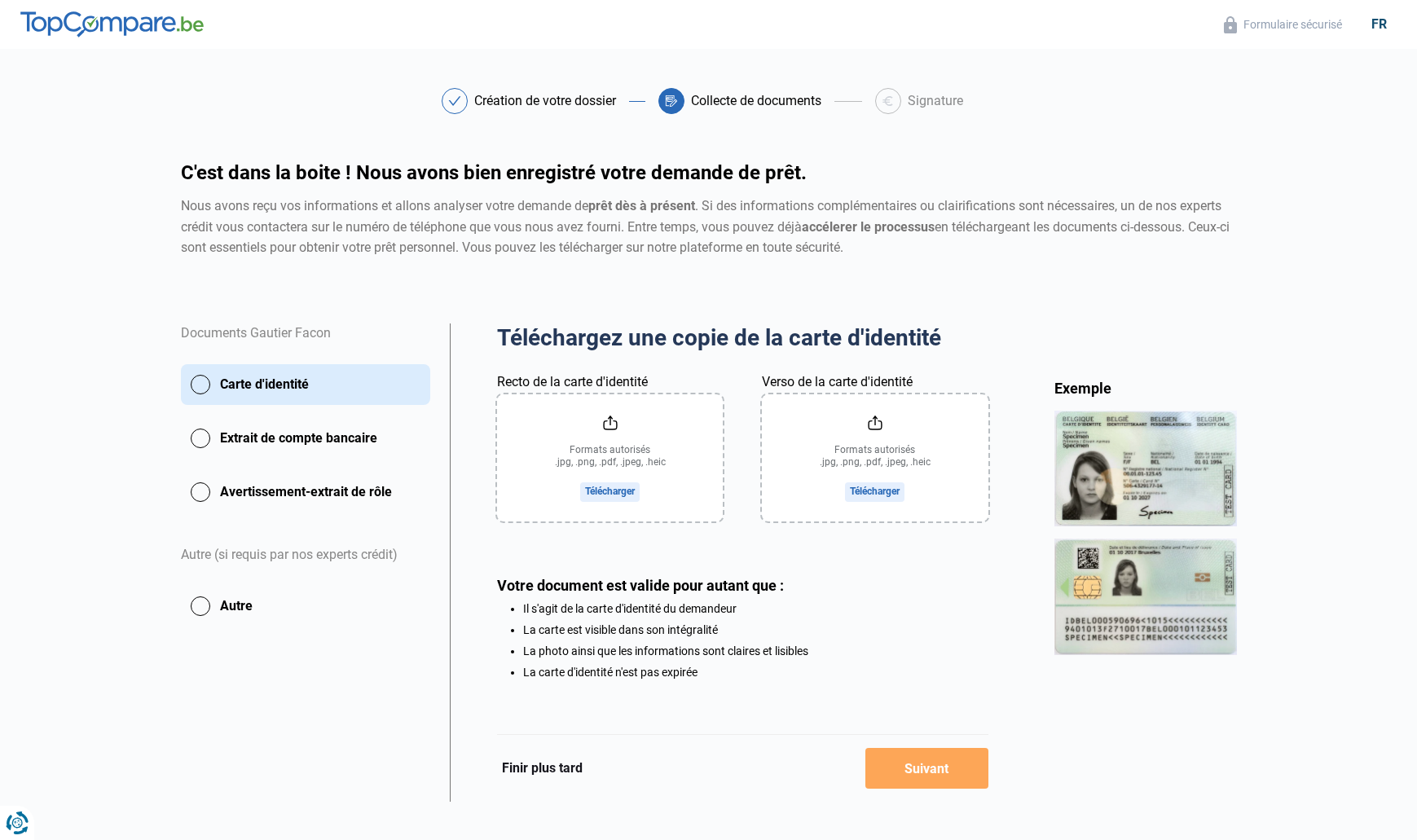
click at [618, 485] on input "Recto de la carte d'identité" at bounding box center [610, 457] width 225 height 127
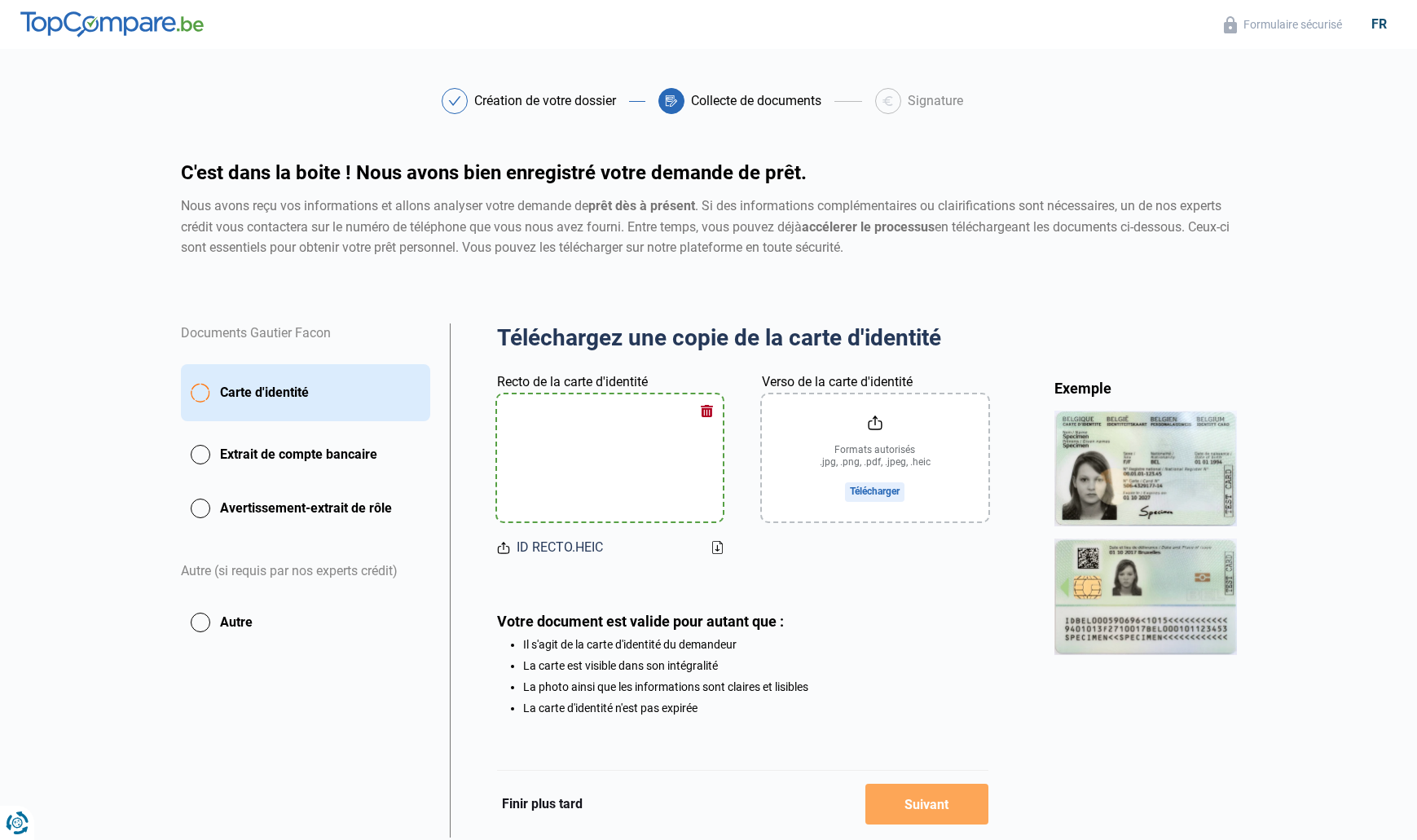
click at [883, 477] on input "Verso de la carte d'identité" at bounding box center [873, 457] width 225 height 127
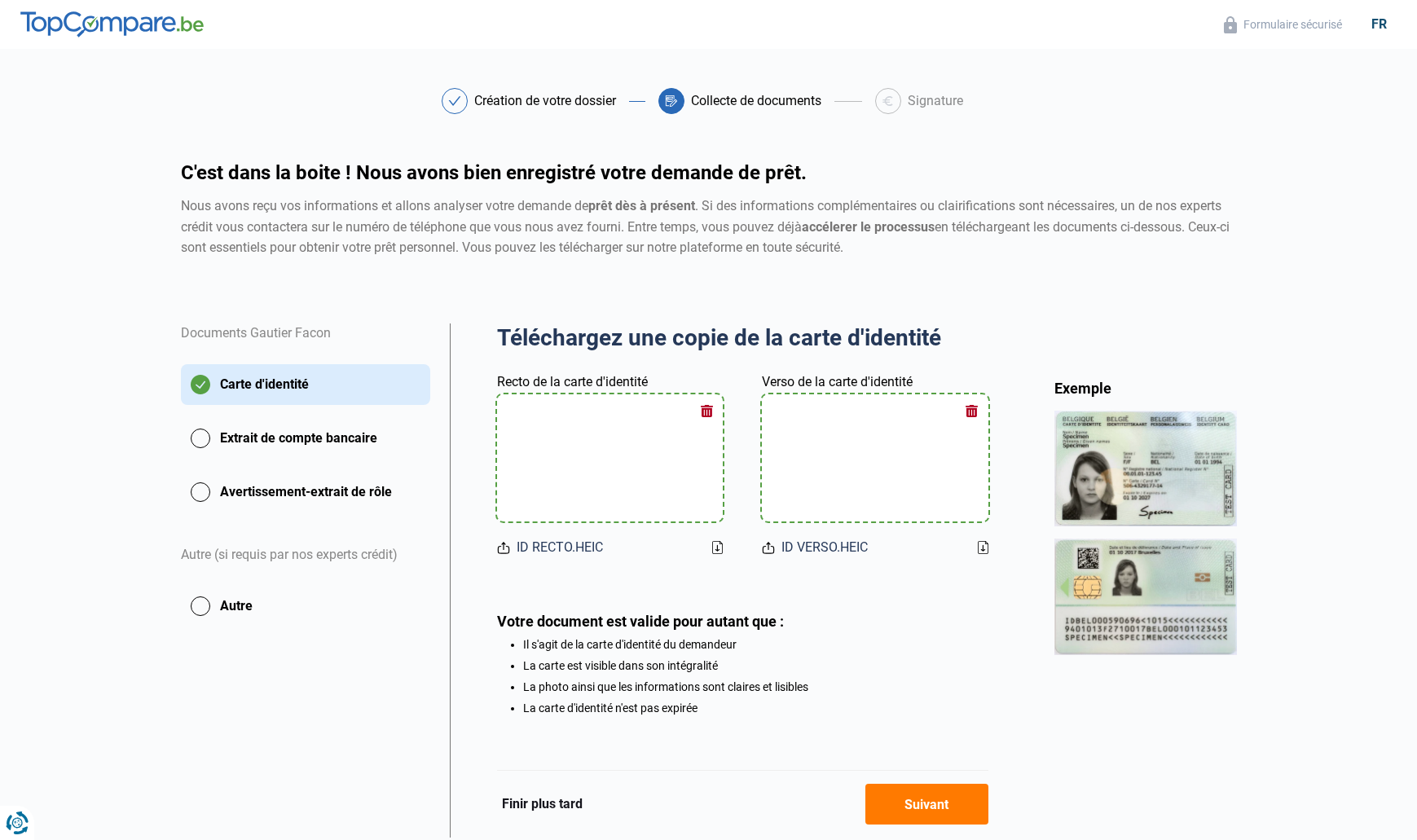
click at [925, 800] on button "Suivant" at bounding box center [927, 804] width 123 height 40
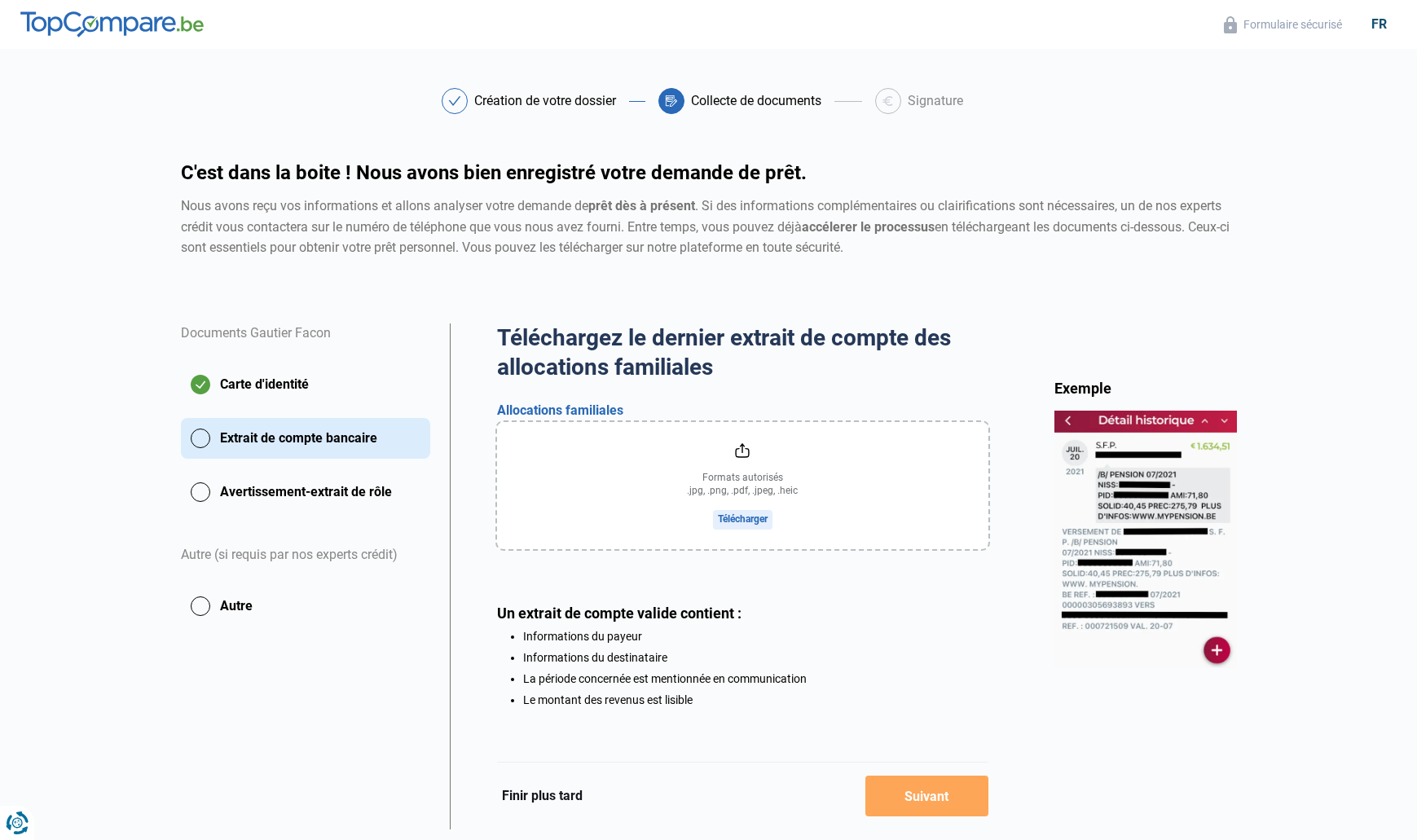
click at [759, 516] on input "file" at bounding box center [742, 485] width 491 height 127
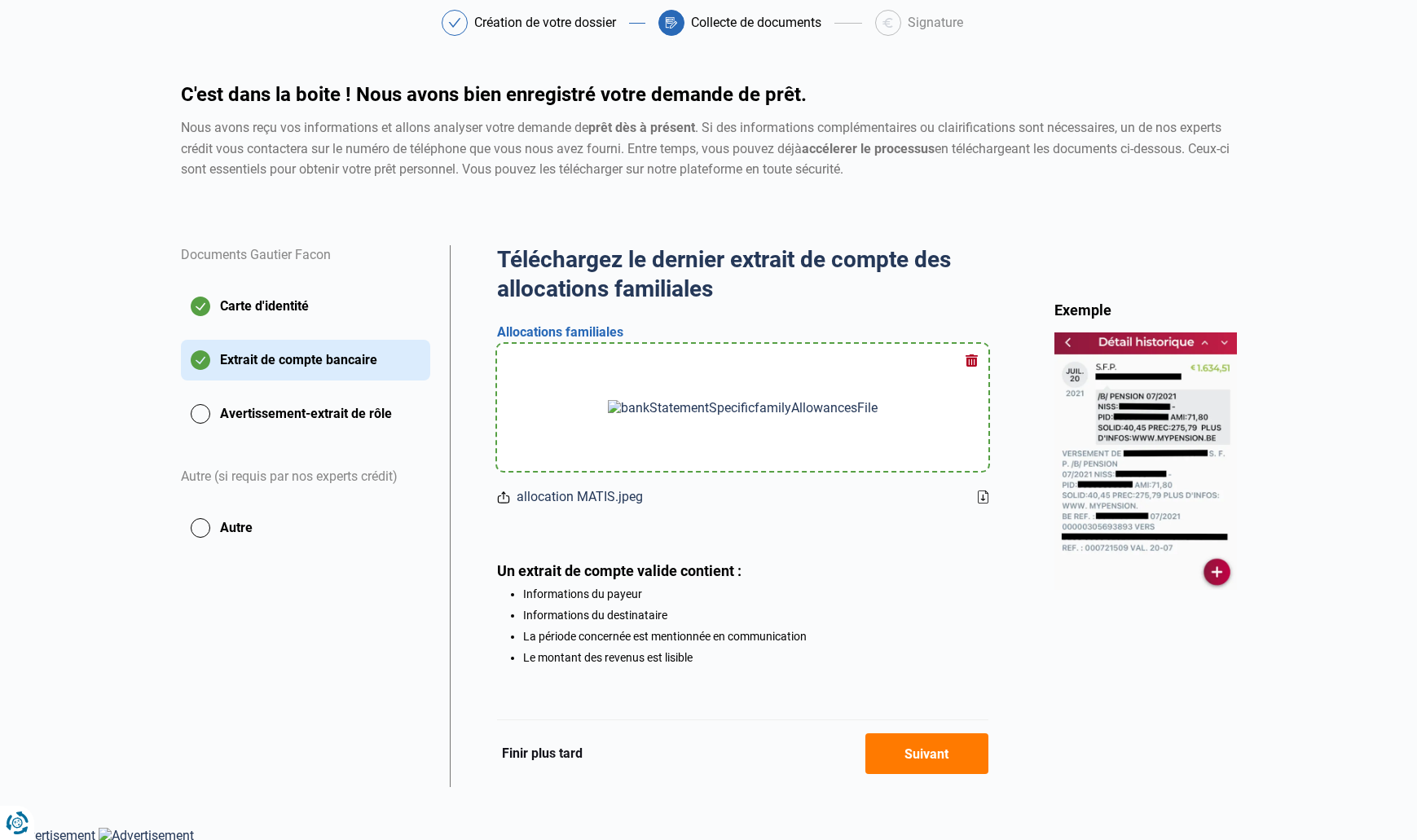
scroll to position [78, 0]
click at [933, 757] on button "Suivant" at bounding box center [927, 753] width 123 height 40
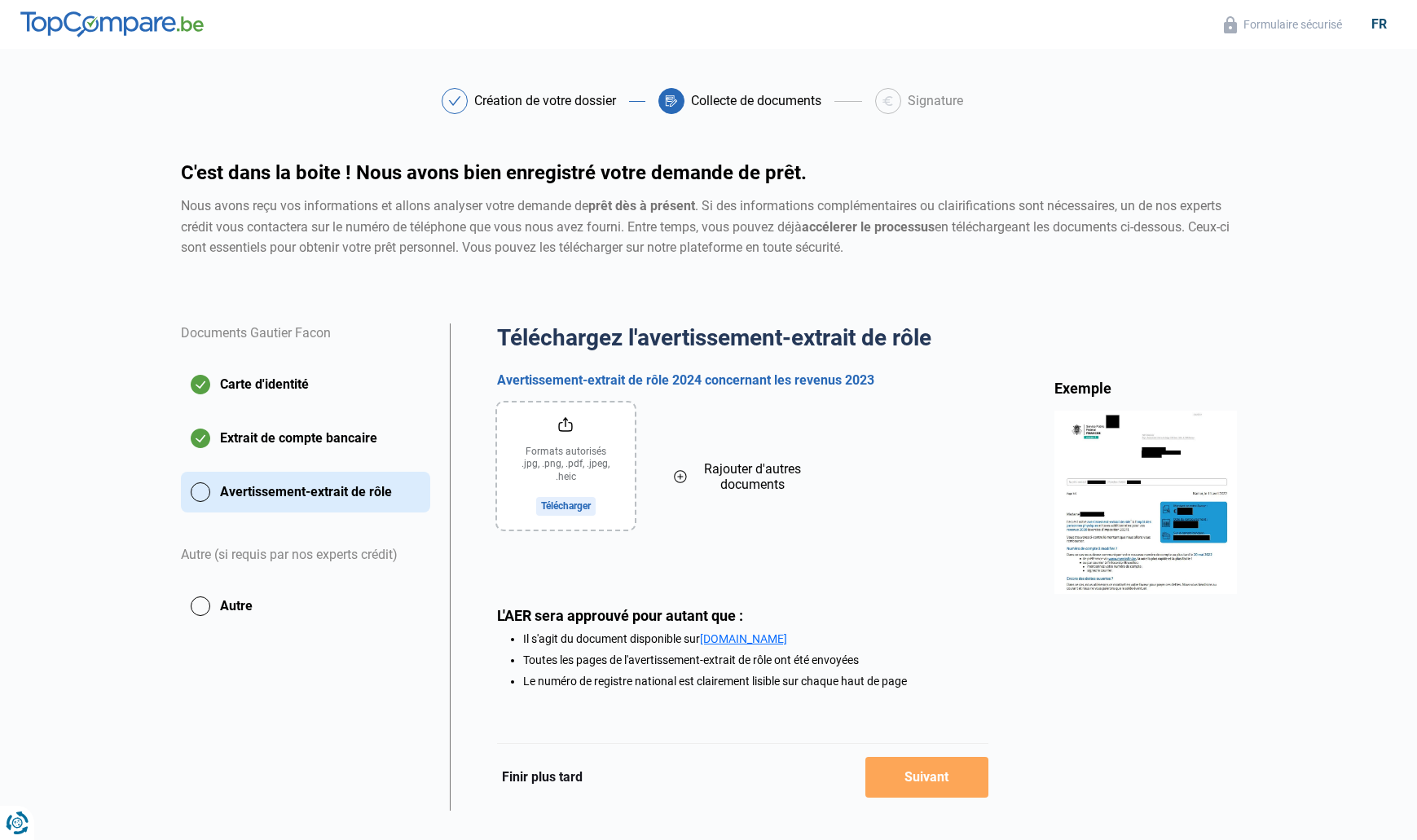
click at [555, 499] on input "file" at bounding box center [566, 466] width 138 height 127
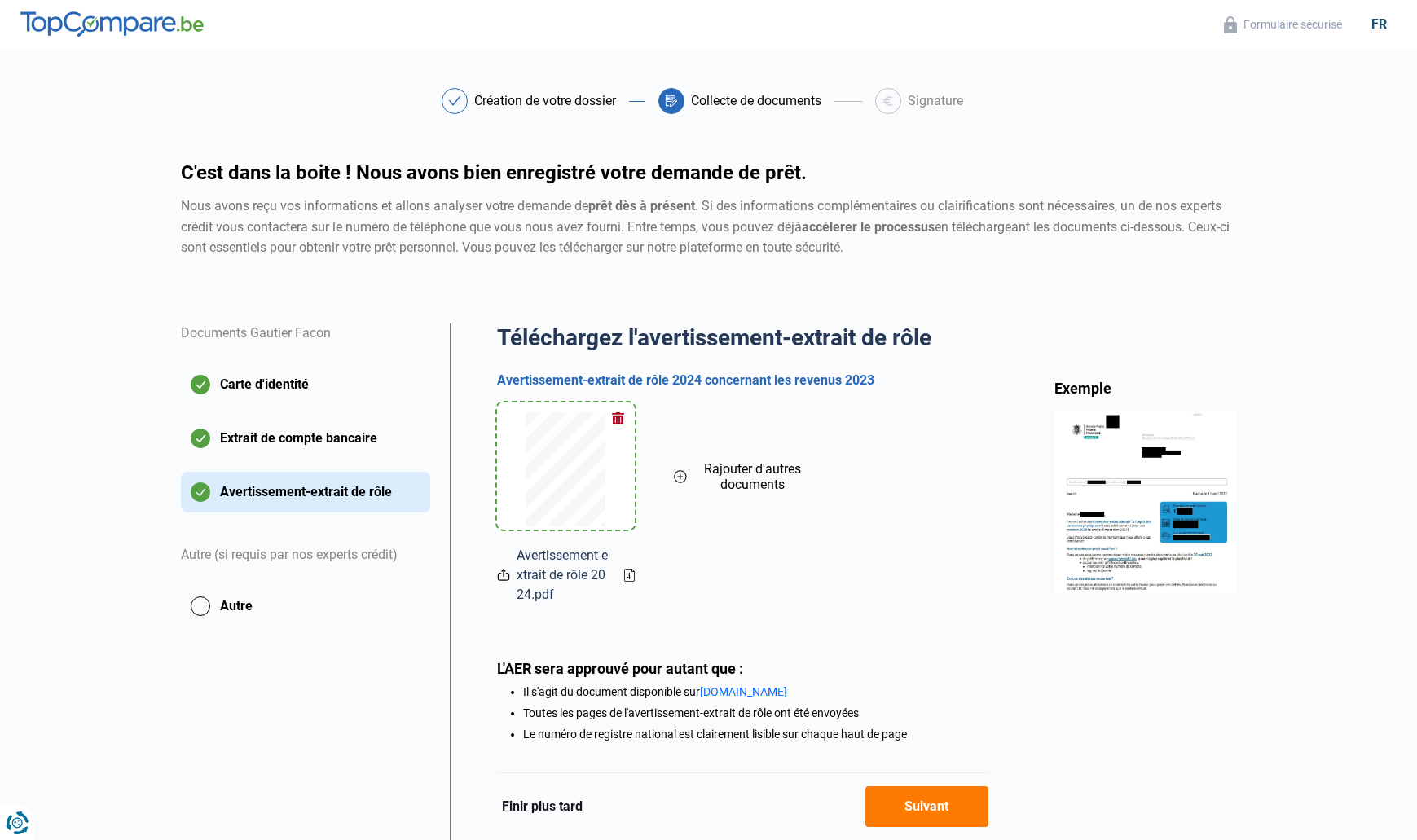
click at [765, 483] on span "Rajouter d'autres documents" at bounding box center [752, 476] width 118 height 31
click at [755, 502] on input "file" at bounding box center [742, 466] width 138 height 127
click at [936, 473] on span "Rajouter d'autres documents" at bounding box center [929, 476] width 118 height 31
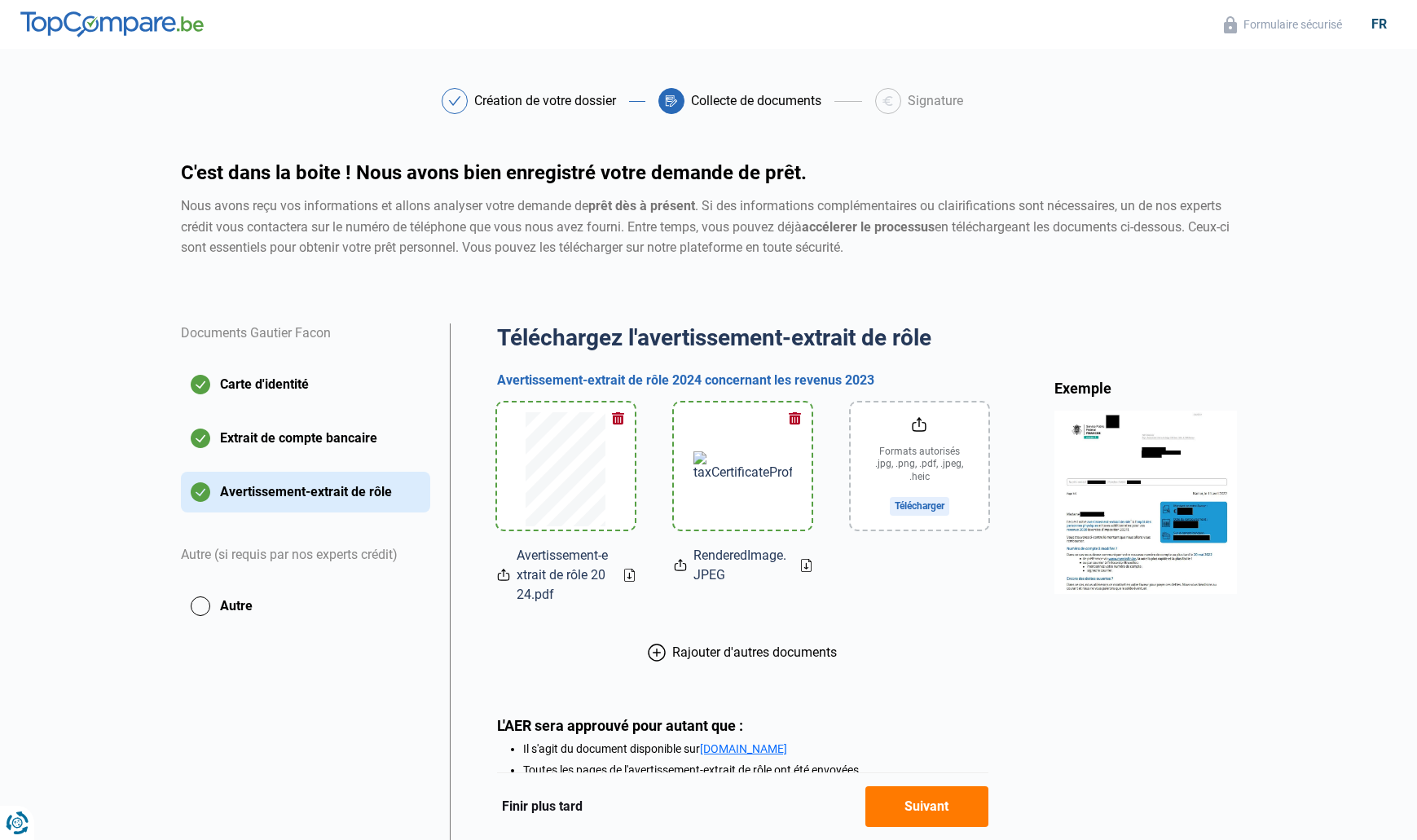
click at [917, 505] on input "file" at bounding box center [920, 466] width 138 height 127
click at [787, 647] on span "Rajouter d'autres documents" at bounding box center [753, 652] width 164 height 16
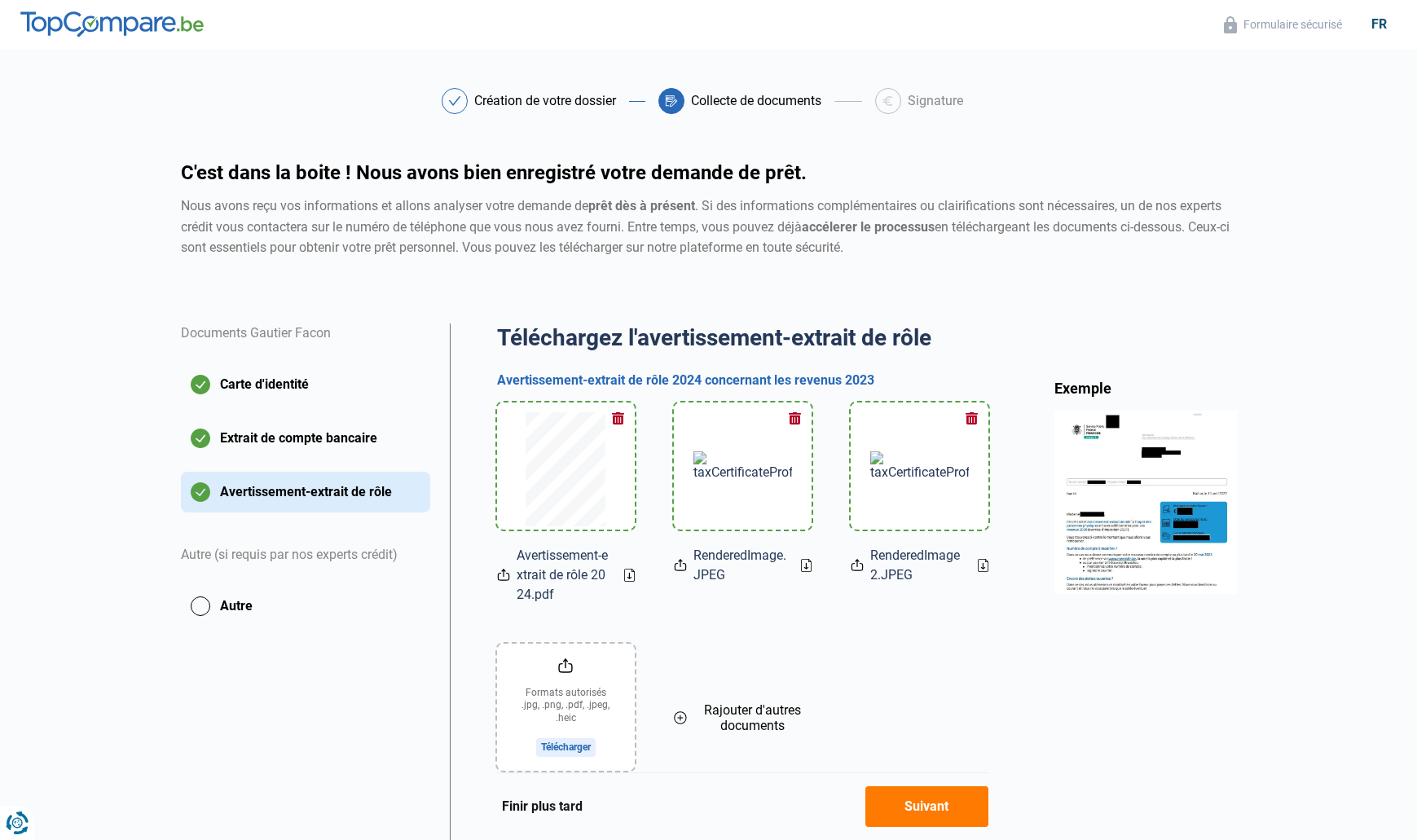
click at [565, 743] on input "file" at bounding box center [566, 707] width 138 height 127
click at [951, 810] on button "Suivant" at bounding box center [927, 806] width 123 height 40
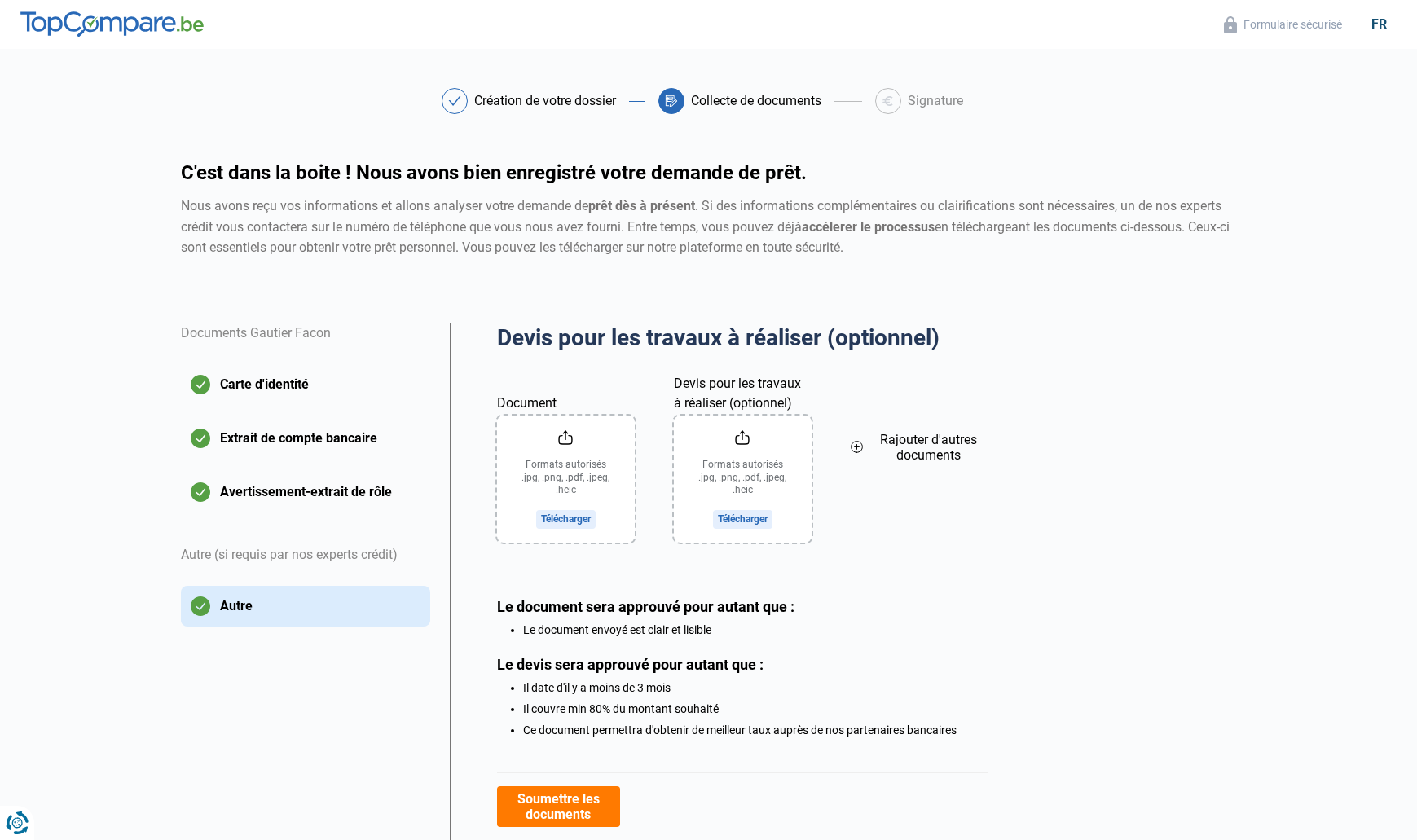
click at [548, 519] on input "Document" at bounding box center [566, 479] width 138 height 127
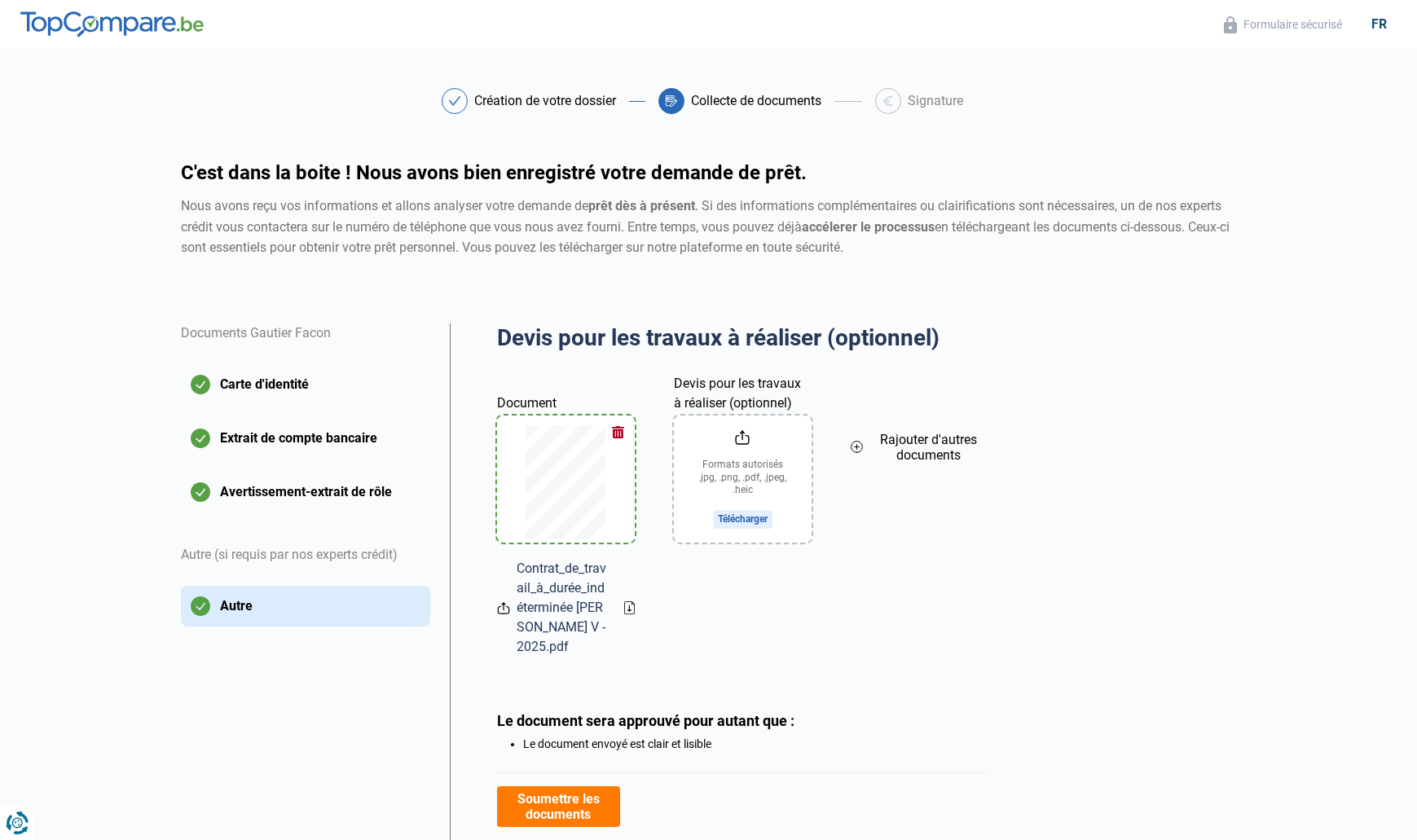
click at [742, 512] on input "Devis pour les travaux à réaliser (optionnel)" at bounding box center [742, 479] width 138 height 127
click at [922, 443] on span "Rajouter d'autres documents" at bounding box center [929, 446] width 118 height 31
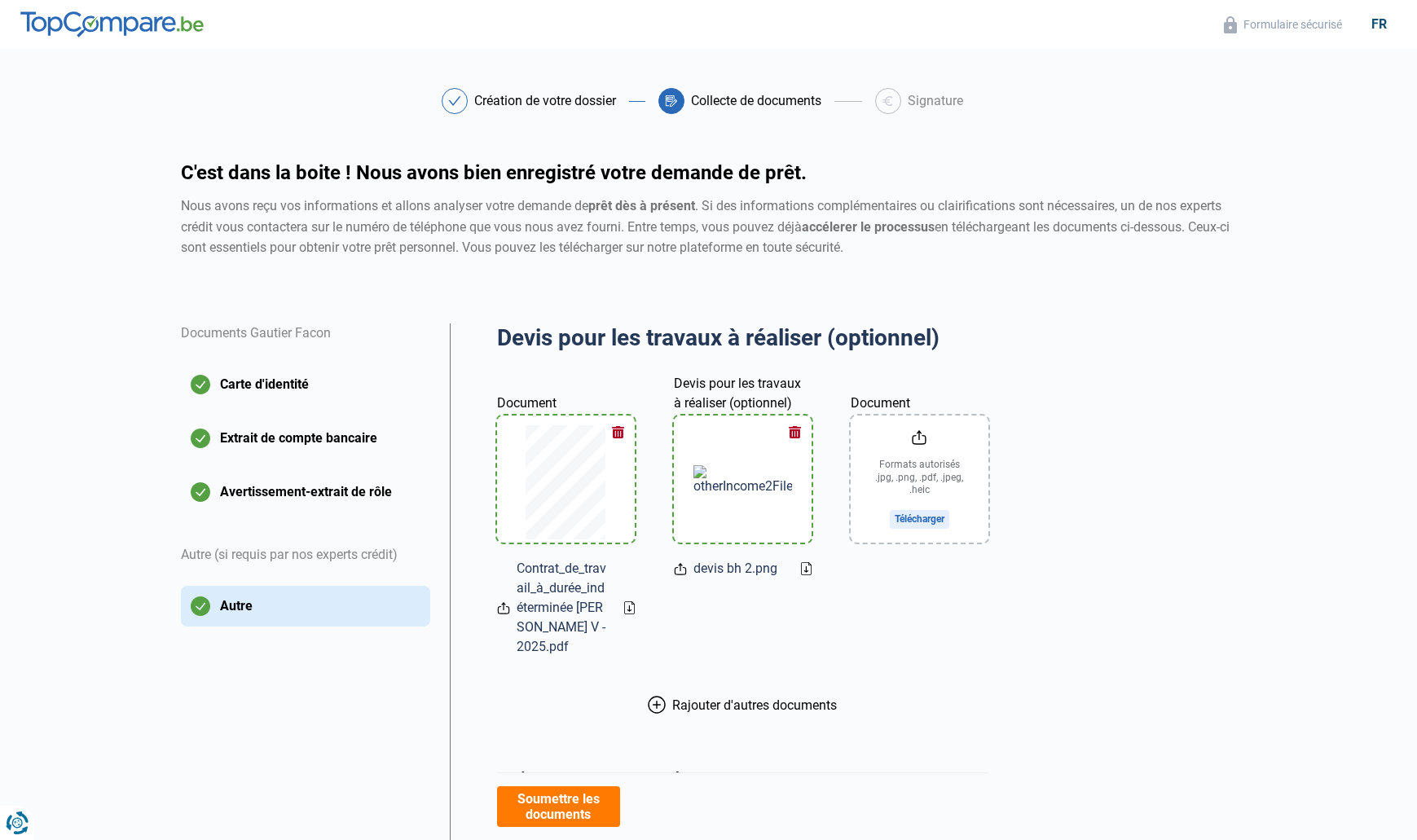
click at [923, 523] on input "Document" at bounding box center [920, 479] width 138 height 127
click at [744, 697] on span "Rajouter d'autres documents" at bounding box center [753, 705] width 164 height 16
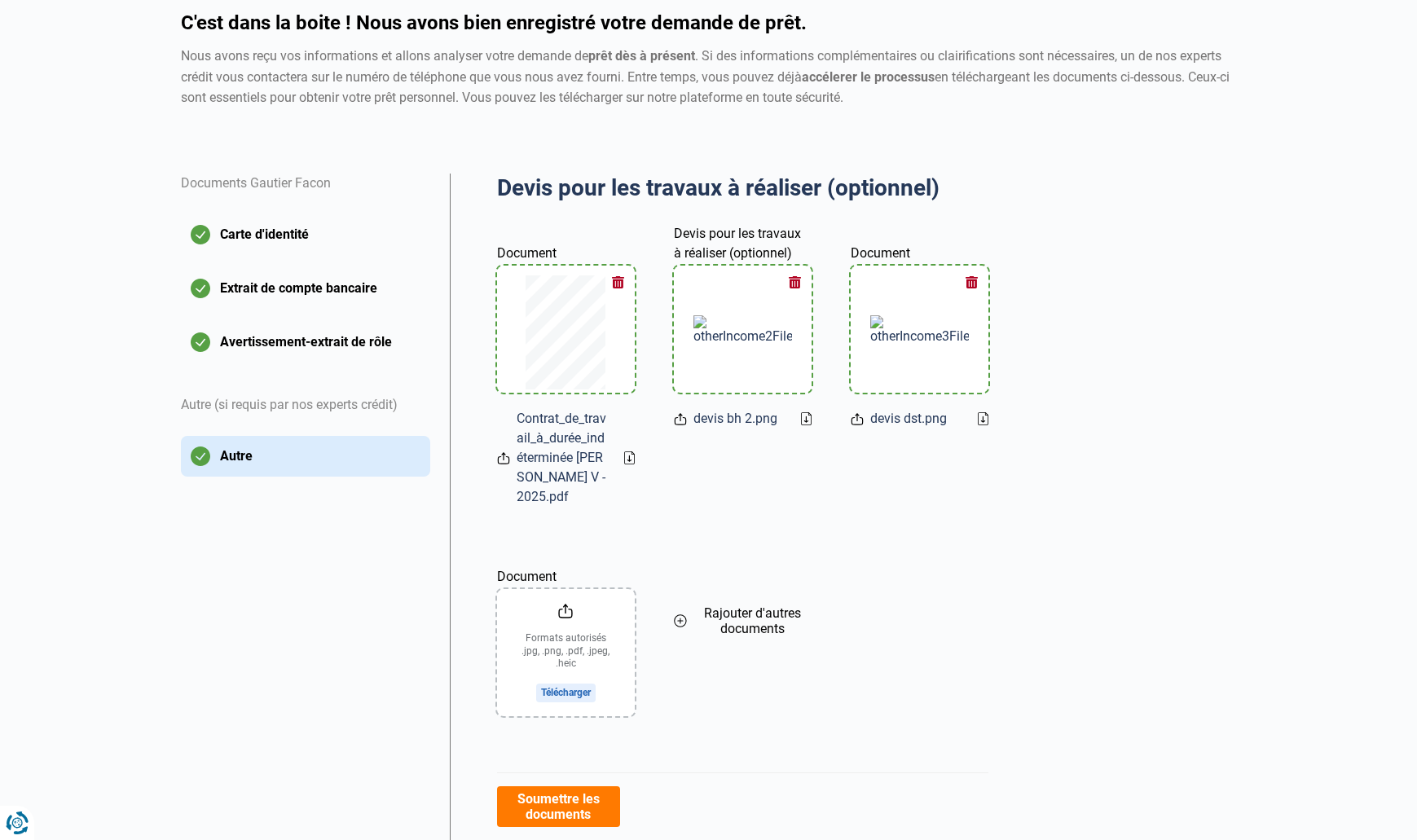
scroll to position [158, 0]
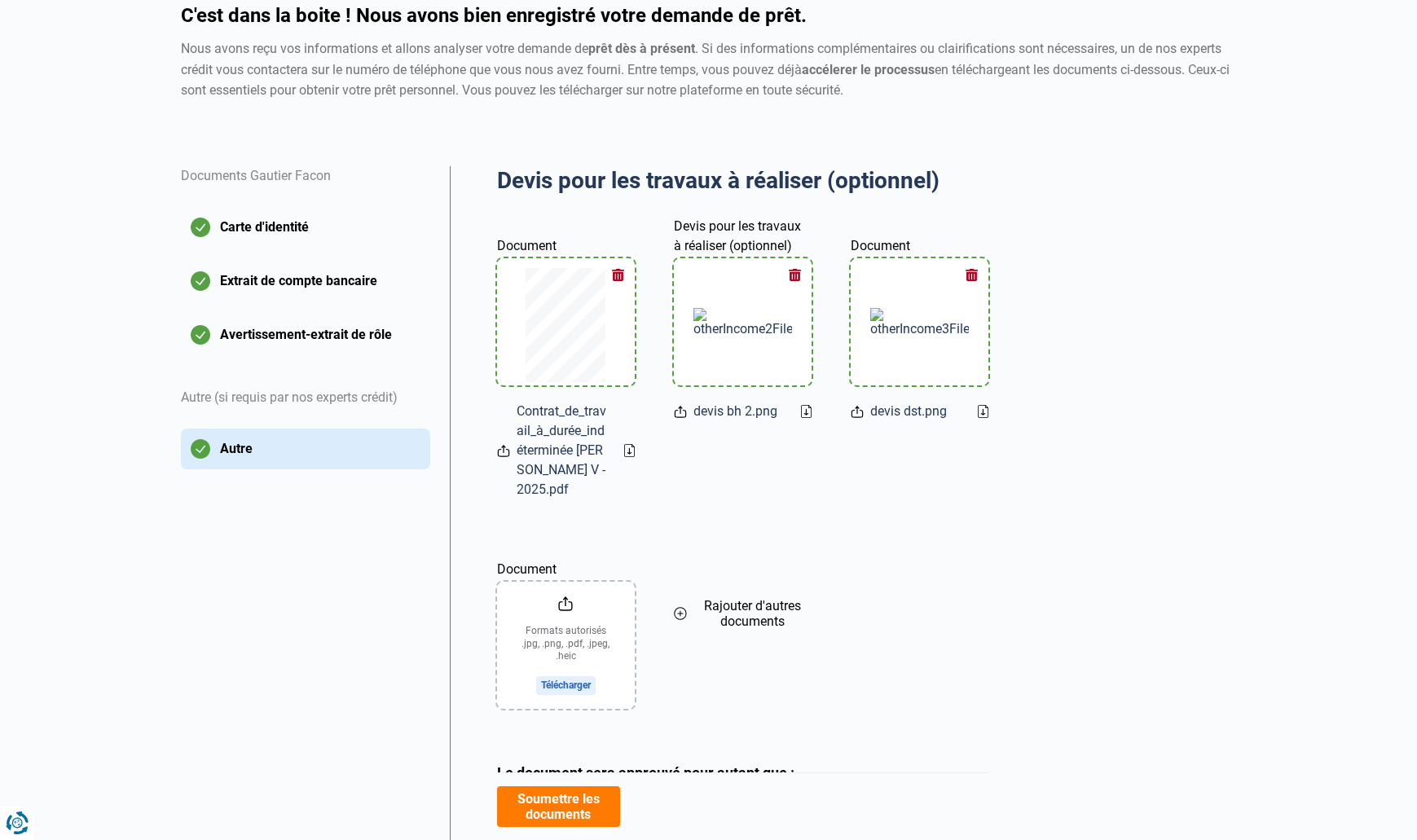
click at [560, 660] on input "Document" at bounding box center [566, 645] width 138 height 127
click at [740, 601] on span "Rajouter d'autres documents" at bounding box center [752, 613] width 118 height 31
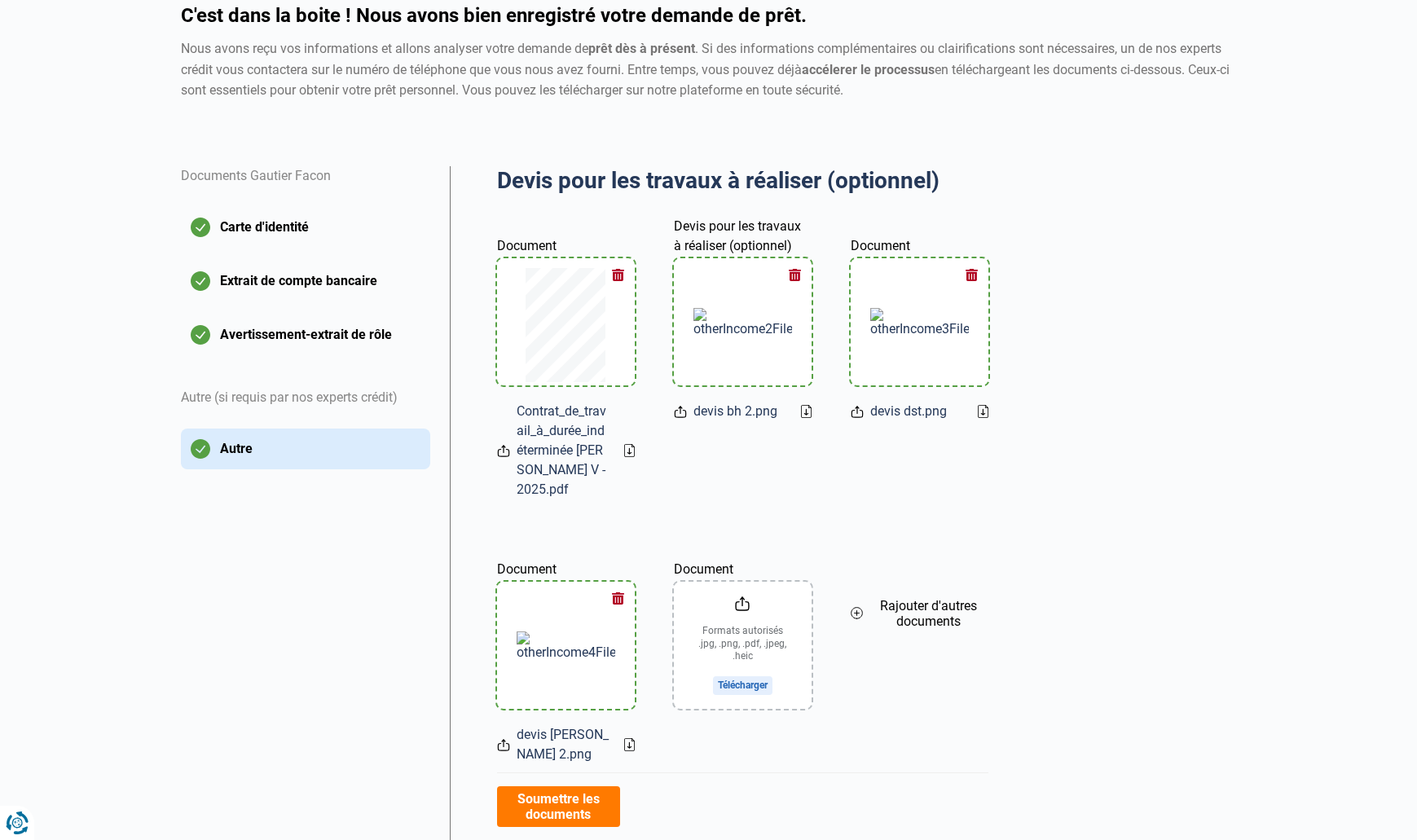
click at [760, 668] on input "Document" at bounding box center [742, 645] width 138 height 127
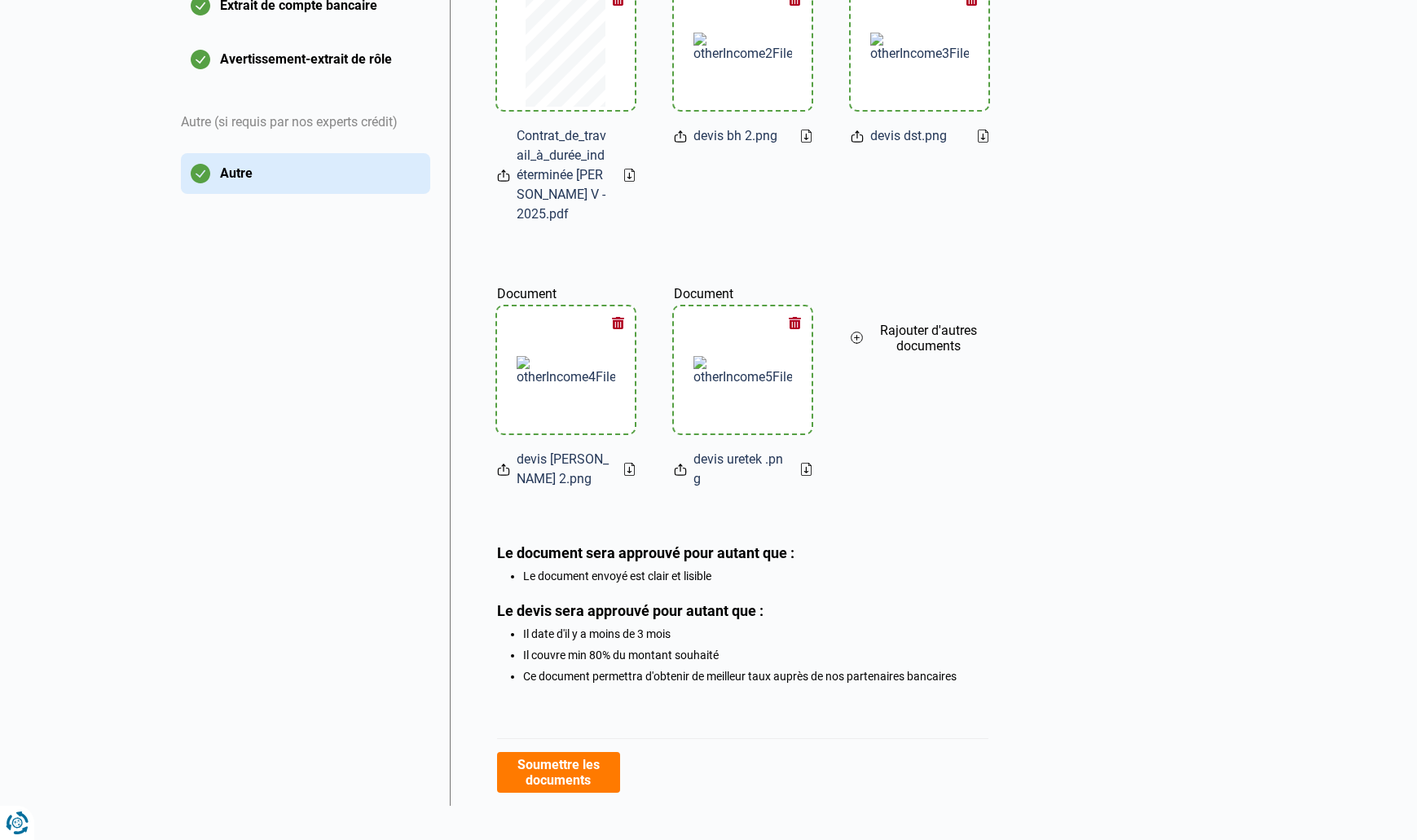
scroll to position [431, 0]
click at [557, 752] on button "Soumettre les documents" at bounding box center [558, 772] width 123 height 40
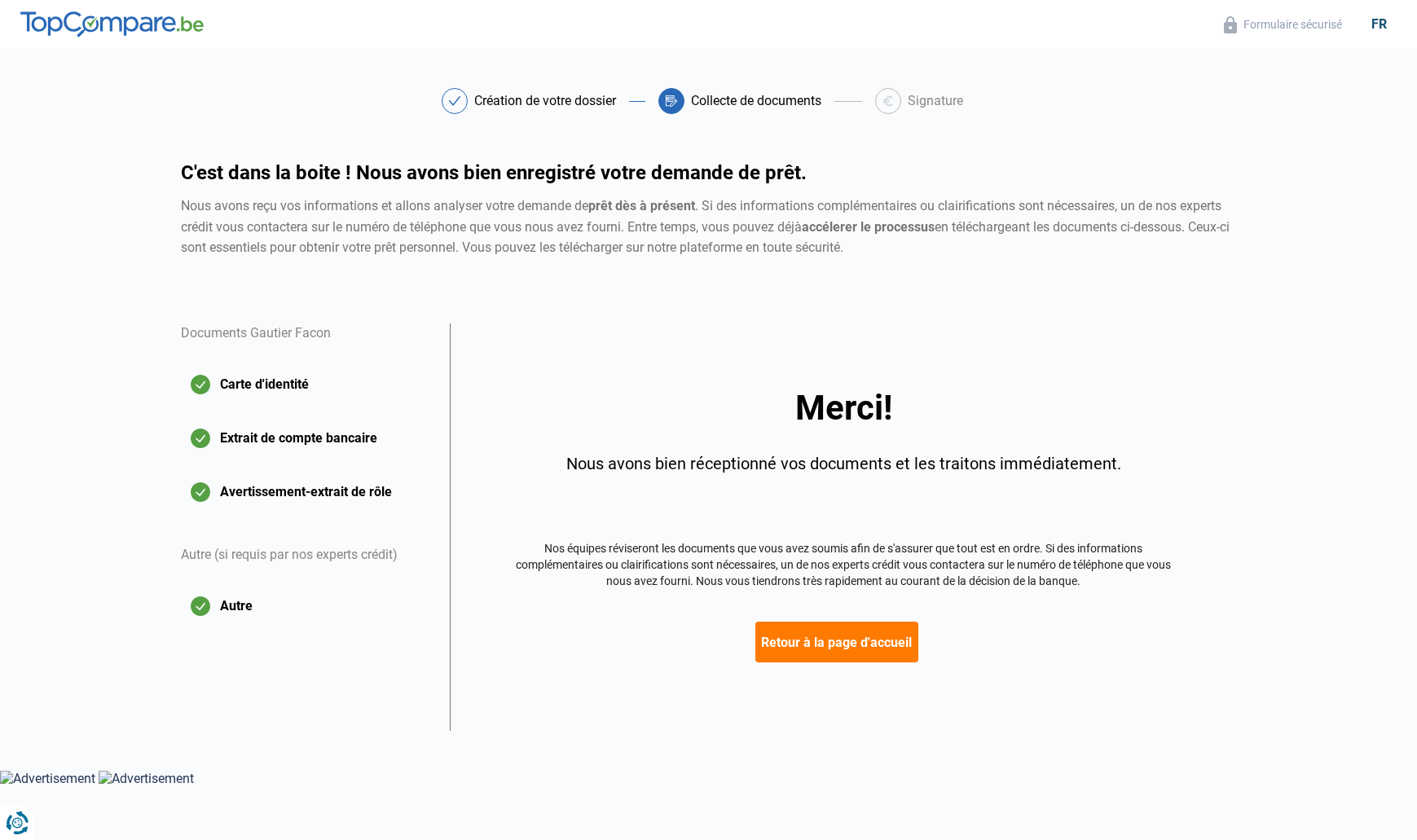
click at [851, 633] on button "Retour à la page d'accueil" at bounding box center [836, 641] width 162 height 40
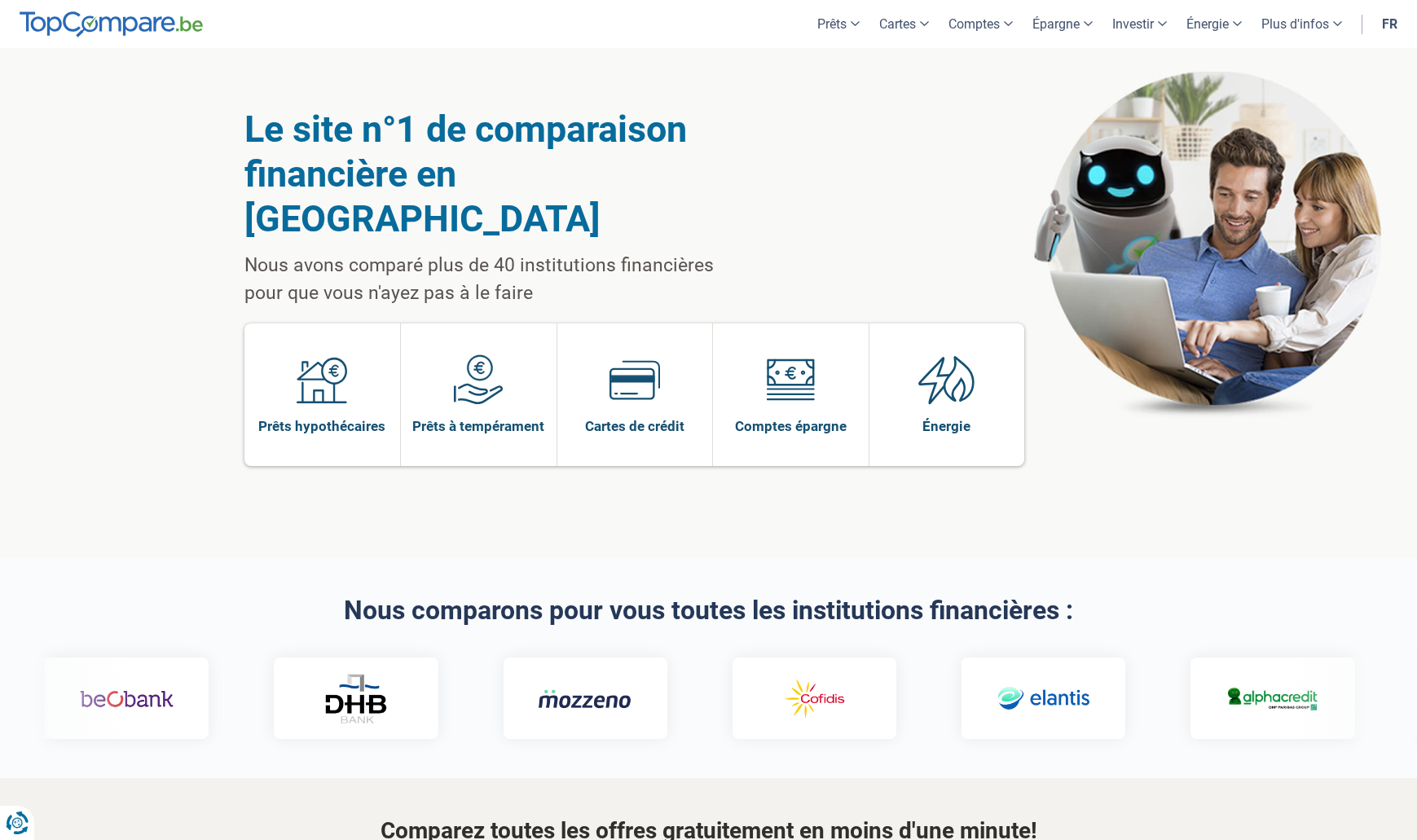
click at [329, 688] on img at bounding box center [367, 698] width 94 height 21
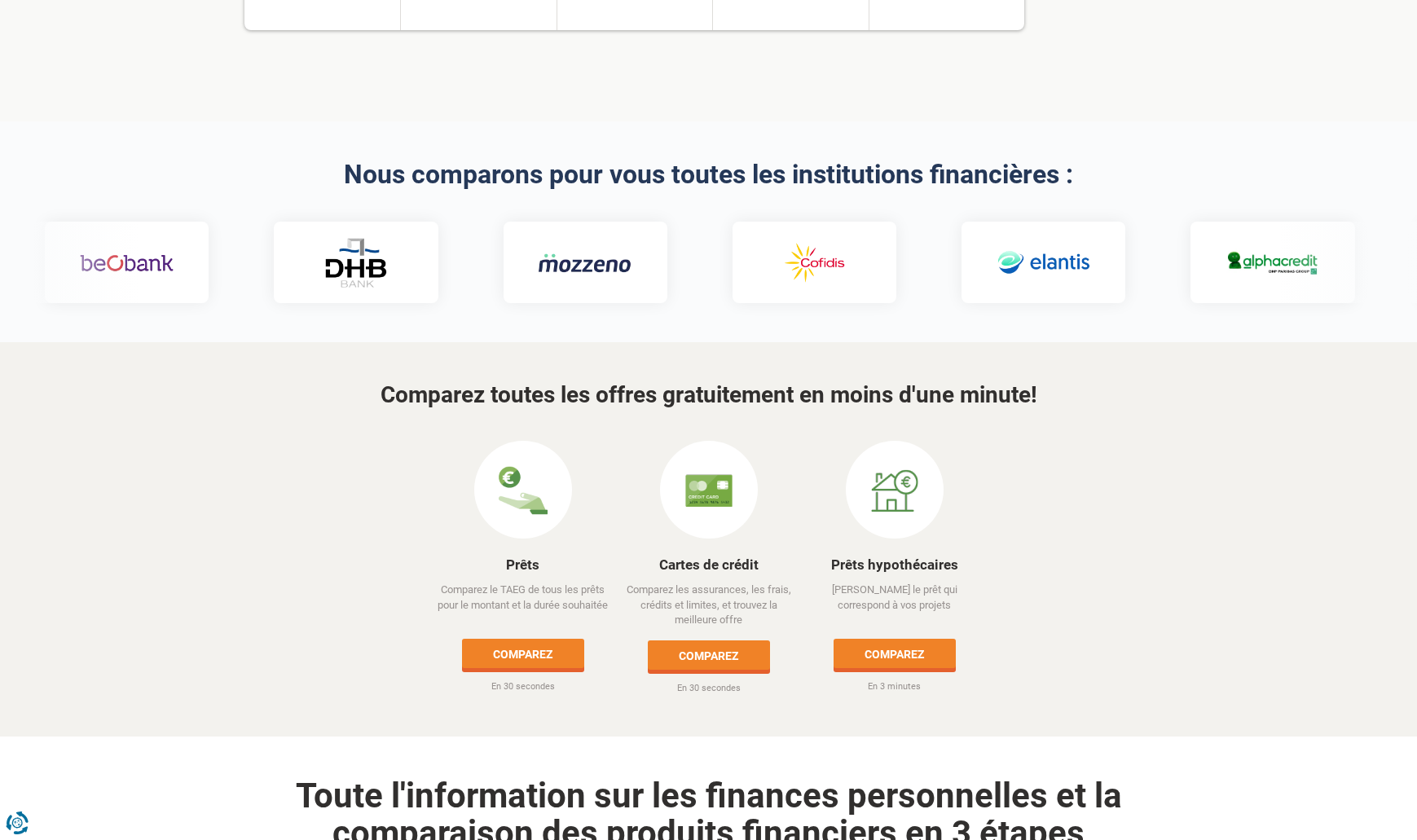
scroll to position [468, 0]
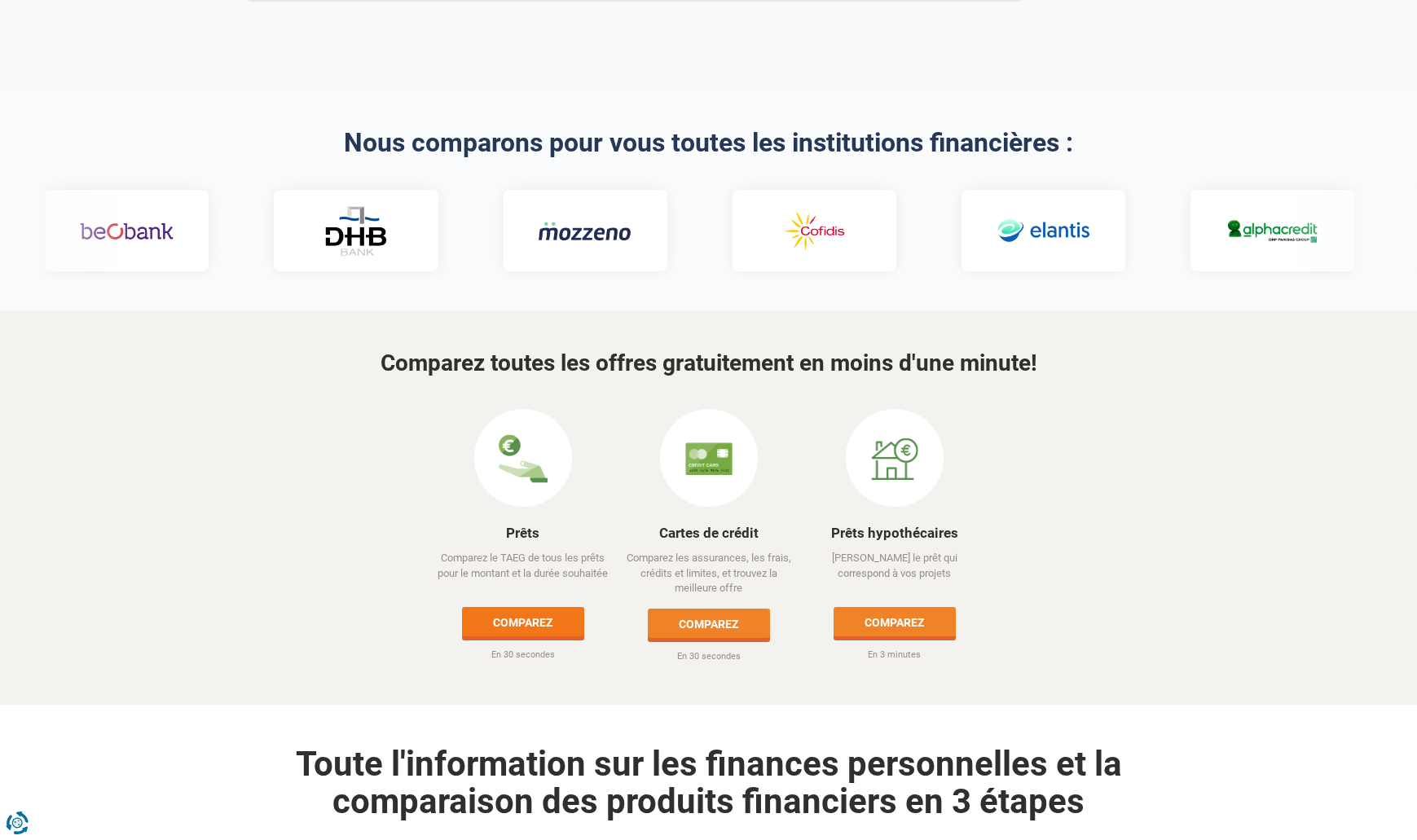
click at [513, 607] on link "Comparez" at bounding box center [523, 621] width 122 height 30
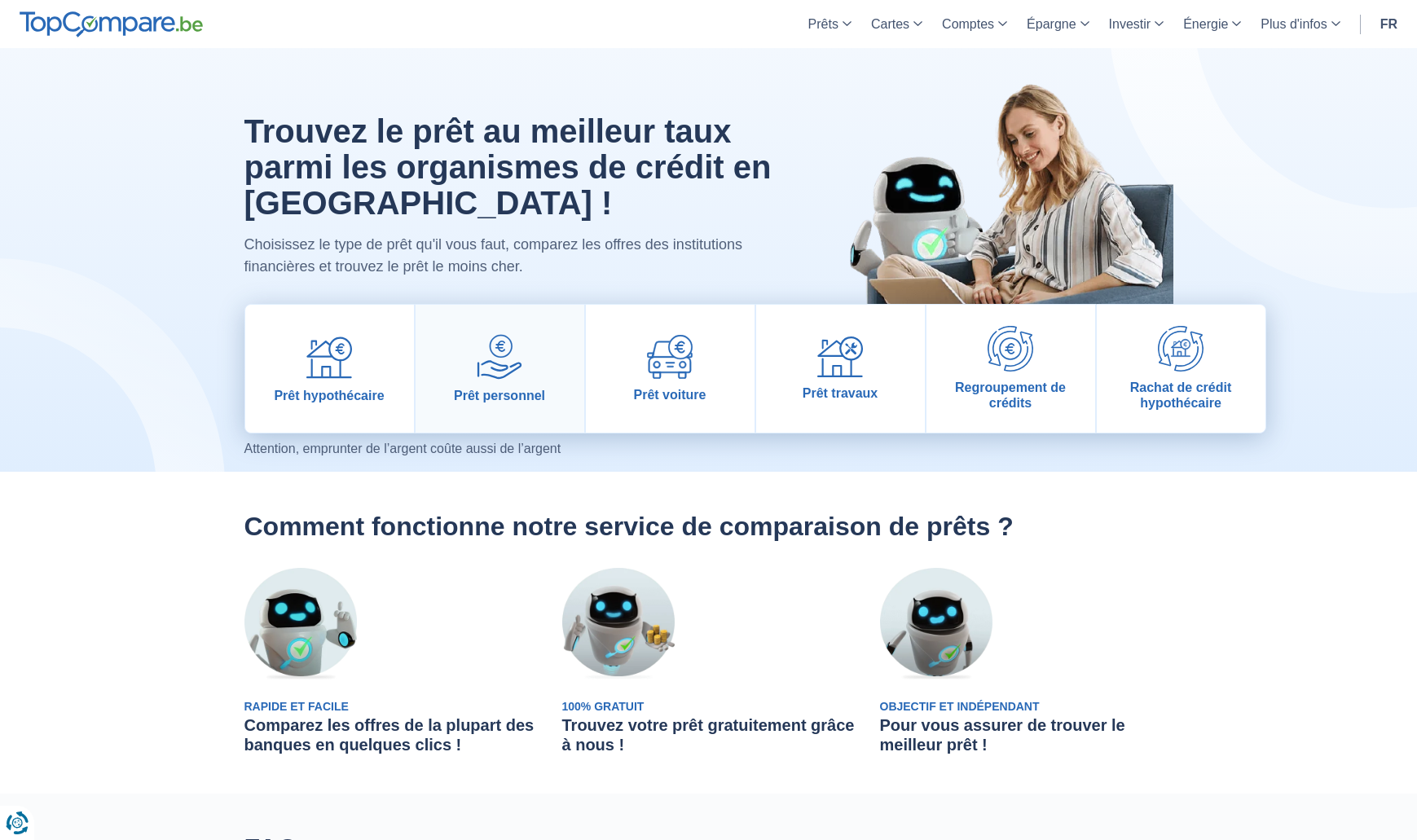
click at [500, 360] on img at bounding box center [499, 356] width 45 height 45
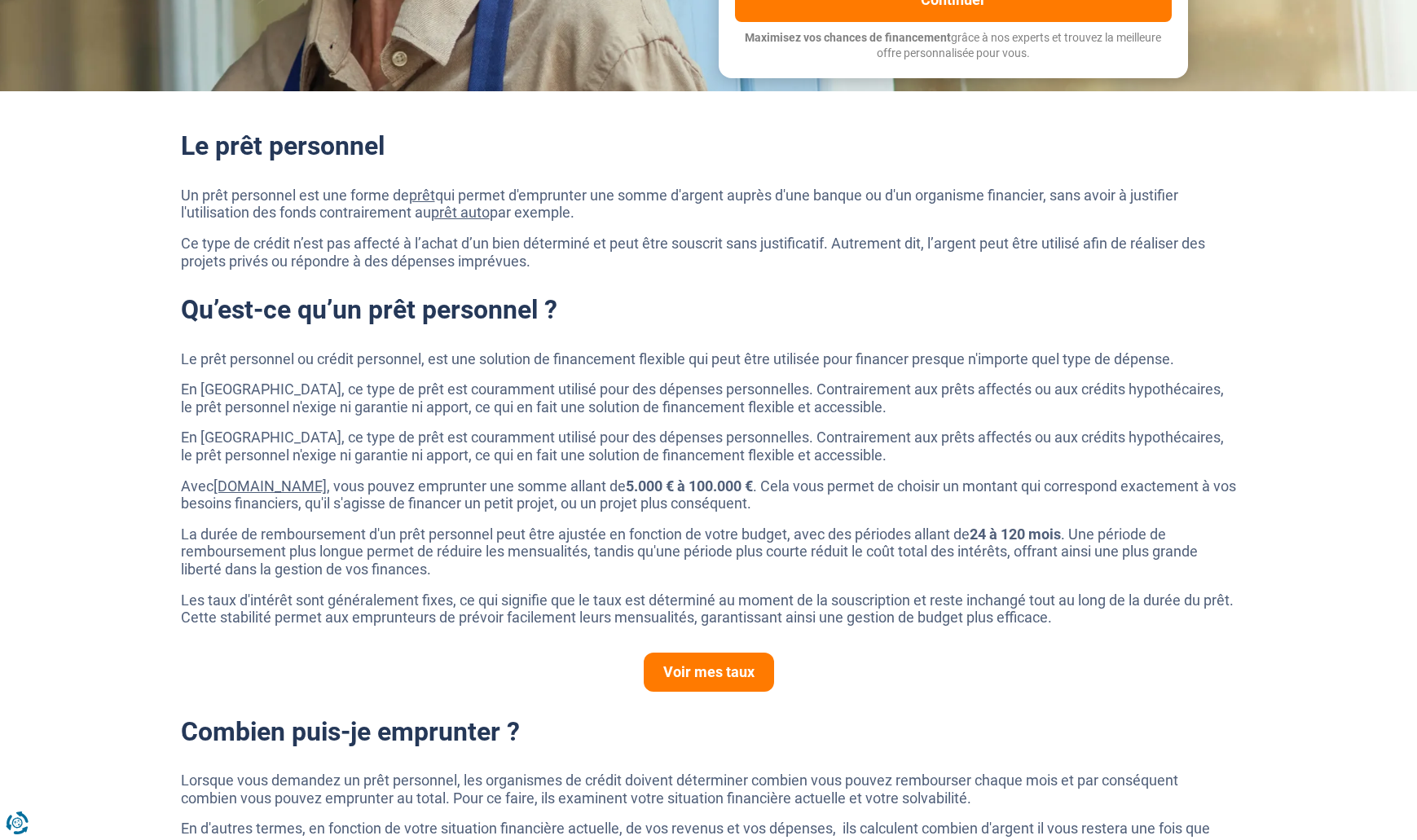
scroll to position [515, 0]
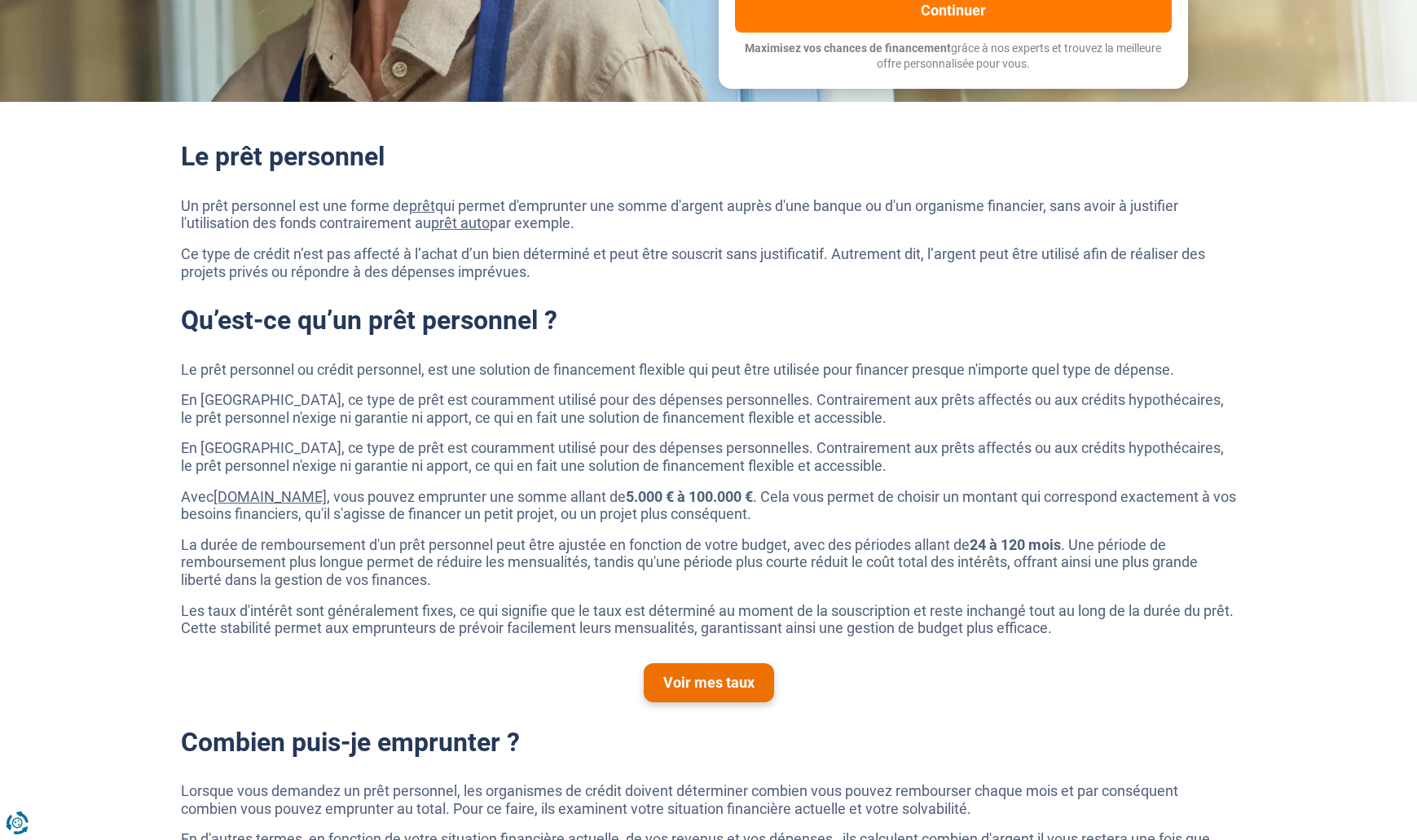
click at [708, 677] on link "Voir mes taux" at bounding box center [709, 682] width 130 height 39
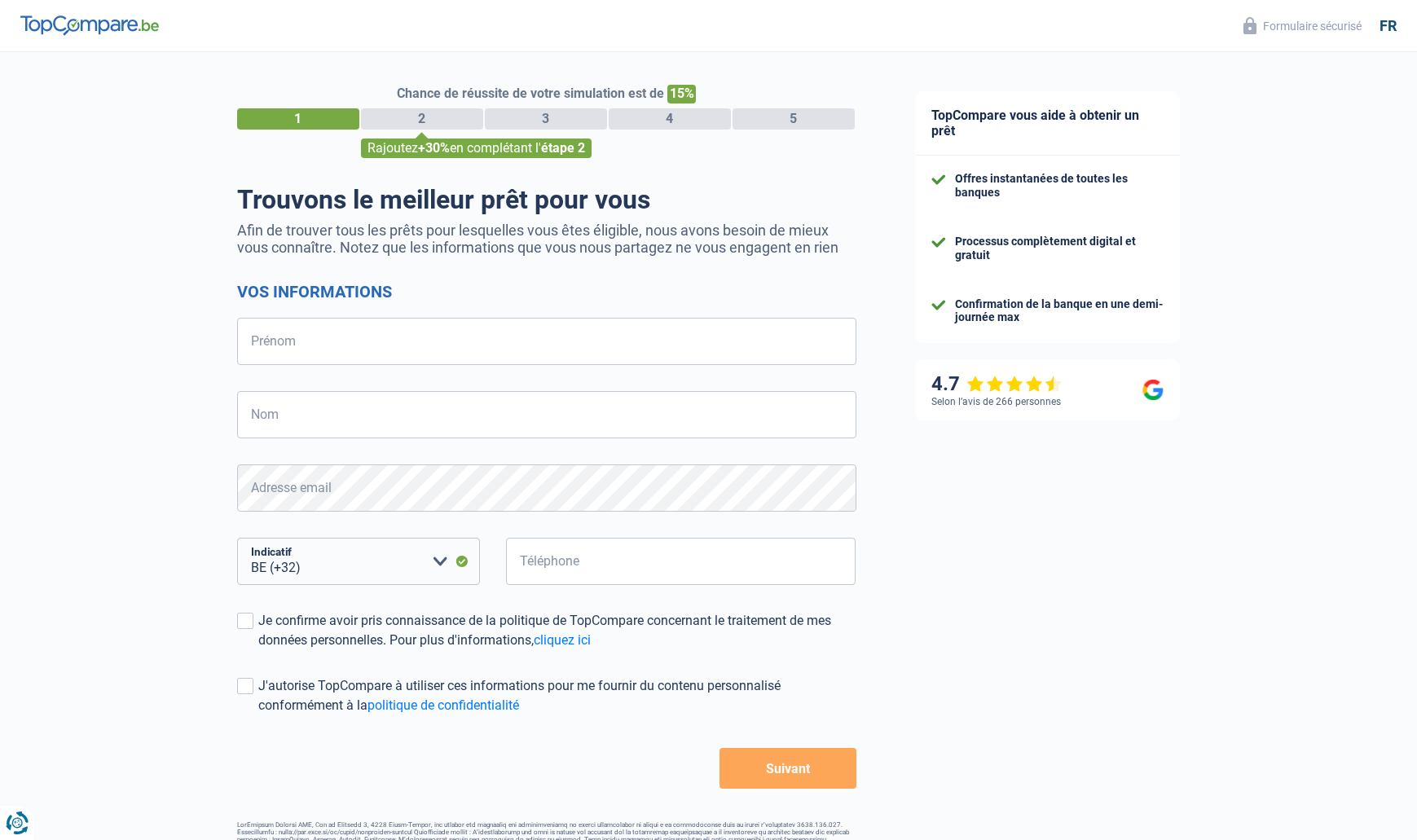
select select "32"
